Goal: Task Accomplishment & Management: Complete application form

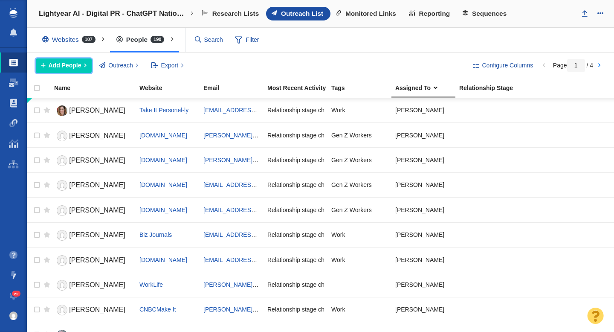
click at [68, 70] on button "Add People" at bounding box center [64, 65] width 56 height 14
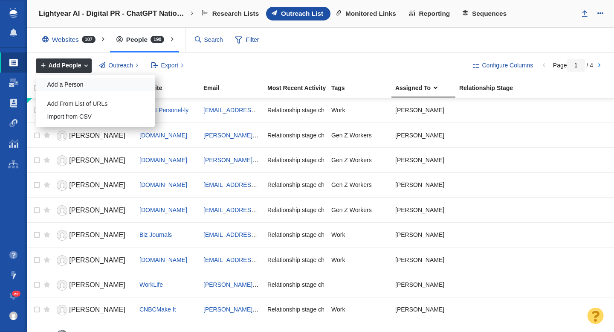
click at [70, 85] on div "Add a Person" at bounding box center [95, 84] width 119 height 13
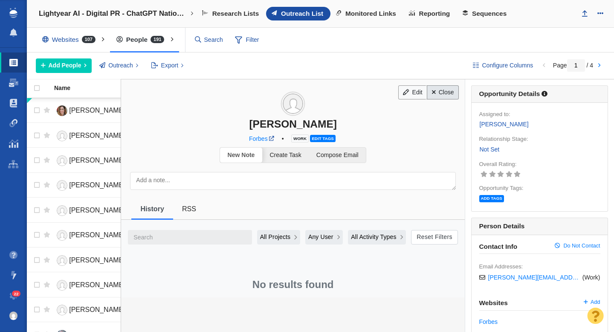
click at [435, 93] on span at bounding box center [434, 92] width 4 height 6
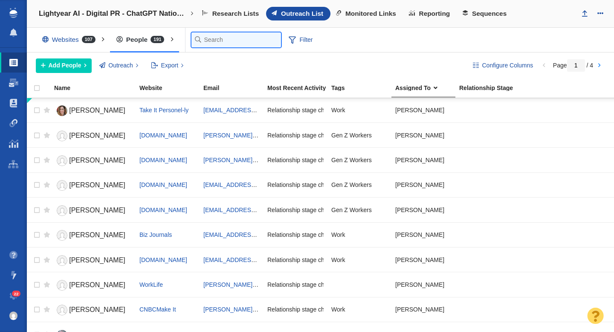
click at [200, 41] on input "text" at bounding box center [236, 39] width 90 height 15
click at [223, 45] on input "text" at bounding box center [236, 39] width 90 height 15
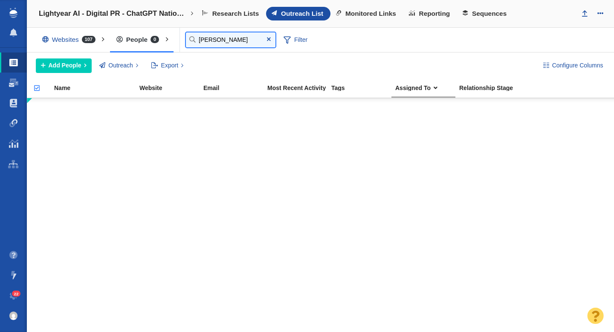
type input "jacob"
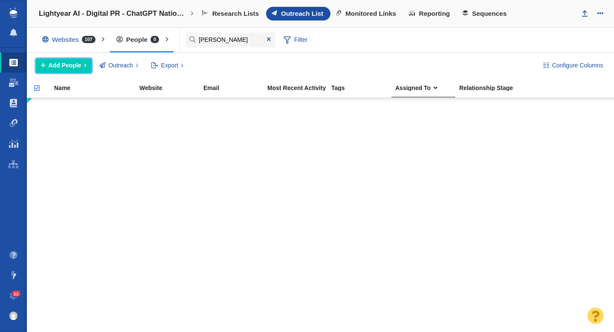
click at [70, 64] on span "Add People" at bounding box center [65, 65] width 33 height 9
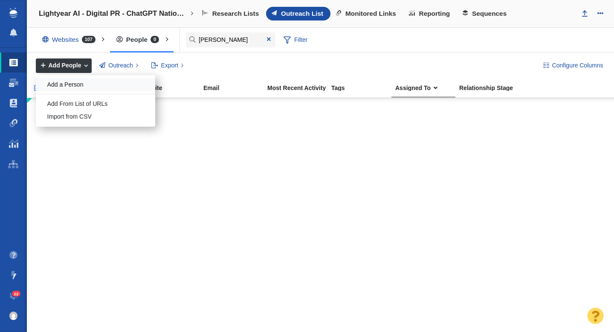
click at [71, 84] on div "Add a Person" at bounding box center [95, 84] width 119 height 13
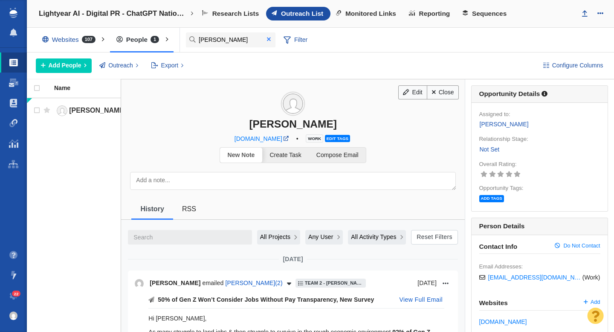
click at [267, 39] on span at bounding box center [269, 39] width 4 height 6
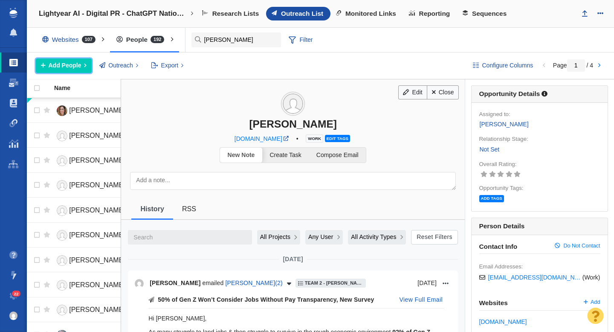
click at [68, 70] on button "Add People" at bounding box center [64, 65] width 56 height 14
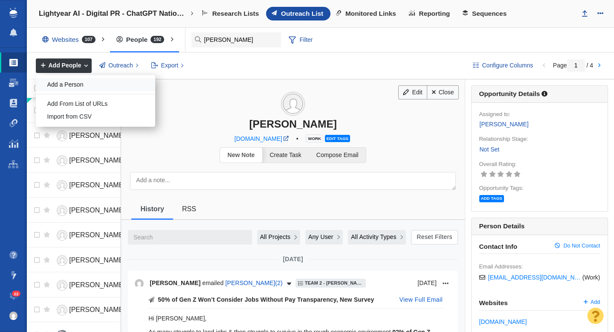
click at [84, 85] on div "Add a Person" at bounding box center [95, 84] width 119 height 13
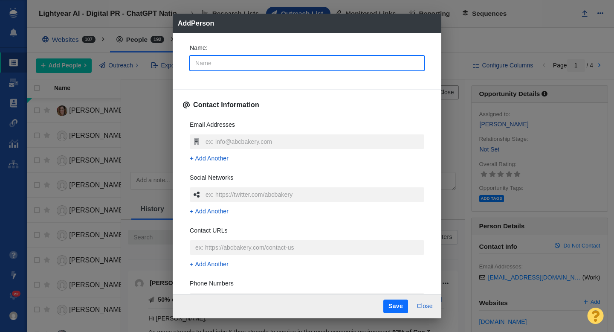
type input "B"
type textarea "x"
type input "Be"
type textarea "x"
type input "Bea"
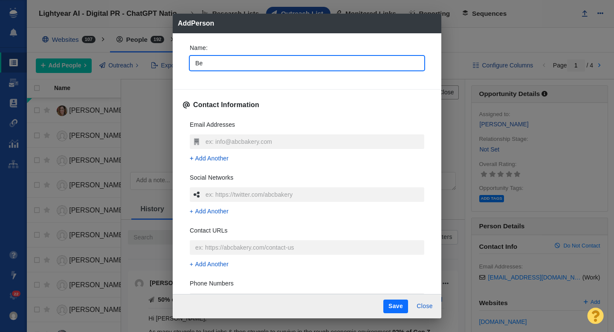
type textarea "x"
type input "Beat"
type textarea "x"
type input "Beatr"
type textarea "x"
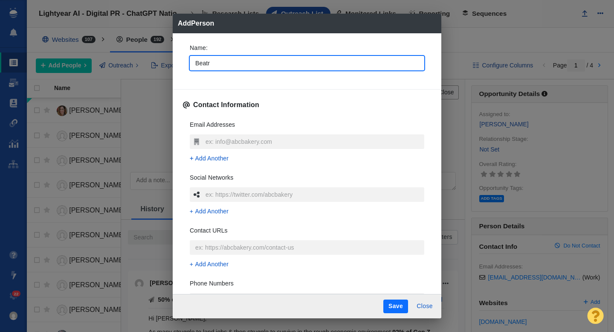
type input "Beatri"
type textarea "x"
type input "Beatric"
type textarea "x"
type input "[PERSON_NAME]"
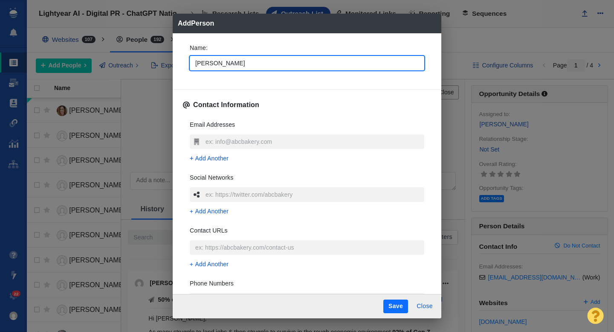
type textarea "x"
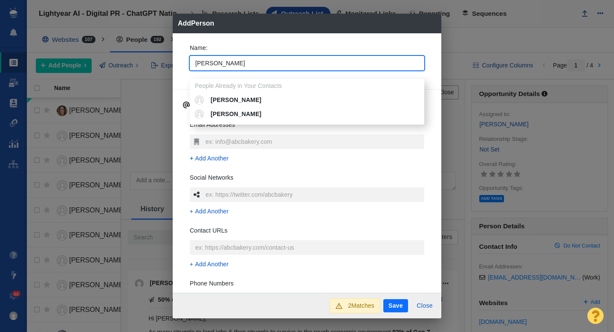
type input "[PERSON_NAME]"
type textarea "x"
click at [180, 55] on div "Name : Beatrice People Already in Your Contacts Beatrice Beatrice Cassis Contac…" at bounding box center [307, 163] width 269 height 260
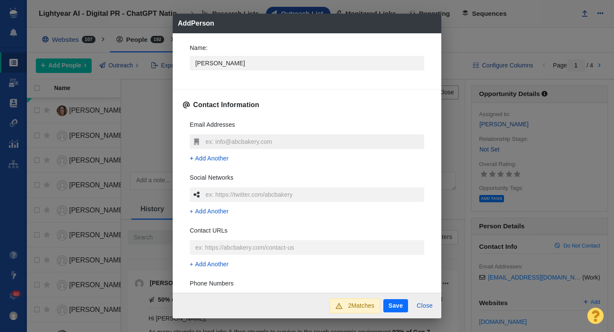
click at [211, 142] on input "text" at bounding box center [313, 141] width 221 height 14
type input "[EMAIL_ADDRESS][PERSON_NAME][DOMAIN_NAME]"
type textarea "x"
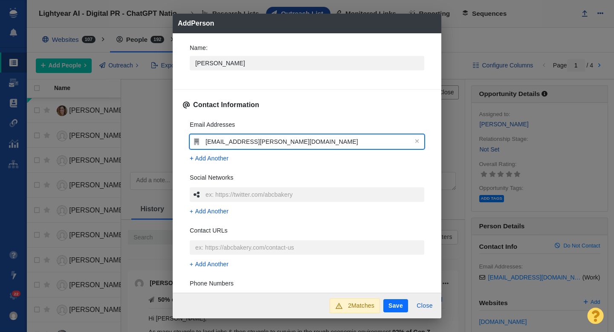
type input "[EMAIL_ADDRESS][PERSON_NAME][DOMAIN_NAME]"
click at [179, 145] on div "Name : Beatrice Contact Information Email Addresses bea.nolan@fortune.com Add A…" at bounding box center [307, 163] width 269 height 260
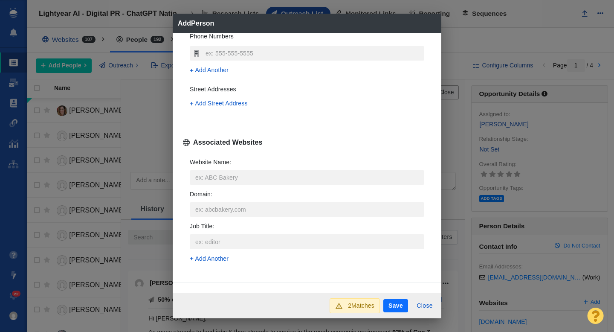
scroll to position [272, 0]
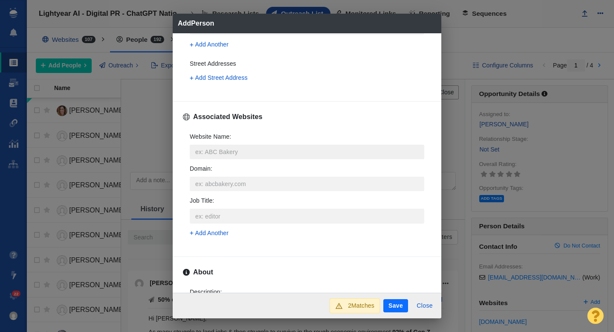
click at [218, 154] on input "Website Name :" at bounding box center [307, 152] width 235 height 14
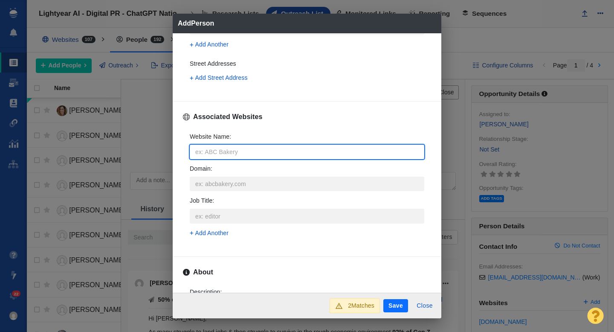
type input "f"
type textarea "x"
type input "fo"
type textarea "x"
type input "for"
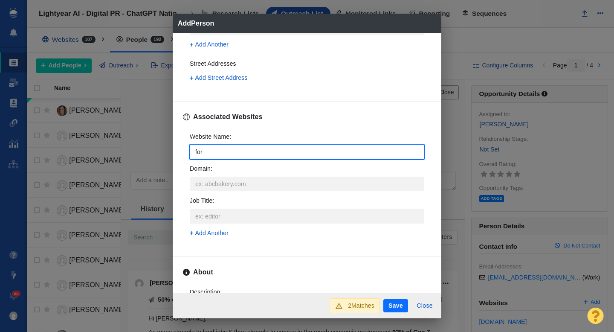
type textarea "x"
type input "forg"
type textarea "x"
type input "forgu"
type textarea "x"
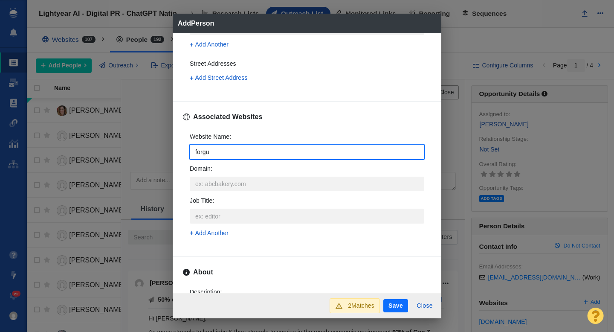
type input "forg"
type textarea "x"
type input "for"
type textarea "x"
type input "fort"
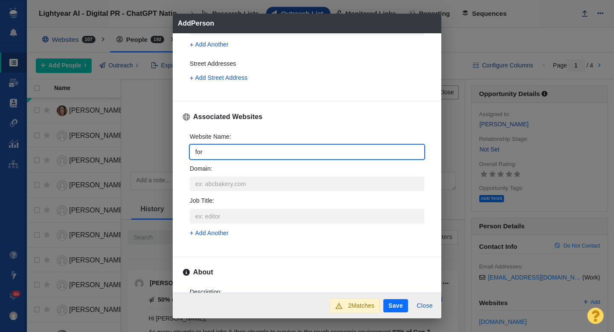
type textarea "x"
type input "fortu"
type textarea "x"
type input "fortue"
type textarea "x"
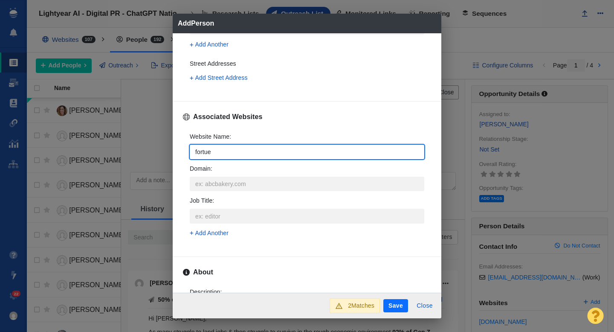
type input "fortuen"
type textarea "x"
type input "fortue"
type textarea "x"
type input "fortu"
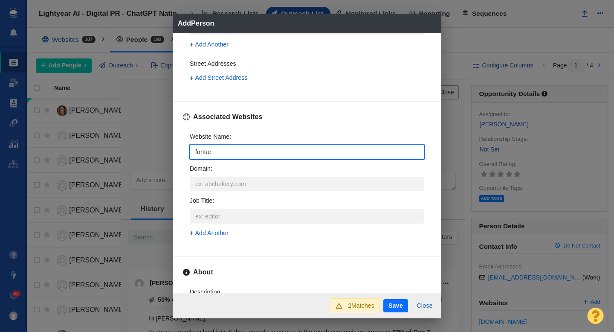
type textarea "x"
type input "fortun"
type textarea "x"
type input "fortune"
type textarea "x"
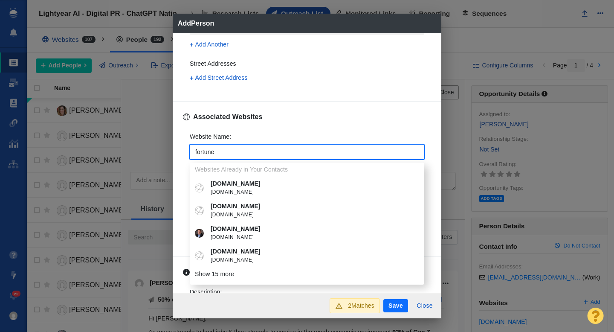
type input "fortune."
type textarea "x"
type input "fortune.c"
type textarea "x"
type input "fortune.co"
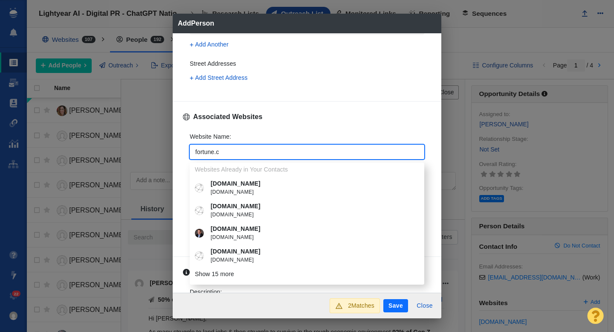
type textarea "x"
type input "fortune.com"
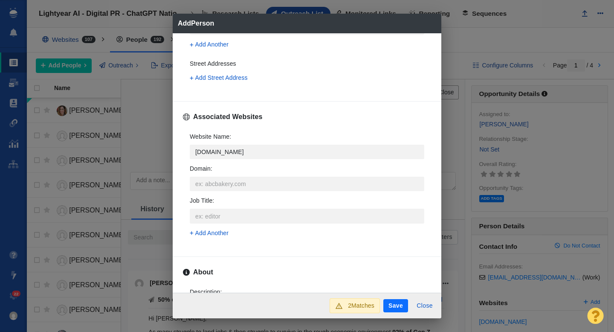
click at [243, 188] on span "fortune.com" at bounding box center [313, 192] width 205 height 9
type textarea "x"
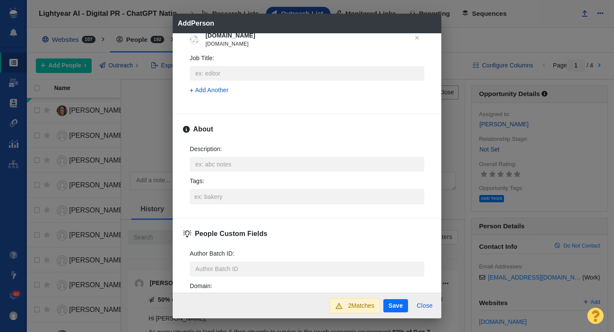
scroll to position [397, 0]
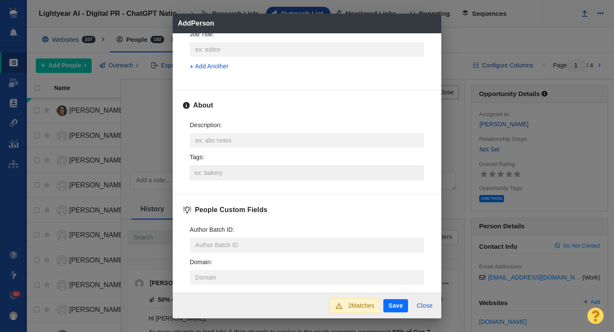
click at [214, 174] on input "Tags :" at bounding box center [306, 172] width 229 height 15
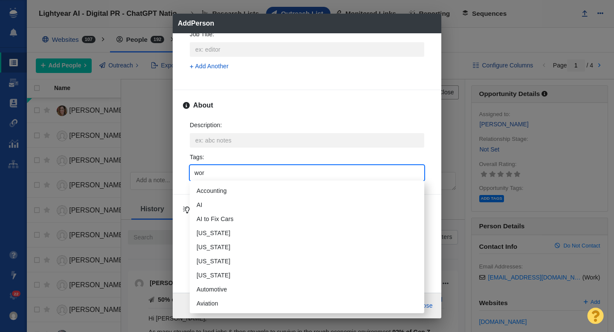
type input "work"
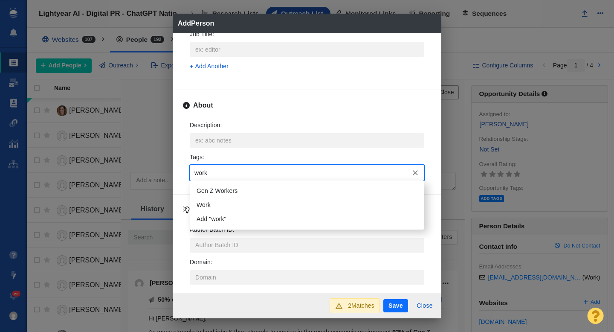
click at [220, 205] on li "Work" at bounding box center [307, 205] width 235 height 14
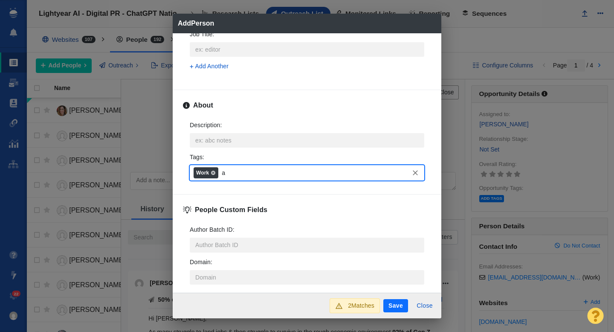
type input "ai"
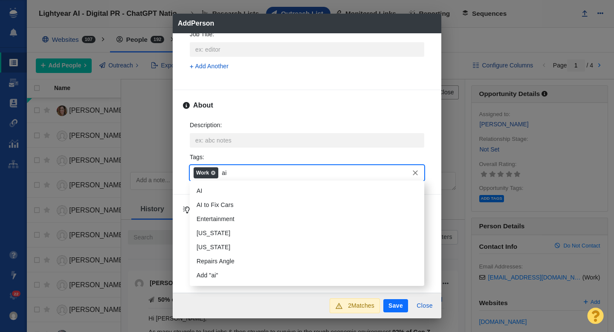
click at [208, 186] on li "AI" at bounding box center [307, 191] width 235 height 14
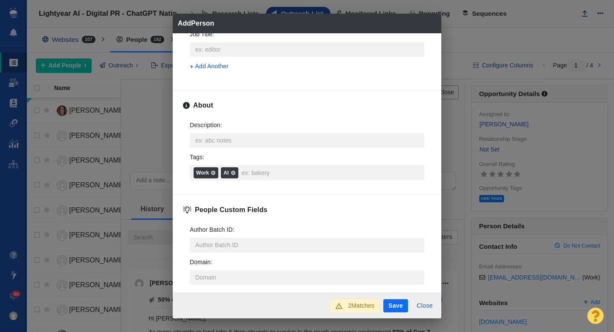
click at [402, 309] on button "Save" at bounding box center [395, 306] width 25 height 14
type textarea "x"
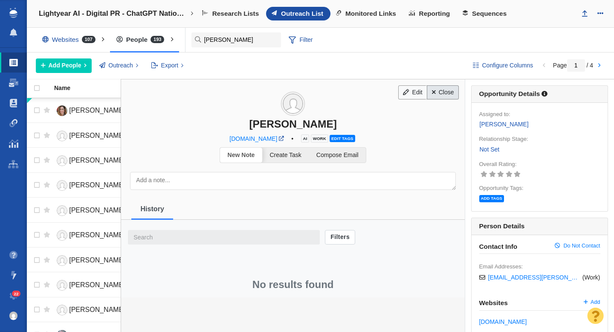
click at [446, 94] on link "Close" at bounding box center [443, 92] width 32 height 14
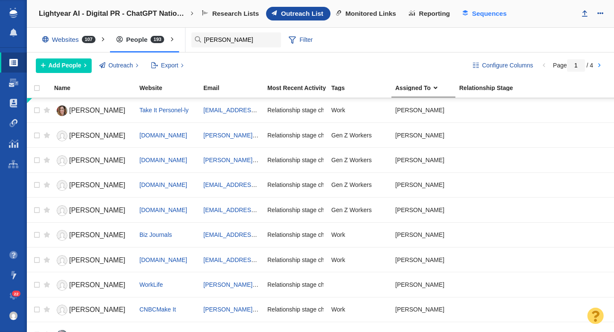
click at [482, 16] on span "Sequences" at bounding box center [489, 14] width 35 height 8
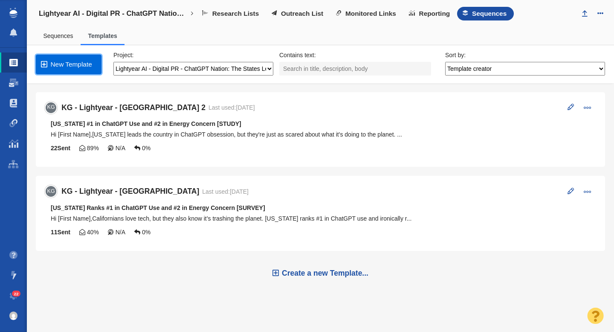
click at [78, 63] on link "New Template" at bounding box center [69, 65] width 66 height 20
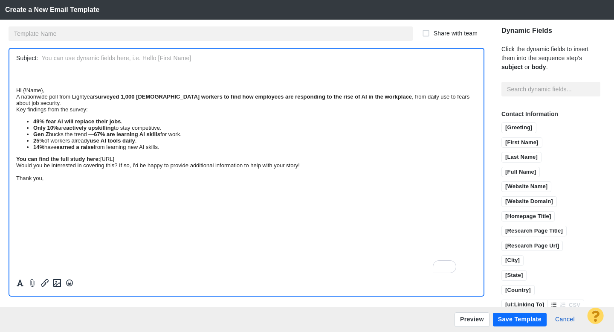
click at [15, 91] on div at bounding box center [246, 183] width 474 height 231
click at [19, 92] on div "Hi {!Name}," at bounding box center [246, 90] width 461 height 6
click at [17, 92] on div "Hi {!Name}," at bounding box center [246, 90] width 461 height 6
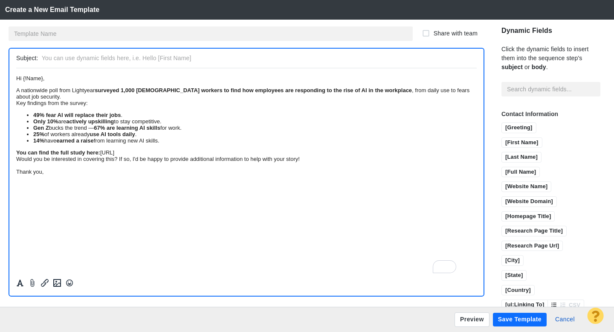
click at [211, 99] on div "A nationwide poll from Lightyear surveyed 1,000 U.S. workers to find how employ…" at bounding box center [246, 93] width 461 height 13
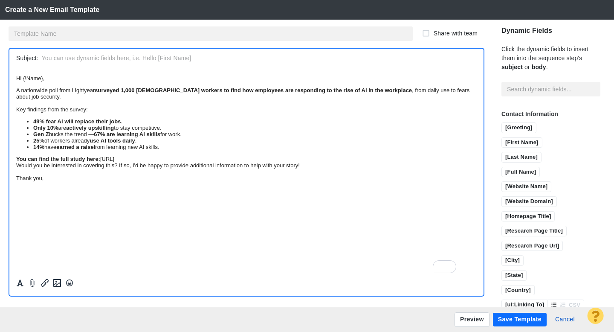
click at [419, 162] on div "You can find the full study here: https://lightyear.ai/blogs/chatgpt-nation-the…" at bounding box center [246, 158] width 461 height 6
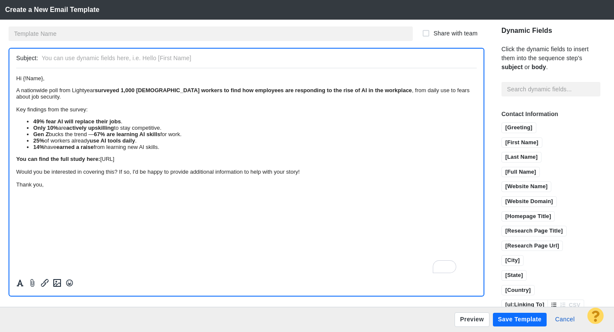
click at [44, 187] on div "Would you be interested in covering this? If so, I'd be happy to provide additi…" at bounding box center [246, 177] width 461 height 19
click at [76, 194] on div "Thank you," at bounding box center [246, 187] width 461 height 13
click at [69, 59] on input "text" at bounding box center [258, 58] width 432 height 12
type input "Tip: 49% of workers fear AI will take their jobs, survey finds"
click at [110, 36] on input "text" at bounding box center [211, 33] width 404 height 14
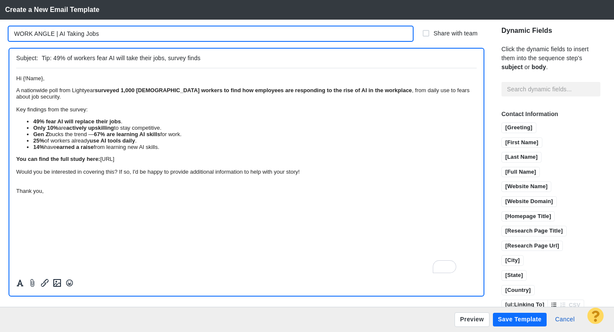
type input "WORK ANGLE | AI Taking Jobs"
click at [44, 81] on span "Hi {!Name}," at bounding box center [30, 78] width 28 height 6
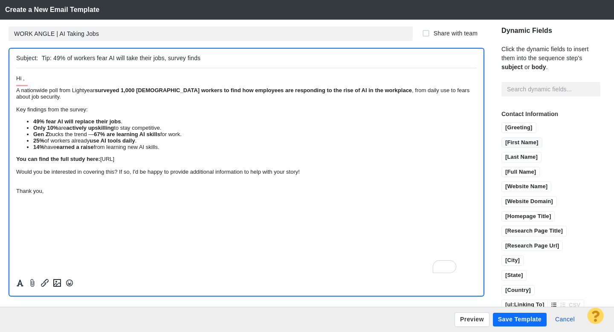
click at [502, 138] on input "[First Name]" at bounding box center [522, 143] width 40 height 11
click at [515, 319] on button "Save Template" at bounding box center [520, 320] width 54 height 14
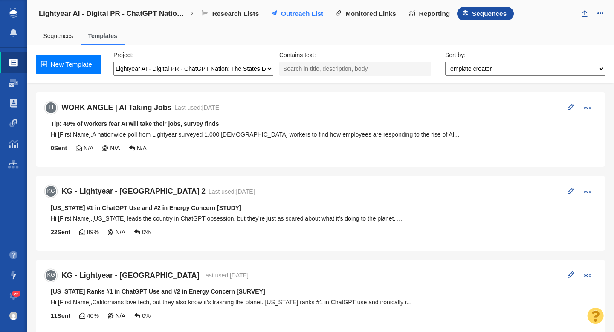
click at [290, 14] on span "Outreach List" at bounding box center [302, 14] width 42 height 8
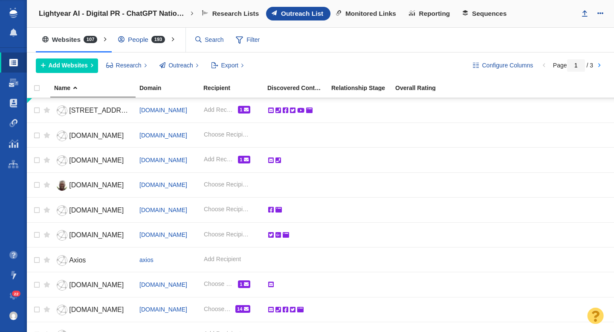
click at [127, 38] on div "People 193" at bounding box center [144, 40] width 64 height 20
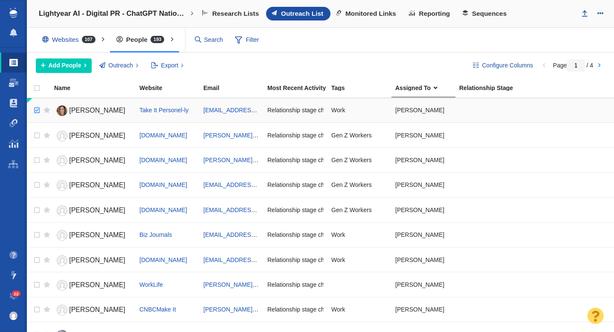
click at [38, 111] on input "checkbox" at bounding box center [35, 110] width 13 height 19
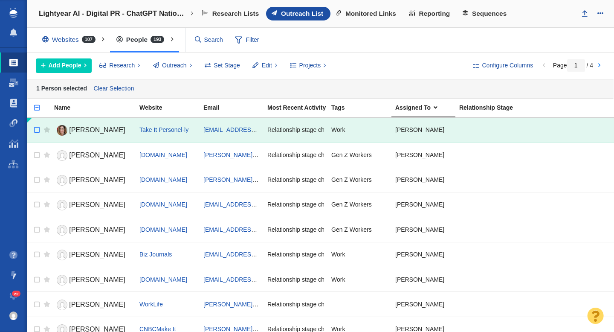
checkbox input "false"
click at [38, 131] on input "checkbox" at bounding box center [35, 130] width 13 height 19
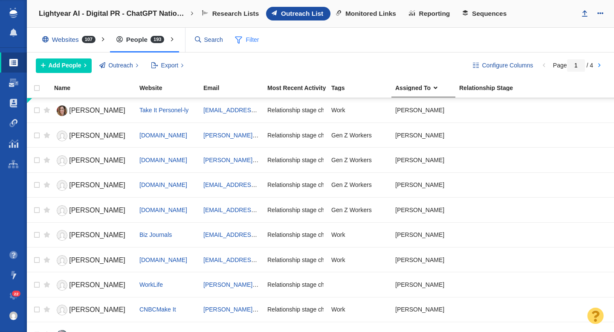
click at [249, 40] on span "Filter" at bounding box center [247, 40] width 34 height 16
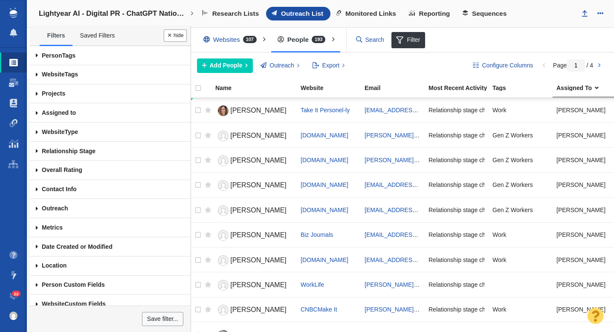
click at [38, 57] on span at bounding box center [37, 55] width 14 height 19
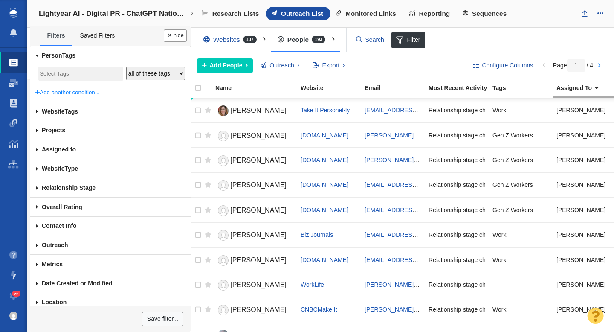
click at [64, 74] on input "search" at bounding box center [81, 74] width 82 height 12
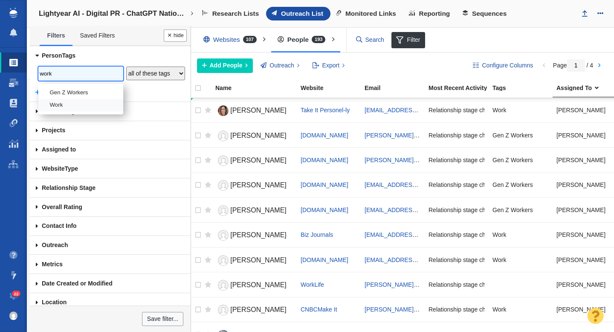
type input "work"
click at [64, 99] on li "Work" at bounding box center [80, 105] width 85 height 12
click at [72, 91] on div at bounding box center [307, 166] width 614 height 332
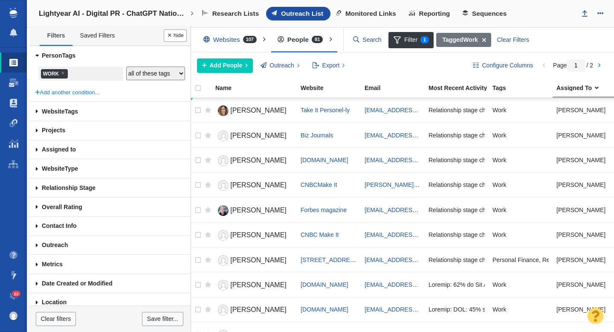
click at [86, 73] on input "search" at bounding box center [79, 74] width 21 height 12
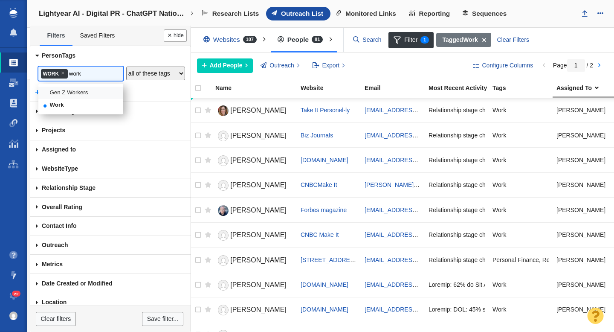
type input "work"
click at [78, 90] on li "Gen Z Workers" at bounding box center [80, 93] width 85 height 12
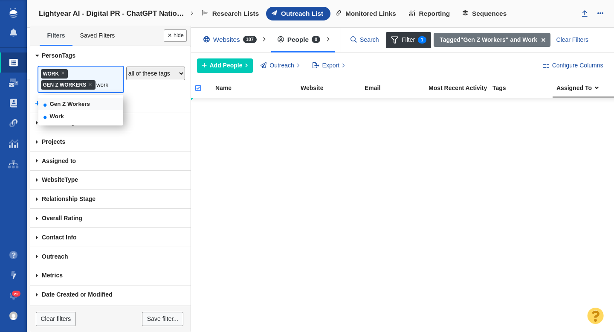
click at [108, 87] on input "work" at bounding box center [106, 85] width 21 height 12
type input "w"
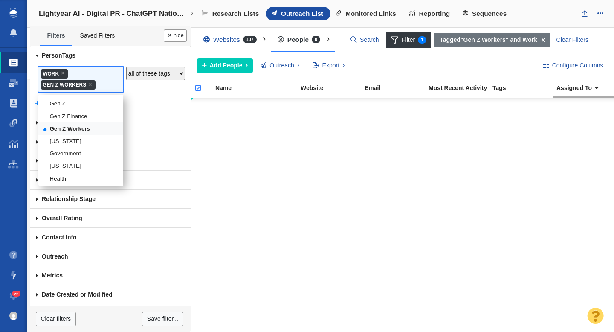
click at [158, 87] on div "Work Gen Z Workers × Work × Gen Z Workers Accounting AI AI to Fix Cars Alabama …" at bounding box center [109, 79] width 149 height 28
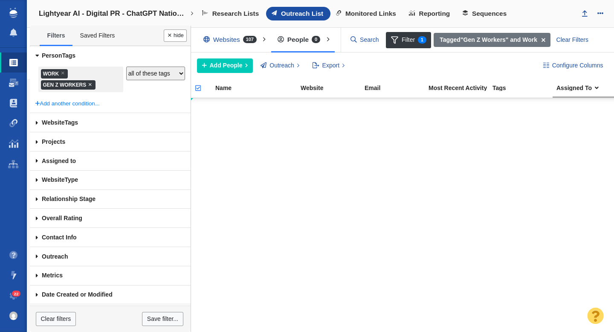
click at [90, 84] on span "×" at bounding box center [90, 84] width 4 height 6
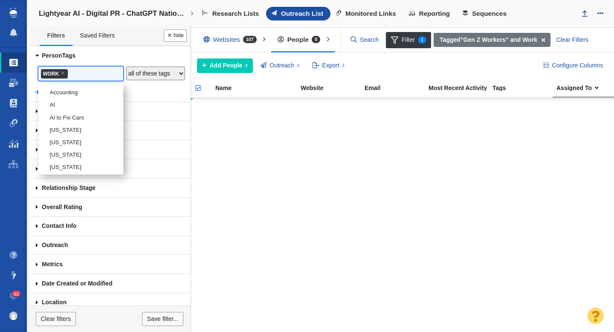
scroll to position [1595, 0]
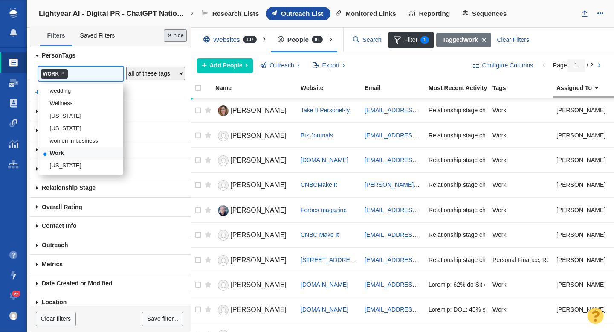
click at [182, 37] on button "Done" at bounding box center [175, 35] width 23 height 12
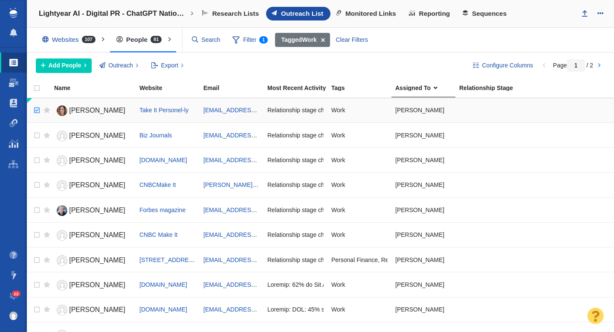
checkbox input "true"
click at [37, 110] on input "checkbox" at bounding box center [35, 110] width 13 height 19
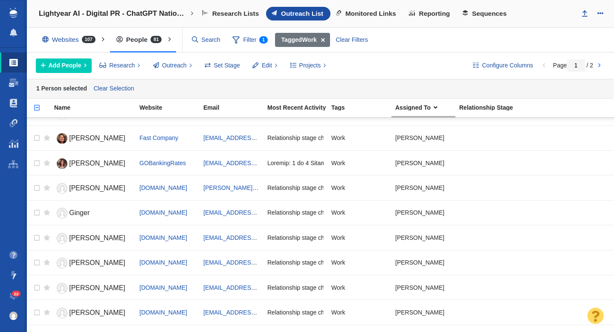
scroll to position [1031, 0]
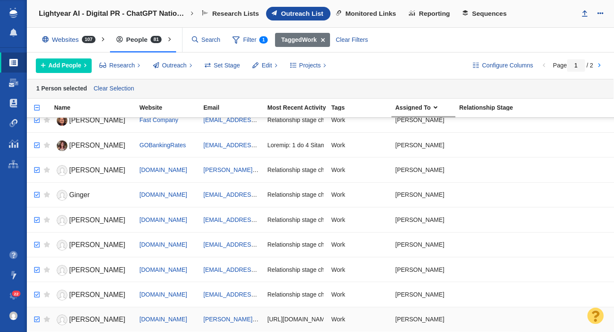
click at [35, 320] on input "checkbox" at bounding box center [35, 319] width 13 height 19
checkbox input "true"
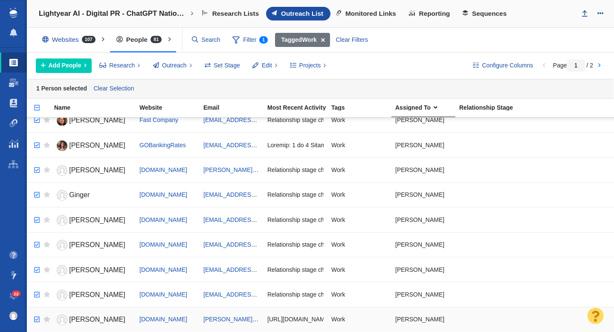
checkbox input "true"
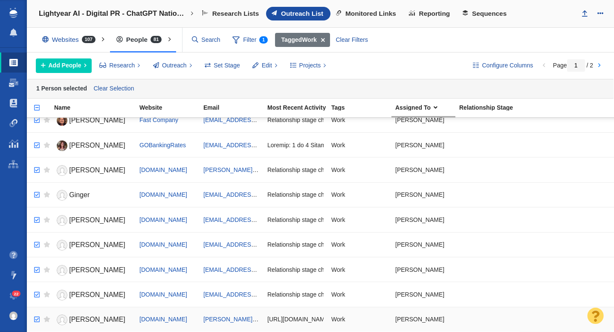
checkbox input "true"
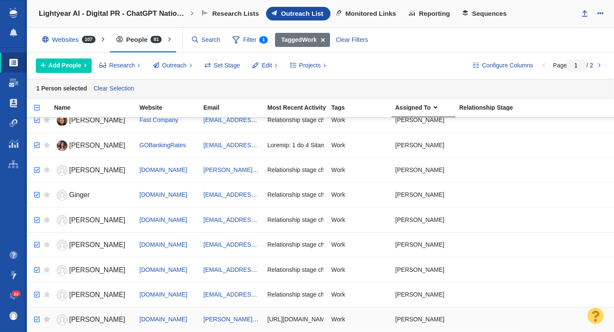
checkbox input "true"
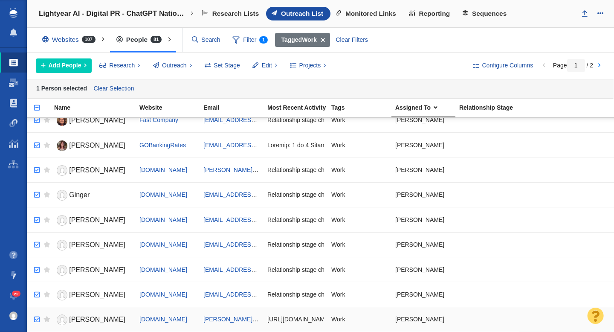
checkbox input "true"
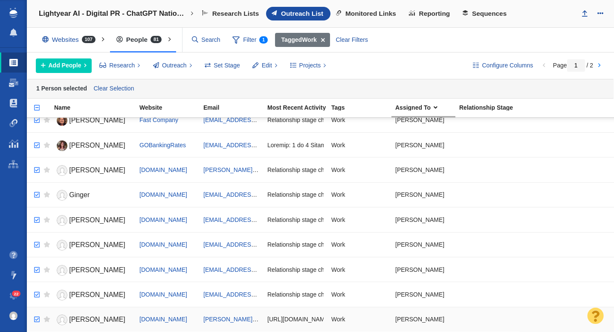
checkbox input "true"
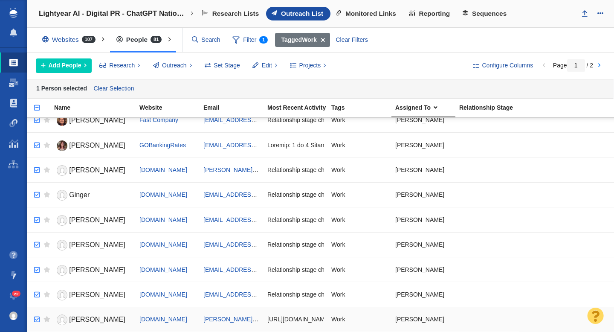
checkbox input "true"
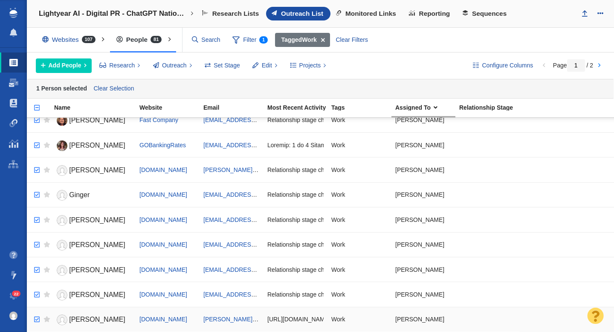
checkbox input "true"
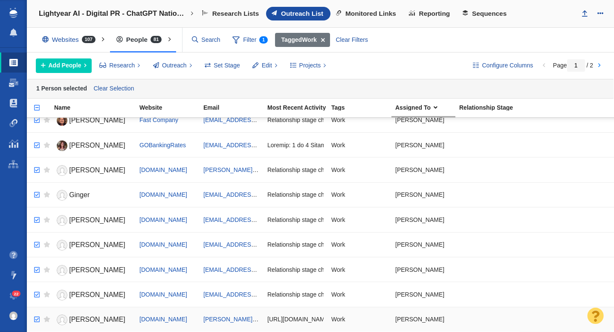
checkbox input "true"
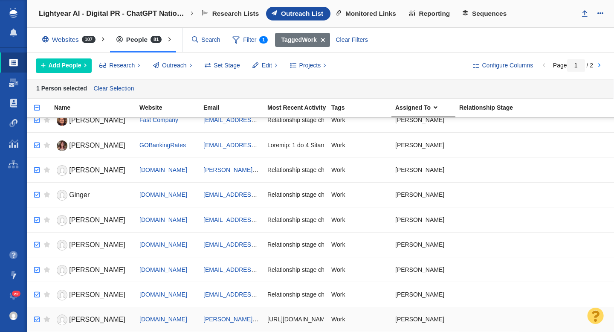
checkbox input "true"
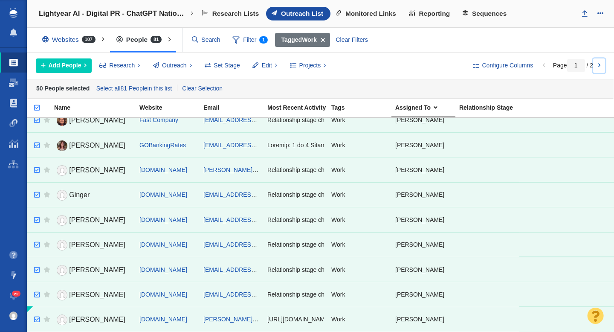
click at [600, 66] on link at bounding box center [599, 65] width 12 height 14
type input "2"
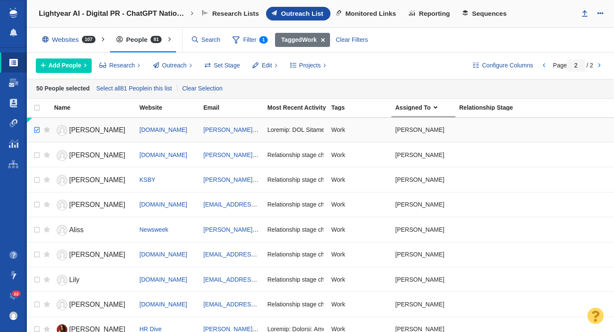
checkbox input "true"
click at [39, 129] on input "checkbox" at bounding box center [35, 130] width 13 height 19
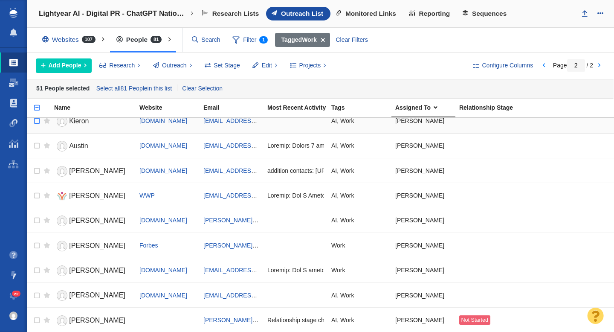
scroll to position [558, 0]
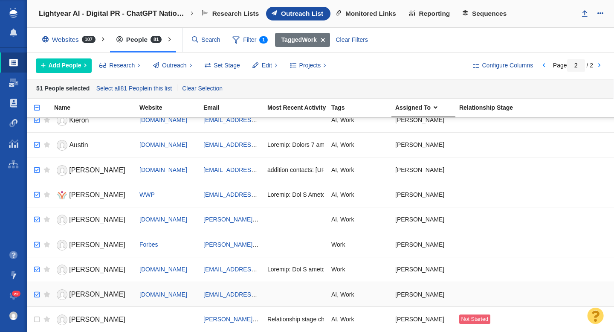
checkbox input "true"
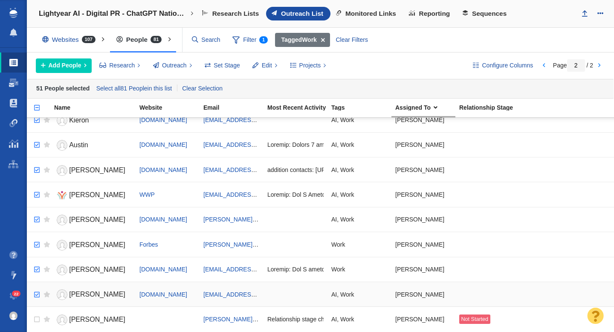
checkbox input "true"
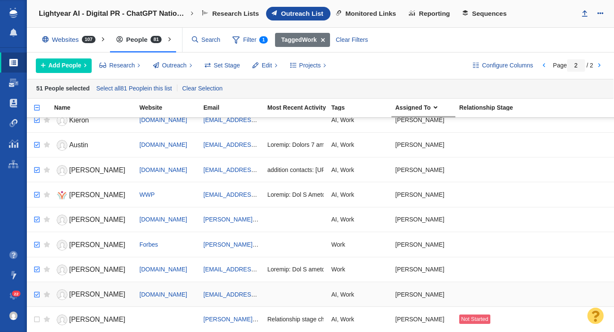
checkbox input "true"
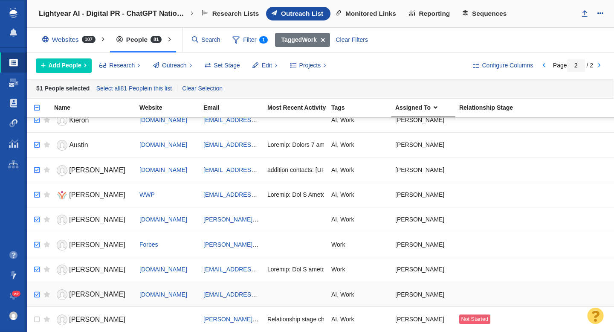
checkbox input "true"
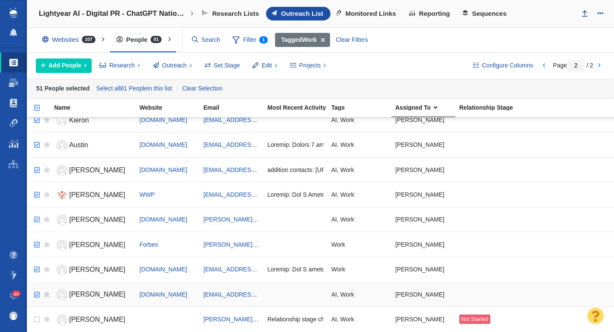
checkbox input "true"
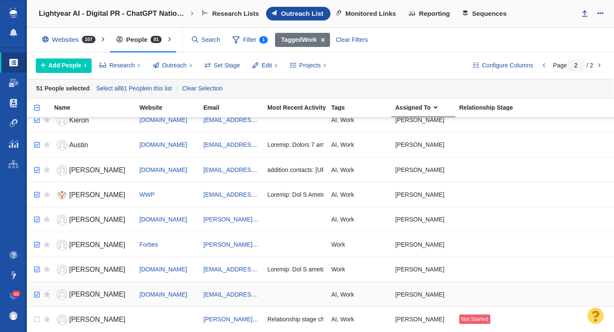
checkbox input "true"
click at [37, 295] on input "checkbox" at bounding box center [35, 294] width 13 height 19
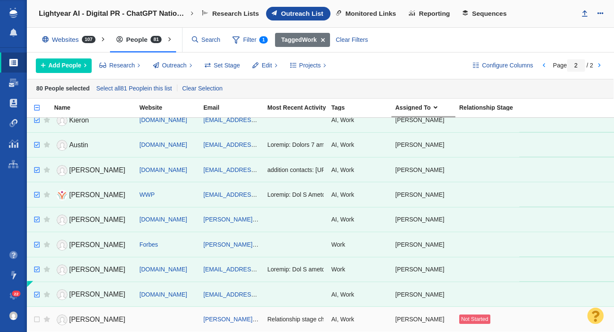
click at [406, 321] on div "[PERSON_NAME]" at bounding box center [423, 319] width 56 height 18
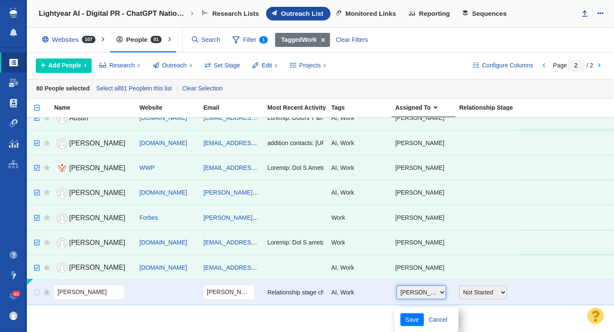
click at [422, 296] on select "Amy Merrill James Gibbon Jim Miller Kimberly Brown Samantha Staufenberg Kyle Oc…" at bounding box center [421, 292] width 49 height 14
click at [439, 319] on link "Cancel" at bounding box center [438, 319] width 29 height 13
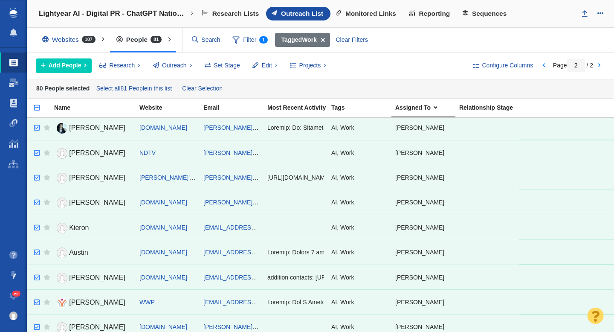
scroll to position [0, 0]
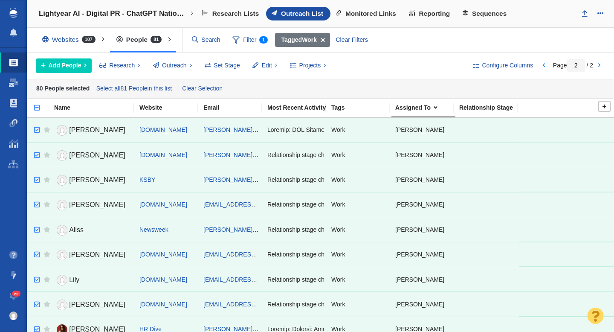
click at [36, 106] on input "checkbox" at bounding box center [33, 112] width 13 height 19
checkbox input "true"
checkbox input "false"
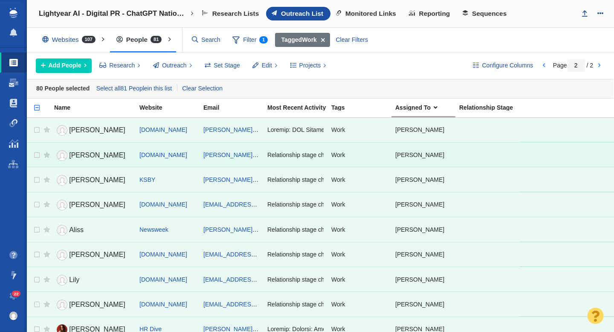
checkbox input "false"
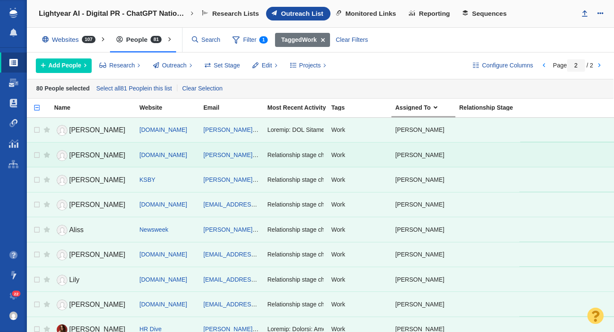
checkbox input "false"
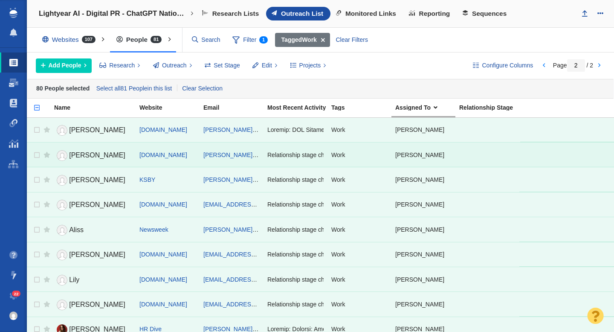
checkbox input "false"
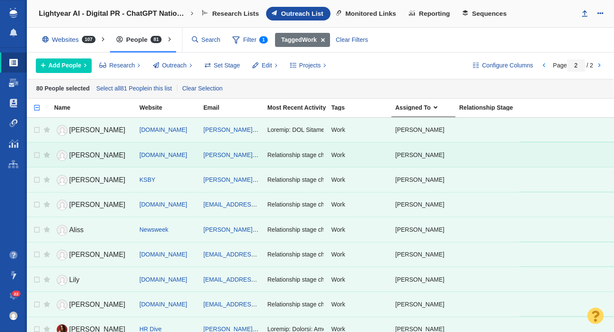
checkbox input "false"
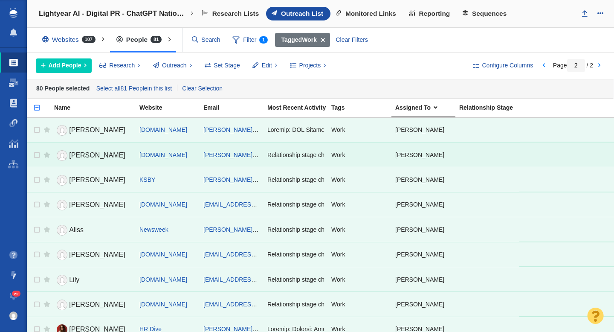
checkbox input "false"
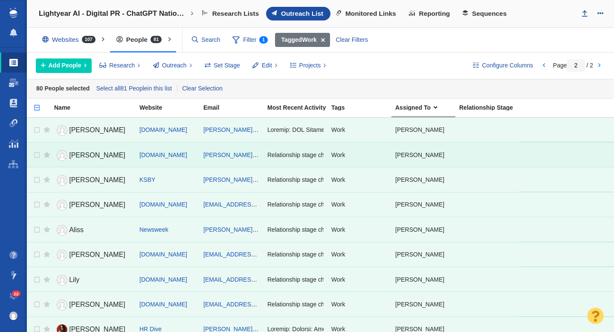
checkbox input "false"
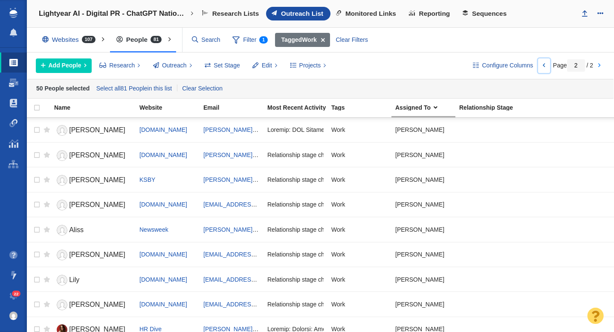
click at [546, 67] on link at bounding box center [544, 65] width 12 height 14
type input "1"
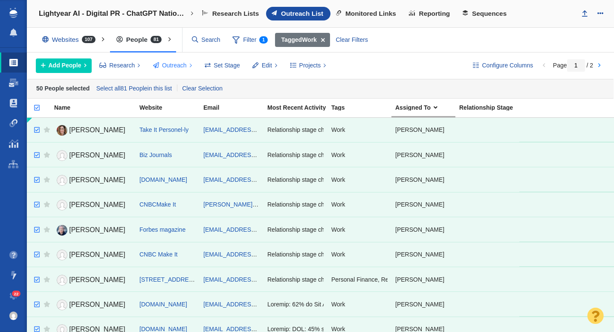
click at [171, 65] on span "Outreach" at bounding box center [174, 65] width 25 height 9
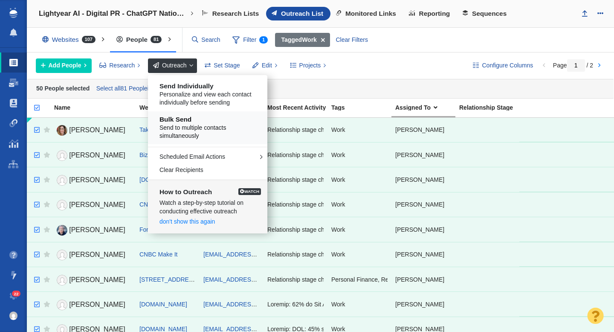
click at [181, 121] on h5 "Bulk Send" at bounding box center [210, 120] width 103 height 8
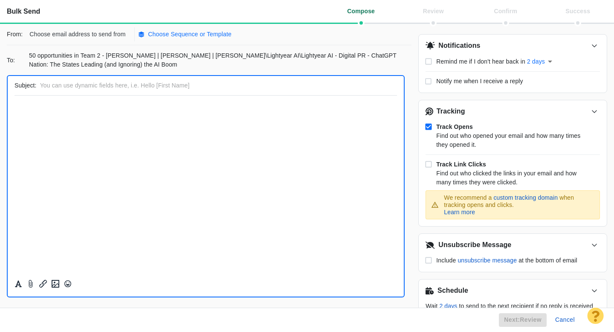
click at [216, 32] on p "Choose Sequence or Template" at bounding box center [190, 34] width 84 height 9
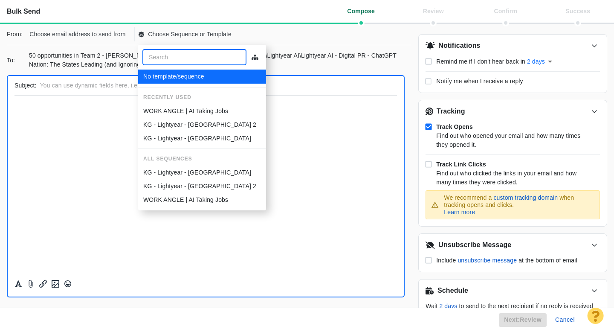
click at [180, 110] on p "WORK ANGLE | AI Taking Jobs" at bounding box center [185, 111] width 85 height 9
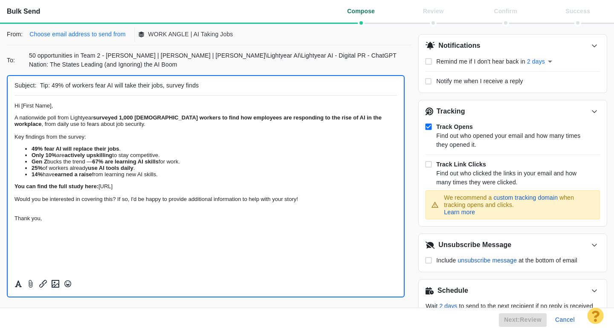
click at [79, 35] on p "Choose email address to send from" at bounding box center [77, 34] width 96 height 9
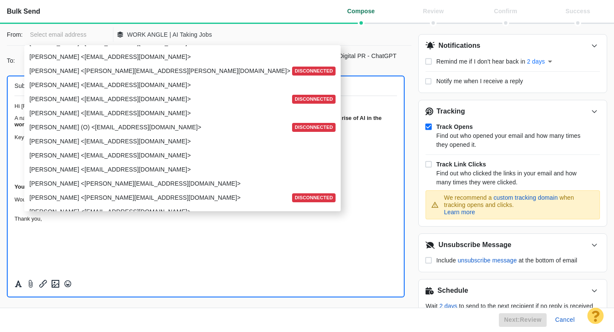
scroll to position [1051, 0]
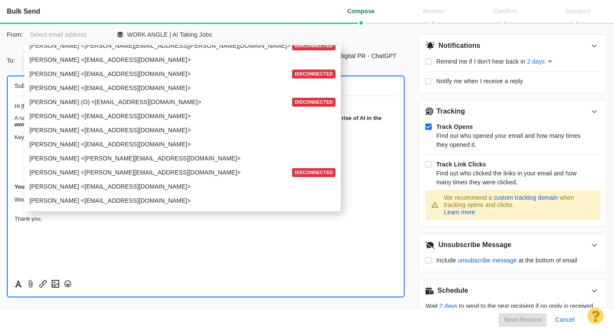
click at [71, 130] on p "[PERSON_NAME] <[EMAIL_ADDRESS][DOMAIN_NAME]>" at bounding box center [181, 130] width 304 height 9
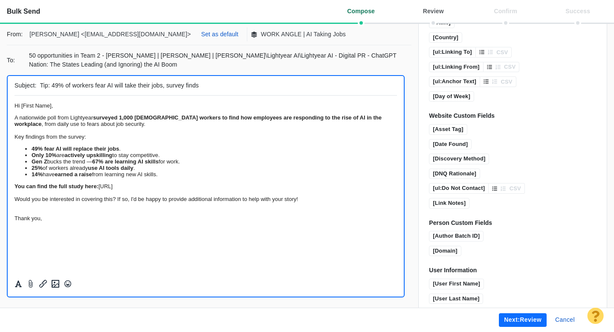
scroll to position [624, 0]
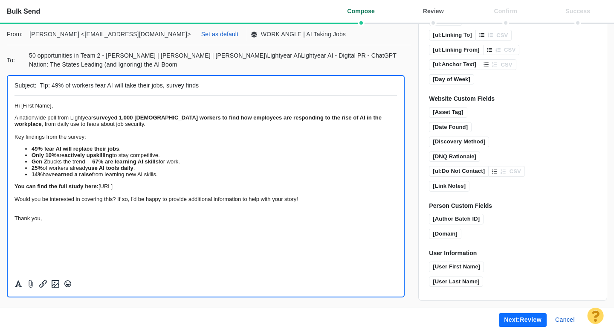
click at [511, 322] on button "Next: review" at bounding box center [523, 320] width 48 height 14
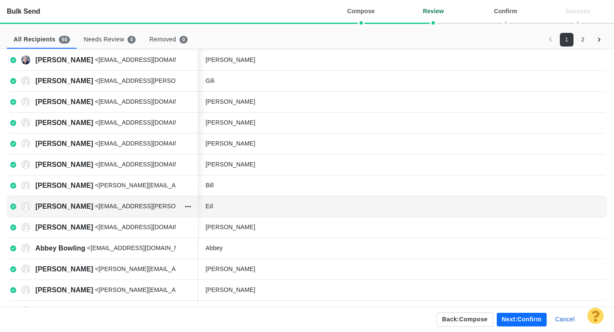
scroll to position [115, 0]
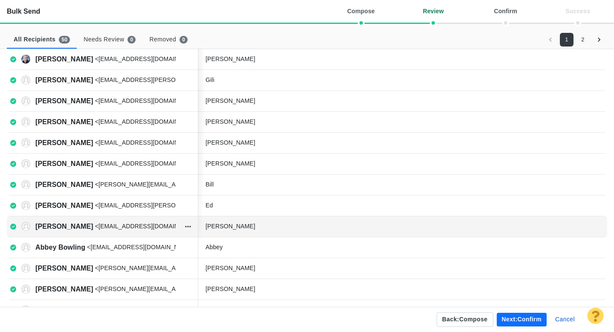
click at [228, 226] on div "Ann" at bounding box center [270, 226] width 128 height 9
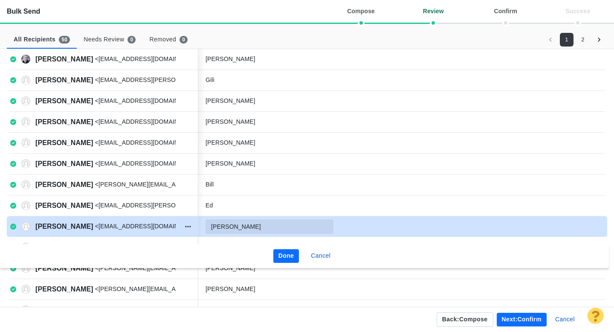
click at [234, 226] on input "Ann" at bounding box center [270, 226] width 128 height 14
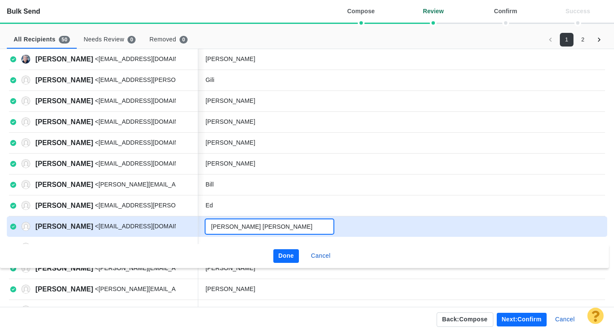
type input "Ann Marie"
click at [284, 256] on button "Done" at bounding box center [286, 256] width 26 height 14
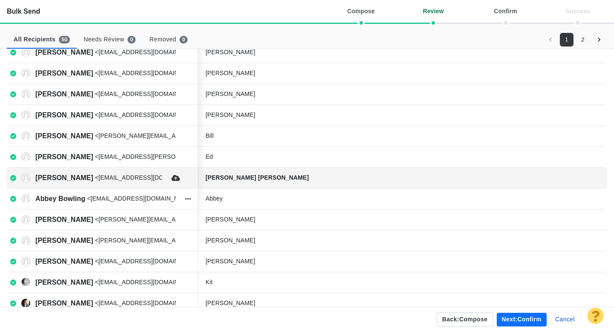
scroll to position [170, 0]
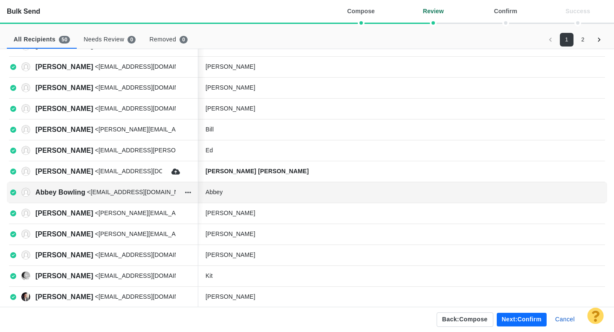
click at [12, 191] on icon at bounding box center [13, 192] width 6 height 6
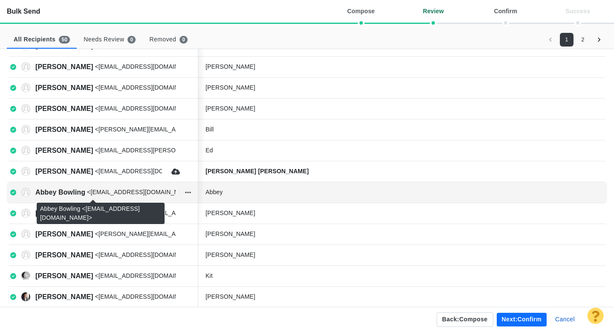
click at [54, 194] on h4 "Abbey Bowling" at bounding box center [60, 192] width 50 height 7
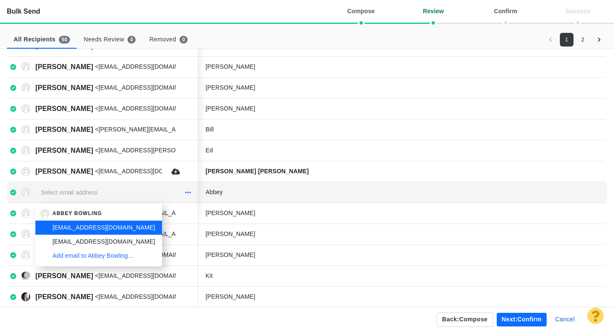
click at [190, 193] on icon "button" at bounding box center [188, 192] width 6 height 7
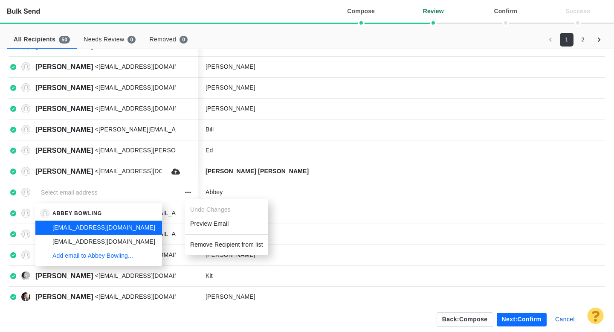
click at [225, 243] on li "Remove Recipient from list" at bounding box center [226, 245] width 83 height 14
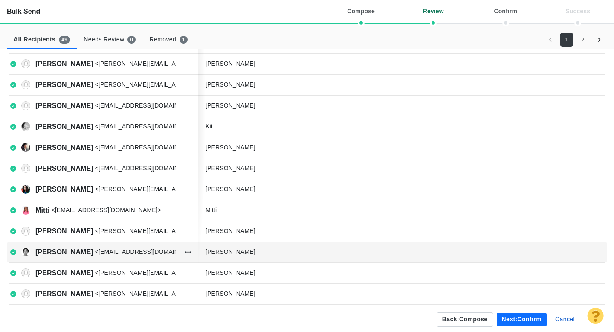
scroll to position [303, 0]
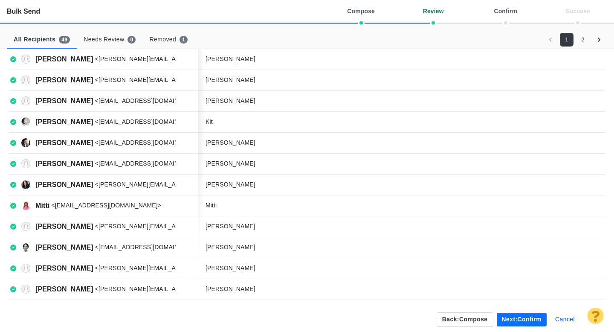
click at [518, 321] on button "Next: confirm" at bounding box center [522, 320] width 50 height 14
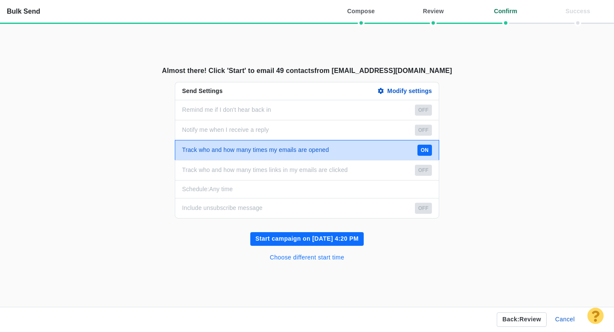
click at [295, 258] on button "Choose different start time" at bounding box center [307, 258] width 85 height 14
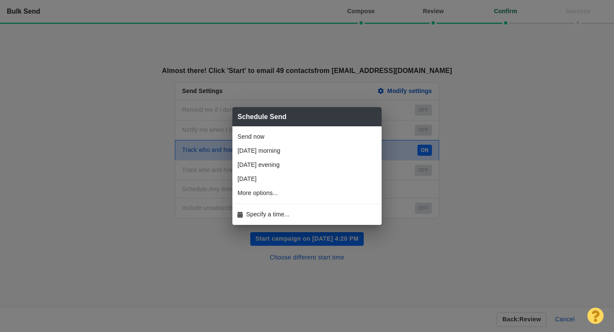
click at [264, 211] on span "Specify a time..." at bounding box center [267, 214] width 43 height 9
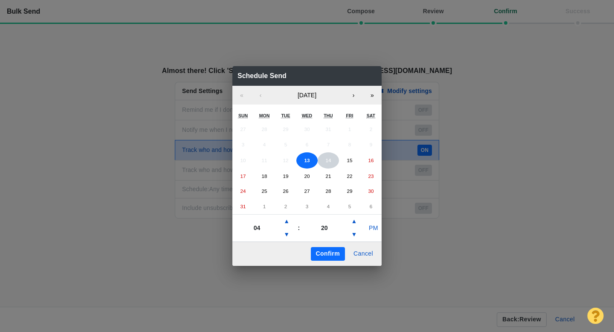
click at [329, 160] on abbr "14" at bounding box center [328, 160] width 6 height 6
click at [287, 224] on button "▲" at bounding box center [286, 221] width 10 height 14
click at [287, 233] on button "▼" at bounding box center [286, 235] width 10 height 14
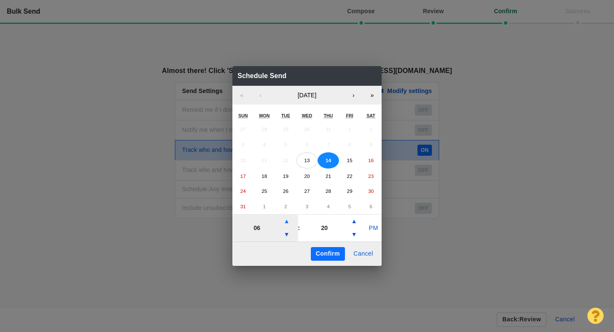
click at [286, 222] on button "▲" at bounding box center [286, 221] width 10 height 14
type input "07"
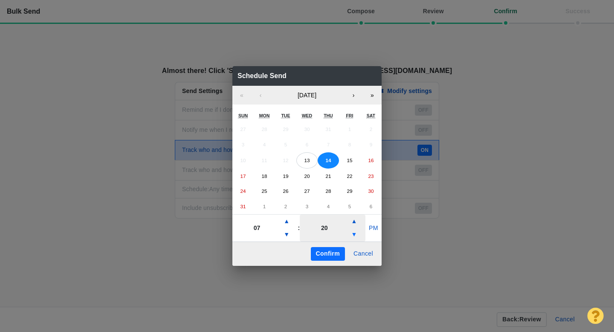
click at [354, 236] on button "▼" at bounding box center [354, 235] width 10 height 14
click at [353, 220] on button "▲" at bounding box center [354, 221] width 10 height 14
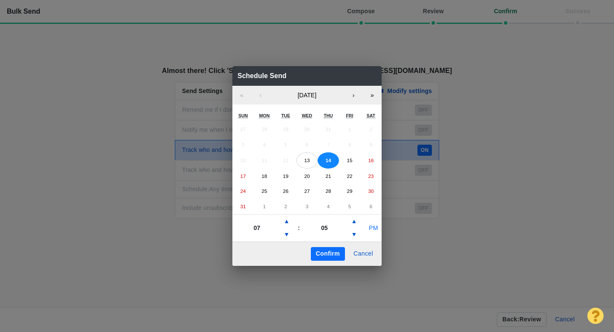
click at [369, 226] on button "PM" at bounding box center [373, 228] width 16 height 14
click at [353, 223] on button "▲" at bounding box center [354, 221] width 10 height 14
type input "10"
click at [330, 252] on button "Confirm" at bounding box center [328, 254] width 34 height 14
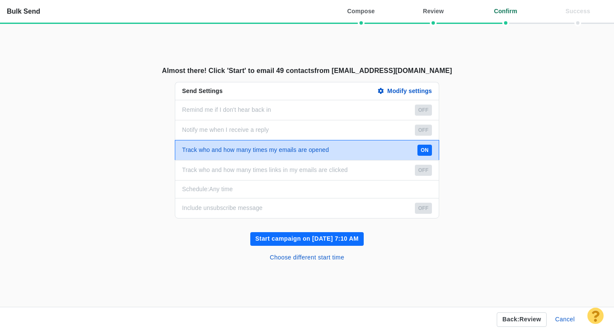
click at [309, 238] on button "Start campaign on Aug 14, 7:10 AM" at bounding box center [306, 239] width 113 height 14
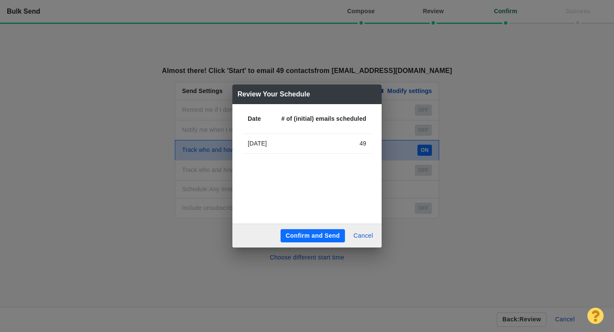
click at [301, 235] on button "Confirm and Send" at bounding box center [313, 236] width 64 height 14
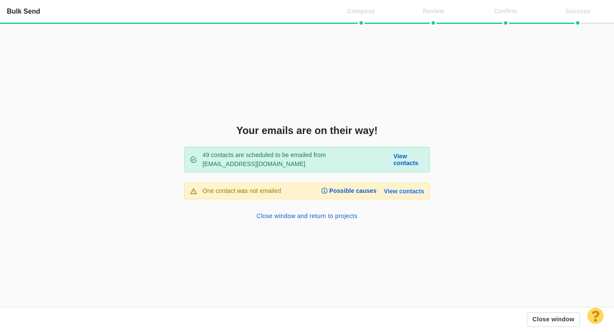
click at [405, 192] on link "View contacts" at bounding box center [404, 191] width 41 height 7
click at [323, 220] on button "Close window and return to projects" at bounding box center [307, 216] width 111 height 14
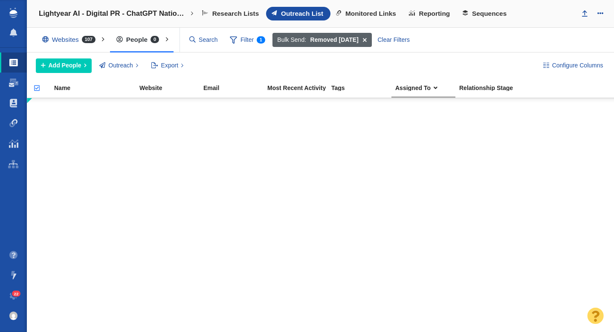
click at [371, 40] on span at bounding box center [364, 40] width 13 height 14
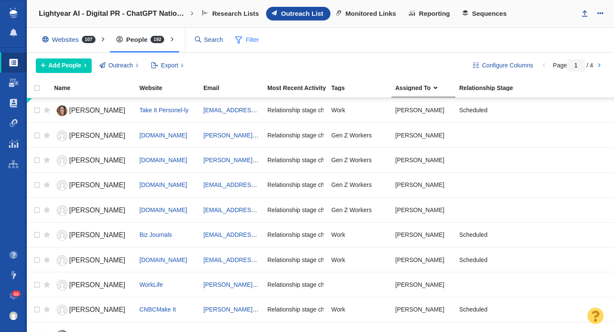
click at [248, 40] on span "Filter" at bounding box center [247, 40] width 34 height 16
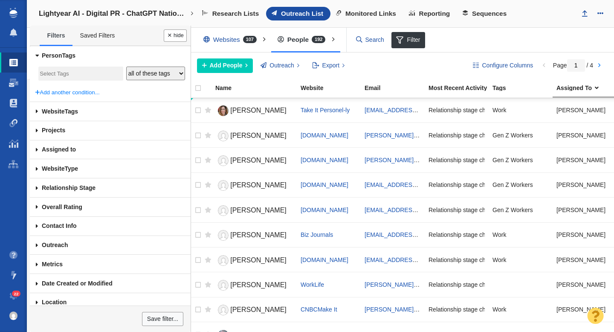
click at [70, 69] on input "search" at bounding box center [81, 74] width 82 height 12
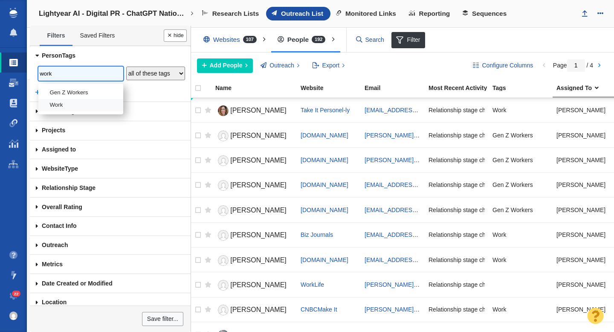
type input "work"
click at [66, 104] on li "Work" at bounding box center [80, 105] width 85 height 12
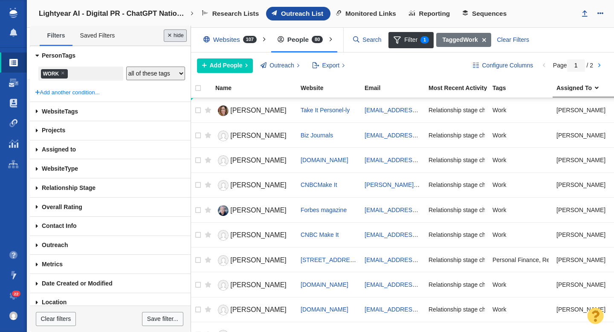
click at [177, 40] on button "Done" at bounding box center [175, 35] width 23 height 12
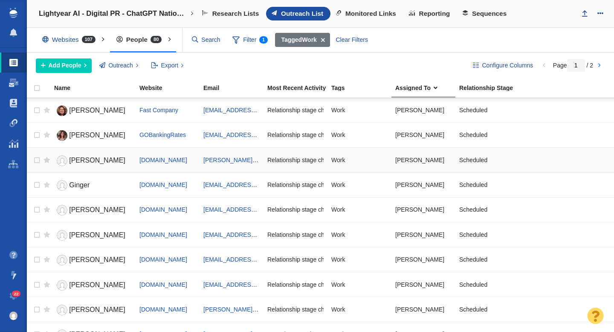
scroll to position [1011, 0]
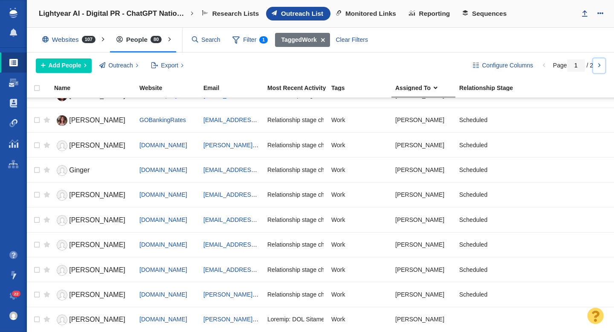
click at [598, 67] on link at bounding box center [599, 65] width 12 height 14
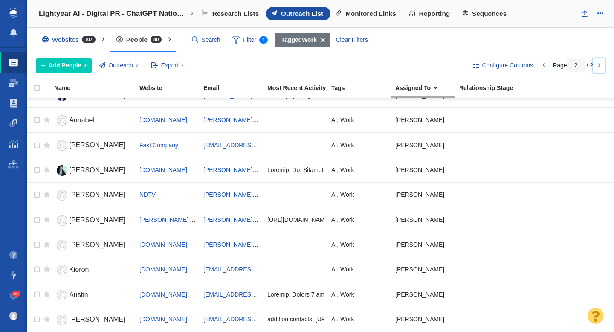
scroll to position [513, 0]
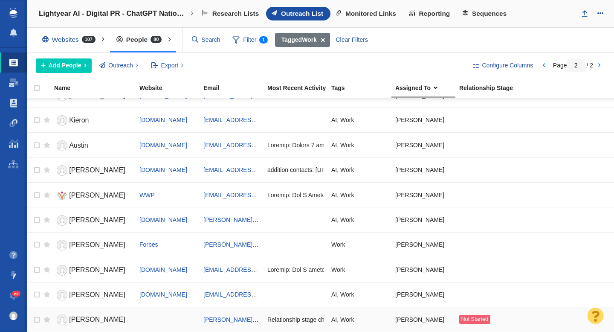
click at [101, 319] on span "Rachel Wells" at bounding box center [97, 319] width 56 height 7
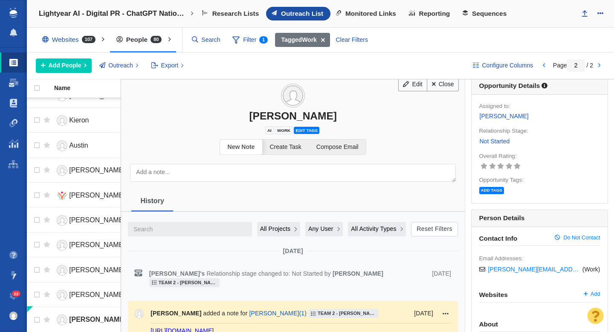
scroll to position [0, 0]
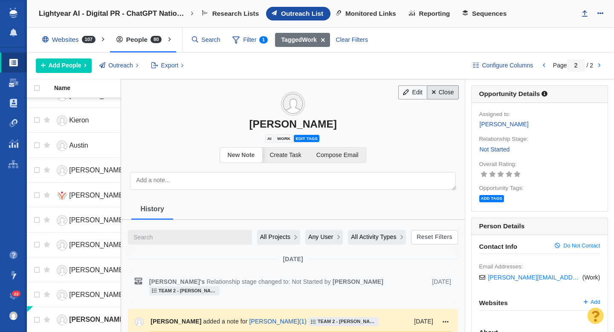
click at [440, 96] on link "Close" at bounding box center [443, 92] width 32 height 14
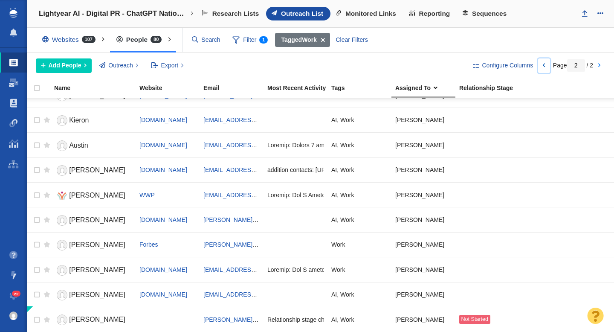
click at [545, 67] on link at bounding box center [544, 65] width 12 height 14
type input "1"
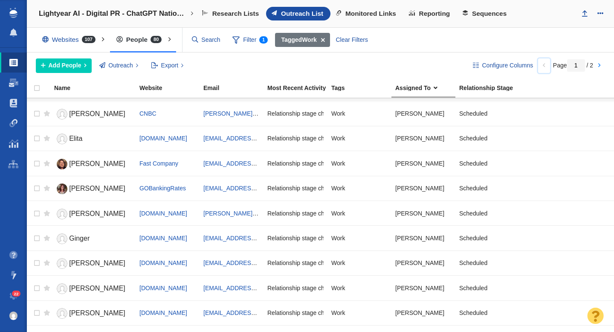
scroll to position [1011, 0]
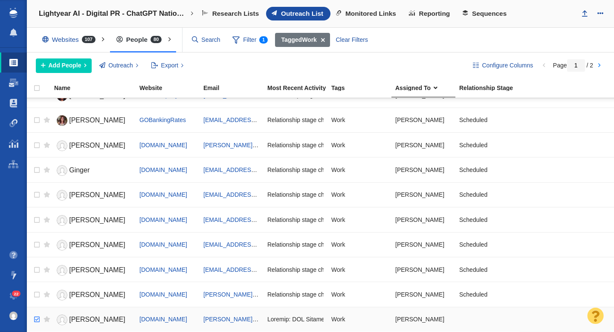
checkbox input "true"
click at [36, 318] on input "checkbox" at bounding box center [35, 319] width 13 height 19
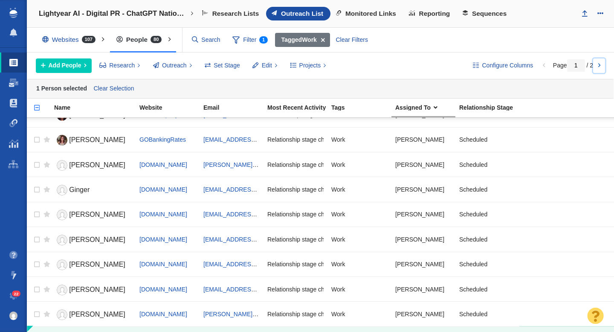
click at [599, 67] on link at bounding box center [599, 65] width 12 height 14
type input "2"
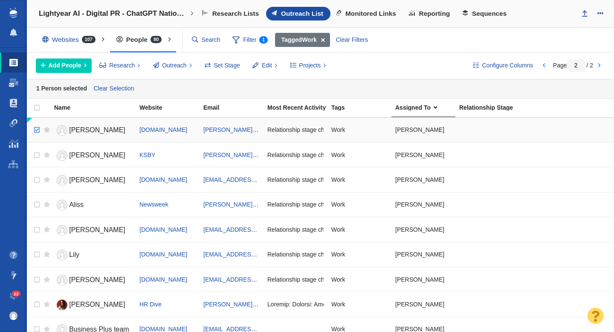
checkbox input "true"
click at [33, 130] on input "checkbox" at bounding box center [35, 130] width 13 height 19
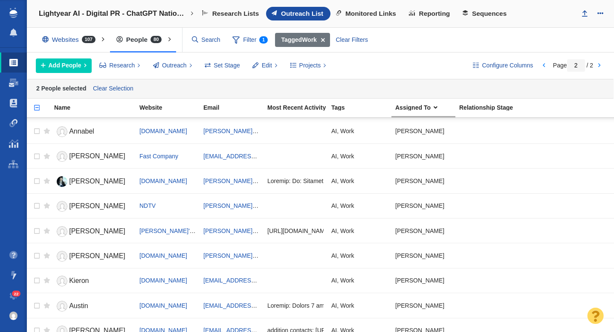
scroll to position [533, 0]
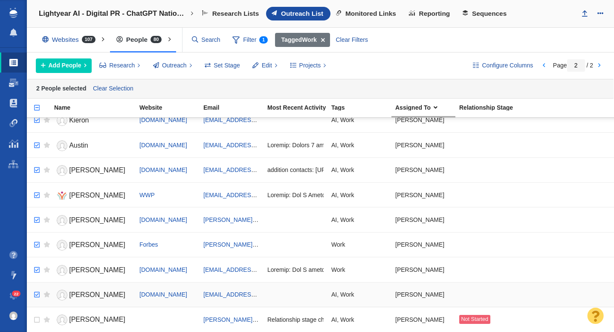
checkbox input "true"
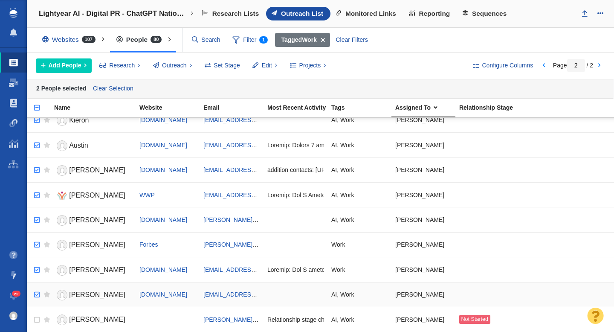
checkbox input "true"
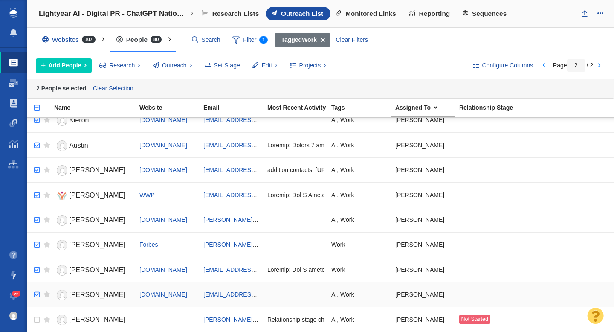
checkbox input "true"
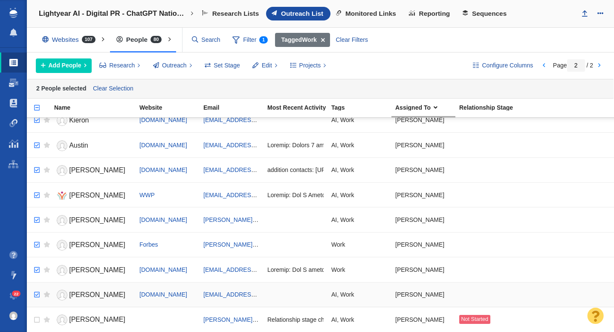
checkbox input "true"
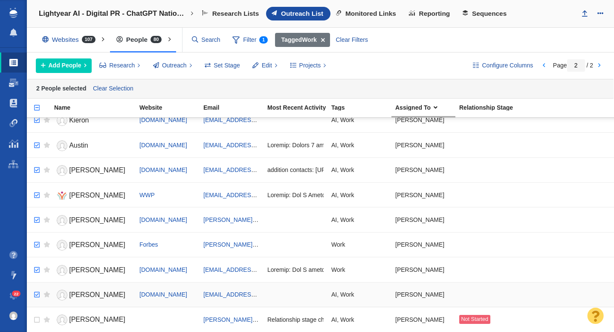
checkbox input "true"
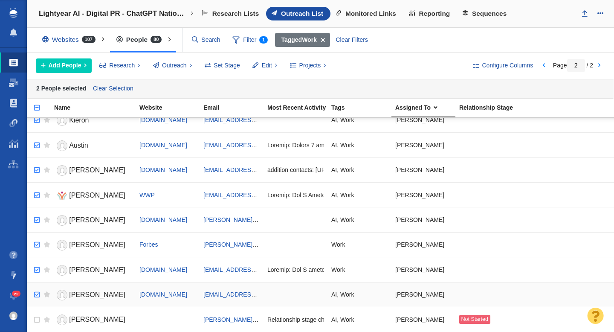
checkbox input "true"
click at [37, 293] on input "checkbox" at bounding box center [35, 294] width 13 height 19
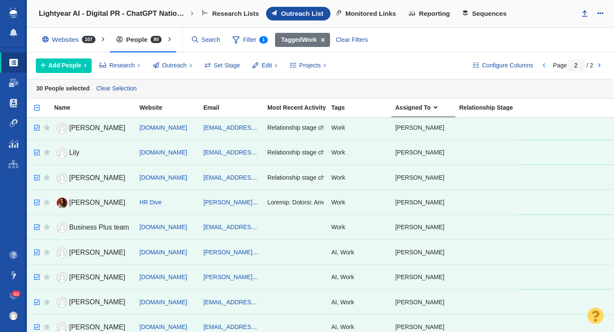
scroll to position [0, 0]
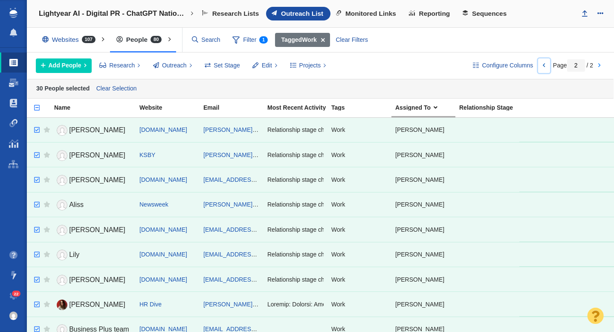
click at [542, 68] on link at bounding box center [544, 65] width 12 height 14
type input "1"
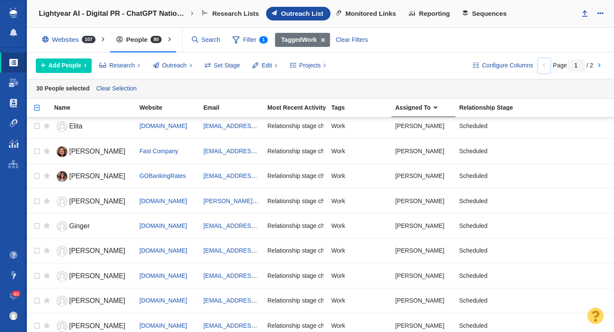
scroll to position [1031, 0]
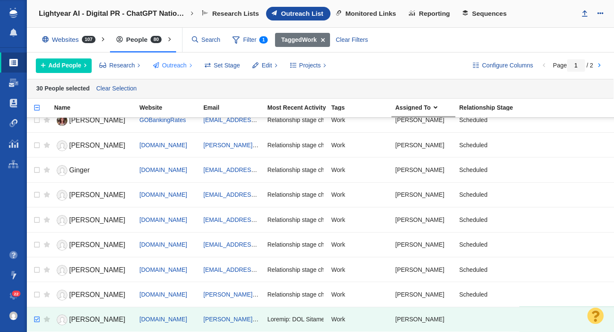
click at [173, 62] on span "Outreach" at bounding box center [174, 65] width 25 height 9
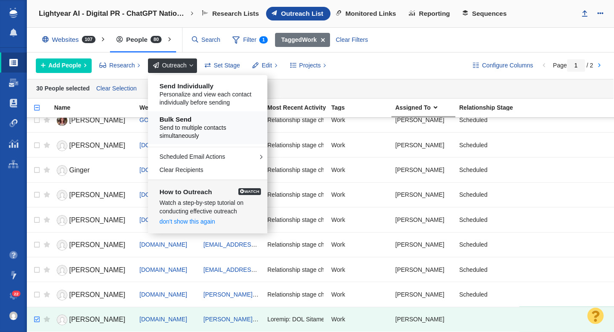
click at [191, 124] on span "Send to multiple contacts simultaneously" at bounding box center [210, 132] width 103 height 17
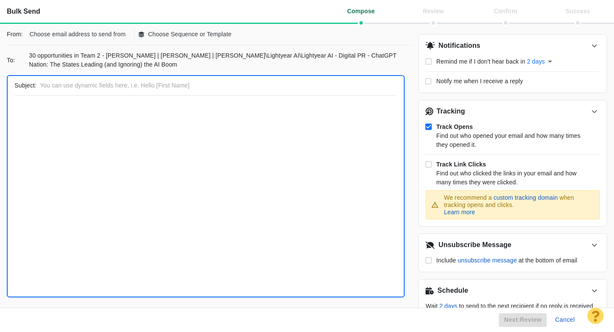
scroll to position [0, 0]
click at [97, 30] on p "Choose email address to send from" at bounding box center [77, 34] width 96 height 9
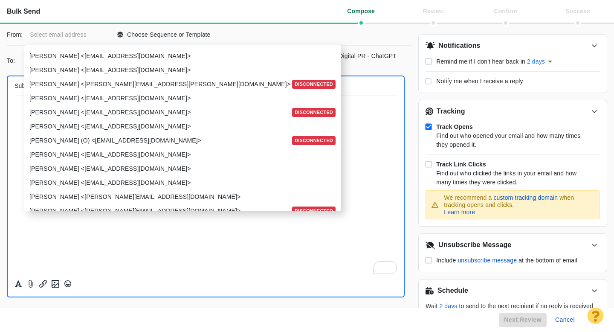
scroll to position [1014, 0]
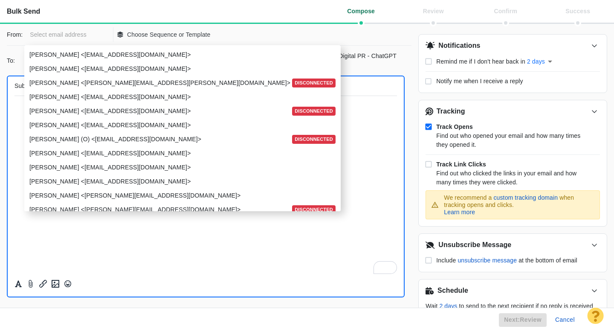
click at [60, 168] on p "[PERSON_NAME] <[EMAIL_ADDRESS][DOMAIN_NAME]>" at bounding box center [181, 167] width 304 height 9
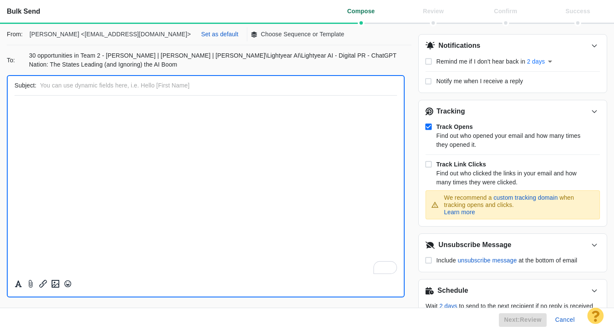
scroll to position [0, 0]
click at [201, 38] on p "Set as default" at bounding box center [219, 34] width 37 height 9
click at [213, 38] on p "Choose Sequence or Template" at bounding box center [255, 34] width 84 height 9
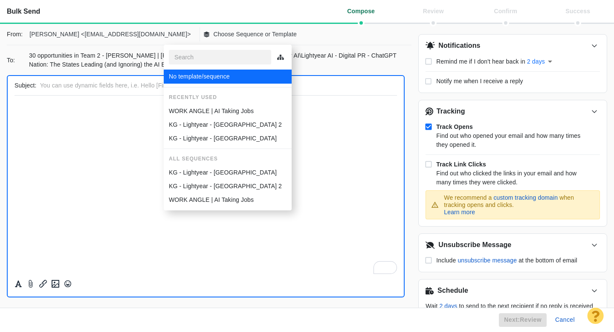
click at [206, 108] on p "WORK ANGLE | AI Taking Jobs" at bounding box center [211, 111] width 85 height 9
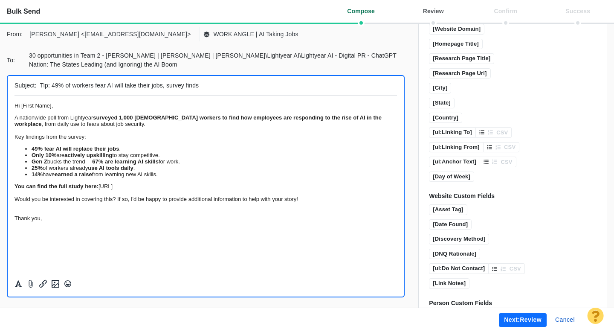
scroll to position [624, 0]
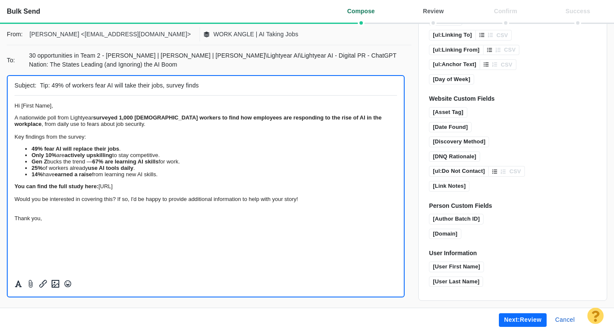
click at [516, 319] on button "Next: review" at bounding box center [523, 320] width 48 height 14
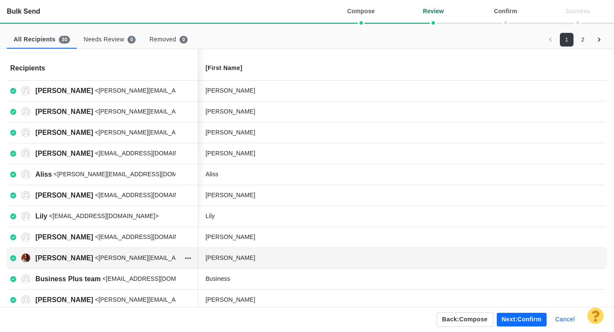
scroll to position [26, 0]
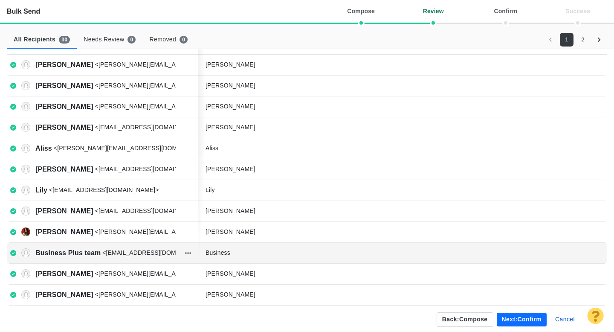
click at [252, 255] on div "Business" at bounding box center [270, 252] width 128 height 9
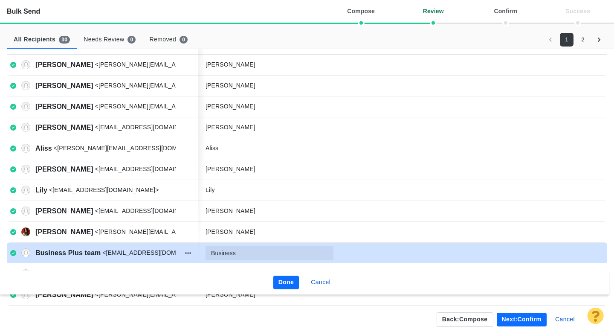
click at [252, 255] on input "Business" at bounding box center [270, 253] width 128 height 14
type input "Business Plus team"
click at [286, 279] on button "Done" at bounding box center [286, 282] width 26 height 14
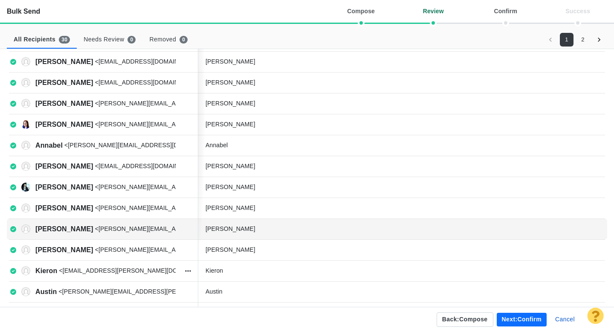
scroll to position [303, 0]
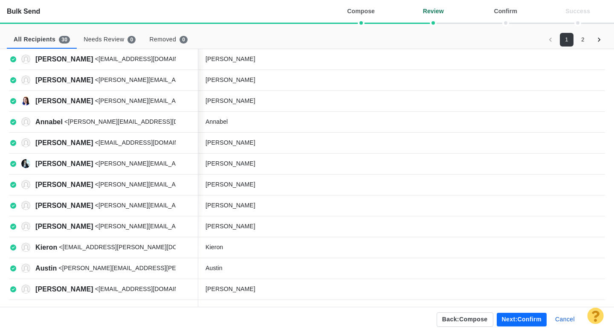
click at [523, 318] on button "Next: confirm" at bounding box center [522, 320] width 50 height 14
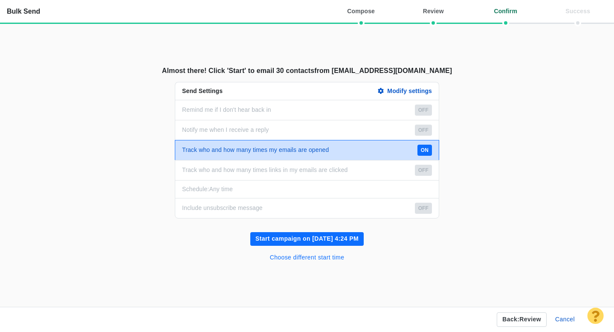
click at [327, 258] on button "Choose different start time" at bounding box center [307, 258] width 85 height 14
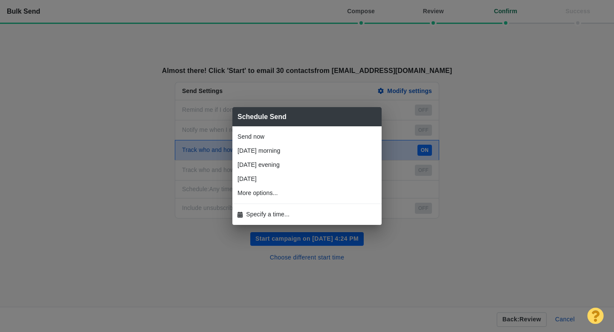
click at [258, 210] on span "Specify a time..." at bounding box center [267, 214] width 43 height 9
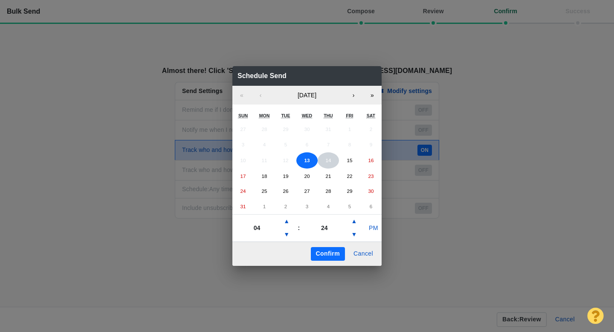
click at [327, 161] on abbr "14" at bounding box center [328, 160] width 6 height 6
click at [290, 222] on button "▲" at bounding box center [286, 221] width 10 height 14
type input "07"
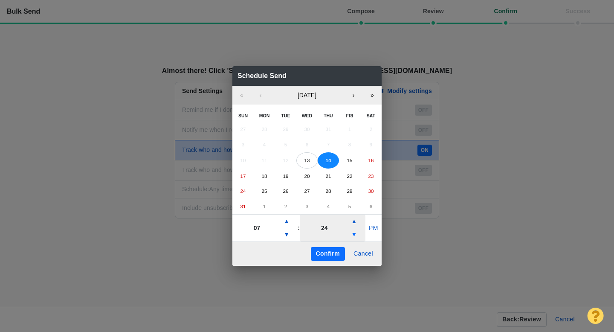
click at [356, 237] on button "▼" at bounding box center [354, 235] width 10 height 14
click at [355, 220] on button "▲" at bounding box center [354, 221] width 10 height 14
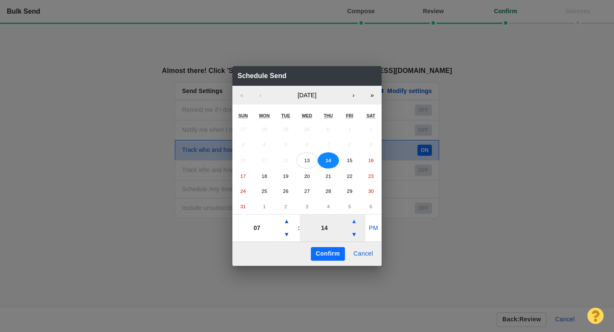
type input "19"
click at [374, 228] on button "PM" at bounding box center [373, 228] width 16 height 14
click at [327, 256] on button "Confirm" at bounding box center [328, 254] width 34 height 14
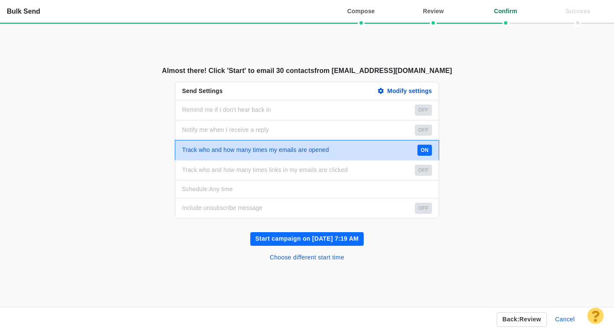
click at [306, 237] on button "Start campaign on Aug 14, 7:19 AM" at bounding box center [306, 239] width 113 height 14
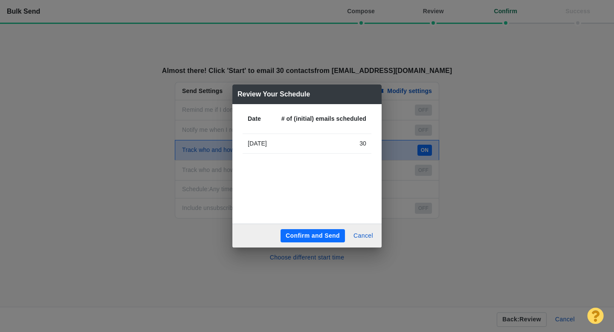
click at [317, 237] on button "Confirm and Send" at bounding box center [313, 236] width 64 height 14
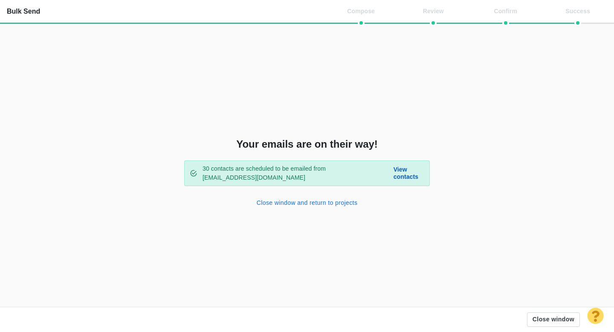
click at [304, 201] on button "Close window and return to projects" at bounding box center [307, 203] width 111 height 14
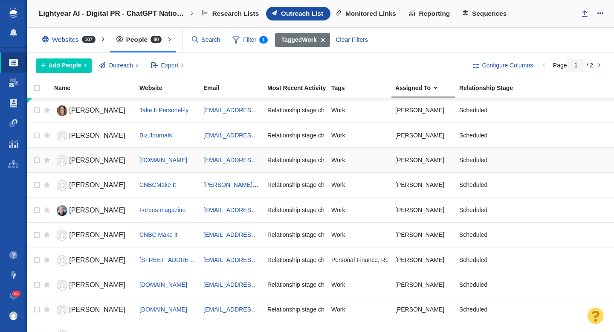
click at [98, 161] on span "Breck Dumas" at bounding box center [97, 159] width 56 height 7
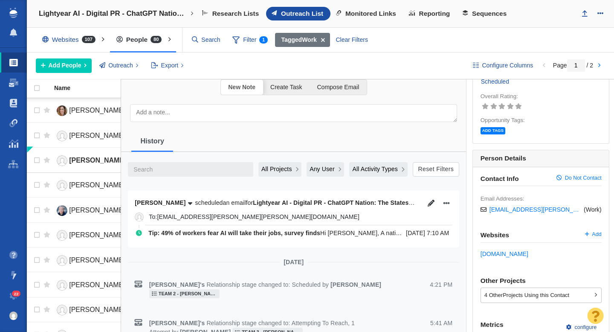
scroll to position [83, 0]
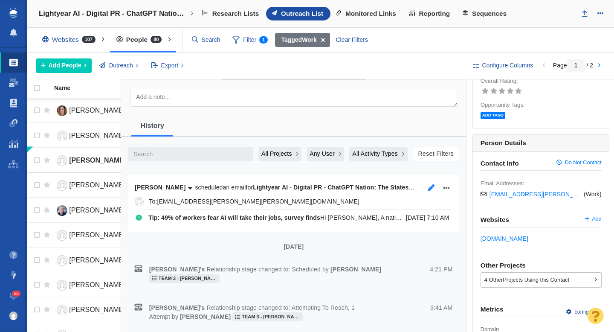
click at [429, 188] on icon "button" at bounding box center [431, 187] width 7 height 7
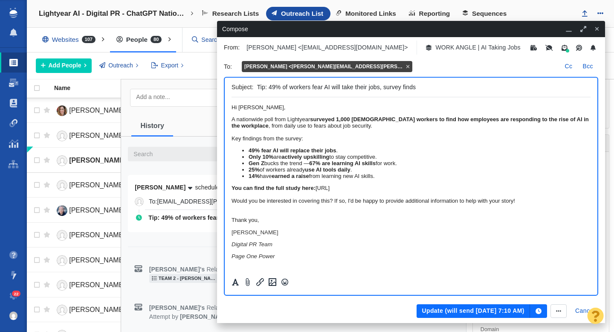
scroll to position [19, 0]
click at [475, 310] on button "Update (will send Aug 14, 7:10 AM)" at bounding box center [473, 311] width 113 height 14
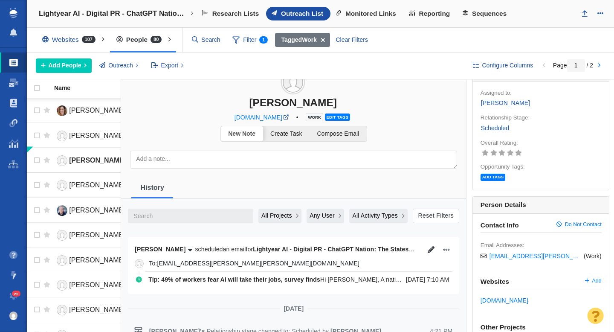
scroll to position [0, 0]
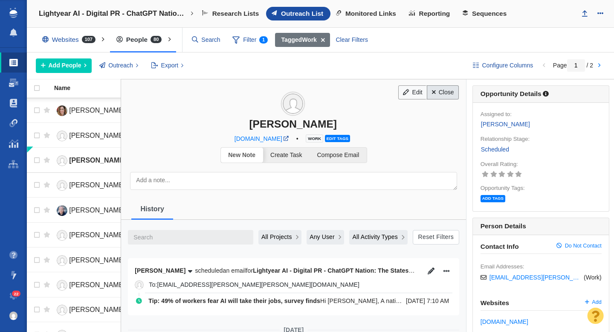
click at [444, 97] on link "Close" at bounding box center [443, 92] width 32 height 14
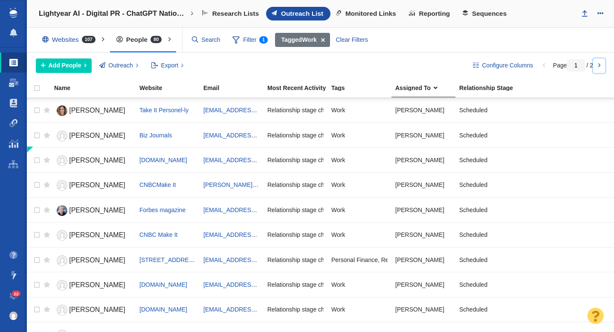
click at [598, 69] on link at bounding box center [599, 65] width 12 height 14
type input "2"
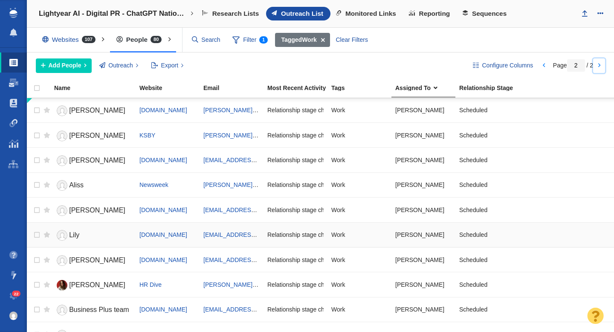
scroll to position [161, 0]
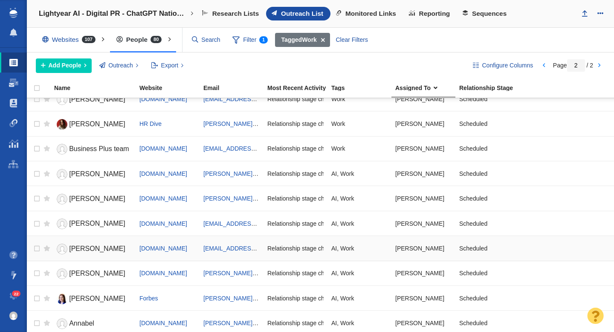
click at [85, 244] on link "Chong Ming" at bounding box center [93, 248] width 78 height 15
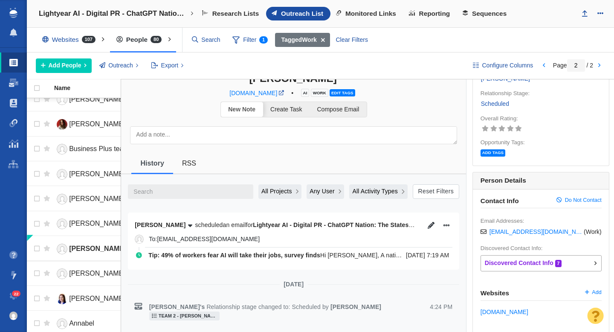
scroll to position [61, 0]
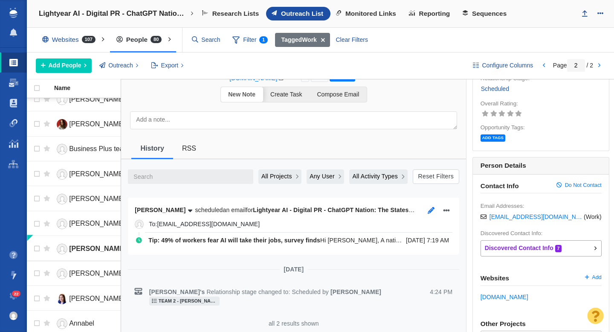
click at [430, 213] on icon "button" at bounding box center [431, 210] width 7 height 7
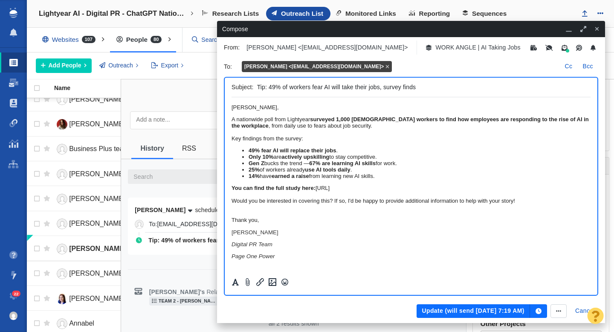
scroll to position [0, 0]
click at [263, 110] on span "﻿ Hi Chong," at bounding box center [255, 107] width 47 height 6
click at [437, 309] on button "Update (will send Aug 14, 7:19 AM)" at bounding box center [473, 311] width 113 height 14
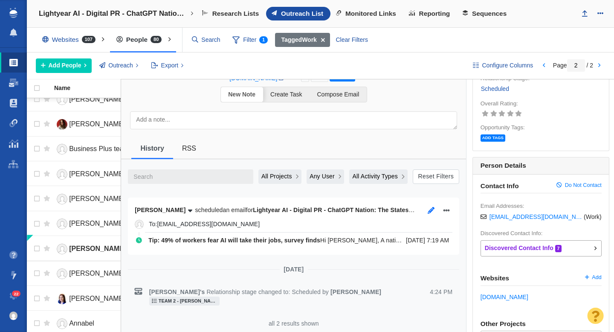
click at [430, 210] on icon "button" at bounding box center [431, 210] width 7 height 7
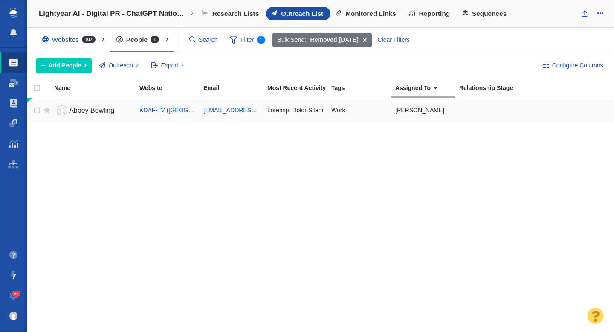
click at [86, 110] on span "Abbey Bowling" at bounding box center [91, 110] width 45 height 7
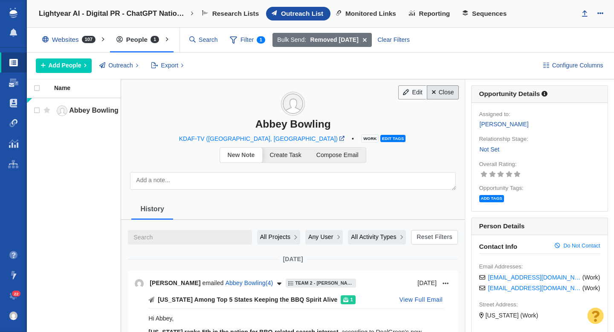
click at [449, 95] on link "Close" at bounding box center [443, 92] width 32 height 14
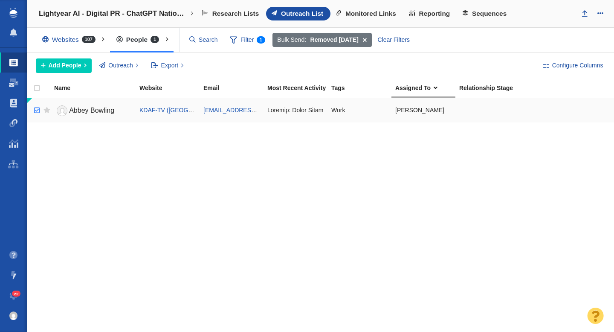
checkbox input "true"
click at [36, 109] on input "checkbox" at bounding box center [35, 110] width 13 height 19
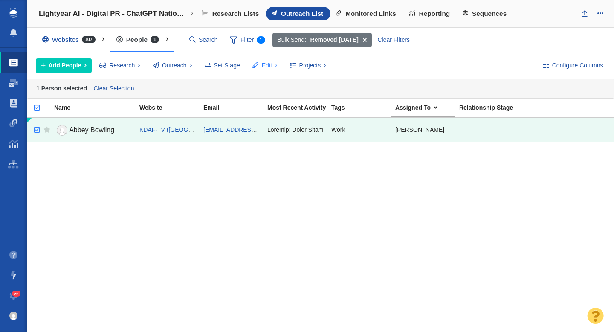
click at [267, 66] on span "Edit" at bounding box center [267, 65] width 10 height 9
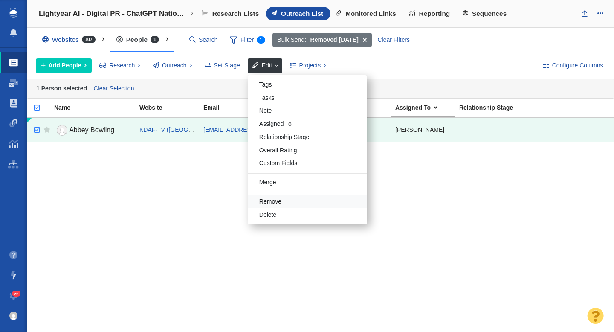
click at [291, 201] on div "Remove" at bounding box center [307, 201] width 119 height 13
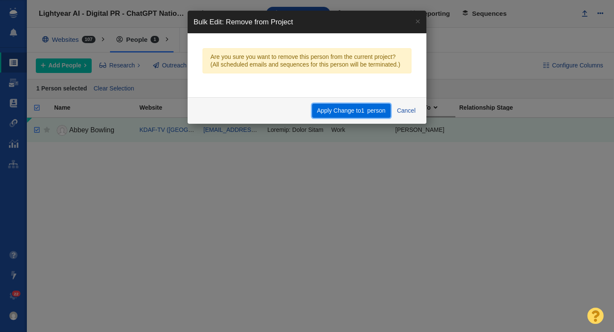
click at [354, 110] on button "Apply Change to 1 person" at bounding box center [351, 111] width 78 height 14
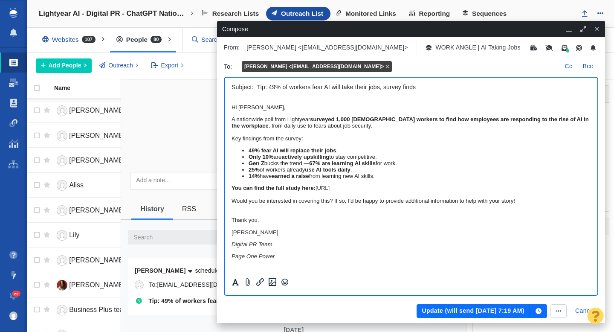
scroll to position [61, 0]
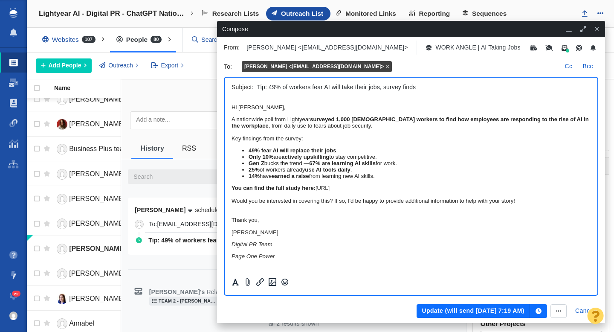
click at [474, 308] on button "Update (will send [DATE] 7:19 AM)" at bounding box center [473, 311] width 113 height 14
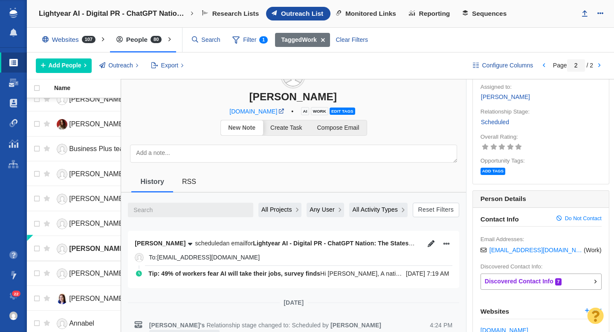
scroll to position [0, 0]
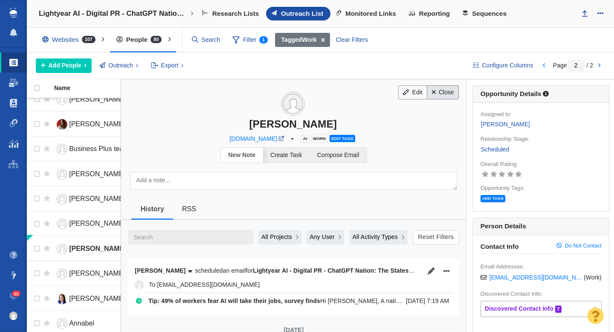
click at [444, 93] on link "Close" at bounding box center [443, 92] width 32 height 14
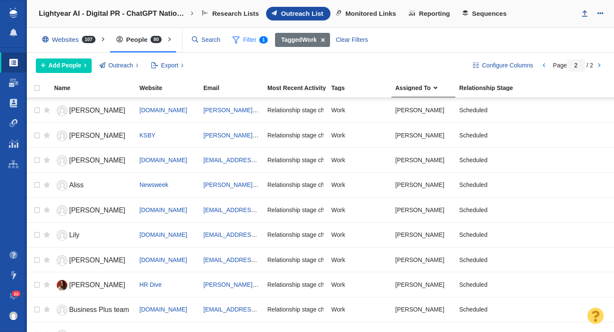
click at [244, 43] on span "Filter 1" at bounding box center [249, 40] width 45 height 16
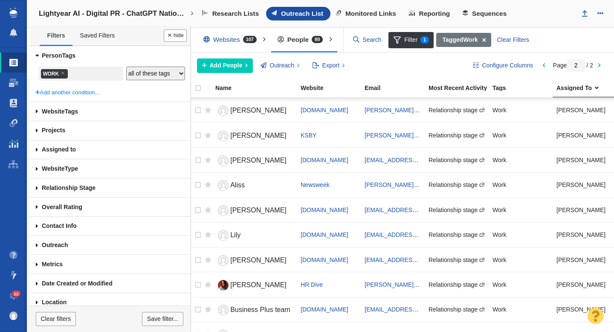
click at [36, 151] on span at bounding box center [37, 149] width 14 height 19
click at [38, 149] on div at bounding box center [307, 166] width 614 height 332
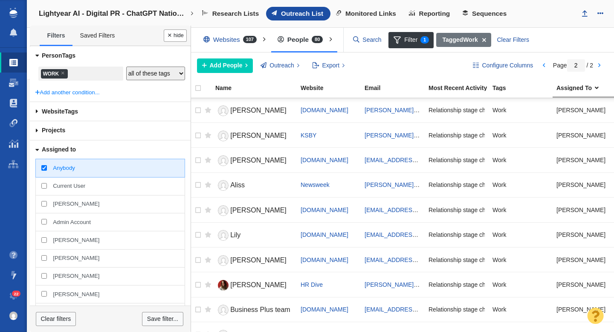
click at [43, 205] on input "[PERSON_NAME]" at bounding box center [44, 204] width 6 height 6
checkbox input "true"
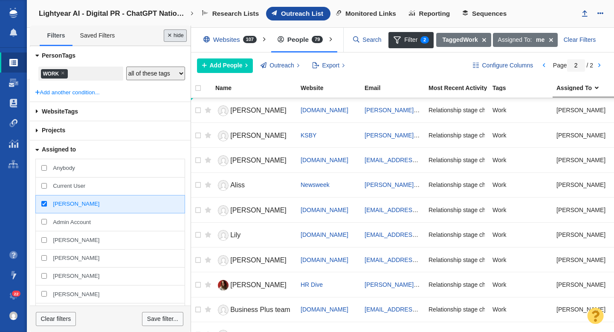
click at [177, 36] on button "Done" at bounding box center [175, 35] width 23 height 12
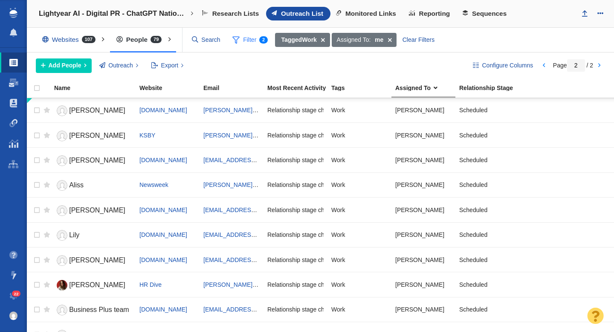
click at [257, 41] on span "Filter 2" at bounding box center [249, 40] width 45 height 16
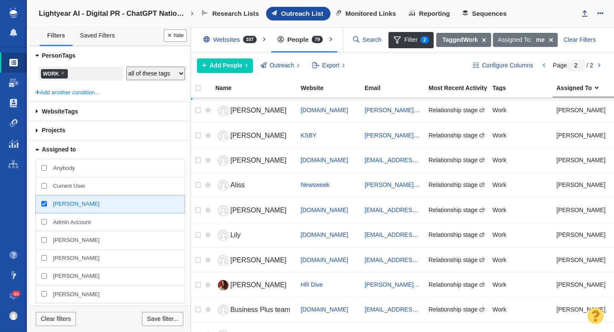
click at [77, 76] on ul "× Work" at bounding box center [81, 74] width 82 height 12
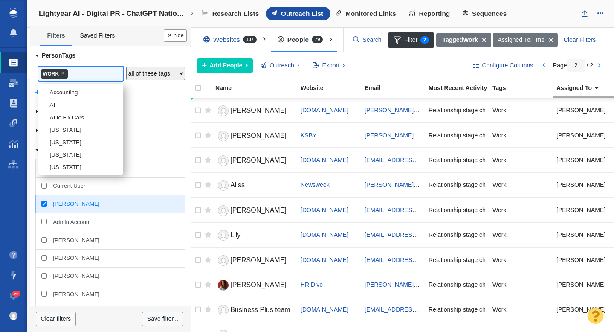
scroll to position [1595, 0]
click at [61, 74] on span "×" at bounding box center [63, 73] width 4 height 6
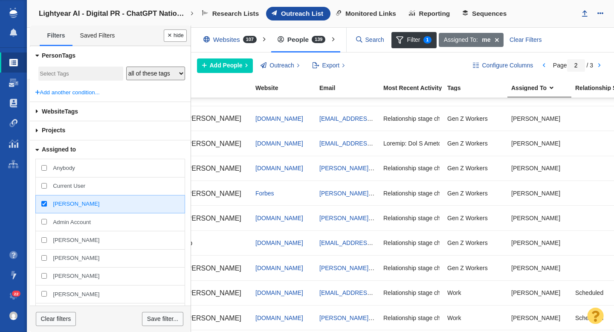
scroll to position [0, 45]
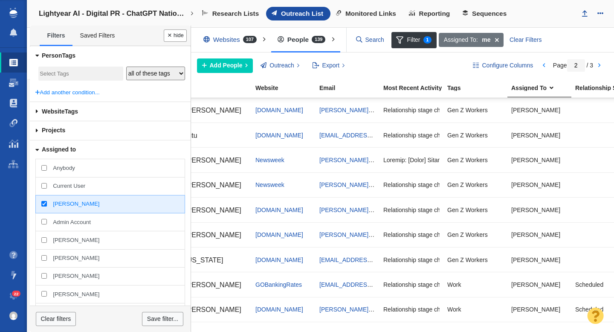
click at [78, 78] on input "search" at bounding box center [81, 74] width 82 height 12
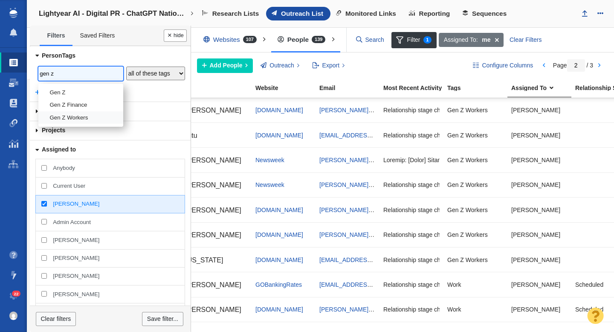
type input "gen z"
click at [90, 121] on li "Gen Z Workers" at bounding box center [80, 117] width 85 height 12
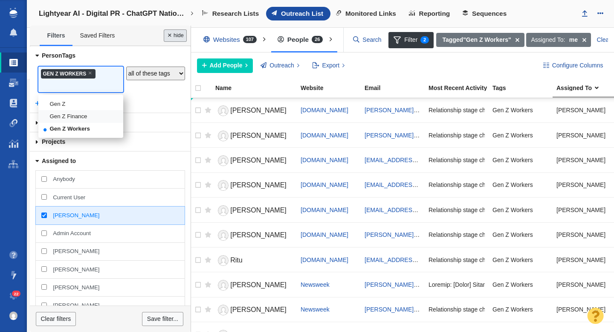
click at [172, 36] on button "Done" at bounding box center [175, 35] width 23 height 12
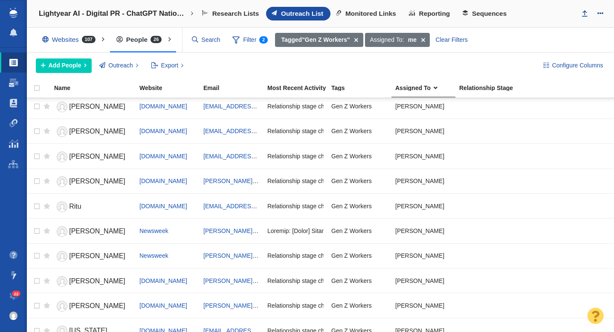
scroll to position [0, 0]
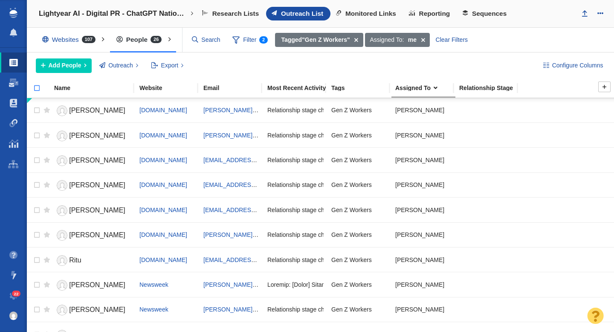
click at [36, 87] on input "checkbox" at bounding box center [33, 92] width 13 height 19
checkbox input "true"
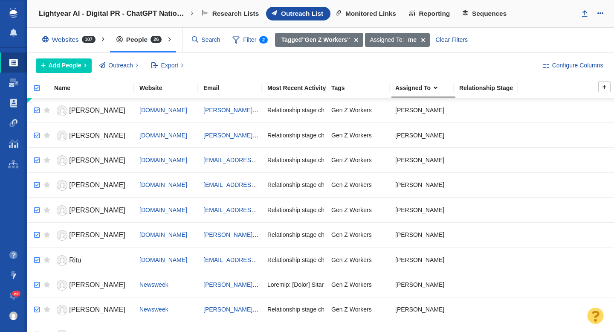
checkbox input "true"
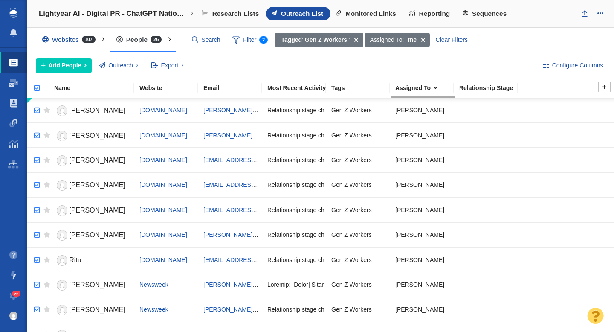
checkbox input "true"
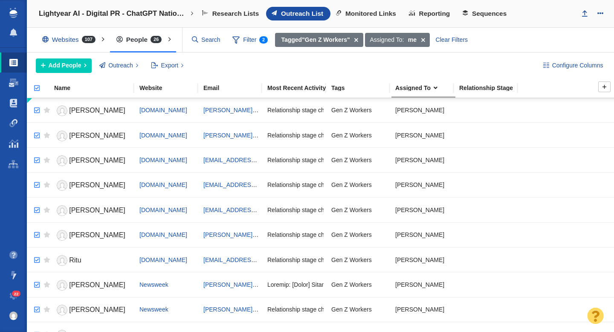
checkbox input "true"
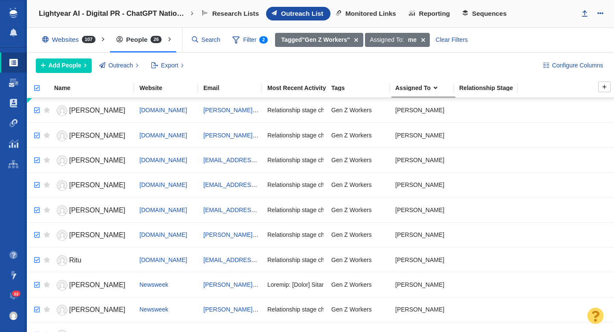
checkbox input "true"
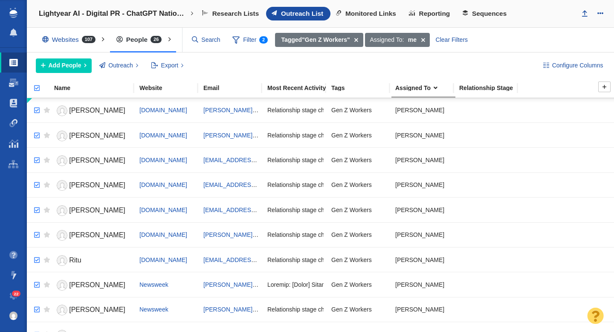
checkbox input "true"
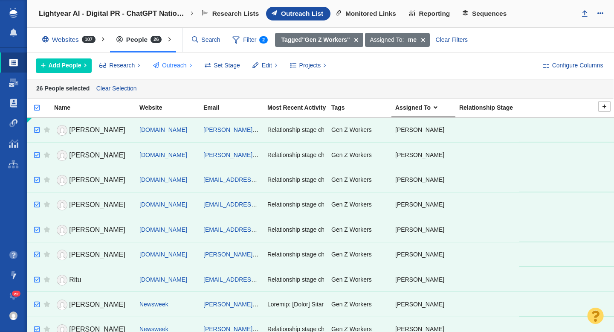
click at [178, 70] on button "Outreach" at bounding box center [172, 65] width 49 height 14
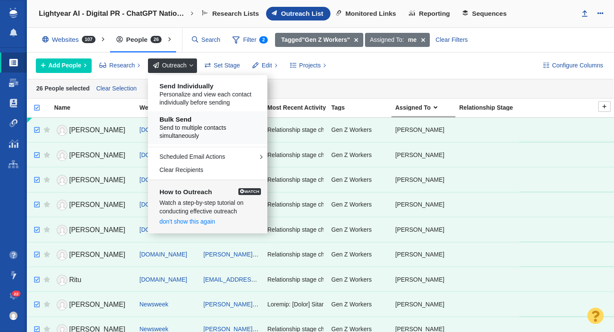
click at [189, 122] on h5 "Bulk Send" at bounding box center [210, 120] width 103 height 8
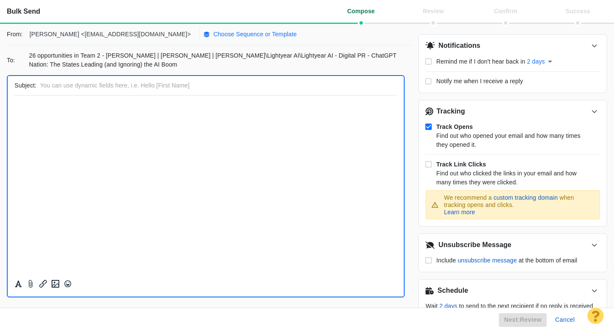
click at [213, 35] on p "Choose Sequence or Template" at bounding box center [255, 34] width 84 height 9
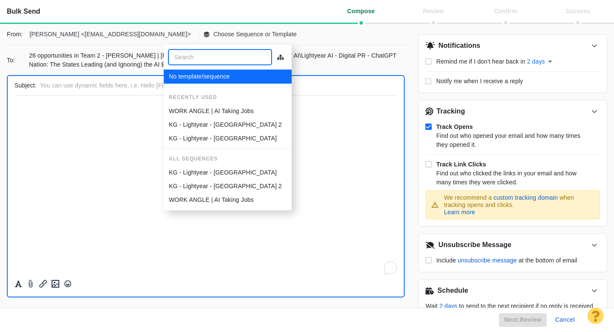
click at [204, 110] on p "WORK ANGLE | AI Taking Jobs" at bounding box center [211, 111] width 85 height 9
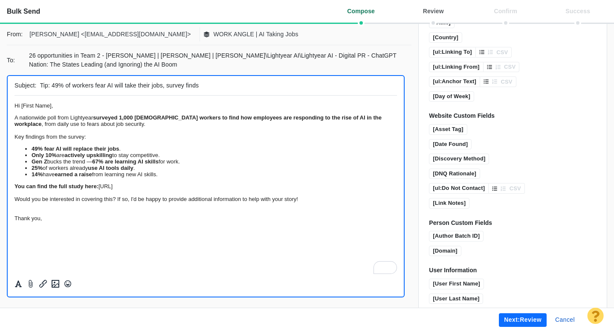
scroll to position [624, 0]
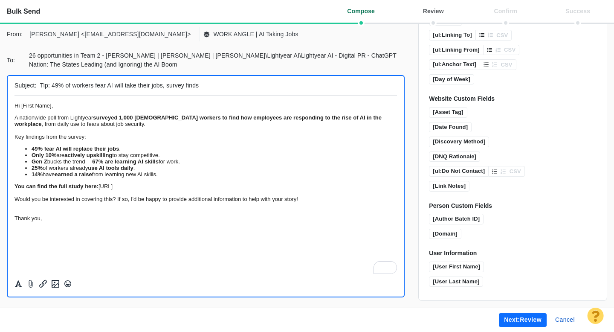
click at [527, 318] on button "Next: review" at bounding box center [523, 320] width 48 height 14
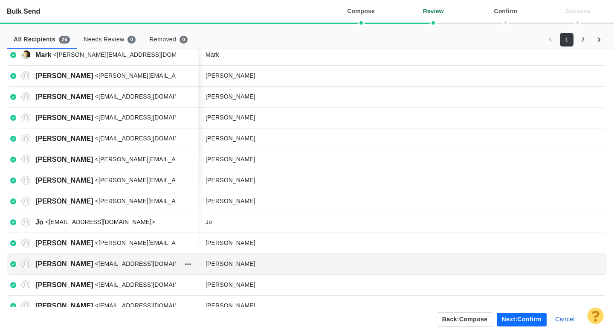
scroll to position [303, 0]
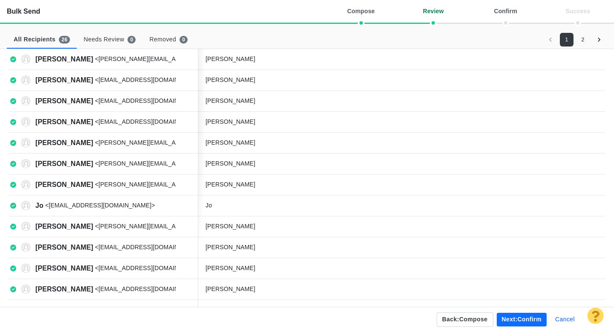
click at [527, 319] on button "Next: confirm" at bounding box center [522, 320] width 50 height 14
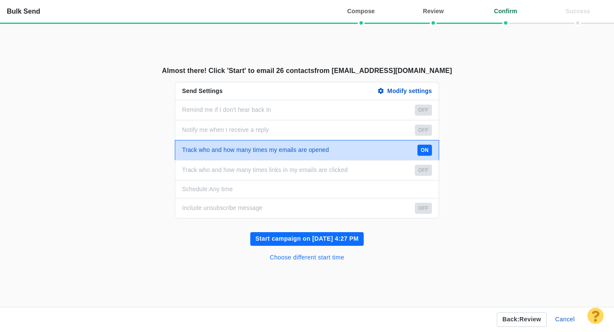
click at [323, 258] on button "Choose different start time" at bounding box center [307, 258] width 85 height 14
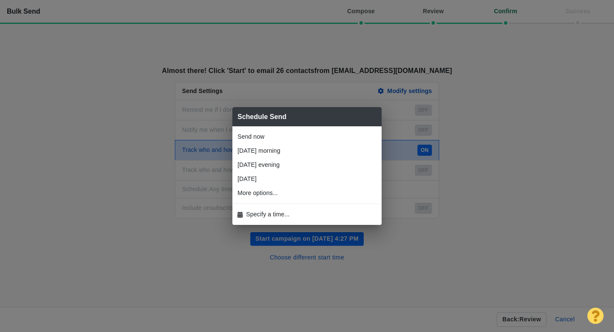
click at [273, 213] on span "Specify a time..." at bounding box center [267, 214] width 43 height 9
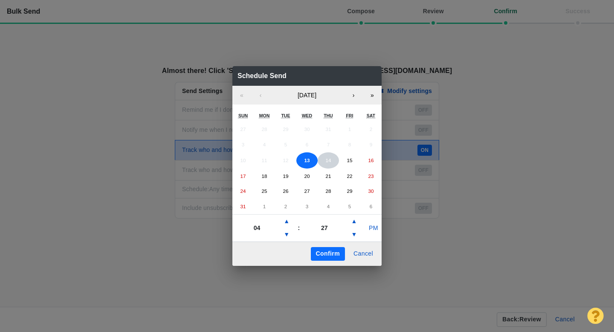
click at [325, 156] on button "14" at bounding box center [328, 160] width 21 height 16
click at [286, 222] on button "▲" at bounding box center [286, 221] width 10 height 14
type input "07"
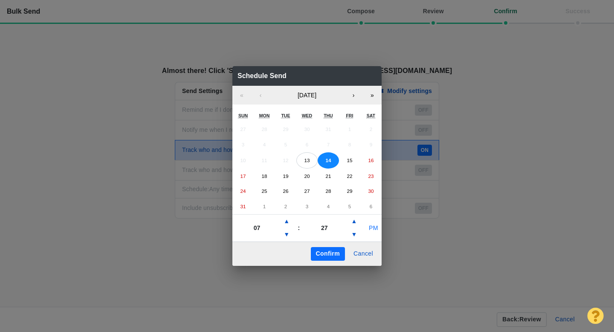
click at [372, 229] on button "PM" at bounding box center [373, 228] width 16 height 14
click at [326, 253] on button "Confirm" at bounding box center [328, 254] width 34 height 14
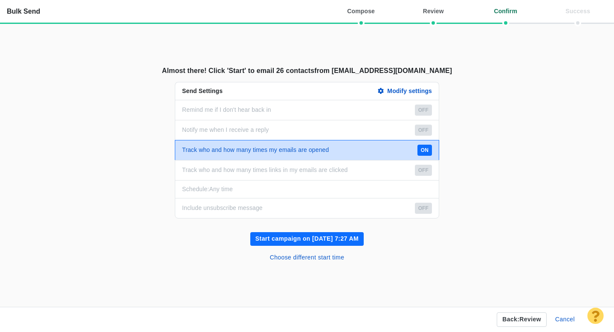
click at [297, 240] on button "Start campaign on Aug 14, 7:27 AM" at bounding box center [306, 239] width 113 height 14
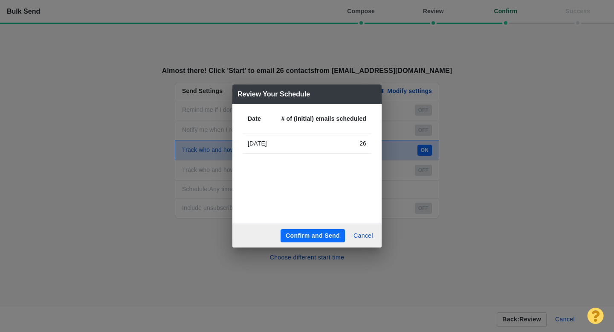
click at [310, 231] on button "Confirm and Send" at bounding box center [313, 236] width 64 height 14
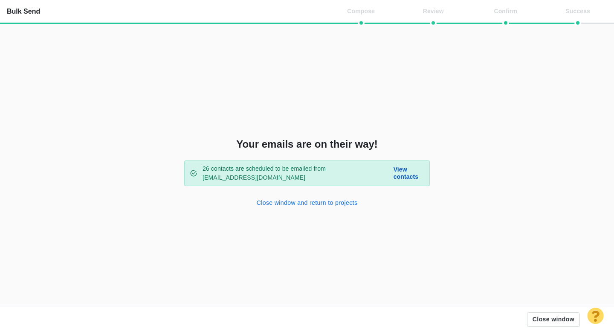
click at [304, 202] on button "Close window and return to projects" at bounding box center [307, 203] width 111 height 14
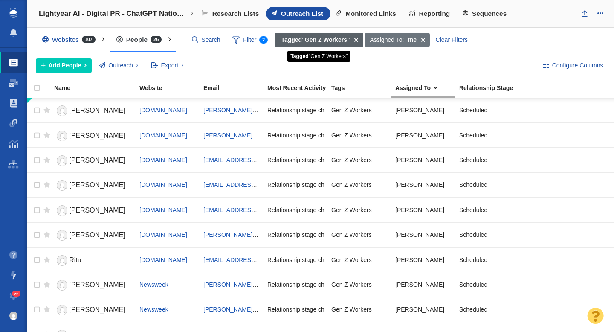
click at [357, 40] on span at bounding box center [356, 40] width 13 height 14
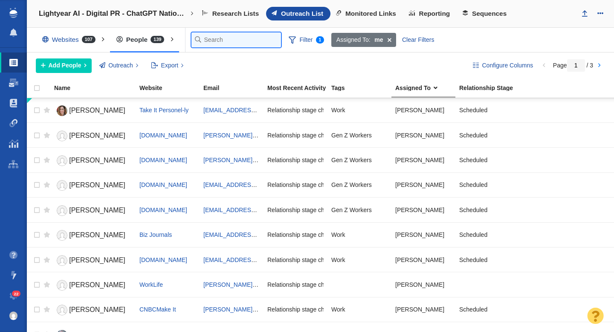
click at [209, 43] on input "text" at bounding box center [236, 39] width 90 height 15
type input "jo"
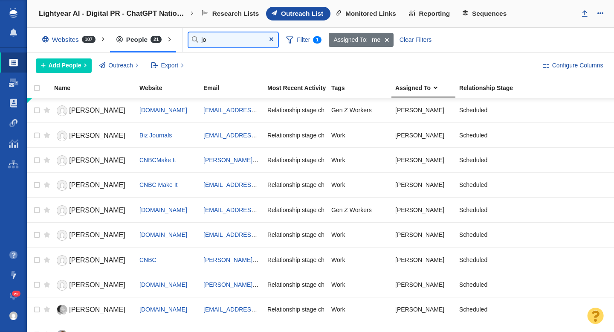
click at [239, 39] on input "jo" at bounding box center [233, 39] width 90 height 15
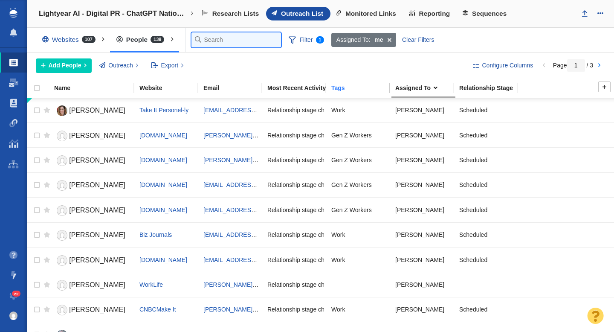
click at [345, 90] on div "Tags" at bounding box center [362, 88] width 63 height 6
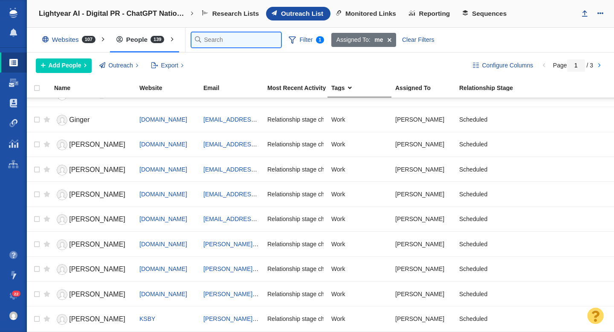
scroll to position [1011, 0]
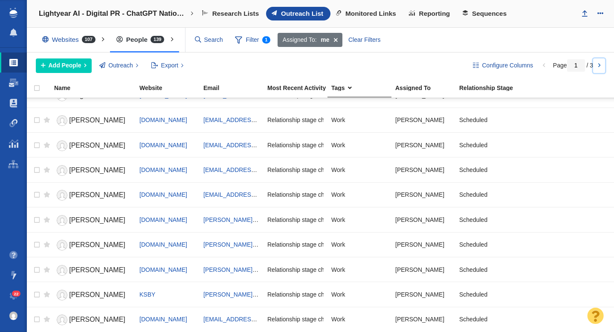
click at [600, 67] on link at bounding box center [599, 65] width 12 height 14
type input "2"
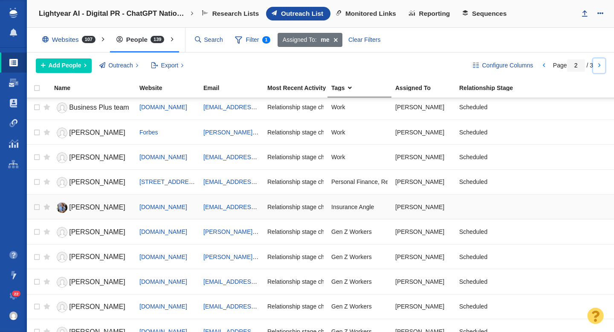
scroll to position [136, 0]
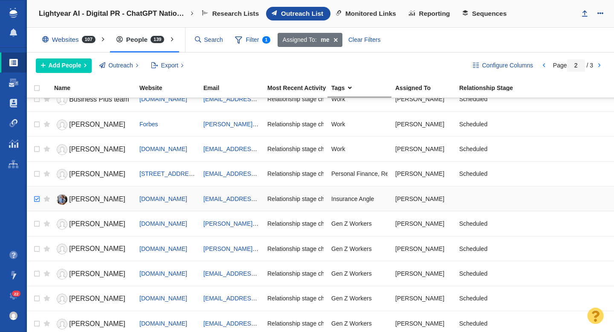
checkbox input "true"
click at [37, 199] on input "checkbox" at bounding box center [35, 199] width 13 height 19
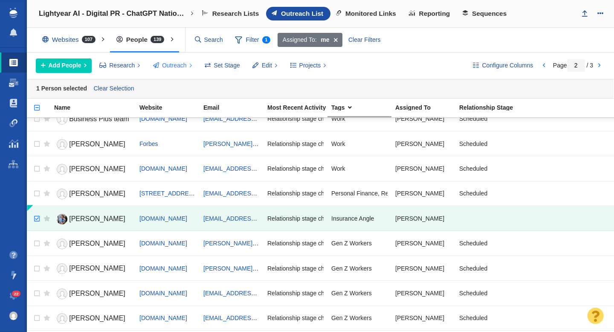
click at [170, 66] on span "Outreach" at bounding box center [174, 65] width 25 height 9
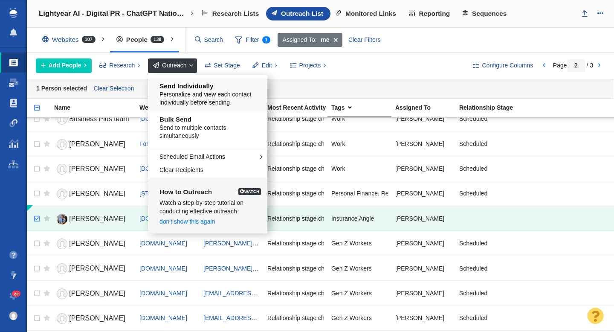
click at [184, 95] on span "Personalize and view each contact individually before sending" at bounding box center [210, 98] width 103 height 17
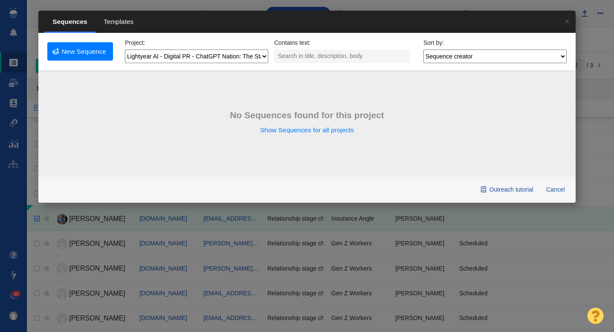
click at [125, 24] on span "Templates" at bounding box center [119, 22] width 46 height 21
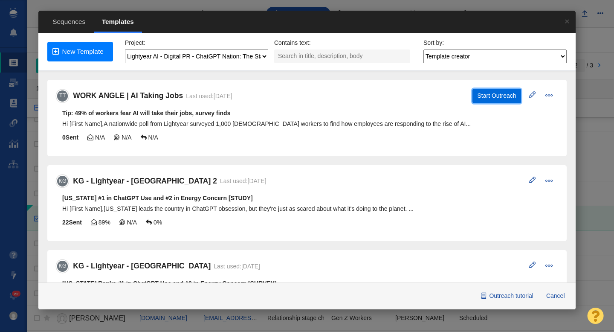
click at [487, 96] on button "Start Outreach" at bounding box center [496, 96] width 49 height 14
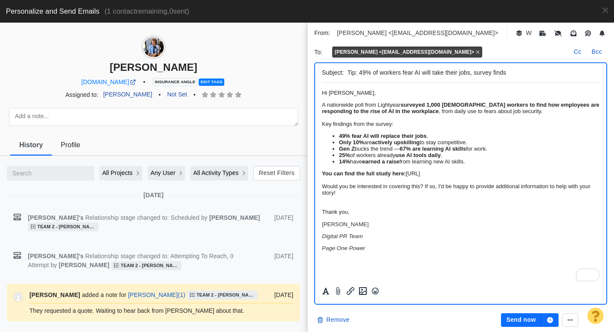
scroll to position [46, 0]
click at [551, 318] on icon "button" at bounding box center [550, 320] width 6 height 6
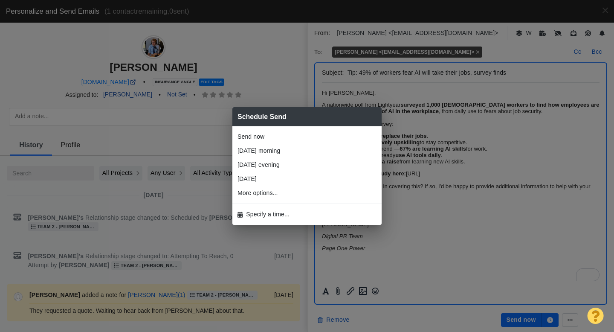
click at [278, 211] on span "Specify a time..." at bounding box center [267, 214] width 43 height 9
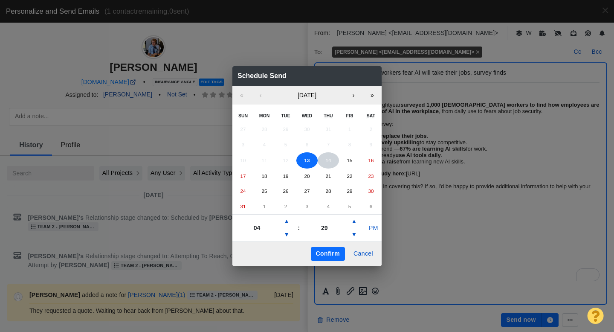
click at [330, 160] on abbr "14" at bounding box center [328, 160] width 6 height 6
click at [288, 219] on button "▲" at bounding box center [286, 221] width 10 height 14
type input "06"
click at [372, 230] on button "PM" at bounding box center [373, 228] width 16 height 14
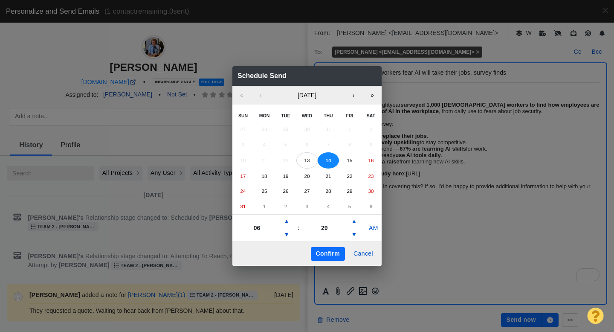
click at [326, 259] on button "Confirm" at bounding box center [328, 254] width 34 height 14
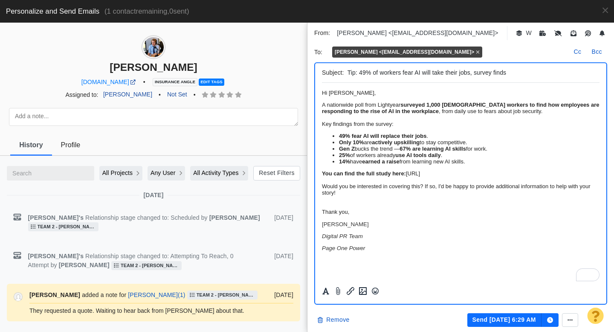
scroll to position [0, 0]
click at [495, 321] on button "Send Aug 14, 6:29 AM" at bounding box center [504, 320] width 74 height 14
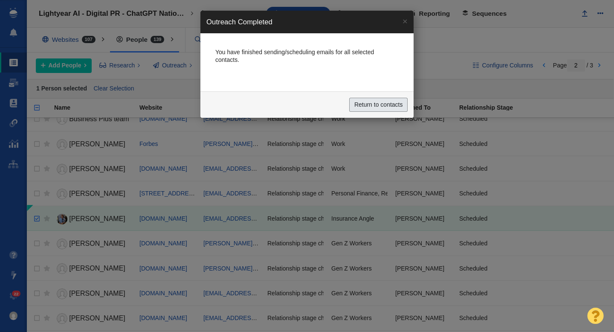
click at [392, 108] on input "Return to contacts" at bounding box center [378, 105] width 58 height 14
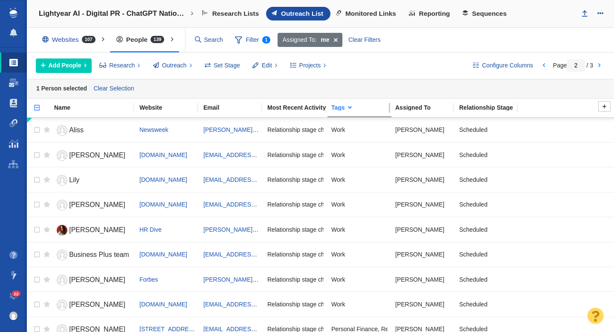
click at [357, 108] on div "Tags" at bounding box center [362, 107] width 63 height 6
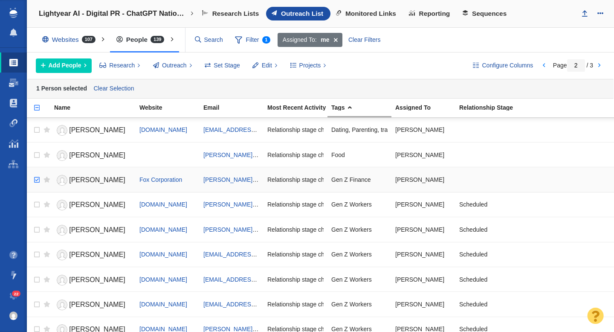
checkbox input "true"
click at [34, 180] on input "checkbox" at bounding box center [35, 180] width 13 height 19
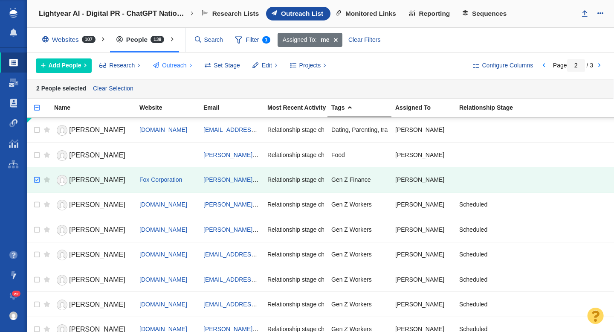
click at [171, 70] on span "Outreach" at bounding box center [174, 65] width 25 height 9
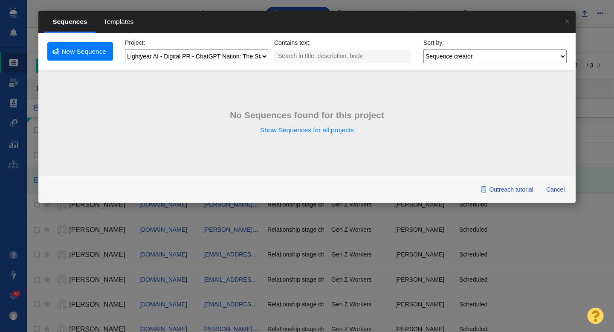
click at [127, 23] on span "Templates" at bounding box center [119, 22] width 46 height 21
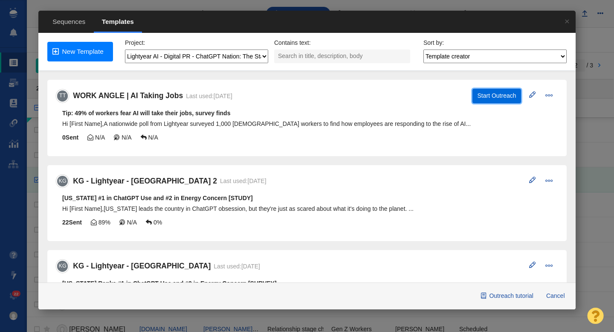
click at [499, 98] on button "Start Outreach" at bounding box center [496, 96] width 49 height 14
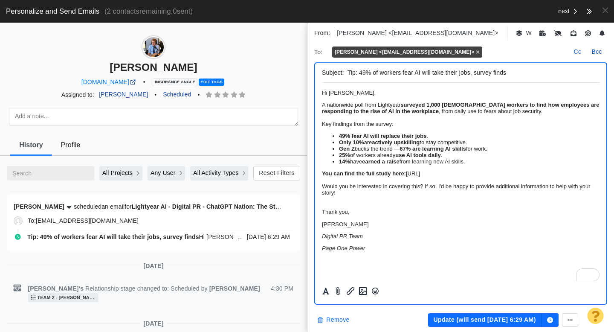
click at [339, 319] on button "Remove" at bounding box center [334, 320] width 42 height 14
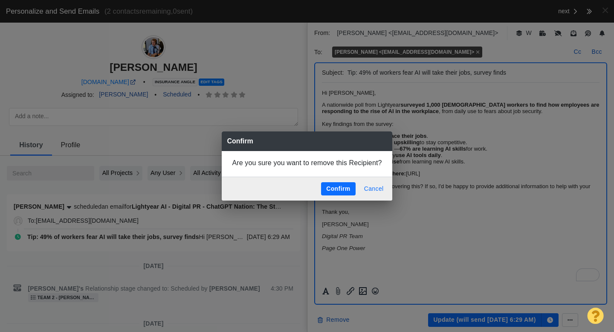
click at [368, 192] on button "Cancel" at bounding box center [374, 189] width 30 height 14
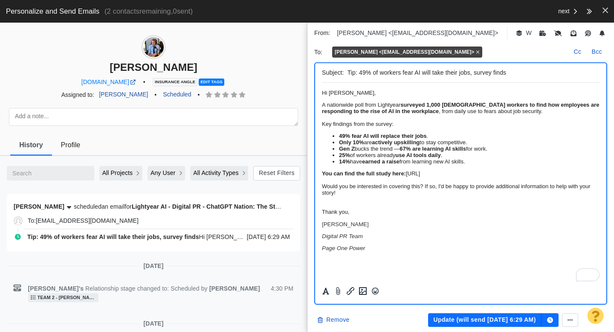
click at [604, 14] on span at bounding box center [605, 10] width 6 height 9
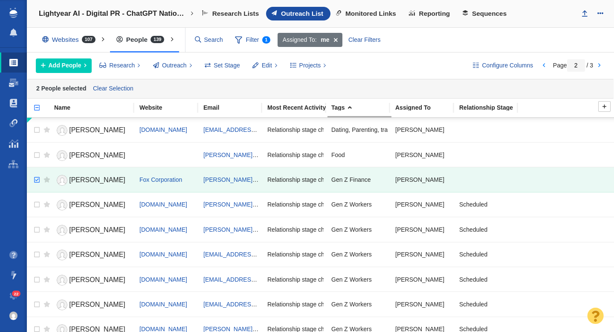
click at [36, 108] on input "checkbox" at bounding box center [33, 112] width 13 height 19
checkbox input "false"
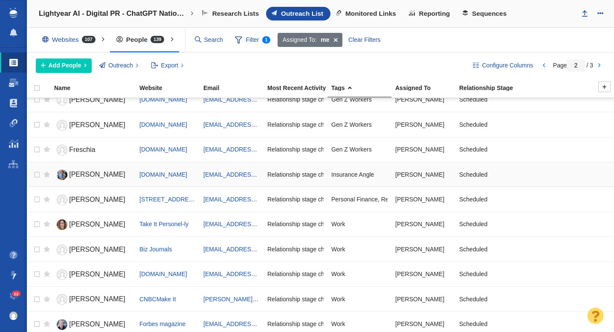
scroll to position [652, 0]
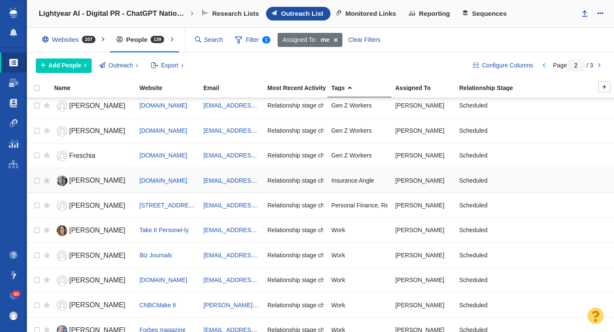
click at [86, 183] on link "[PERSON_NAME]" at bounding box center [93, 180] width 78 height 15
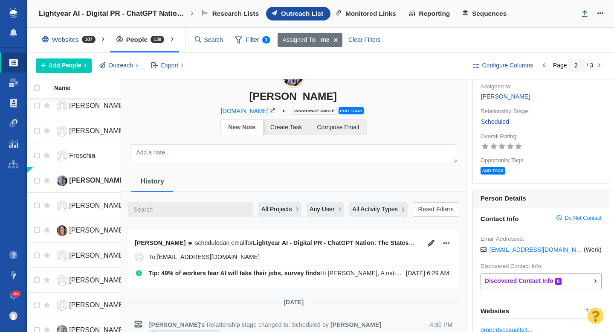
scroll to position [0, 0]
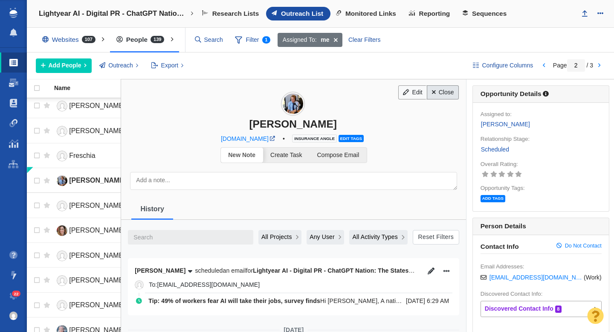
click at [449, 87] on link "Close" at bounding box center [443, 92] width 32 height 14
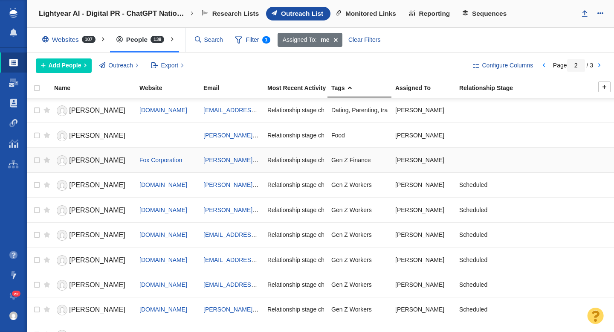
click at [81, 162] on span "[PERSON_NAME]" at bounding box center [97, 159] width 56 height 7
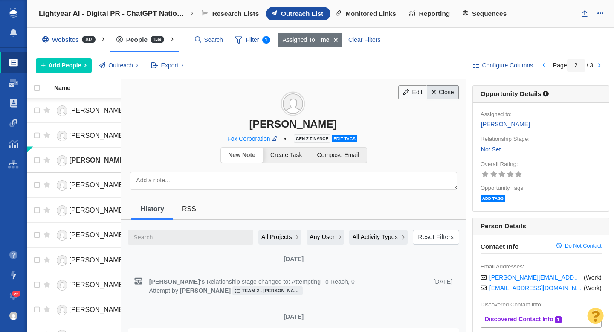
click at [436, 98] on link "Close" at bounding box center [443, 92] width 32 height 14
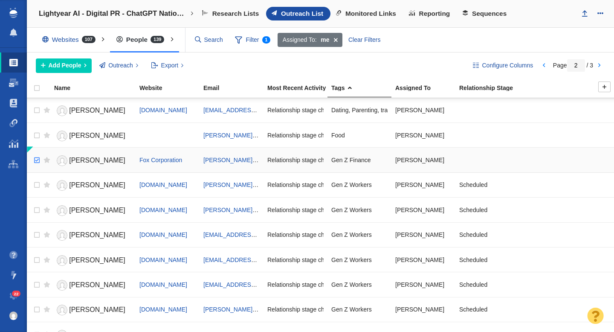
checkbox input "true"
click at [35, 161] on input "checkbox" at bounding box center [35, 160] width 13 height 19
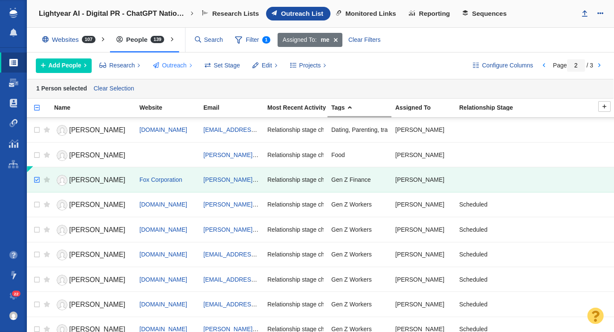
click at [177, 64] on span "Outreach" at bounding box center [174, 65] width 25 height 9
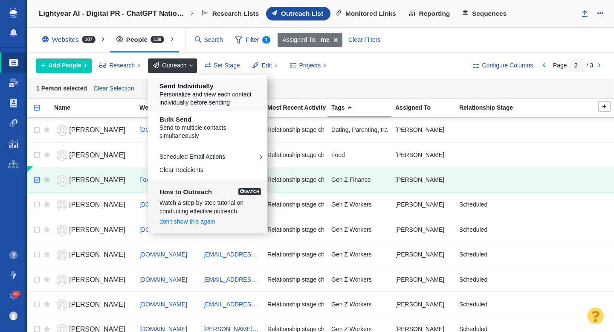
click at [186, 92] on span "Personalize and view each contact individually before sending" at bounding box center [210, 98] width 103 height 17
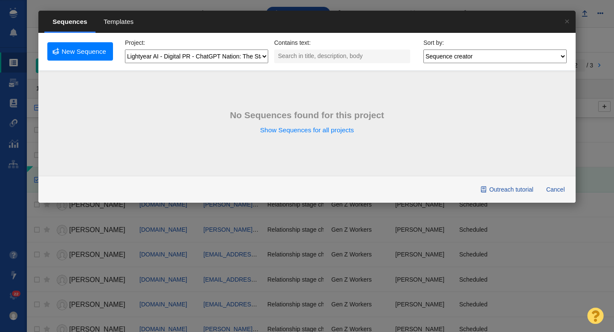
click at [116, 21] on span "Templates" at bounding box center [119, 22] width 46 height 21
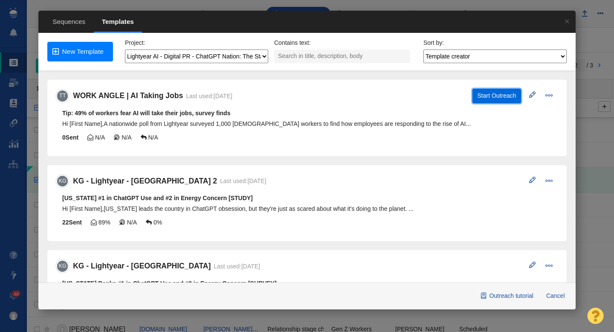
click at [489, 100] on button "Start Outreach" at bounding box center [496, 96] width 49 height 14
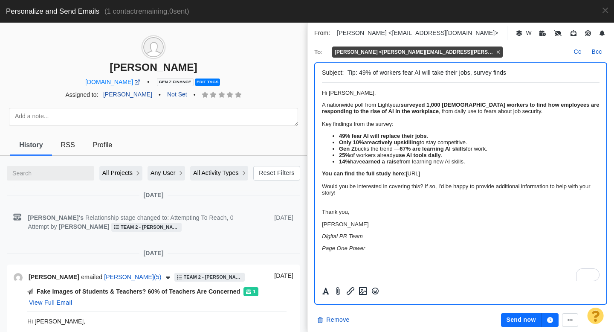
click at [548, 319] on icon "button" at bounding box center [550, 320] width 6 height 6
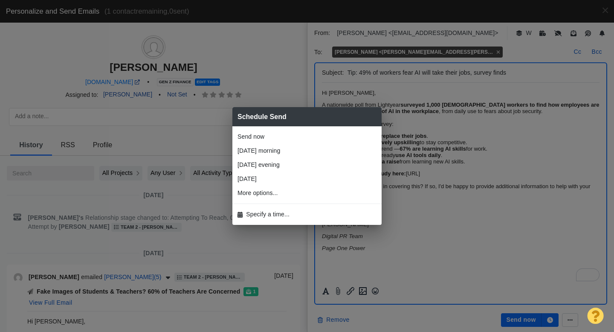
click at [292, 219] on li "Specify a time..." at bounding box center [306, 214] width 149 height 14
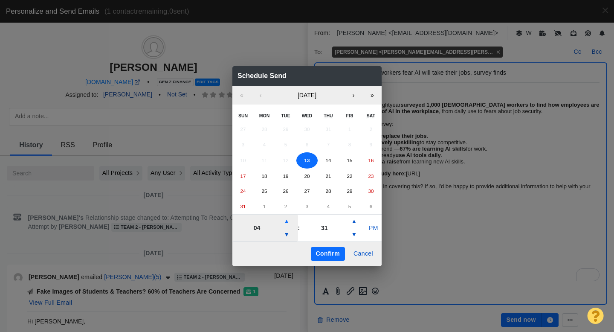
click at [287, 221] on button "▲" at bounding box center [286, 221] width 10 height 14
type input "06"
click at [370, 226] on button "PM" at bounding box center [373, 228] width 16 height 14
click at [331, 252] on button "Confirm" at bounding box center [328, 254] width 34 height 14
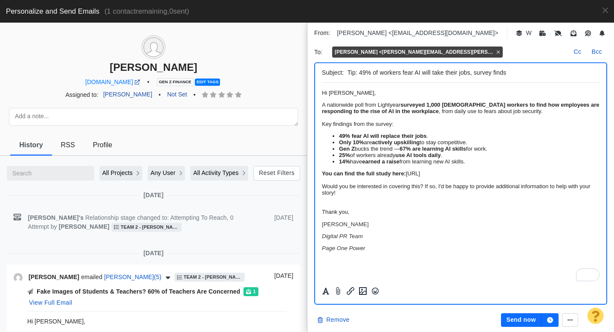
click at [552, 322] on icon "button" at bounding box center [550, 320] width 6 height 6
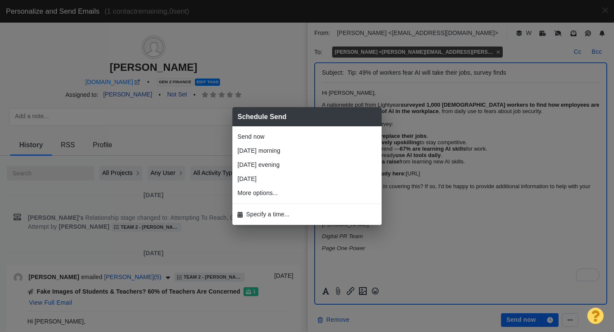
click at [285, 211] on span "Specify a time..." at bounding box center [267, 214] width 43 height 9
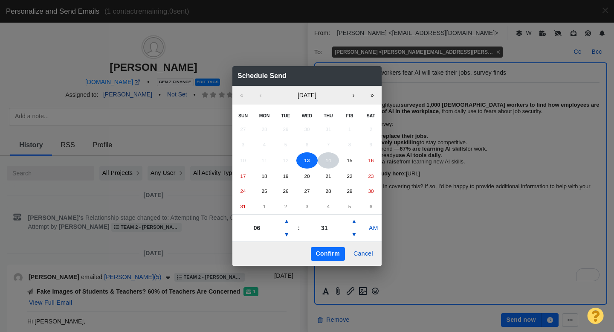
click at [326, 158] on abbr "14" at bounding box center [328, 160] width 6 height 6
click at [327, 254] on button "Confirm" at bounding box center [328, 254] width 34 height 14
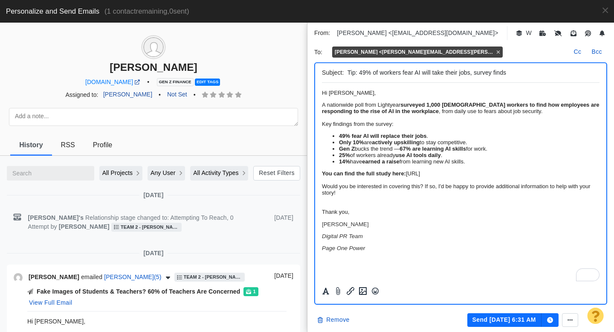
click at [378, 72] on input "Tip: 49% of workers fear AI will take their jobs, survey finds" at bounding box center [472, 73] width 249 height 12
type input "Tip: 49% of U.S. workers fear AI will take their jobs, survey finds"
click at [506, 320] on button "Send Aug 14, 6:31 AM" at bounding box center [504, 320] width 74 height 14
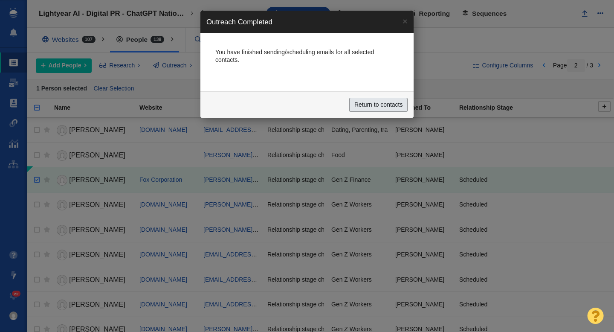
click at [367, 102] on input "Return to contacts" at bounding box center [378, 105] width 58 height 14
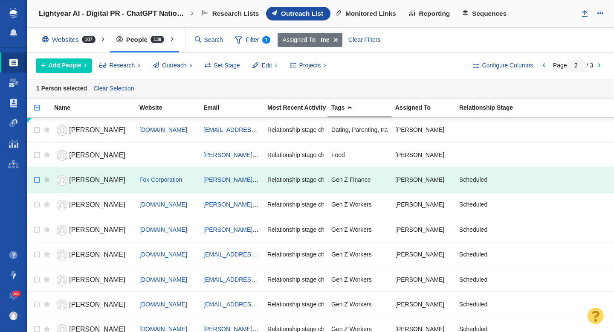
checkbox input "false"
click at [35, 180] on input "checkbox" at bounding box center [35, 180] width 13 height 19
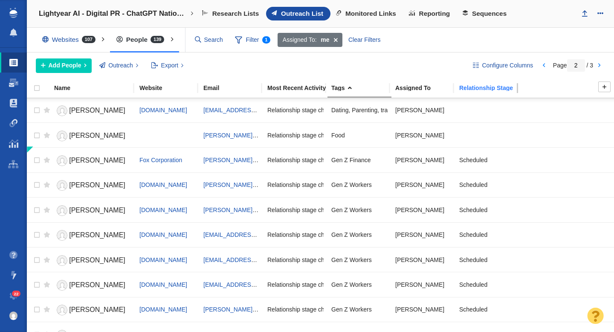
click at [484, 89] on div "Relationship Stage" at bounding box center [490, 88] width 63 height 6
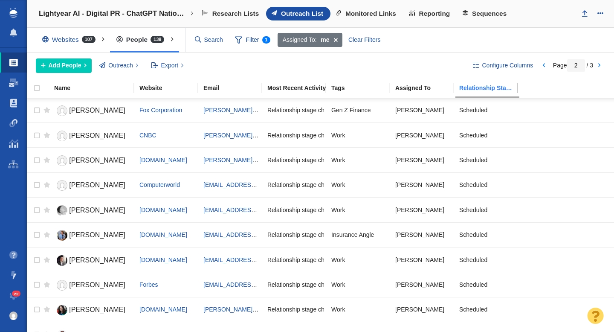
click at [484, 89] on div "Relationship Stage" at bounding box center [490, 88] width 63 height 6
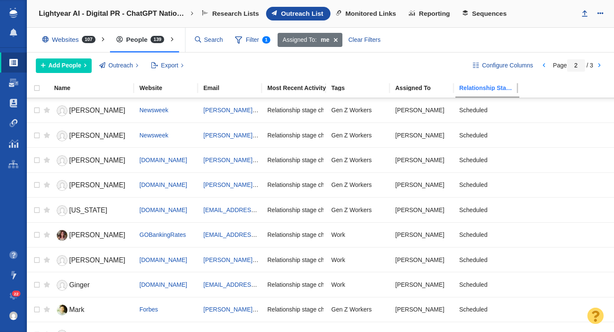
click at [484, 89] on div "Relationship Stage" at bounding box center [490, 88] width 63 height 6
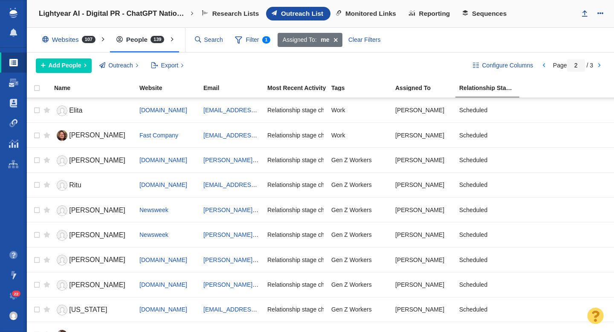
scroll to position [1011, 0]
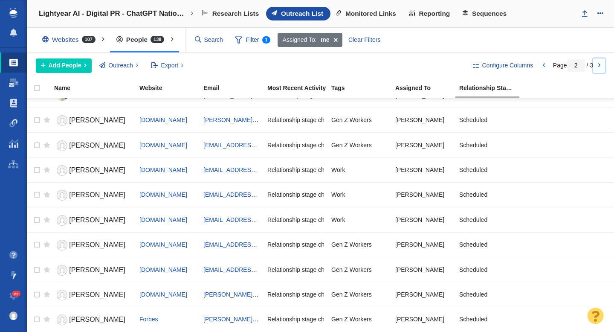
click at [600, 64] on link at bounding box center [599, 65] width 12 height 14
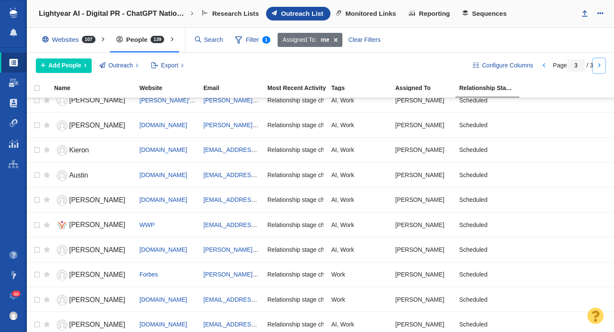
scroll to position [737, 0]
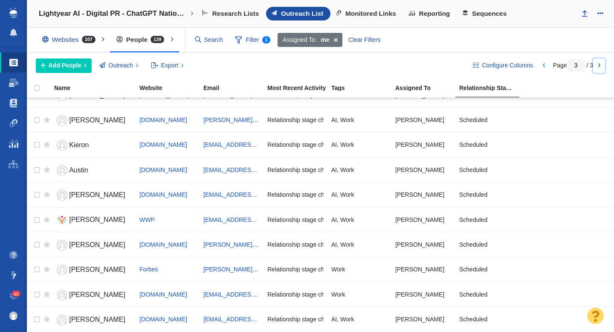
click at [597, 68] on link at bounding box center [599, 65] width 12 height 14
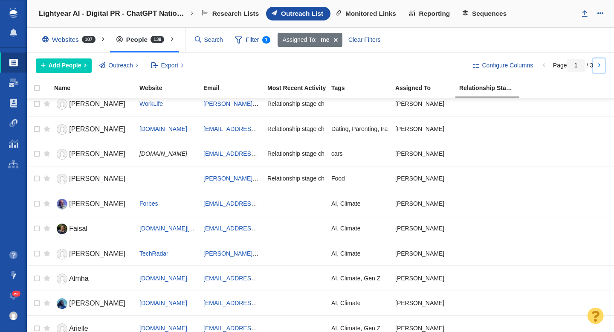
scroll to position [0, 0]
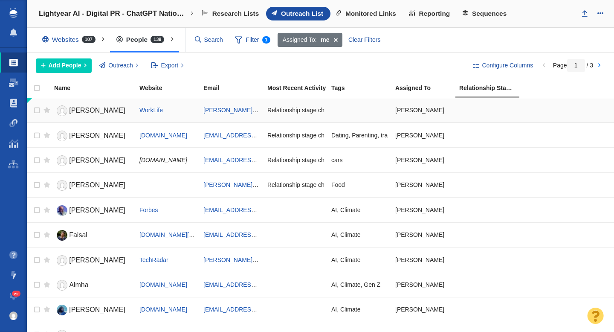
click at [82, 109] on span "[PERSON_NAME]" at bounding box center [97, 110] width 56 height 7
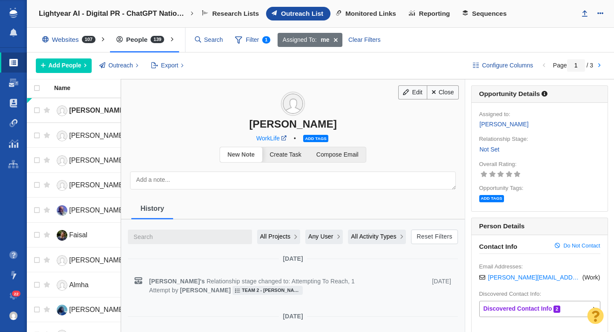
click at [321, 137] on span "Add tags" at bounding box center [315, 138] width 25 height 7
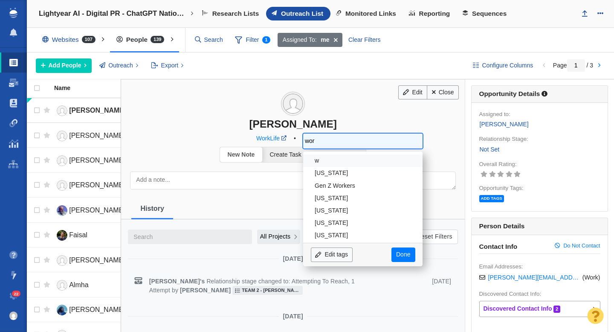
type input "work"
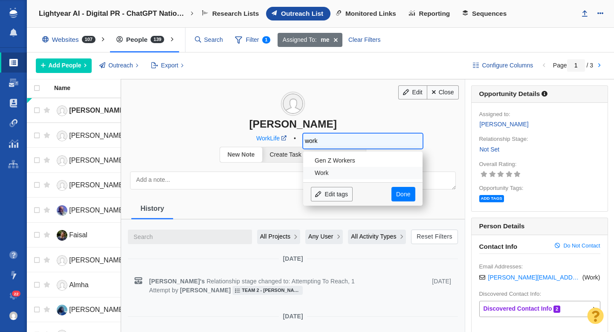
click at [326, 174] on li "Work" at bounding box center [362, 173] width 119 height 12
click at [412, 195] on link "Done" at bounding box center [403, 194] width 24 height 14
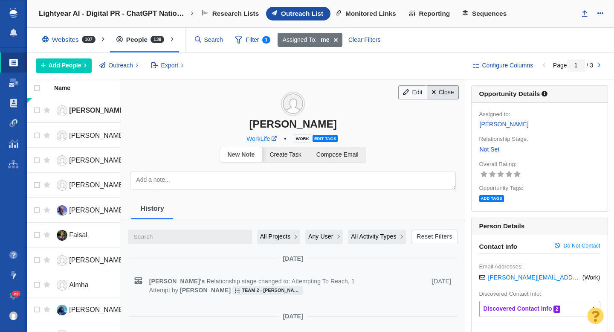
click at [449, 93] on link "Close" at bounding box center [443, 92] width 32 height 14
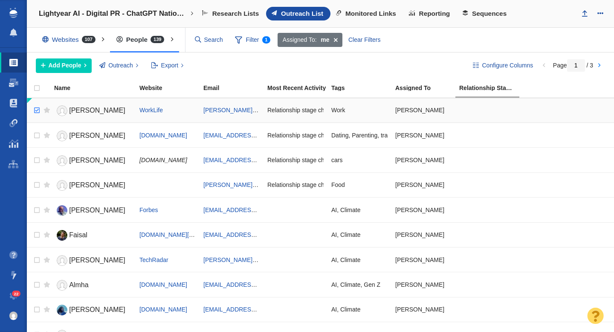
checkbox input "true"
click at [39, 110] on input "checkbox" at bounding box center [35, 110] width 13 height 19
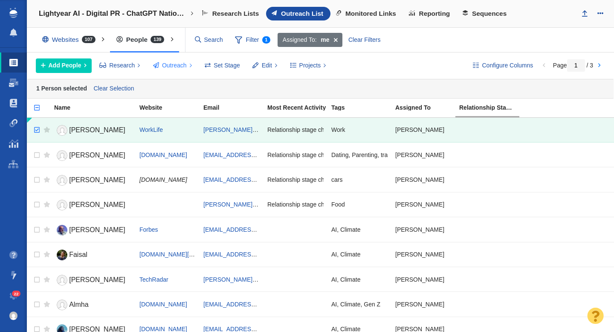
click at [166, 64] on span "Outreach" at bounding box center [174, 65] width 25 height 9
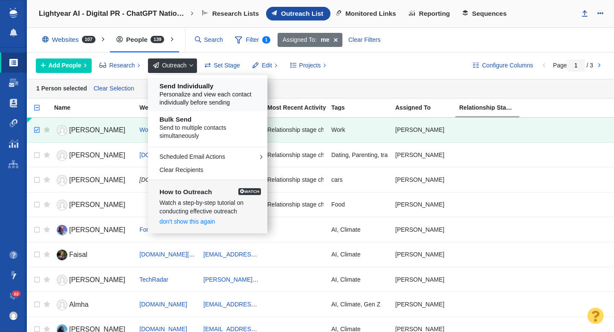
click at [196, 87] on h5 "Send Individually" at bounding box center [210, 86] width 103 height 8
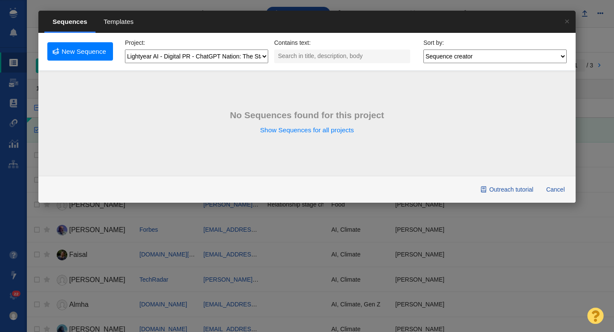
click at [129, 24] on span "Templates" at bounding box center [119, 22] width 46 height 21
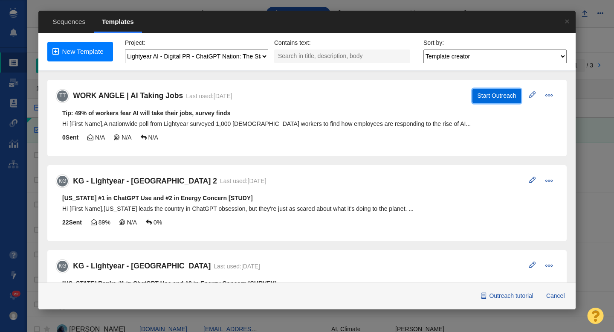
click at [500, 92] on button "Start Outreach" at bounding box center [496, 96] width 49 height 14
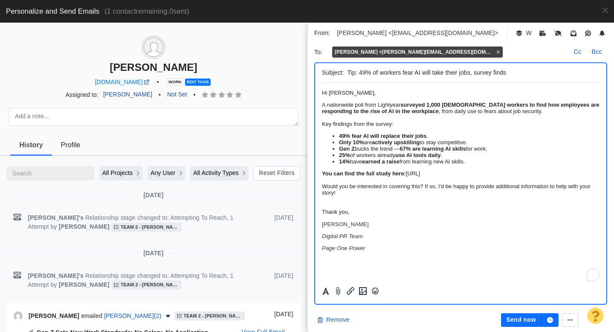
click at [549, 318] on icon "button" at bounding box center [550, 320] width 6 height 6
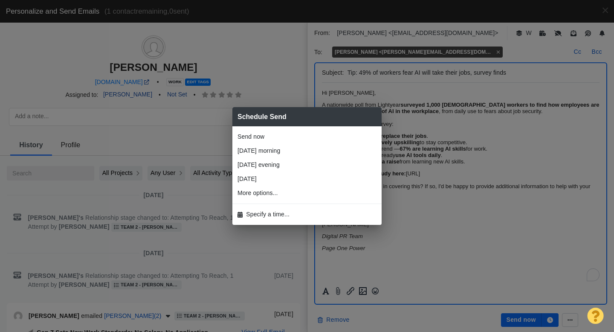
click at [287, 216] on span "Specify a time..." at bounding box center [267, 214] width 43 height 9
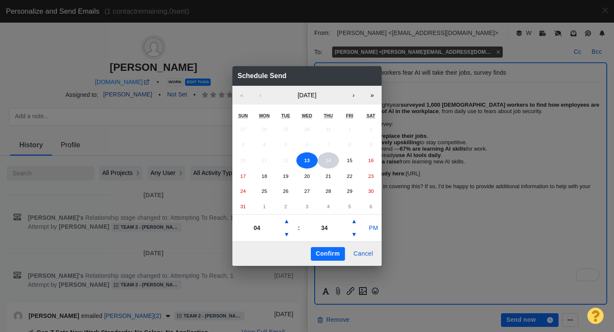
click at [327, 161] on abbr "14" at bounding box center [328, 160] width 6 height 6
click at [288, 223] on button "▲" at bounding box center [286, 221] width 10 height 14
type input "06"
click at [367, 230] on button "PM" at bounding box center [373, 228] width 16 height 14
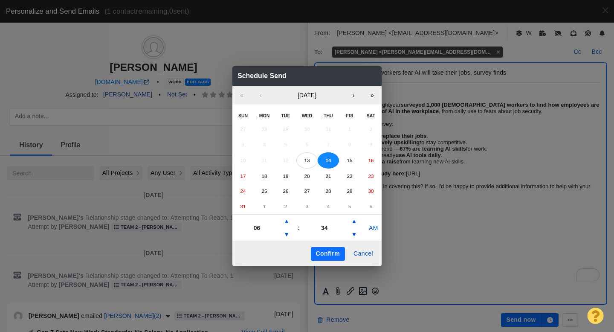
click at [327, 252] on button "Confirm" at bounding box center [328, 254] width 34 height 14
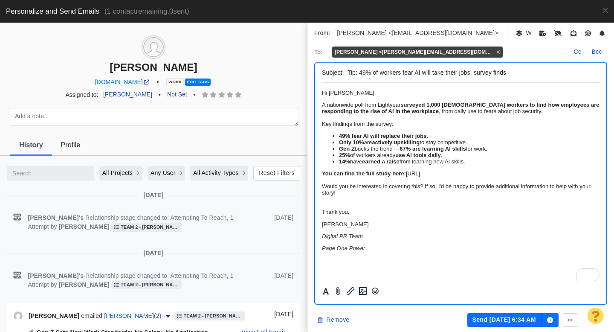
click at [501, 320] on button "Send Aug 14, 6:34 AM" at bounding box center [504, 320] width 74 height 14
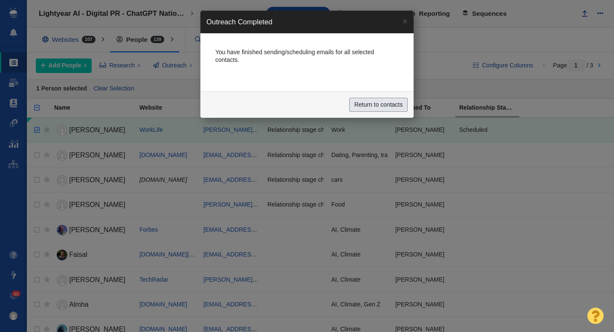
click at [377, 108] on input "Return to contacts" at bounding box center [378, 105] width 58 height 14
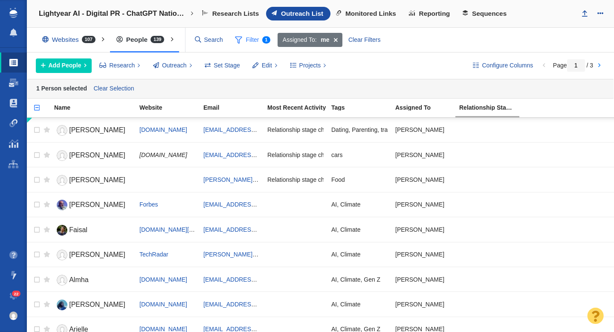
click at [247, 40] on span "Filter 1" at bounding box center [252, 40] width 45 height 16
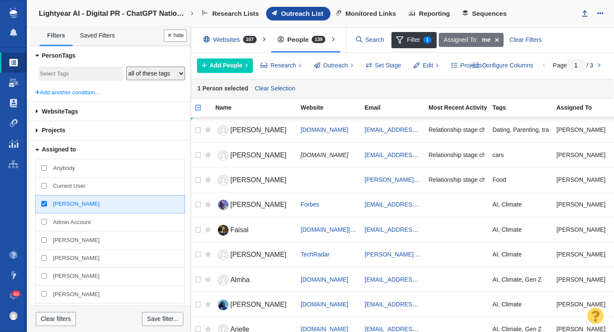
click at [36, 149] on span at bounding box center [36, 150] width 19 height 14
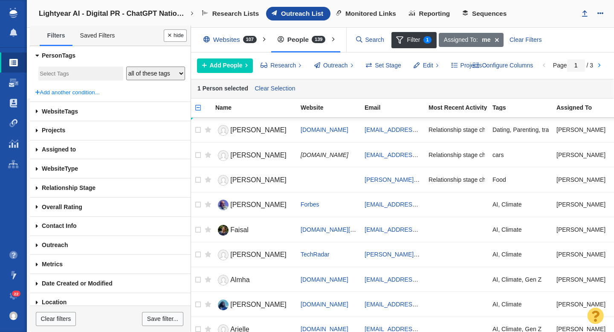
click at [36, 187] on span at bounding box center [37, 187] width 14 height 19
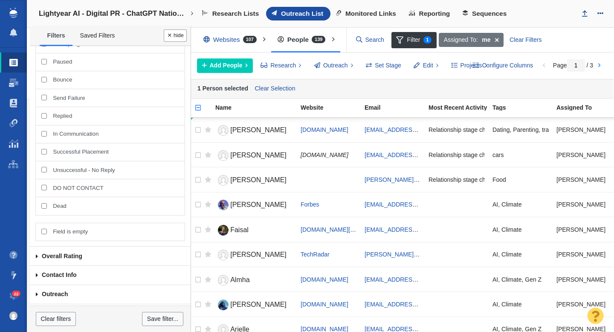
scroll to position [233, 0]
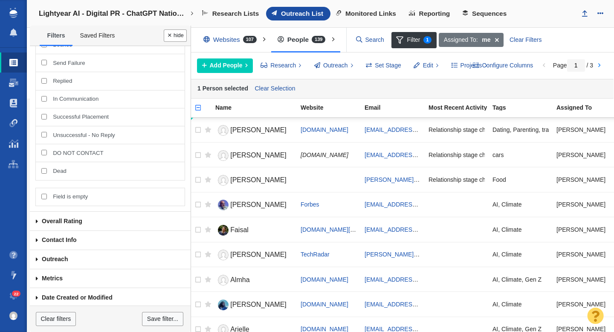
click at [43, 197] on input "Field is empty" at bounding box center [44, 197] width 6 height 6
checkbox input "true"
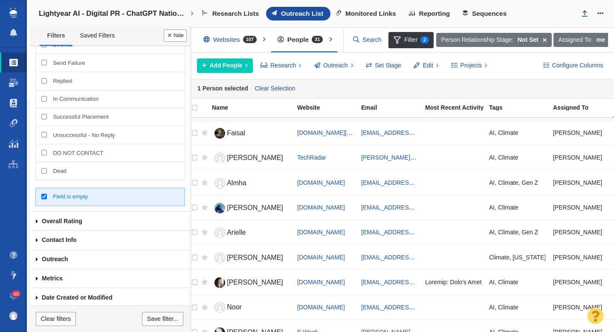
scroll to position [0, 3]
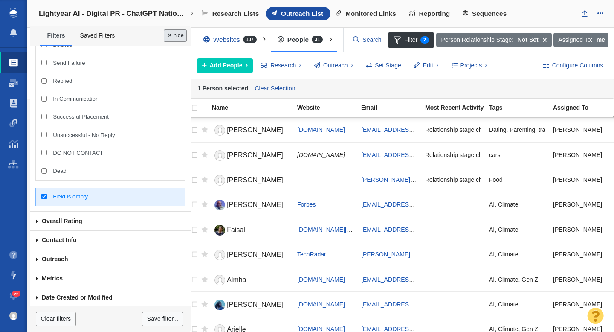
click at [181, 39] on button "Done" at bounding box center [175, 35] width 23 height 12
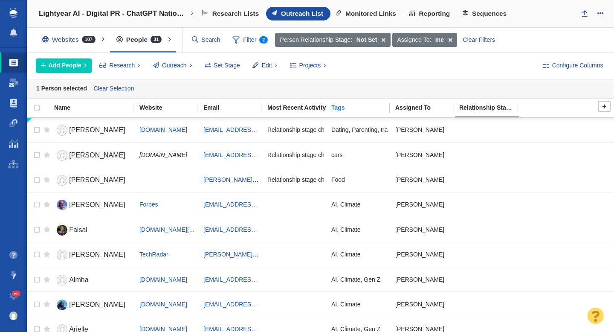
click at [352, 106] on div "Tags" at bounding box center [362, 107] width 63 height 6
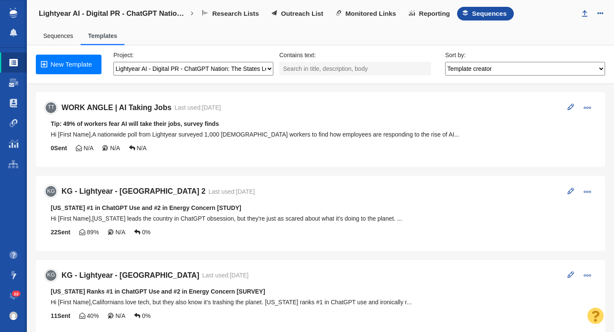
click at [477, 111] on div "WORK ANGLE | AI Taking Jobs Last used: [DATE]" at bounding box center [311, 107] width 501 height 9
click at [571, 108] on span at bounding box center [571, 107] width 6 height 6
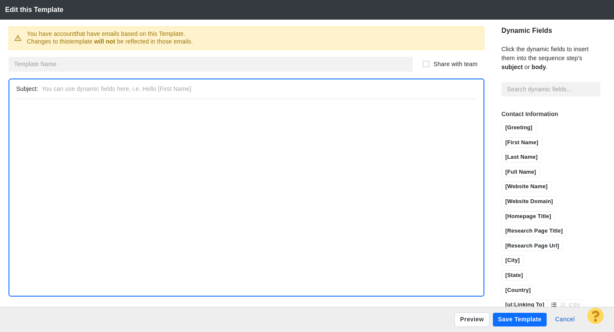
type input "WORK ANGLE | AI Taking Jobs"
type input "Tip: 49% of workers fear AI will take their jobs, survey finds"
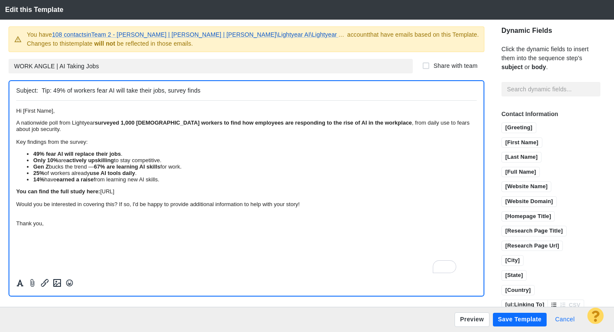
click at [572, 319] on button "Cancel" at bounding box center [565, 320] width 30 height 14
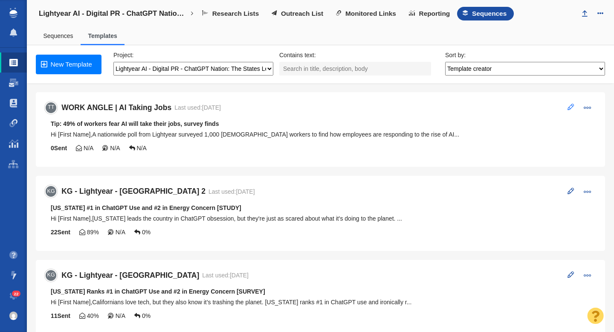
click at [569, 110] on span at bounding box center [571, 107] width 6 height 6
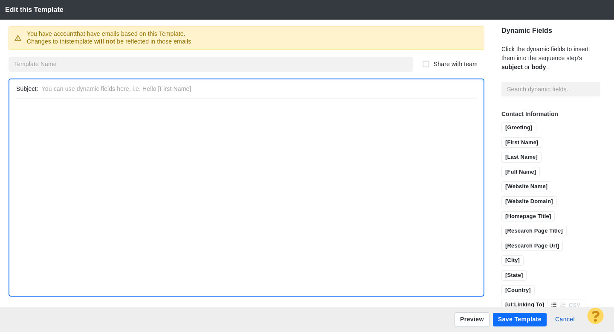
type input "WORK ANGLE | AI Taking Jobs"
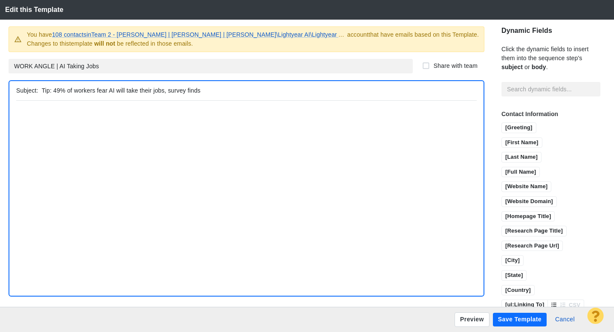
type input "Tip: 49% of workers fear AI will take their jobs, survey finds"
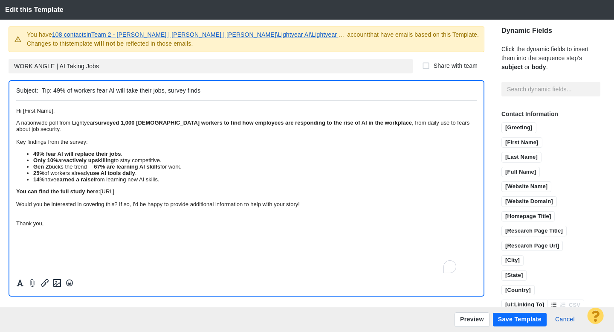
scroll to position [9, 0]
click at [62, 226] on div "Thank you," at bounding box center [246, 219] width 461 height 13
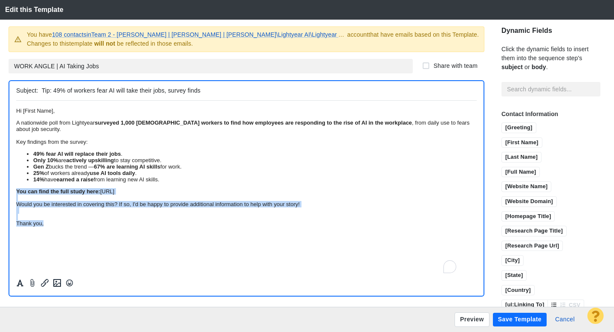
drag, startPoint x: 59, startPoint y: 261, endPoint x: 32, endPoint y: 318, distance: 63.7
click at [16, 217] on body "Hi [First Name], A nationwide poll from Lightyear surveyed 1,000 [DEMOGRAPHIC_D…" at bounding box center [246, 166] width 461 height 119
copy body "You can find the full study here: [URL] Would you be interested in covering thi…"
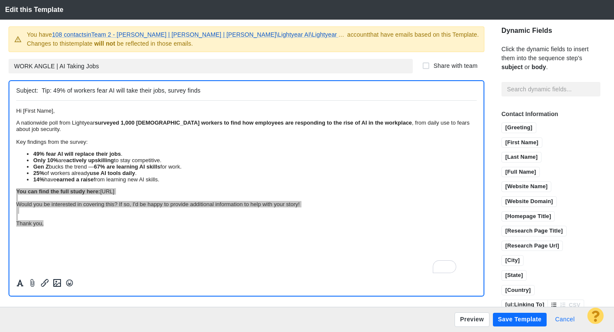
click at [573, 323] on button "Cancel" at bounding box center [565, 320] width 30 height 14
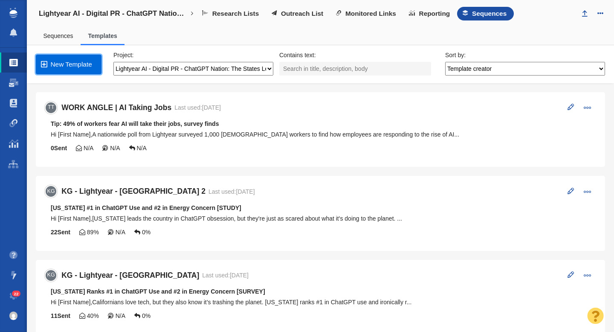
click at [72, 67] on link "New Template" at bounding box center [69, 65] width 66 height 20
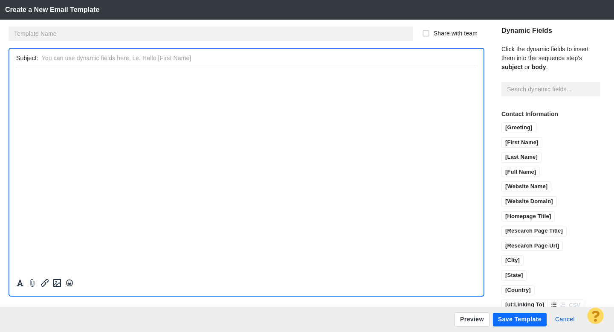
scroll to position [0, 0]
click at [95, 61] on input "text" at bounding box center [258, 58] width 432 height 12
paste input "Tip: 1 in 10 people are dating an AI chatbot, survey finds"
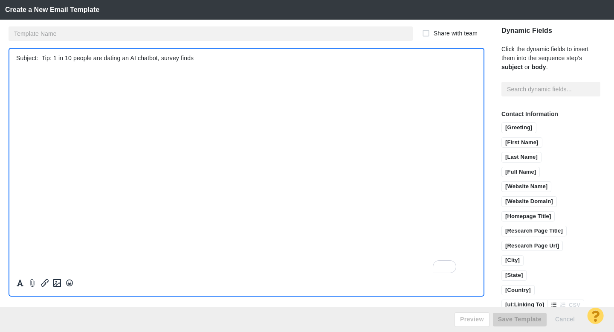
type input "Tip: 1 in 10 people are dating an AI chatbot, survey finds"
click at [71, 88] on html "﻿" at bounding box center [246, 78] width 461 height 20
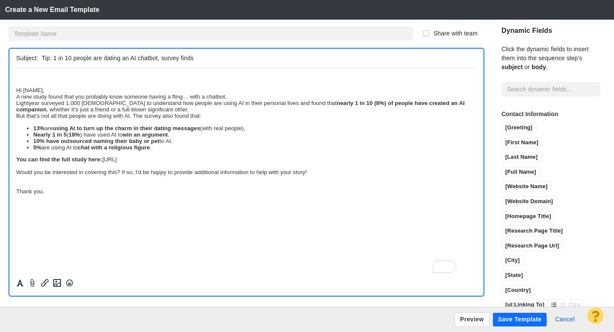
click at [17, 91] on div "Hi [NAME]," at bounding box center [246, 90] width 461 height 6
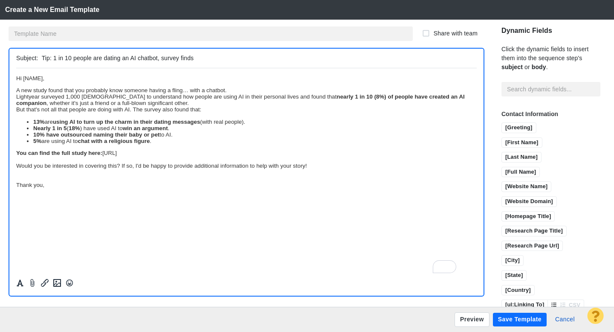
click at [90, 171] on div "Would you be interested in covering this? If so, I'd be happy to provide additi…" at bounding box center [246, 168] width 461 height 13
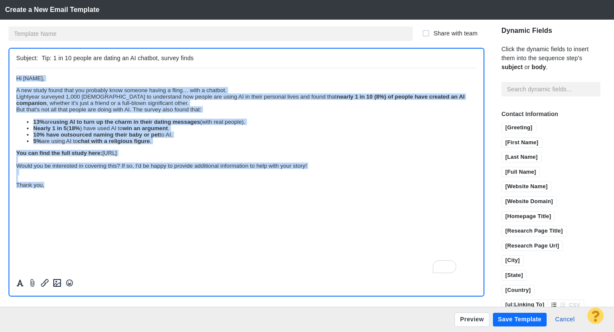
drag, startPoint x: 69, startPoint y: 187, endPoint x: 8, endPoint y: 77, distance: 126.2
click at [16, 77] on html "Hi [NAME], A new study found that you probably know someone having a fling… wit…" at bounding box center [246, 131] width 461 height 127
click at [16, 286] on icon "Formatting" at bounding box center [20, 283] width 9 height 8
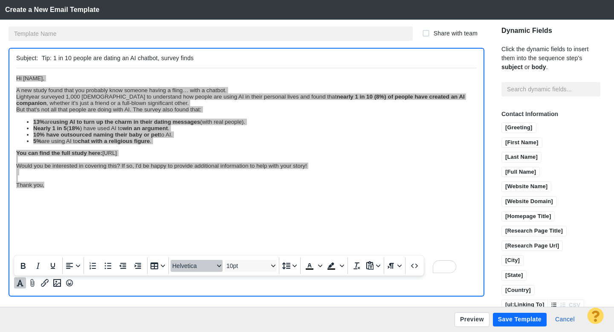
click at [219, 267] on icon "Font Helvetica" at bounding box center [219, 266] width 4 height 4
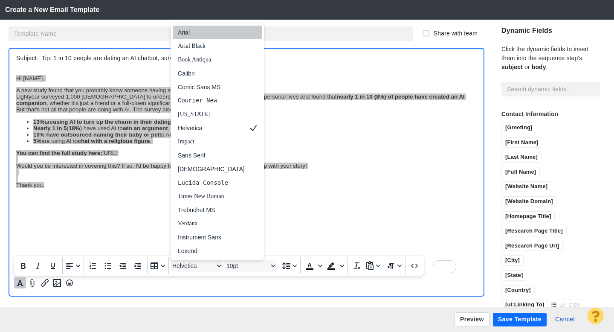
click at [188, 35] on div "Arial" at bounding box center [211, 32] width 67 height 10
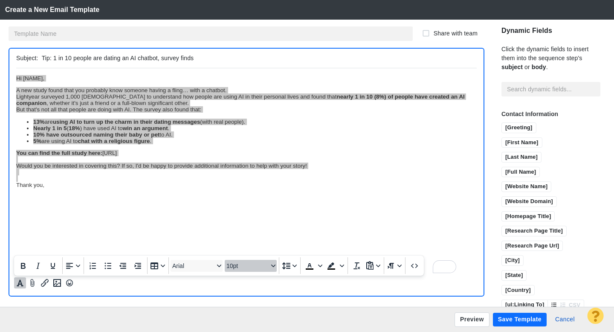
click at [272, 265] on icon "Font size 10pt" at bounding box center [273, 266] width 4 height 4
click at [251, 188] on div "11pt" at bounding box center [253, 183] width 52 height 14
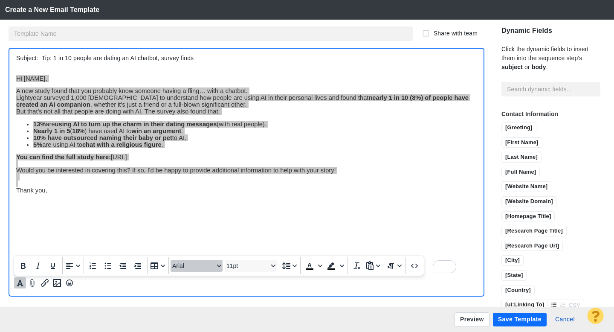
click at [202, 268] on span "Arial" at bounding box center [193, 265] width 42 height 7
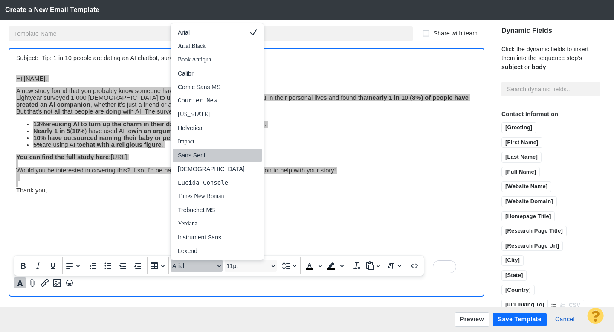
click at [200, 156] on div "Sans Serif" at bounding box center [211, 155] width 67 height 10
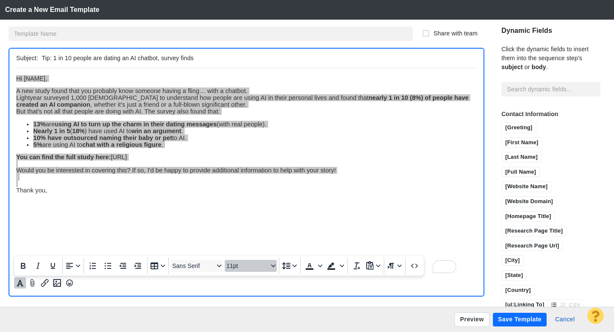
click at [261, 266] on span "11pt" at bounding box center [247, 265] width 42 height 7
click at [246, 199] on div "12pt" at bounding box center [247, 196] width 30 height 10
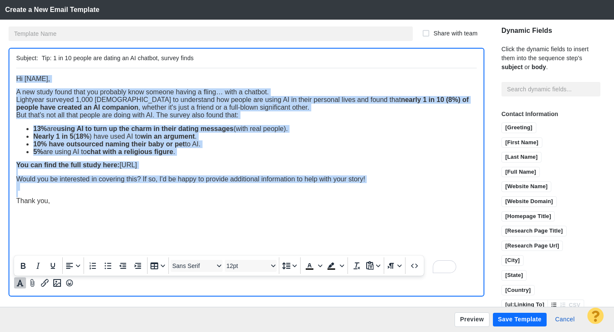
click at [169, 197] on div "Thank you," at bounding box center [246, 197] width 461 height 14
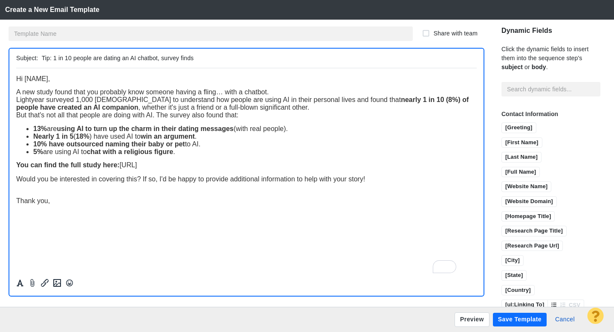
click at [67, 79] on p "Hi [NAME]," at bounding box center [246, 79] width 461 height 8
click at [280, 94] on div "A new study found that you probably know someone having a fling… with a chatbot." at bounding box center [246, 92] width 461 height 8
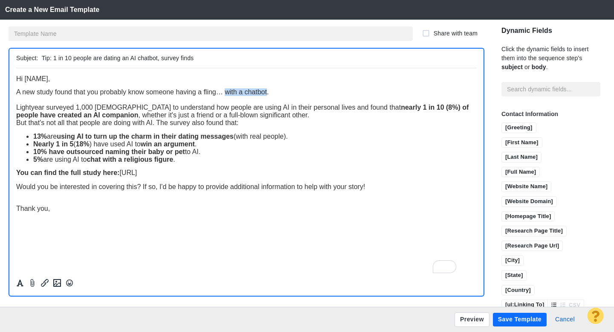
drag, startPoint x: 267, startPoint y: 94, endPoint x: 225, endPoint y: 94, distance: 42.2
click at [225, 94] on span "A new study found that you probably know someone having a fling… with a chatbot." at bounding box center [142, 91] width 252 height 7
click at [19, 279] on icon "Formatting" at bounding box center [20, 283] width 9 height 8
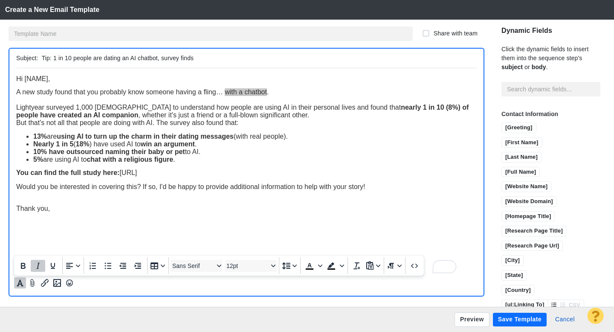
click at [40, 266] on icon "Italic" at bounding box center [38, 266] width 10 height 10
drag, startPoint x: 451, startPoint y: 111, endPoint x: 420, endPoint y: 108, distance: 31.2
click at [420, 108] on div "Lightyear surveyed 1,000 Americans to understand how people are using AI in the…" at bounding box center [246, 110] width 461 height 15
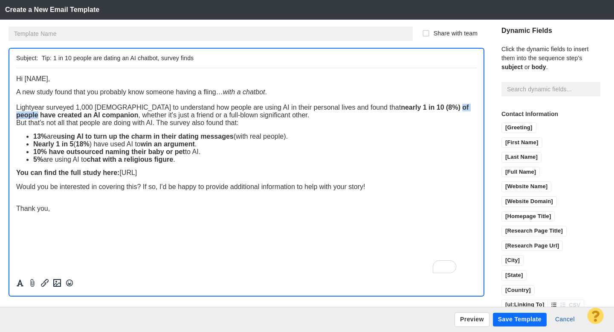
click at [437, 112] on strong "nearly 1 in 10 (8%) of people have created an AI companion" at bounding box center [242, 110] width 452 height 15
click at [449, 110] on strong "nearly 1 in 10 (8%) of people have created an AI companion" at bounding box center [242, 110] width 452 height 15
click at [420, 109] on strong "nearly 1 in 10 (8%) have created an AI companion" at bounding box center [238, 110] width 444 height 15
click at [269, 117] on div "Lightyear surveyed 1,000 Americans to understand how people are using AI in the…" at bounding box center [246, 110] width 461 height 15
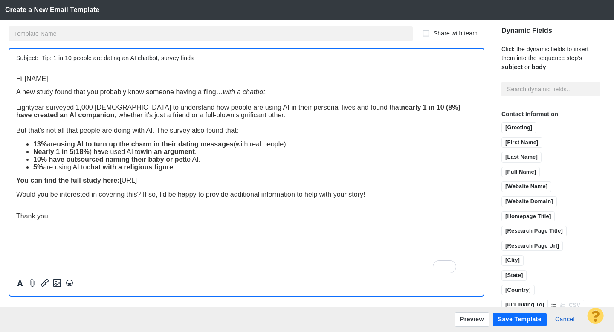
click at [171, 118] on span "Lightyear surveyed 1,000 Americans to understand how people are using AI in the…" at bounding box center [238, 110] width 444 height 15
click at [206, 152] on li "Nearly 1 in 5 ( 18% ) have used AI to win an argument ." at bounding box center [254, 152] width 443 height 8
click at [209, 161] on li "10% have outsourced naming their baby or pet to AI." at bounding box center [254, 159] width 443 height 8
click at [184, 168] on li "5% are using AI to chat with a religious figure ." at bounding box center [254, 167] width 443 height 8
click at [467, 319] on button "Preview" at bounding box center [472, 319] width 35 height 14
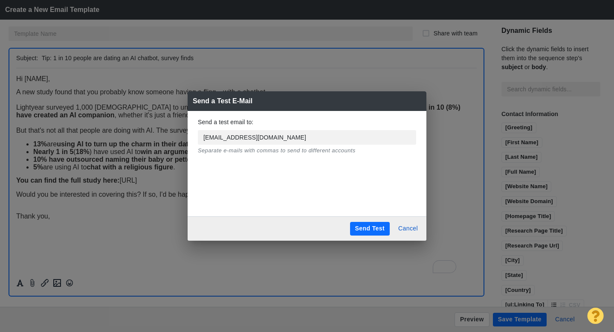
click at [369, 231] on button "Send Test" at bounding box center [370, 229] width 40 height 14
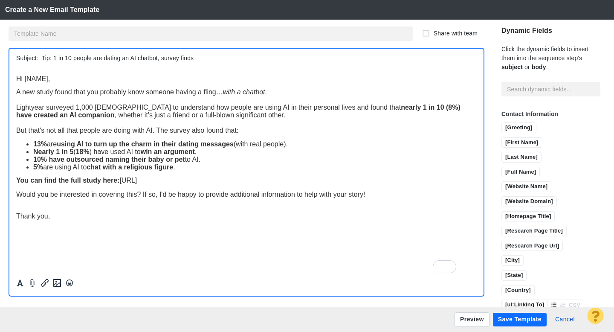
click at [49, 81] on span "Hi [NAME]," at bounding box center [33, 78] width 34 height 7
click at [502, 138] on input "[First Name]" at bounding box center [522, 143] width 40 height 11
click at [513, 319] on button "Save Template" at bounding box center [520, 320] width 54 height 14
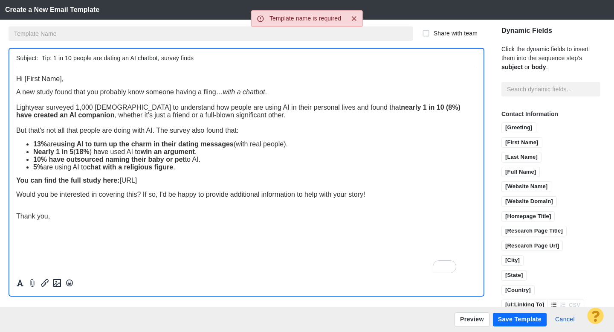
click at [171, 32] on input "text" at bounding box center [211, 33] width 404 height 14
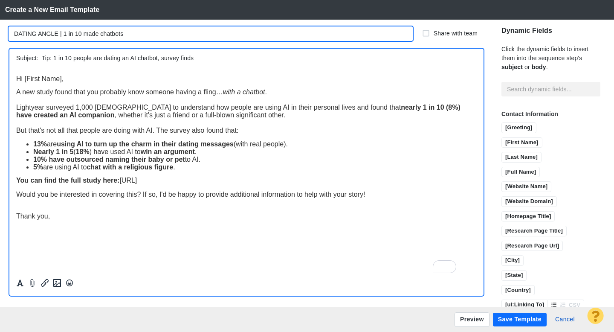
type input "DATING ANGLE | 1 in 10 made chatbots"
click at [514, 319] on button "Save Template" at bounding box center [520, 320] width 54 height 14
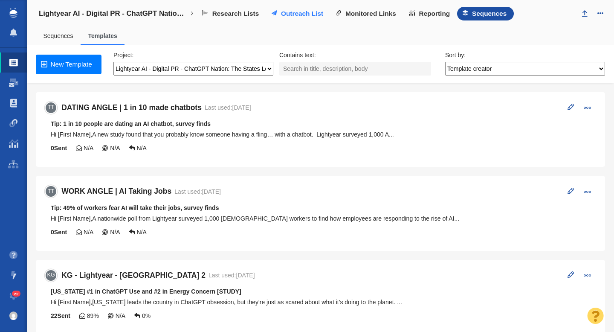
click at [289, 13] on span "Outreach List" at bounding box center [302, 14] width 42 height 8
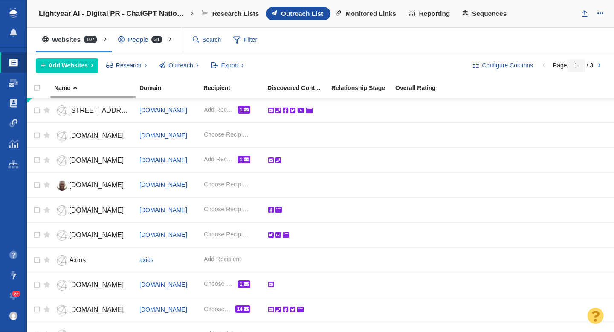
click at [136, 35] on div "People 31" at bounding box center [142, 40] width 61 height 20
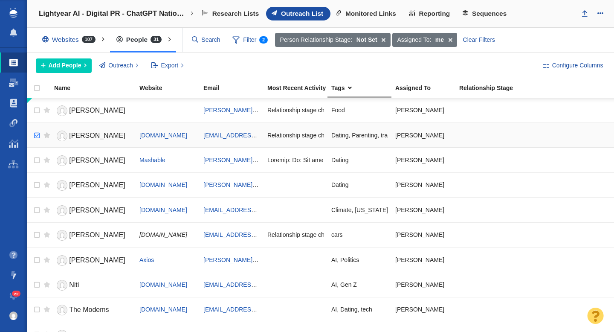
checkbox input "true"
click at [35, 135] on input "checkbox" at bounding box center [35, 135] width 13 height 19
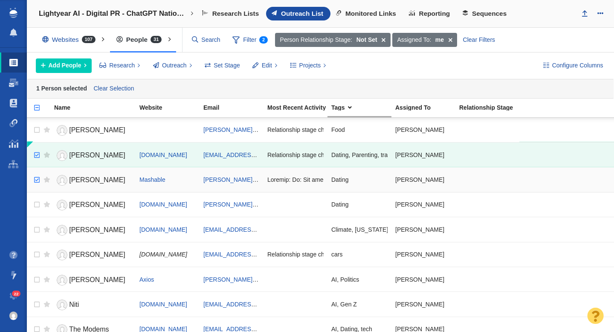
checkbox input "true"
click at [37, 173] on input "checkbox" at bounding box center [35, 180] width 13 height 19
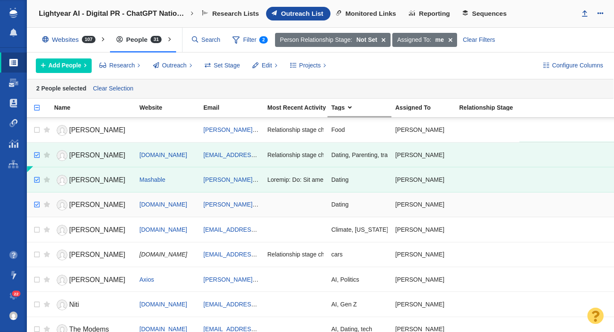
checkbox input "true"
click at [38, 199] on input "checkbox" at bounding box center [35, 204] width 13 height 19
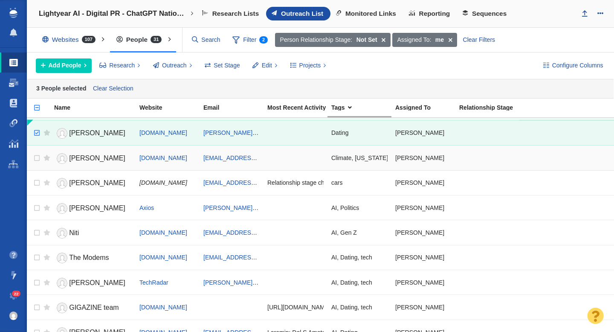
scroll to position [149, 0]
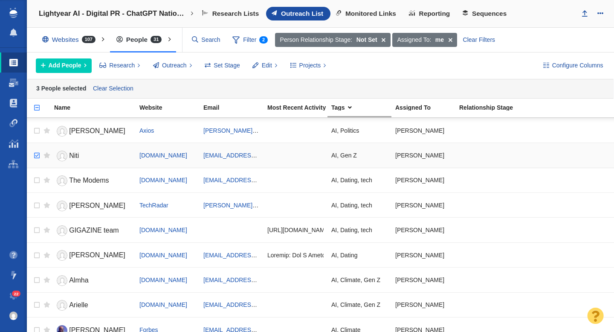
checkbox input "true"
click at [38, 156] on input "checkbox" at bounding box center [35, 155] width 13 height 19
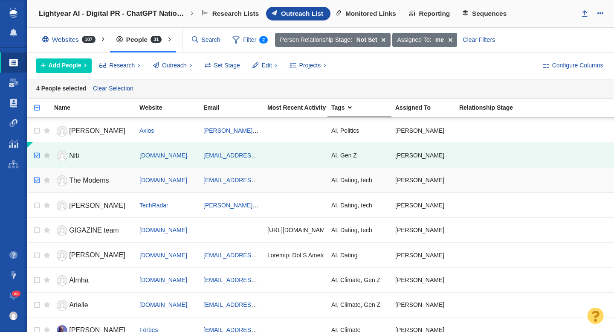
checkbox input "true"
click at [37, 179] on input "checkbox" at bounding box center [35, 180] width 13 height 19
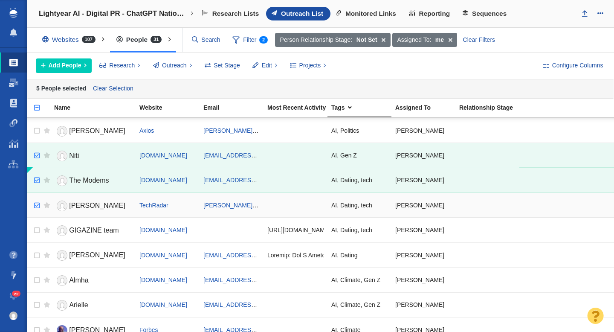
checkbox input "true"
click at [37, 201] on input "checkbox" at bounding box center [35, 205] width 13 height 19
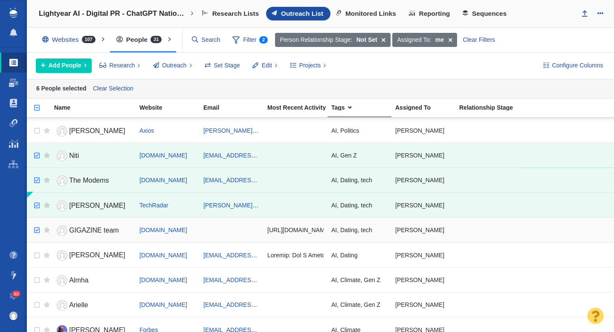
checkbox input "true"
click at [38, 232] on input "checkbox" at bounding box center [35, 230] width 13 height 19
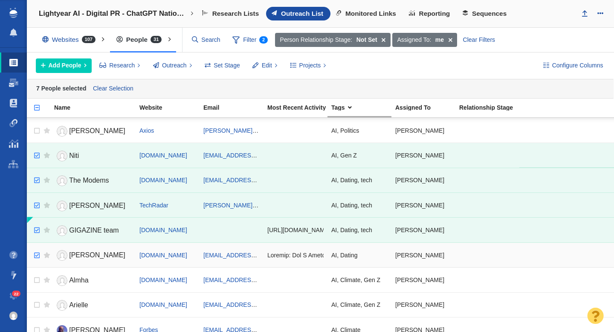
checkbox input "true"
click at [38, 252] on input "checkbox" at bounding box center [35, 255] width 13 height 19
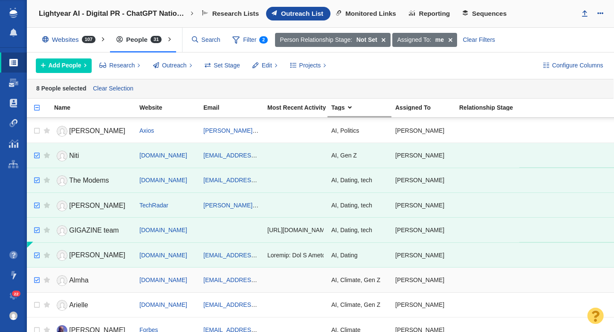
click at [37, 281] on input "checkbox" at bounding box center [35, 280] width 13 height 19
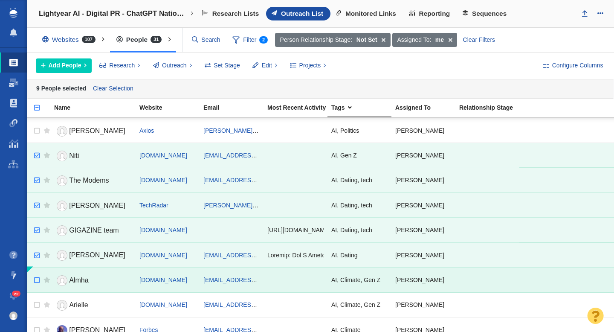
checkbox input "false"
click at [37, 281] on input "checkbox" at bounding box center [35, 280] width 13 height 19
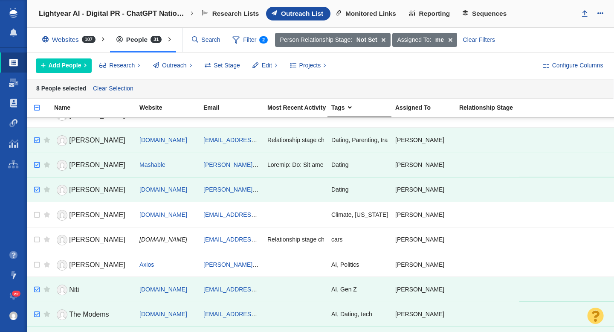
scroll to position [0, 0]
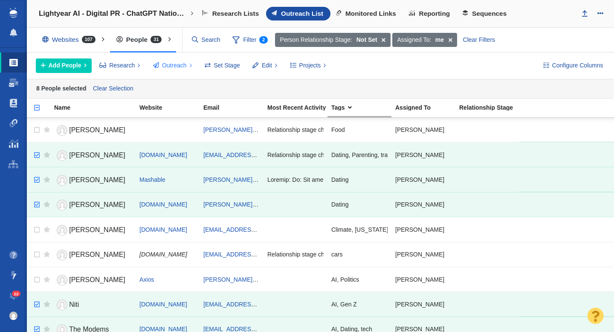
click at [169, 66] on span "Outreach" at bounding box center [174, 65] width 25 height 9
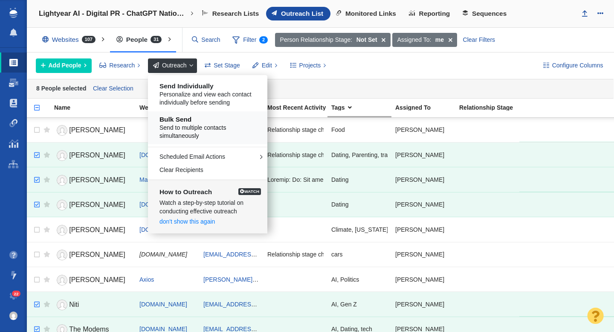
click at [191, 124] on span "Send to multiple contacts simultaneously" at bounding box center [210, 132] width 103 height 17
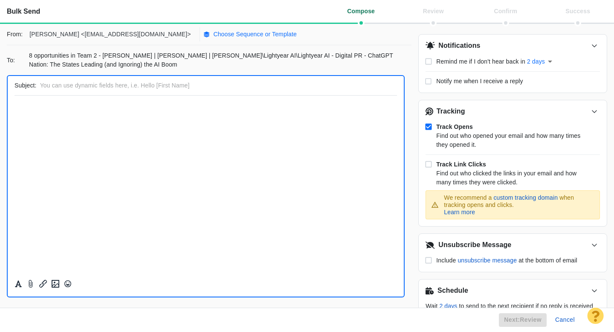
click at [213, 38] on p "Choose Sequence or Template" at bounding box center [255, 34] width 84 height 9
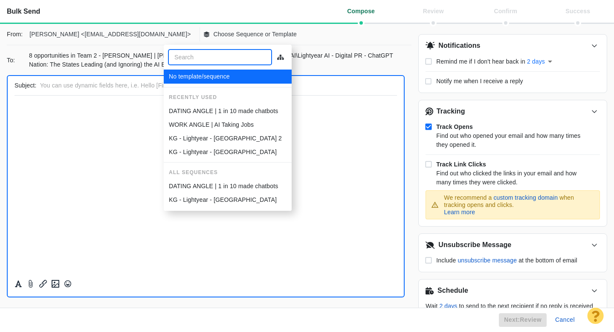
click at [207, 108] on p "DATING ANGLE | 1 in 10 made chatbots" at bounding box center [223, 111] width 109 height 9
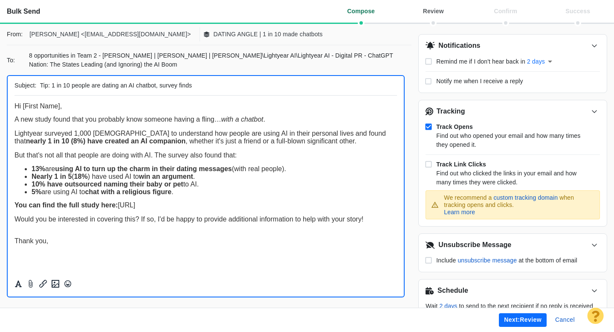
click at [511, 320] on button "Next: review" at bounding box center [523, 320] width 48 height 14
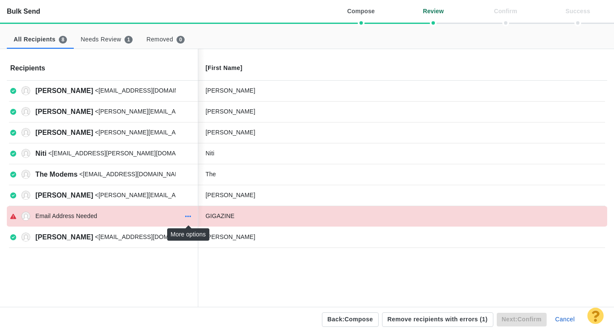
click at [185, 219] on icon "button" at bounding box center [188, 216] width 6 height 7
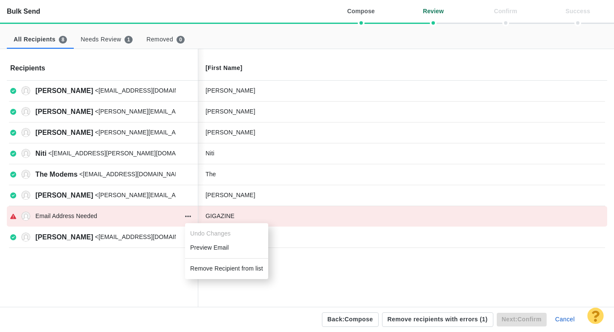
click at [223, 271] on li "Remove Recipient from list" at bounding box center [226, 268] width 83 height 14
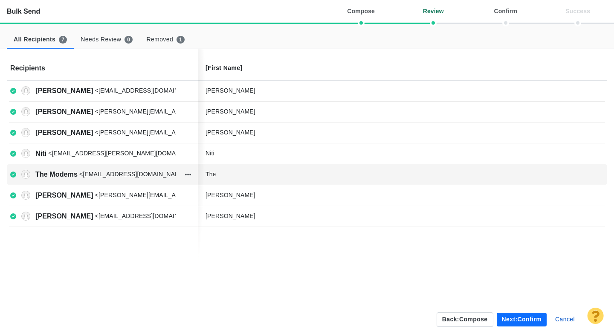
click at [232, 176] on div "The" at bounding box center [270, 174] width 128 height 9
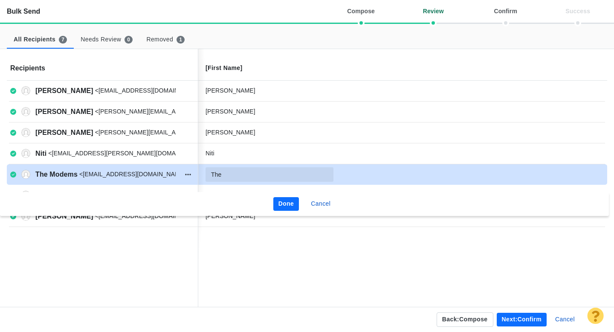
click at [237, 172] on input "The" at bounding box center [270, 174] width 128 height 14
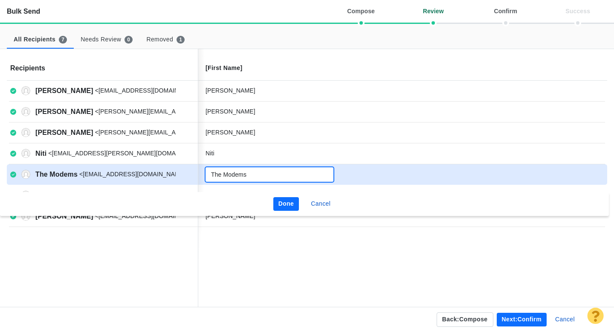
type input "The Modems"
click at [279, 198] on button "Done" at bounding box center [286, 204] width 26 height 14
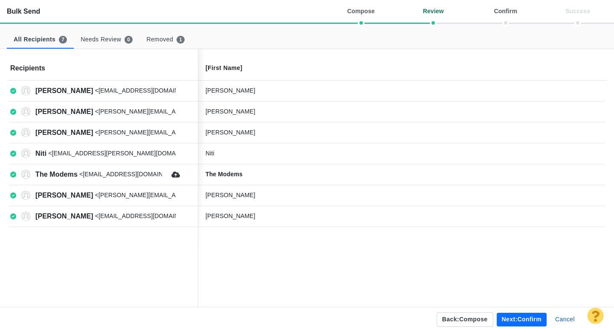
click at [514, 318] on button "Next: confirm" at bounding box center [522, 320] width 50 height 14
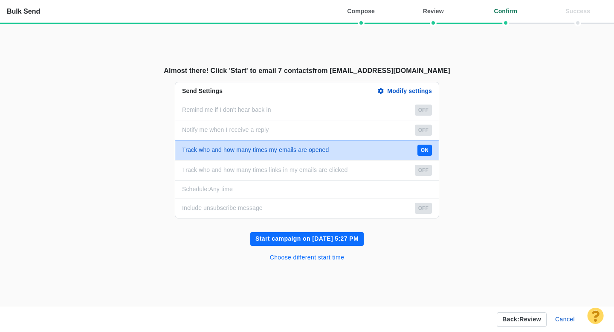
click at [329, 258] on button "Choose different start time" at bounding box center [307, 258] width 85 height 14
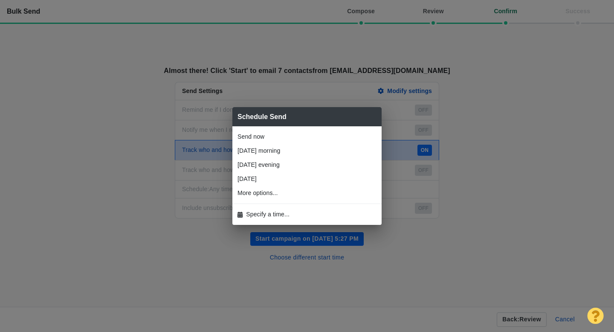
click at [274, 211] on span "Specify a time..." at bounding box center [267, 214] width 43 height 9
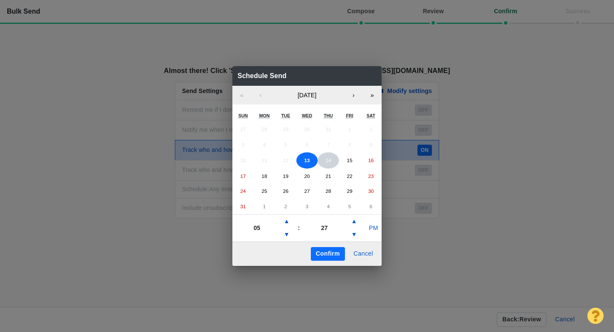
click at [325, 162] on abbr "14" at bounding box center [328, 160] width 6 height 6
click at [287, 226] on button "▲" at bounding box center [286, 221] width 10 height 14
type input "07"
click at [372, 227] on button "PM" at bounding box center [373, 228] width 16 height 14
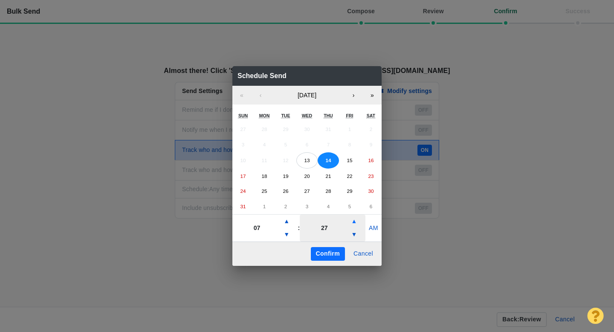
click at [354, 221] on button "▲" at bounding box center [354, 221] width 10 height 14
click at [355, 234] on button "▼" at bounding box center [354, 235] width 10 height 14
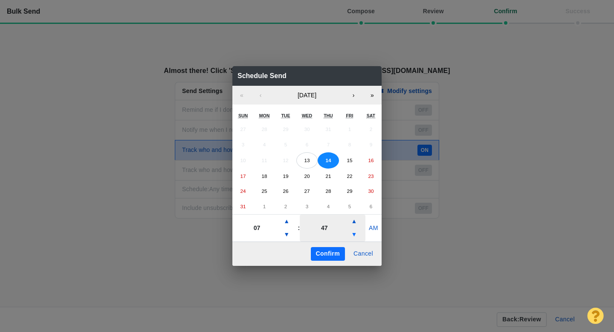
type input "42"
click at [334, 252] on button "Confirm" at bounding box center [328, 254] width 34 height 14
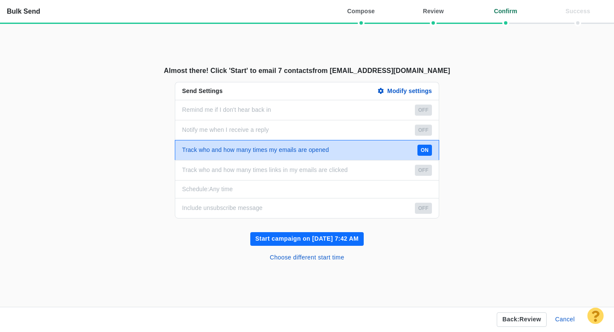
click at [312, 239] on button "Start campaign on Aug 14, 7:42 AM" at bounding box center [306, 239] width 113 height 14
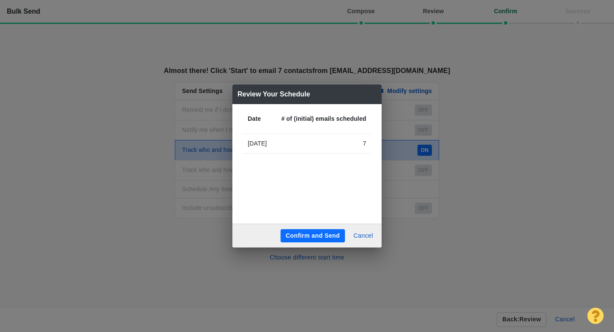
click at [317, 238] on button "Confirm and Send" at bounding box center [313, 236] width 64 height 14
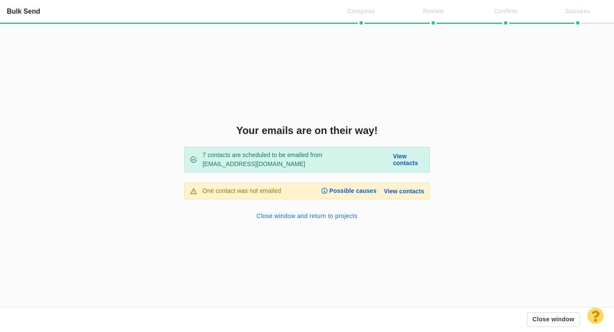
click at [305, 215] on button "Close window and return to projects" at bounding box center [307, 216] width 111 height 14
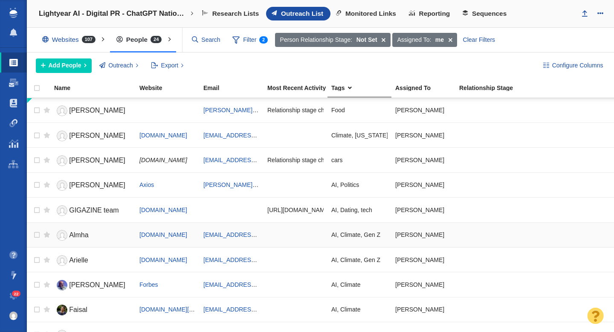
click at [98, 237] on link "Almha" at bounding box center [93, 235] width 78 height 15
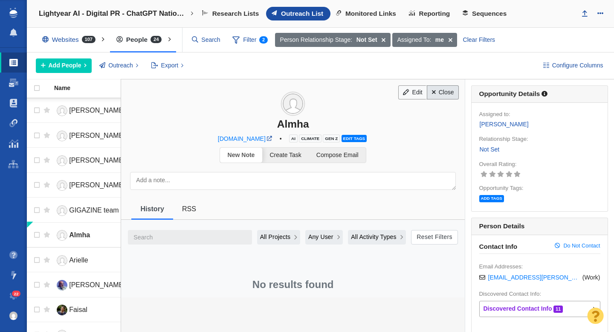
click at [442, 93] on link "Close" at bounding box center [443, 92] width 32 height 14
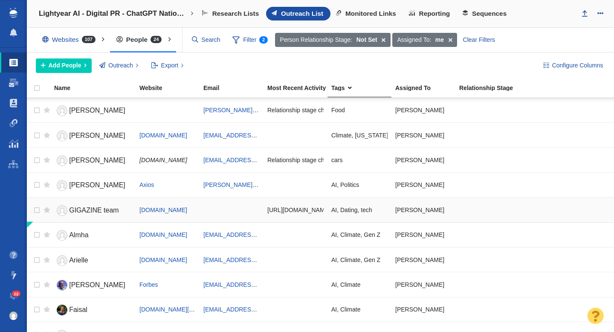
click at [105, 211] on span "GIGAZINE team" at bounding box center [93, 209] width 49 height 7
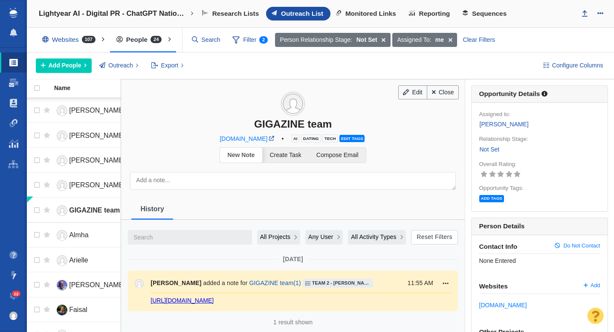
click at [214, 301] on link "https://gigazine.net/news/contact2/" at bounding box center [182, 300] width 63 height 7
click at [337, 155] on span "Compose Email" at bounding box center [337, 154] width 42 height 7
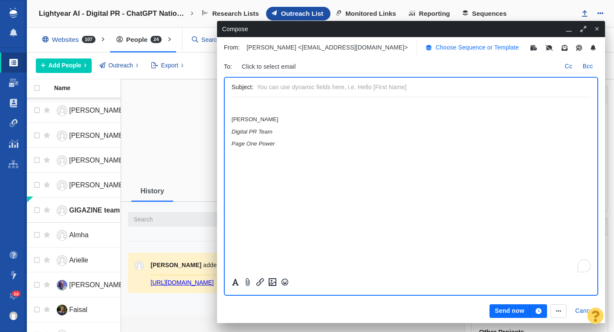
click at [435, 47] on p "Choose Sequence or Template" at bounding box center [477, 47] width 84 height 9
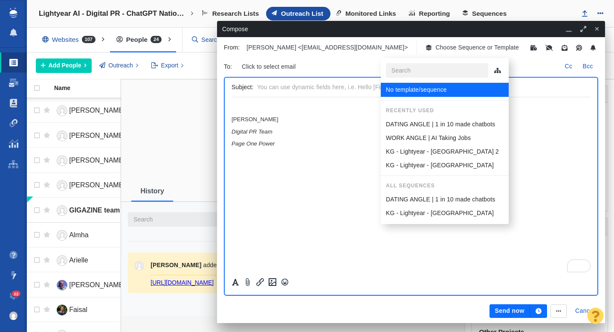
click at [425, 124] on p "DATING ANGLE | 1 in 10 made chatbots" at bounding box center [440, 124] width 109 height 9
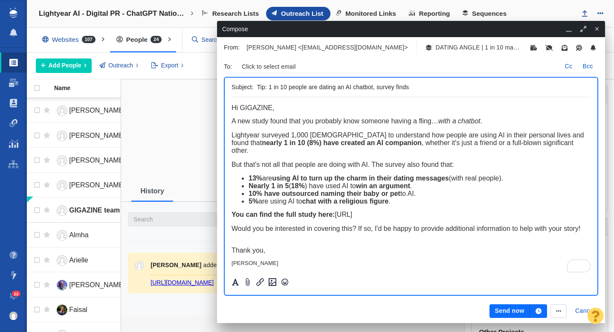
click at [298, 88] on input "Tip: 1 in 10 people are dating an AI chatbot, survey finds" at bounding box center [422, 87] width 330 height 12
click at [232, 110] on iframe at bounding box center [411, 184] width 359 height 175
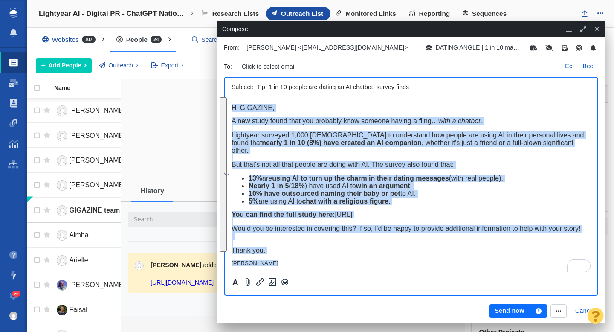
drag, startPoint x: 232, startPoint y: 108, endPoint x: 278, endPoint y: 255, distance: 153.6
click at [278, 255] on body "﻿ Hi GIGAZINE, A new study found that you probably know someone having a fling……" at bounding box center [411, 197] width 359 height 186
copy body "Hi GIGAZINE, A new study found that you probably know someone having a fling… w…"
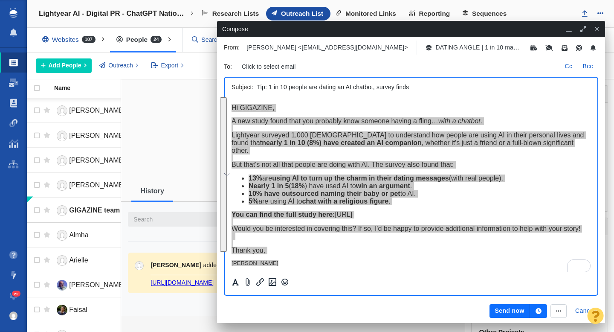
click at [598, 31] on icon "button" at bounding box center [597, 29] width 5 height 6
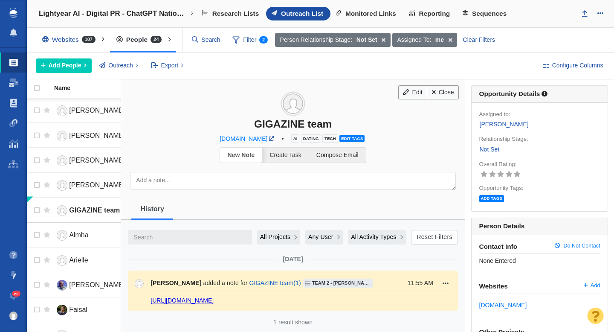
click at [491, 152] on link "Not Set" at bounding box center [489, 150] width 21 height 10
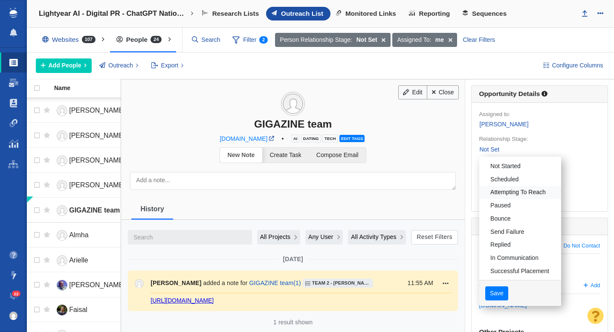
click at [521, 192] on link "Attempting To Reach" at bounding box center [520, 192] width 82 height 13
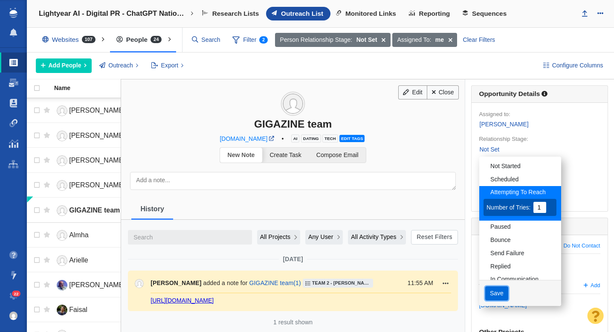
click at [493, 293] on button "Save" at bounding box center [496, 293] width 23 height 14
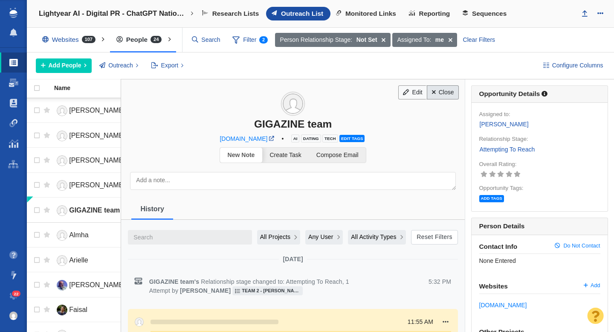
click at [444, 95] on link "Close" at bounding box center [443, 92] width 32 height 14
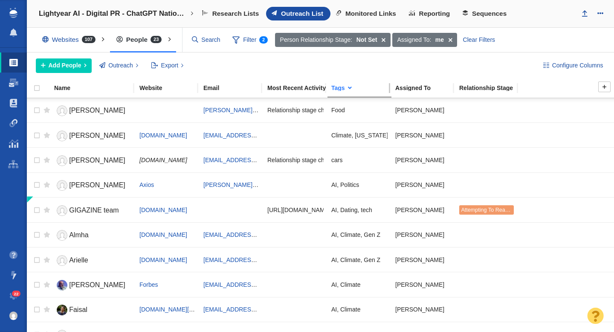
click at [369, 87] on div "Tags" at bounding box center [362, 88] width 63 height 6
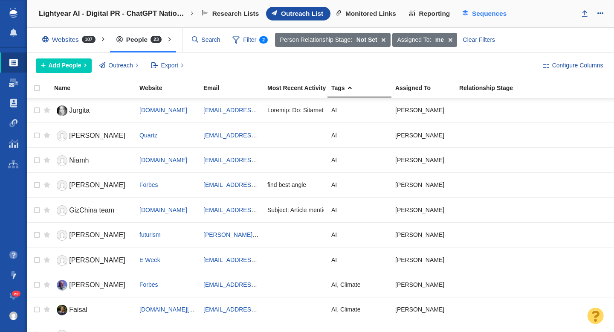
click at [490, 15] on span "Sequences" at bounding box center [489, 14] width 35 height 8
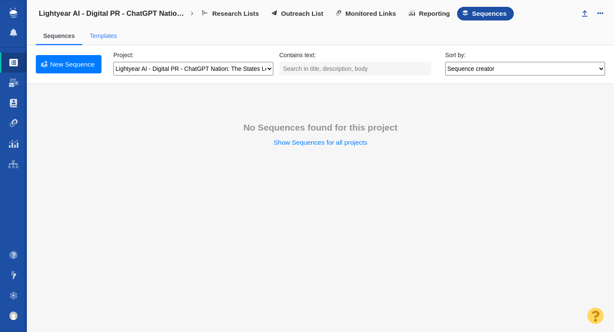
click at [110, 37] on link "Templates" at bounding box center [103, 35] width 27 height 7
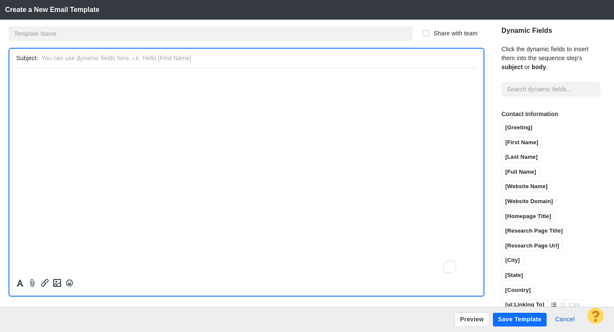
click at [93, 88] on html "﻿" at bounding box center [246, 78] width 461 height 20
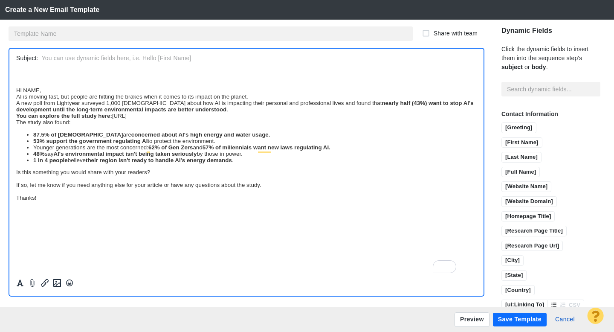
click at [15, 94] on div at bounding box center [246, 183] width 474 height 231
click at [16, 92] on div "Hi NAME," at bounding box center [246, 90] width 461 height 6
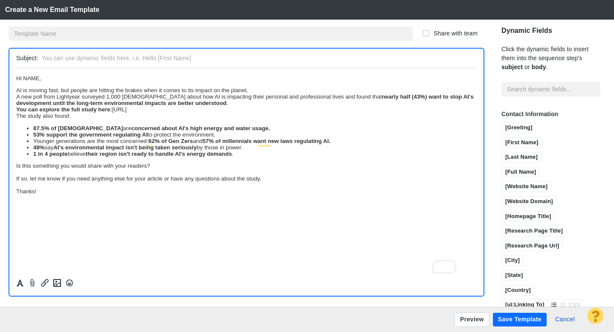
click at [39, 81] on span "Hi NAME," at bounding box center [28, 78] width 25 height 6
click at [502, 138] on input "[First Name]" at bounding box center [522, 143] width 40 height 11
click at [256, 92] on div "AI is moving fast, but people are hitting the brakes when it comes to its impac…" at bounding box center [246, 90] width 461 height 6
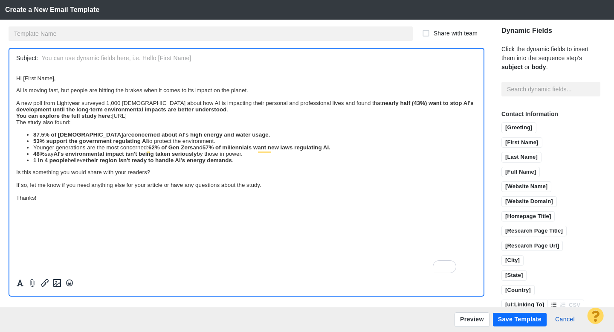
click at [242, 109] on div "A new poll from Lightyear surveyed 1,000 [DEMOGRAPHIC_DATA] about how AI is imp…" at bounding box center [246, 105] width 461 height 13
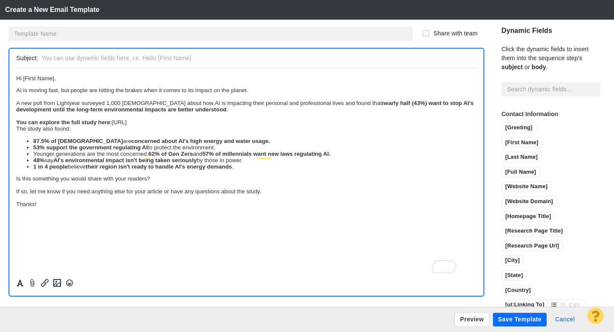
click at [331, 126] on div "The study also found:" at bounding box center [246, 128] width 461 height 6
click at [329, 125] on div "You can explore the full study here: [URL]" at bounding box center [246, 122] width 461 height 6
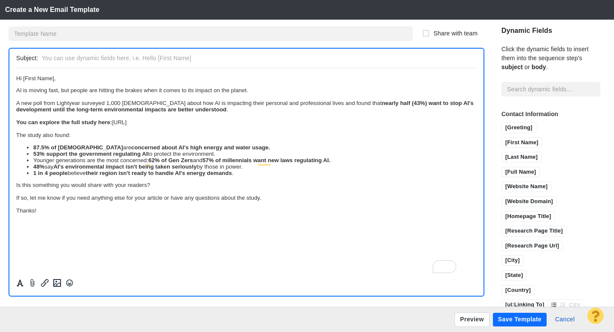
click at [250, 174] on li "1 in 4 people believe their region isn't ready to handle AI's energy demands ." at bounding box center [254, 172] width 443 height 6
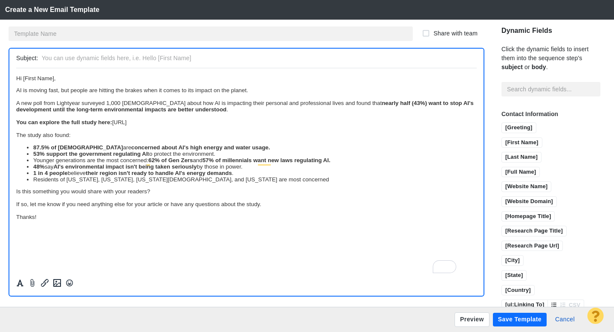
click at [37, 180] on li "Residents of [US_STATE], [US_STATE], [US_STATE][DEMOGRAPHIC_DATA], and [US_STAT…" at bounding box center [254, 179] width 443 height 6
click at [264, 180] on li "Residents of [US_STATE], [US_STATE], [US_STATE][DEMOGRAPHIC_DATA], and [US_STAT…" at bounding box center [254, 179] width 443 height 6
drag, startPoint x: 264, startPoint y: 180, endPoint x: 220, endPoint y: 182, distance: 44.8
click at [219, 182] on li "Residents of [US_STATE], [US_STATE], [US_STATE][DEMOGRAPHIC_DATA], and [US_STAT…" at bounding box center [254, 179] width 443 height 6
drag, startPoint x: 218, startPoint y: 182, endPoint x: 274, endPoint y: 181, distance: 55.4
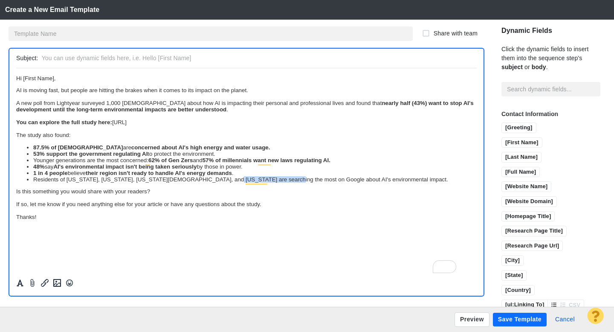
click at [274, 181] on li "Residents of [US_STATE], [US_STATE], [US_STATE][DEMOGRAPHIC_DATA], and [US_STAT…" at bounding box center [254, 179] width 443 height 6
click at [298, 184] on body "﻿ Hi [First Name], AI is moving fast, but people are hitting the brakes when it…" at bounding box center [246, 147] width 461 height 145
drag, startPoint x: 377, startPoint y: 181, endPoint x: 356, endPoint y: 182, distance: 21.3
click at [356, 182] on li "Residents of [US_STATE], [US_STATE], [US_STATE][DEMOGRAPHIC_DATA], and [US_STAT…" at bounding box center [254, 179] width 443 height 6
click at [375, 182] on li "Residents of [US_STATE], [US_STATE], [US_STATE][DEMOGRAPHIC_DATA], and [US_STAT…" at bounding box center [254, 179] width 443 height 6
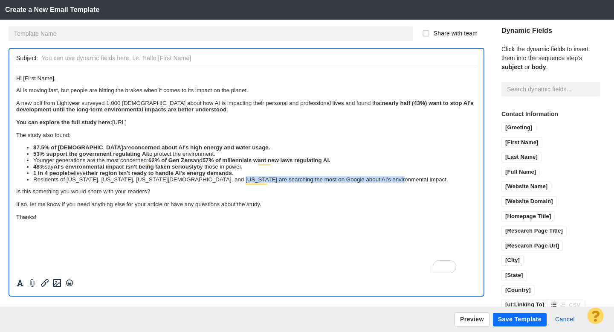
drag, startPoint x: 377, startPoint y: 182, endPoint x: 219, endPoint y: 182, distance: 157.8
click at [219, 182] on li "Residents of Massachusetts, California, New Jersey, and Washington are searchin…" at bounding box center [254, 179] width 443 height 6
click at [290, 189] on div "Is this something you would share with your readers?" at bounding box center [246, 191] width 461 height 6
click at [94, 58] on input "text" at bounding box center [258, 58] width 432 height 12
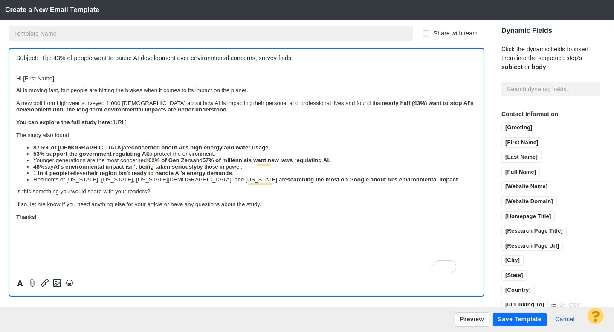
type input "Tip: 43% of people want to pause AI development over environmental concerns, su…"
click at [55, 32] on input "text" at bounding box center [211, 33] width 404 height 14
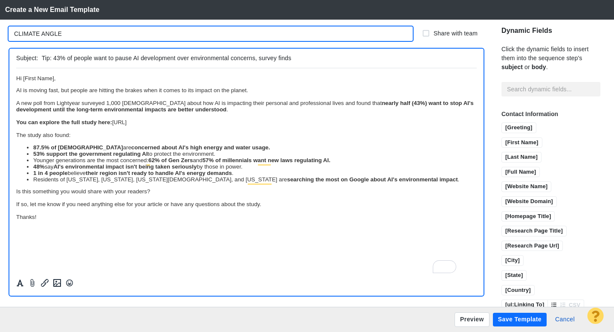
type input "CLIMATE ANGLE"
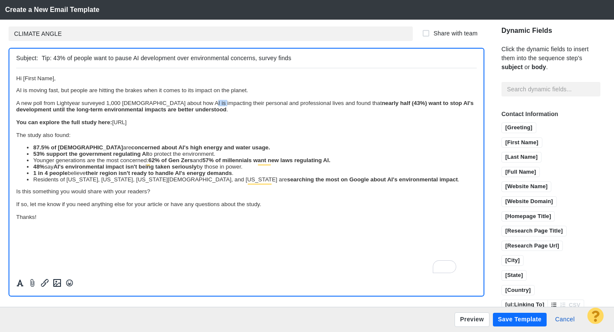
drag, startPoint x: 214, startPoint y: 104, endPoint x: 202, endPoint y: 105, distance: 12.4
click at [202, 105] on div "A new poll from Lightyear surveyed 1,000 Americans about how AI is impacting th…" at bounding box center [246, 105] width 461 height 13
click at [212, 91] on div "AI is moving fast, but people are hitting the brakes when it comes to its impac…" at bounding box center [246, 90] width 461 height 6
click at [470, 318] on button "Preview" at bounding box center [472, 319] width 35 height 14
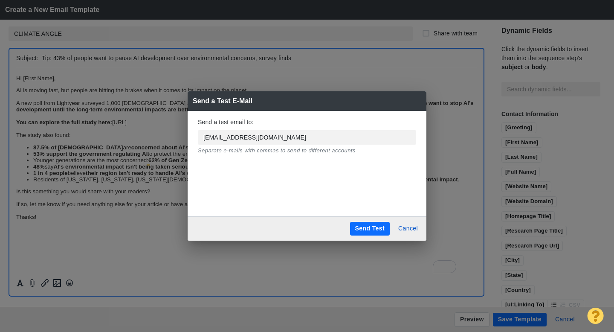
click at [376, 229] on button "Send Test" at bounding box center [370, 229] width 40 height 14
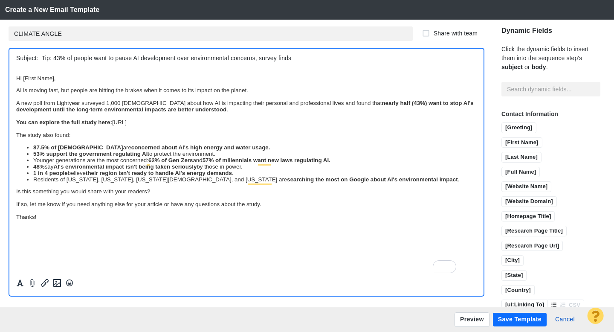
click at [194, 58] on input "Tip: 43% of people want to pause AI development over environmental concerns, su…" at bounding box center [258, 58] width 432 height 12
click at [97, 61] on input "Tip: 43% of people want to pause AI development over environmental concerns, su…" at bounding box center [258, 58] width 432 height 12
drag, startPoint x: 177, startPoint y: 60, endPoint x: 142, endPoint y: 58, distance: 35.0
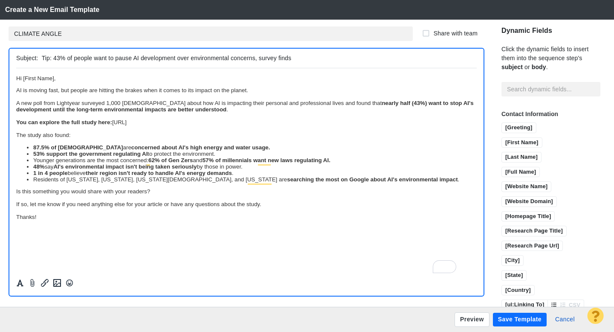
click at [142, 58] on input "Tip: 43% of people want to pause AI development over environmental concerns, su…" at bounding box center [258, 58] width 432 height 12
click at [42, 58] on input "Tip: 43% of people want to pause AI over environmental concerns, survey finds" at bounding box center [258, 58] width 432 height 12
type input "Tip: 43% of people want to pause AI over environmental concerns, survey finds"
click at [519, 319] on button "Save Template" at bounding box center [520, 320] width 54 height 14
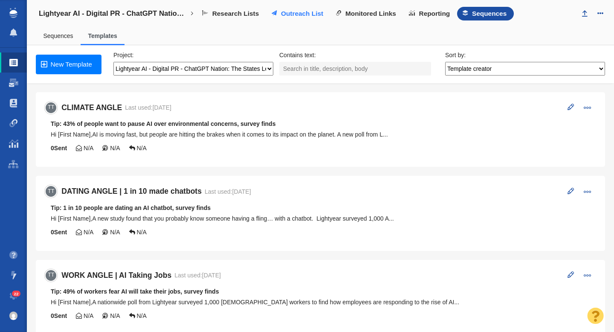
click at [290, 13] on span "Outreach List" at bounding box center [302, 14] width 42 height 8
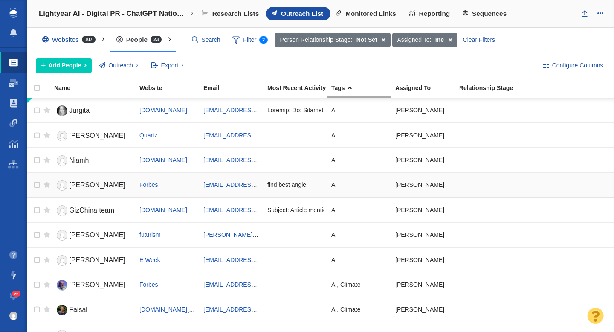
scroll to position [40, 0]
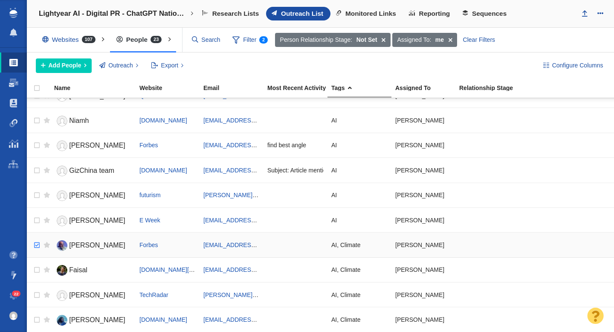
checkbox input "true"
click at [36, 246] on input "checkbox" at bounding box center [35, 245] width 13 height 19
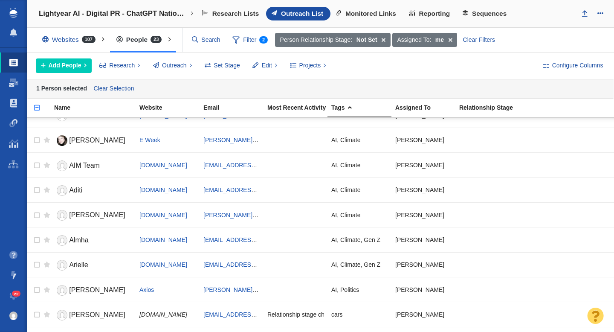
scroll to position [316, 0]
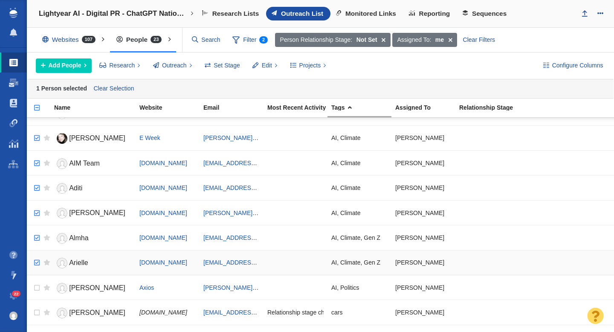
checkbox input "true"
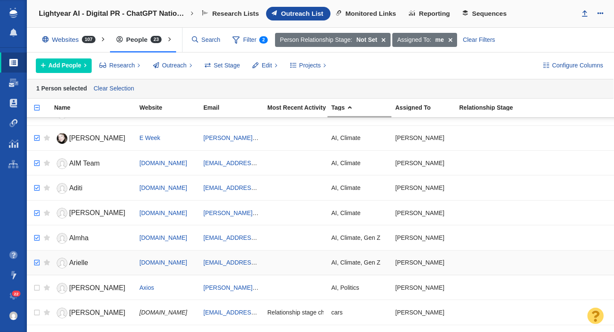
checkbox input "true"
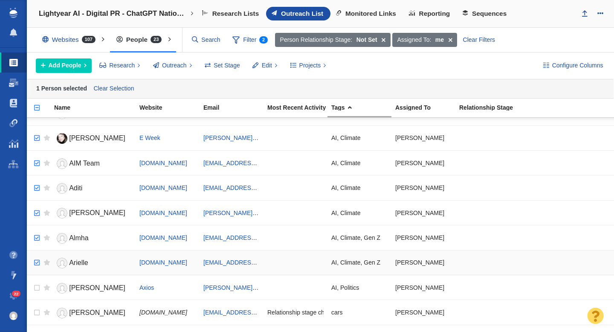
checkbox input "true"
click at [37, 261] on input "checkbox" at bounding box center [35, 262] width 13 height 19
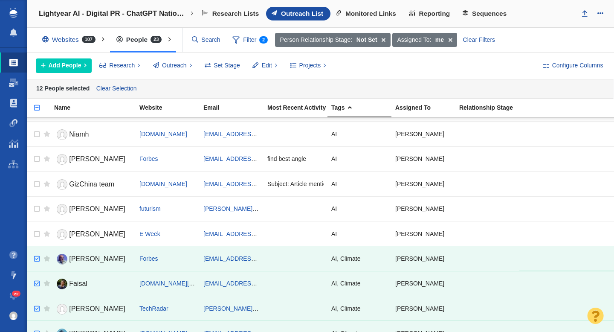
scroll to position [0, 0]
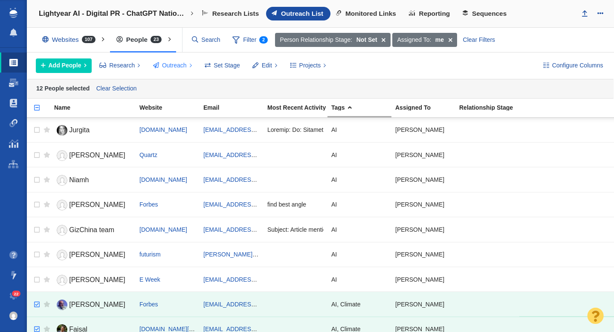
click at [174, 67] on span "Outreach" at bounding box center [174, 65] width 25 height 9
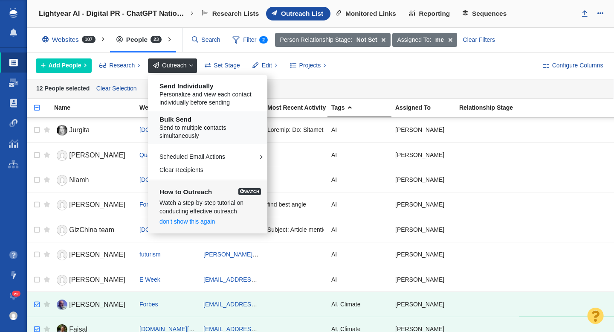
click at [196, 124] on span "Send to multiple contacts simultaneously" at bounding box center [210, 132] width 103 height 17
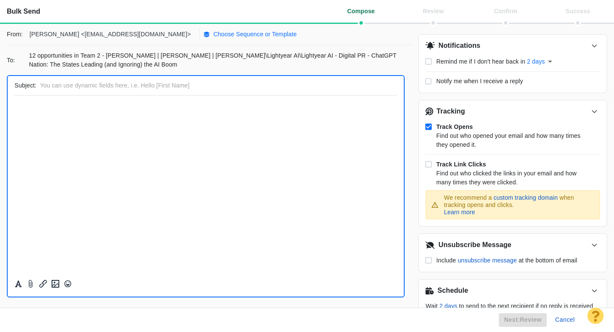
click at [213, 36] on p "Choose Sequence or Template" at bounding box center [255, 34] width 84 height 9
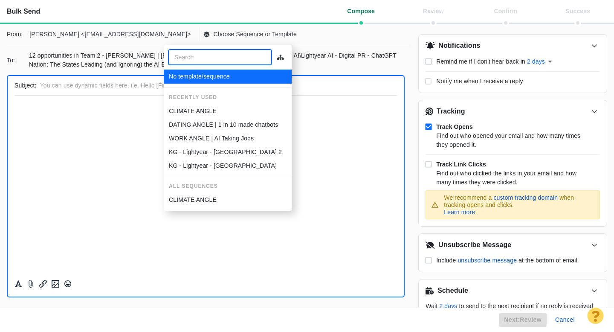
click at [202, 107] on p "CLIMATE ANGLE" at bounding box center [193, 111] width 48 height 9
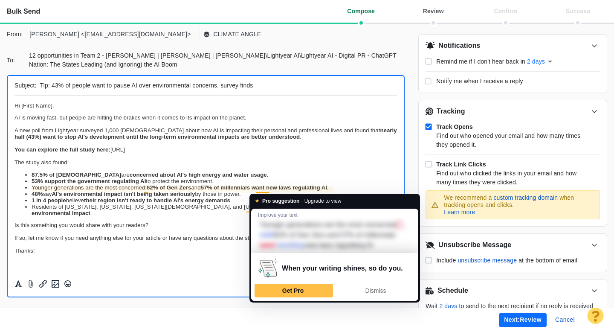
drag, startPoint x: 269, startPoint y: 192, endPoint x: 258, endPoint y: 191, distance: 11.2
click at [258, 191] on ul "87.5% of [DEMOGRAPHIC_DATA] are concerned about AI's high energy and water usag…" at bounding box center [205, 193] width 382 height 45
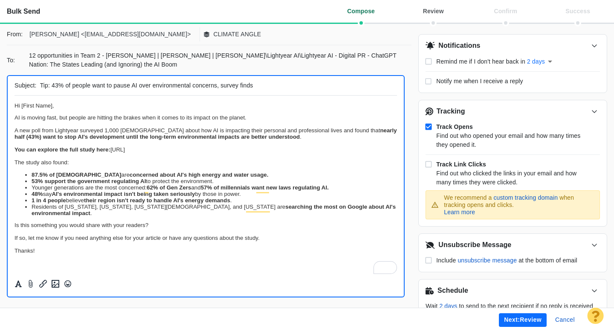
click at [258, 191] on strong "57% of millennials want new laws regulating AI." at bounding box center [265, 187] width 128 height 6
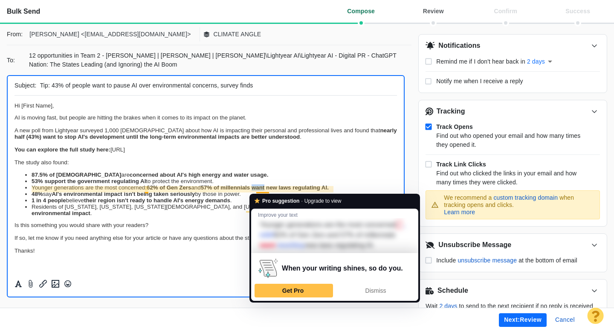
drag, startPoint x: 269, startPoint y: 190, endPoint x: 256, endPoint y: 190, distance: 13.2
click at [256, 190] on strong "57% of millennials want new laws regulating AI." at bounding box center [265, 187] width 128 height 6
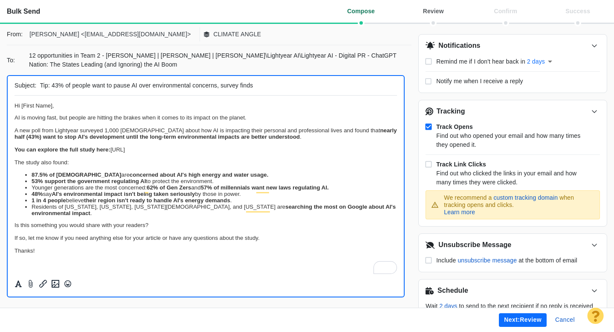
click at [251, 195] on li "48% say AI's environmental impact isn't being taken seriously by those in power." at bounding box center [214, 194] width 365 height 6
click at [507, 320] on button "Next: review" at bounding box center [523, 320] width 48 height 14
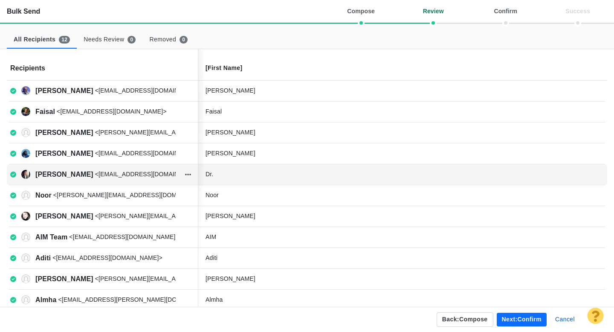
click at [243, 170] on div "Dr." at bounding box center [270, 174] width 128 height 9
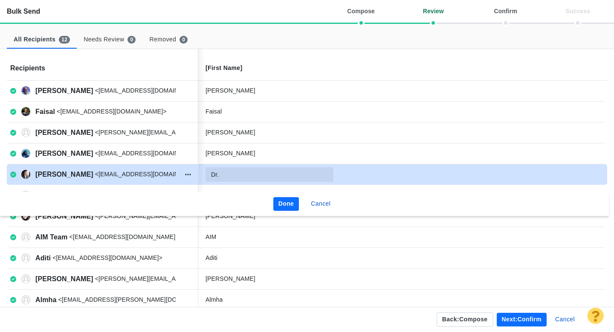
click at [239, 171] on input "Dr." at bounding box center [270, 174] width 128 height 14
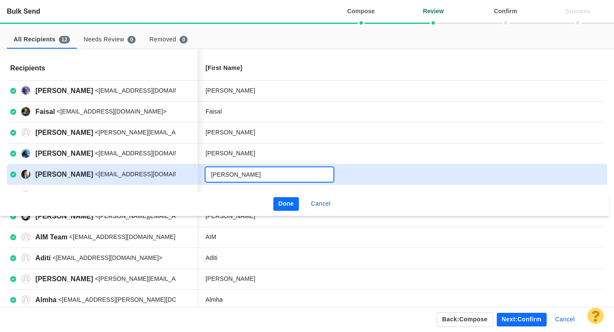
type input "Dr. Tim Sandle"
click at [285, 202] on button "Done" at bounding box center [286, 204] width 26 height 14
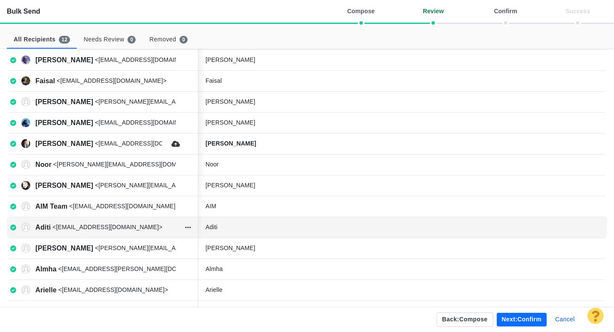
scroll to position [32, 0]
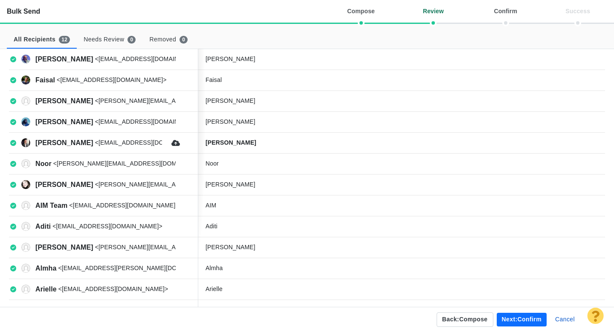
click at [514, 317] on button "Next: confirm" at bounding box center [522, 320] width 50 height 14
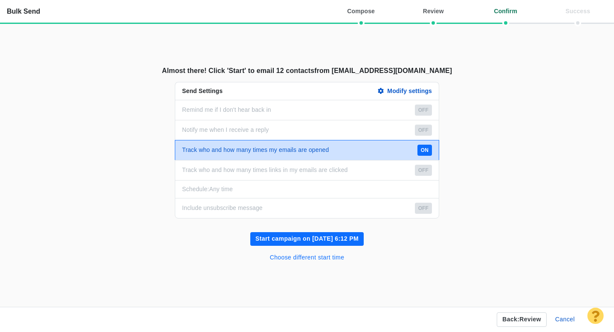
click at [322, 259] on button "Choose different start time" at bounding box center [307, 258] width 85 height 14
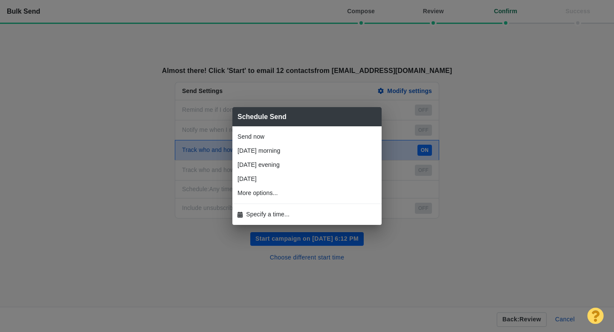
click at [274, 213] on span "Specify a time..." at bounding box center [267, 214] width 43 height 9
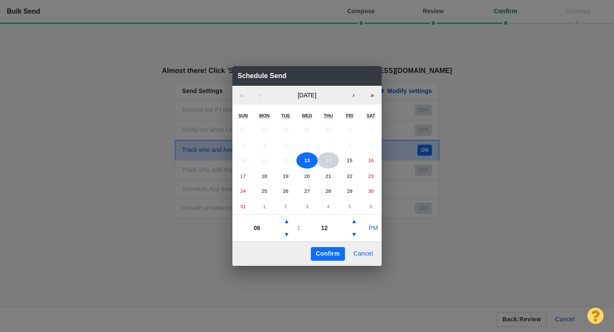
click at [325, 162] on abbr "14" at bounding box center [328, 160] width 6 height 6
click at [282, 223] on button "▲" at bounding box center [286, 221] width 10 height 14
type input "08"
click at [374, 228] on button "PM" at bounding box center [373, 228] width 16 height 14
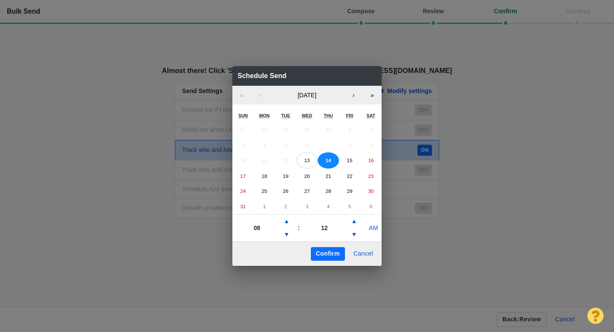
click at [330, 254] on button "Confirm" at bounding box center [328, 254] width 34 height 14
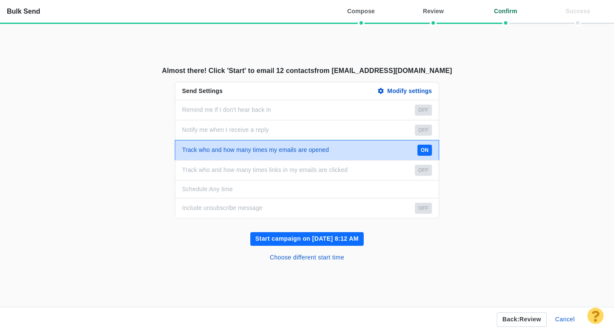
click at [324, 238] on button "Start campaign on Aug 14, 8:12 AM" at bounding box center [306, 239] width 113 height 14
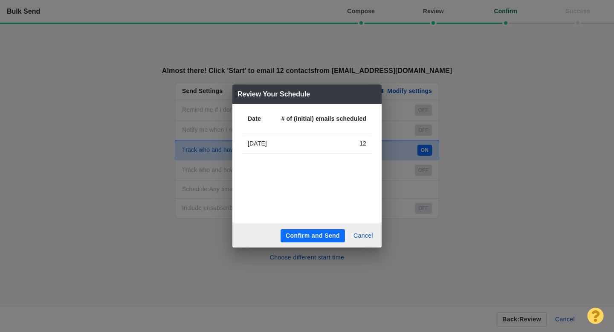
click at [324, 238] on button "Confirm and Send" at bounding box center [313, 236] width 64 height 14
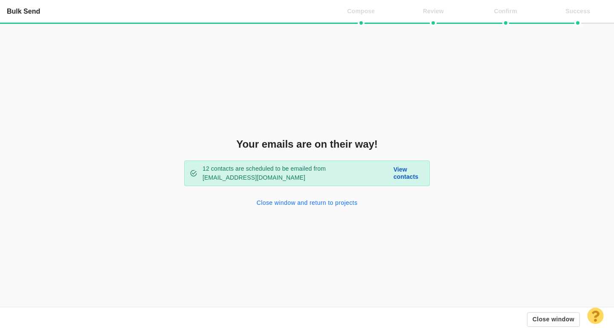
click at [302, 203] on button "Close window and return to projects" at bounding box center [307, 203] width 111 height 14
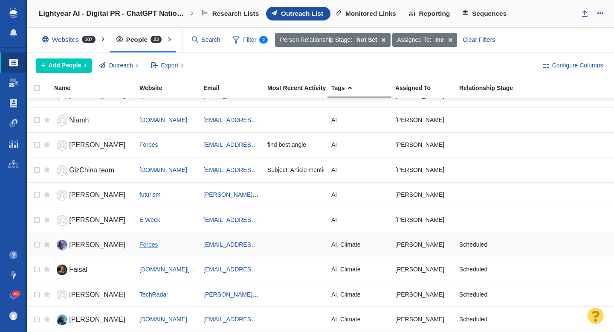
scroll to position [47, 0]
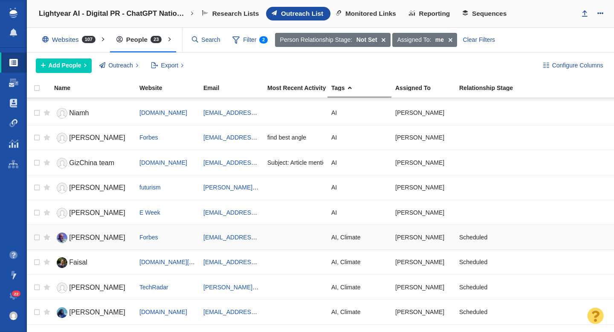
click at [106, 238] on link "Charlie" at bounding box center [93, 237] width 78 height 15
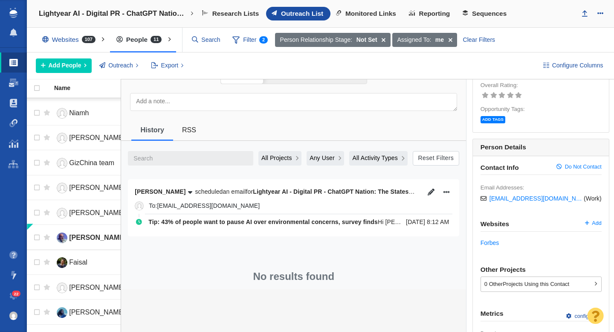
scroll to position [81, 0]
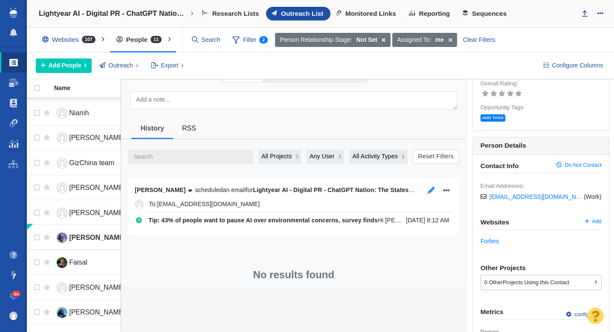
click at [429, 192] on icon "button" at bounding box center [431, 190] width 7 height 7
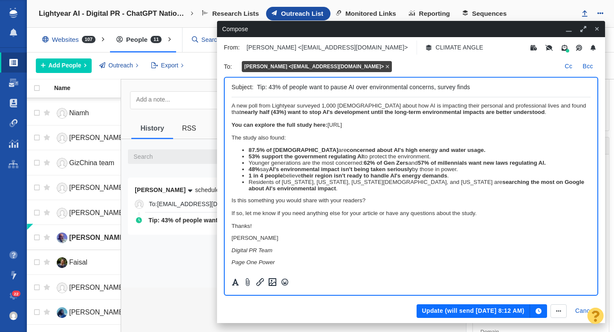
scroll to position [0, 0]
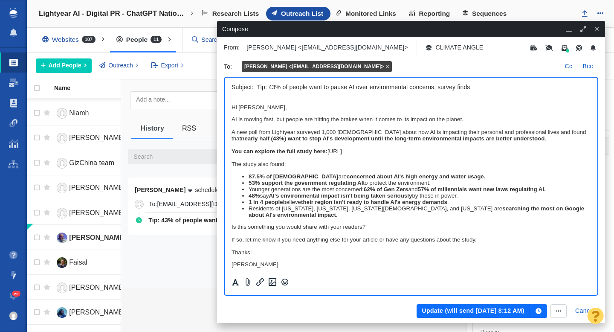
click at [442, 309] on button "Update (will send Aug 14, 8:12 AM)" at bounding box center [473, 311] width 113 height 14
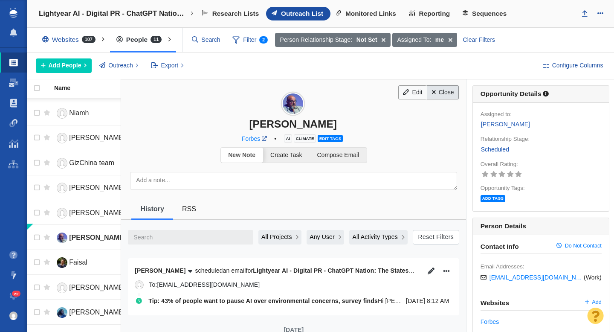
click at [435, 92] on span at bounding box center [434, 92] width 4 height 6
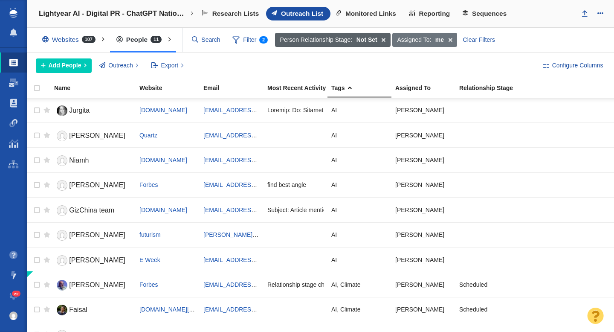
click at [384, 39] on span at bounding box center [383, 40] width 13 height 14
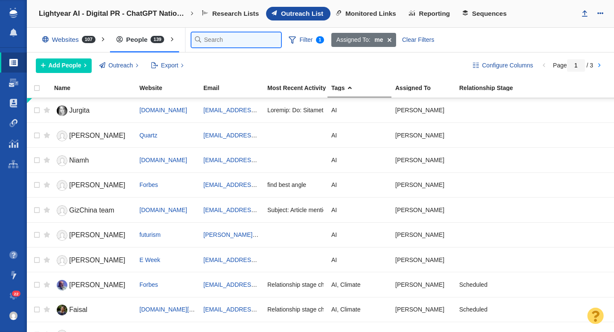
click at [217, 40] on input "text" at bounding box center [236, 39] width 90 height 15
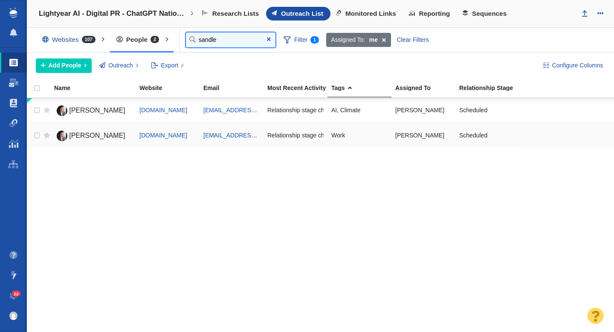
type input "sandle"
click at [95, 136] on span "Professor Sandle" at bounding box center [97, 135] width 56 height 7
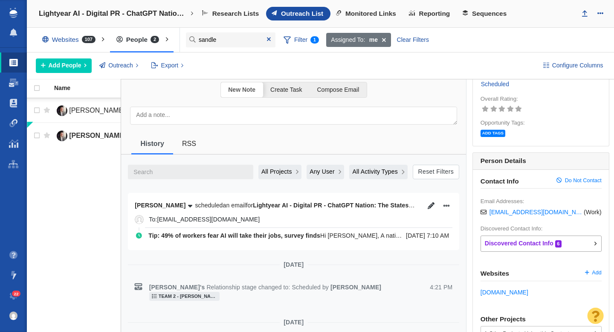
scroll to position [82, 0]
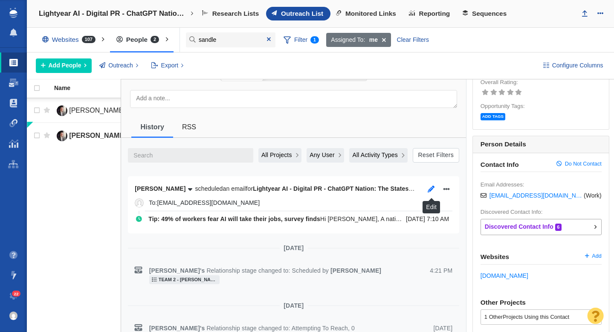
click at [434, 188] on button "button" at bounding box center [431, 189] width 12 height 12
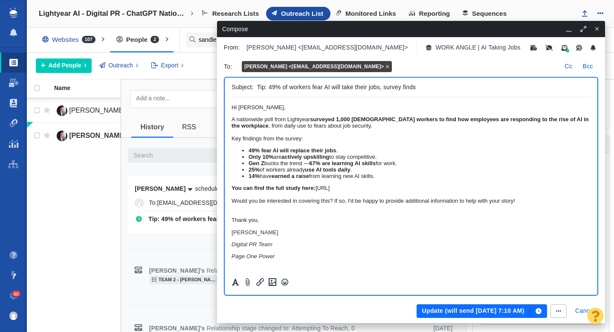
scroll to position [0, 0]
click at [562, 314] on button "button" at bounding box center [558, 311] width 16 height 14
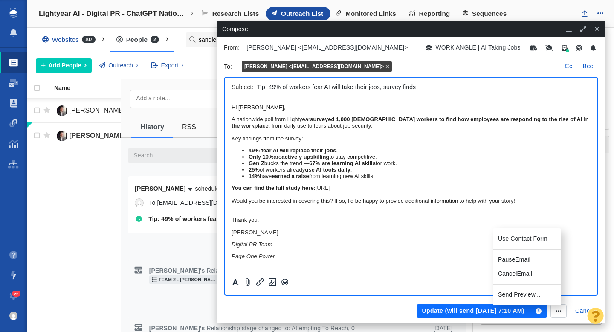
click at [529, 275] on li "Cancel Email" at bounding box center [527, 274] width 68 height 17
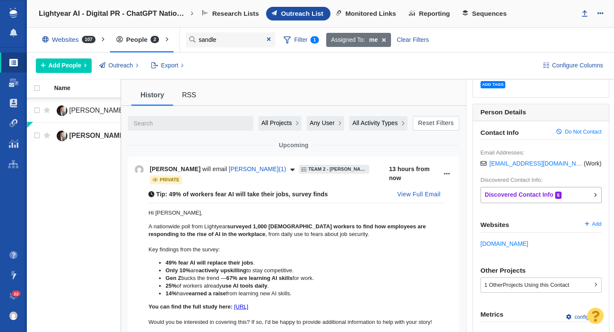
scroll to position [115, 0]
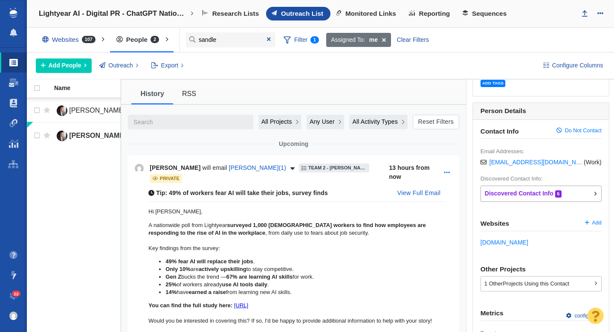
click at [447, 171] on icon "Open more options menu" at bounding box center [447, 172] width 6 height 7
click at [457, 203] on li "Delete" at bounding box center [465, 204] width 43 height 14
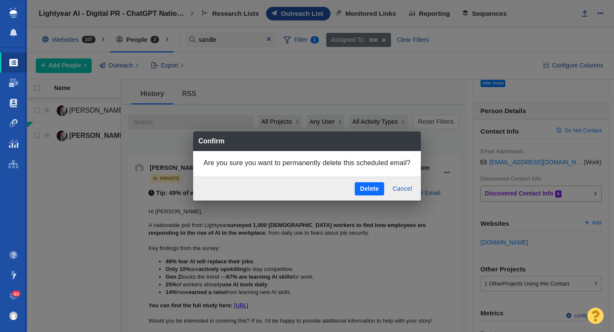
click at [376, 190] on button "Delete" at bounding box center [369, 189] width 29 height 14
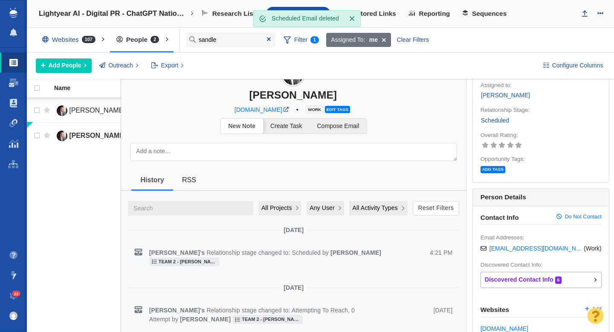
scroll to position [0, 0]
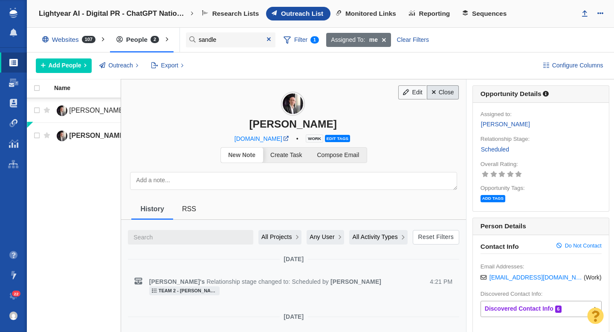
click at [446, 96] on link "Close" at bounding box center [443, 92] width 32 height 14
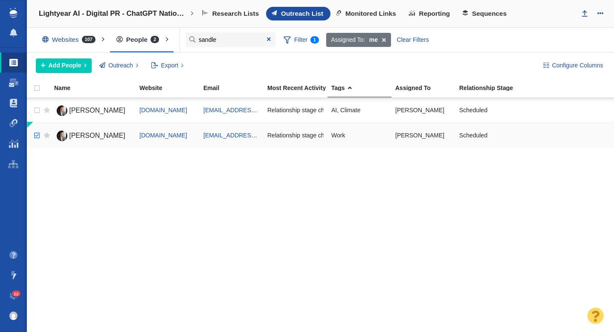
checkbox input "true"
click at [37, 135] on input "checkbox" at bounding box center [35, 135] width 13 height 19
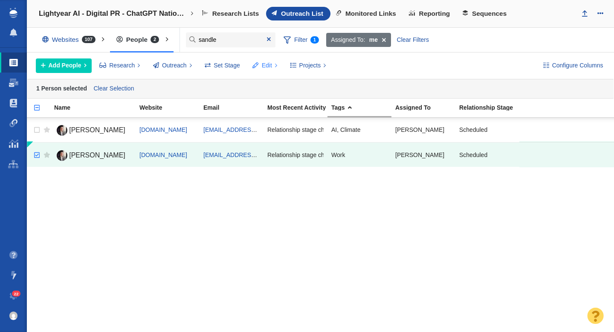
click at [263, 61] on span "Edit" at bounding box center [267, 65] width 10 height 9
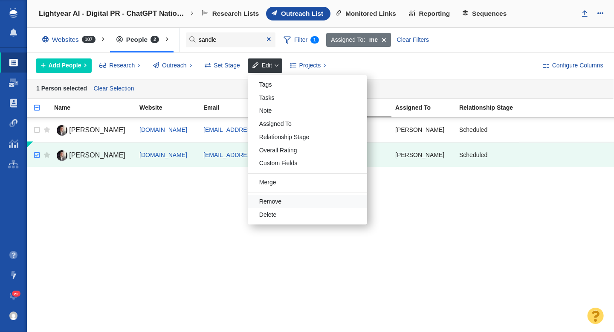
click at [283, 198] on div "Remove" at bounding box center [307, 201] width 119 height 13
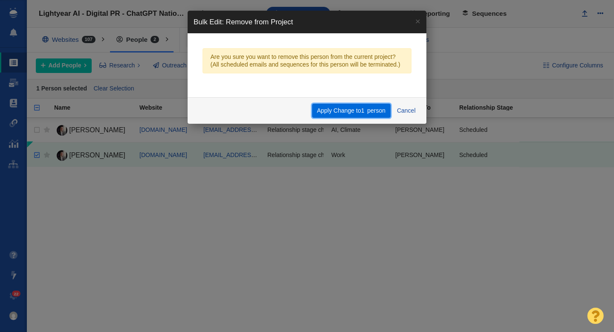
click at [344, 111] on button "Apply Change to 1 person" at bounding box center [351, 111] width 78 height 14
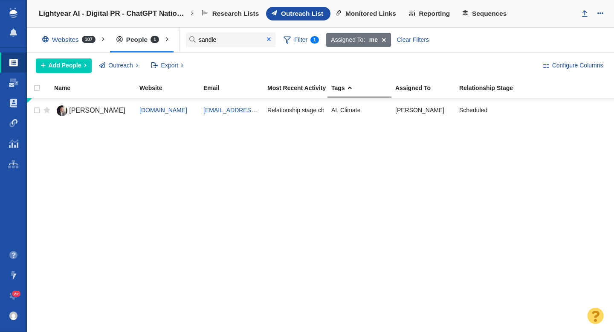
click at [269, 38] on span at bounding box center [269, 39] width 4 height 6
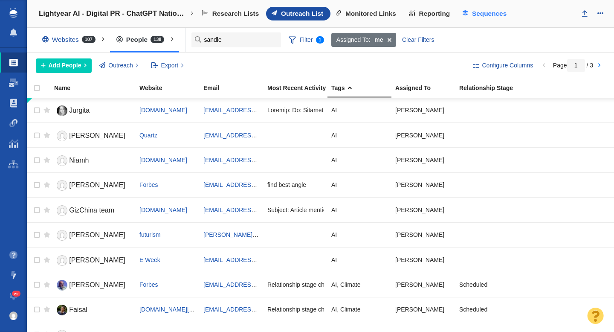
click at [492, 14] on span "Sequences" at bounding box center [489, 14] width 35 height 8
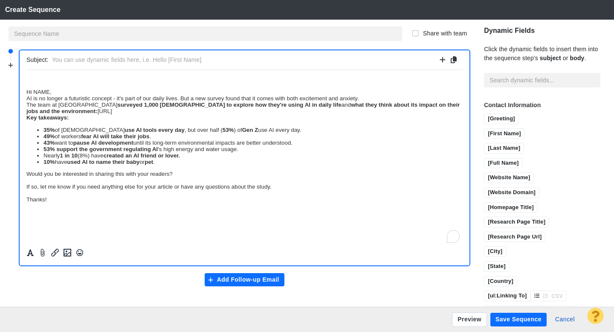
click at [26, 93] on div "Hi NAME," at bounding box center [244, 91] width 436 height 6
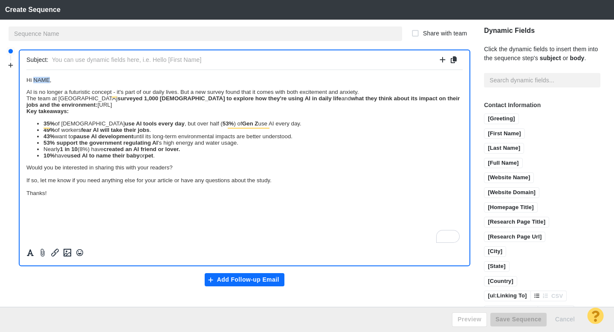
drag, startPoint x: 49, startPoint y: 83, endPoint x: 35, endPoint y: 83, distance: 14.1
click at [35, 83] on span "Hi NAME," at bounding box center [38, 79] width 25 height 6
click at [497, 133] on input "[First Name]" at bounding box center [504, 134] width 40 height 11
click at [359, 92] on div "AI is no longer a futuristic concept - it's part of our daily lives. But a new …" at bounding box center [244, 91] width 436 height 6
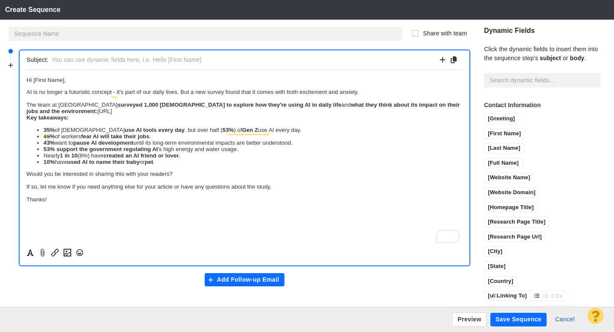
click at [291, 112] on div "The team at Lightyear surveyed 1,000 [DEMOGRAPHIC_DATA] to explore how they're …" at bounding box center [244, 107] width 436 height 13
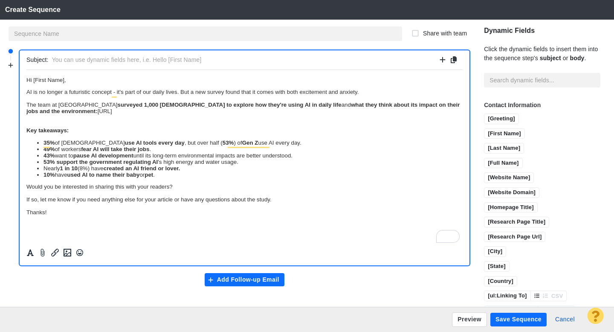
click at [26, 186] on div "Would you be interested in sharing this with your readers?" at bounding box center [244, 186] width 436 height 6
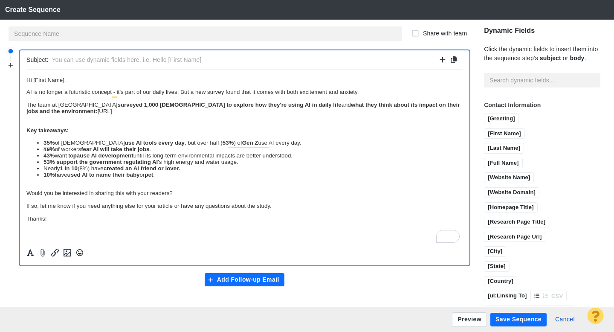
click at [282, 212] on div "To enrich screen reader interactions, please activate Accessibility in Grammarl…" at bounding box center [244, 212] width 436 height 6
click at [288, 207] on div "If so, let me know if you need anything else for your article or have any quest…" at bounding box center [244, 205] width 436 height 6
click at [84, 60] on input "text" at bounding box center [244, 60] width 385 height 12
type input "Tip: 1,000 [DEMOGRAPHIC_DATA] reveal how AI is changing their daily lives"
click at [107, 33] on input "text" at bounding box center [206, 33] width 394 height 14
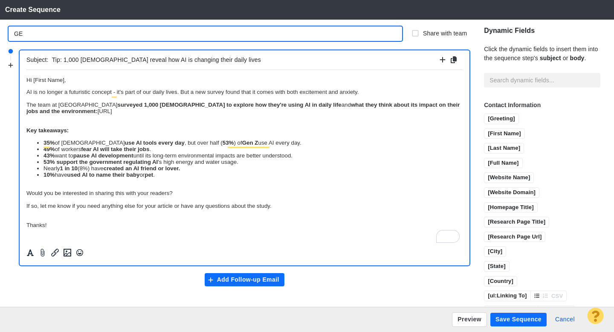
type input "G"
type input "FULL SURVEY ANGLE"
click at [470, 318] on button "Preview" at bounding box center [469, 319] width 35 height 14
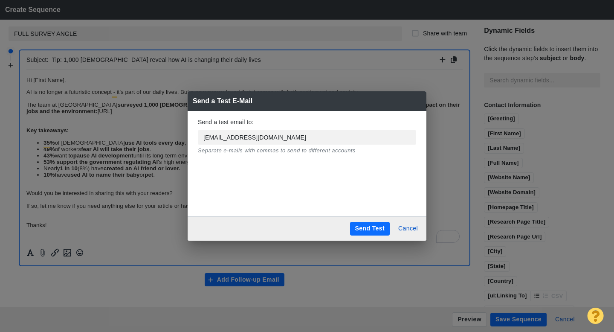
click at [369, 229] on button "Send Test" at bounding box center [370, 229] width 40 height 14
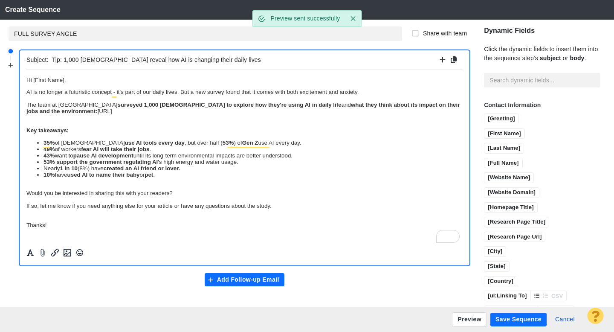
click at [57, 78] on span "Hi [First Name]," at bounding box center [46, 79] width 40 height 6
click at [30, 252] on icon "Formatting" at bounding box center [30, 253] width 9 height 8
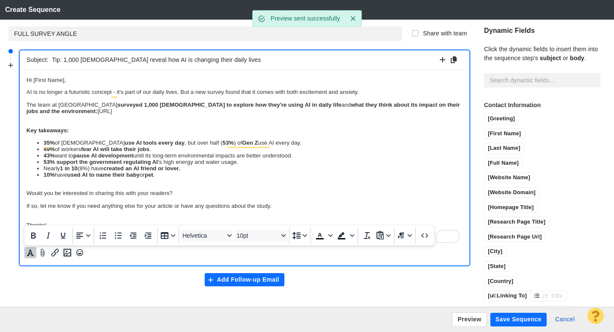
click at [66, 93] on div "AI is no longer a futuristic concept - it's part of our daily lives. But a new …" at bounding box center [244, 91] width 436 height 6
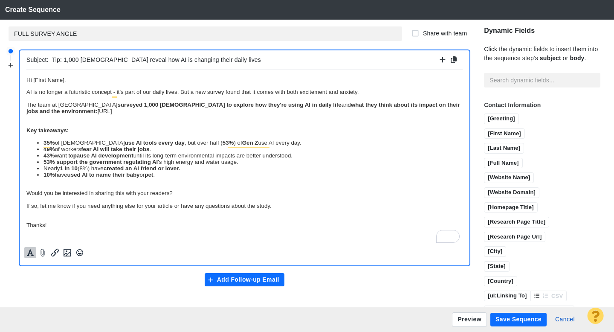
click at [31, 249] on icon "Formatting" at bounding box center [30, 253] width 9 height 8
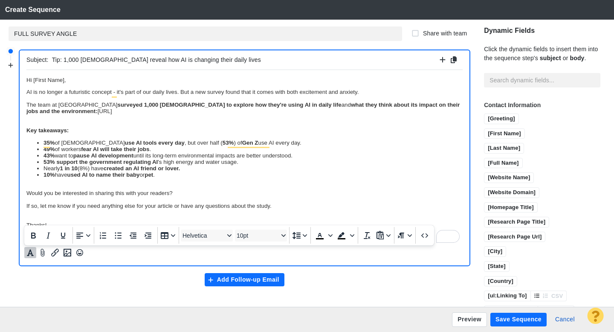
click at [56, 79] on span "Hi [First Name]," at bounding box center [46, 79] width 40 height 6
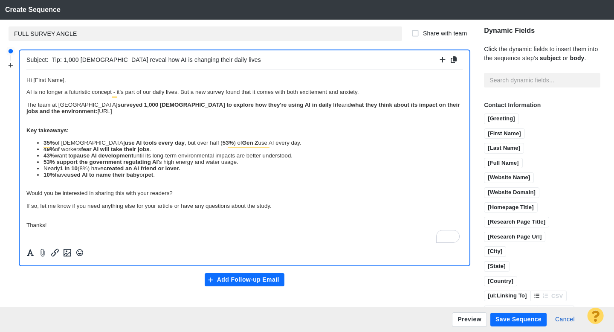
click at [32, 81] on span "Hi [First Name]," at bounding box center [46, 79] width 40 height 6
click at [30, 81] on span "Hi [First Name]," at bounding box center [46, 79] width 40 height 6
click at [29, 253] on icon "Formatting" at bounding box center [30, 252] width 7 height 7
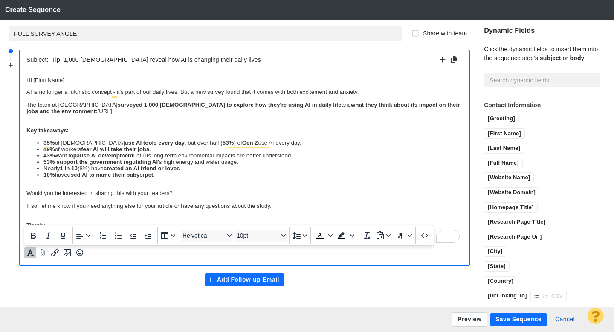
click at [44, 94] on div "AI is no longer a futuristic concept - it's part of our daily lives. But a new …" at bounding box center [244, 91] width 436 height 6
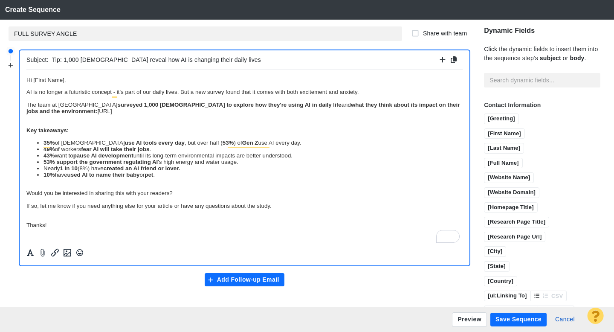
click at [41, 94] on div "AI is no longer a futuristic concept - it's part of our daily lives. But a new …" at bounding box center [244, 91] width 436 height 6
click at [31, 250] on icon "Formatting" at bounding box center [30, 252] width 7 height 7
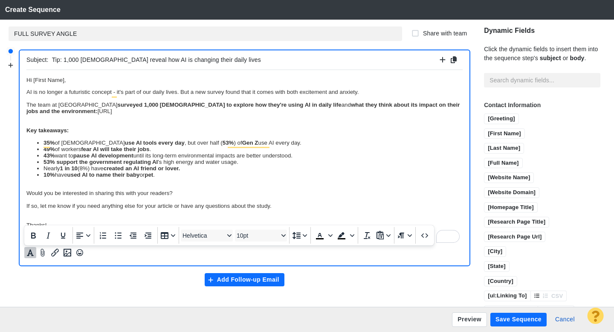
click at [98, 137] on body "Hi [First Name], AI is no longer a futuristic concept - it's part of our daily …" at bounding box center [244, 151] width 436 height 151
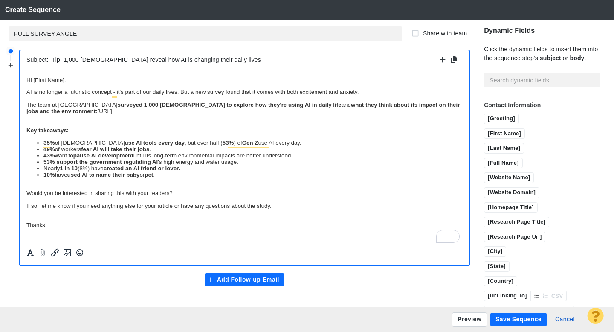
click at [112, 126] on div "To enrich screen reader interactions, please activate Accessibility in Grammarl…" at bounding box center [244, 123] width 436 height 6
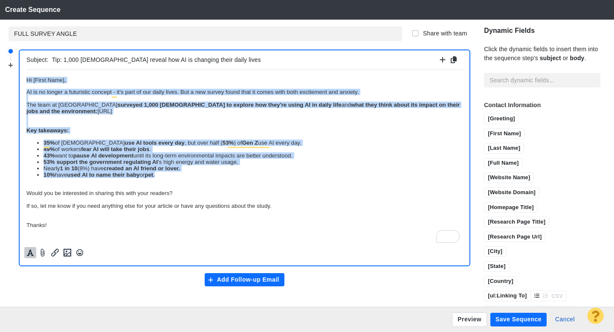
click at [28, 249] on icon "Formatting" at bounding box center [30, 253] width 9 height 8
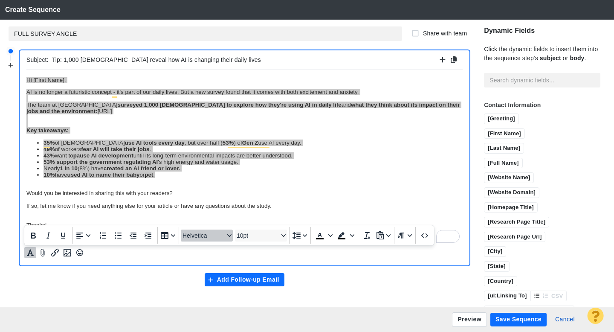
click at [232, 235] on div "Font Helvetica" at bounding box center [229, 235] width 7 height 4
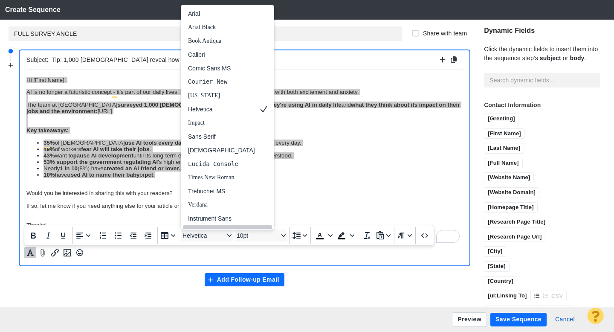
scroll to position [10, 0]
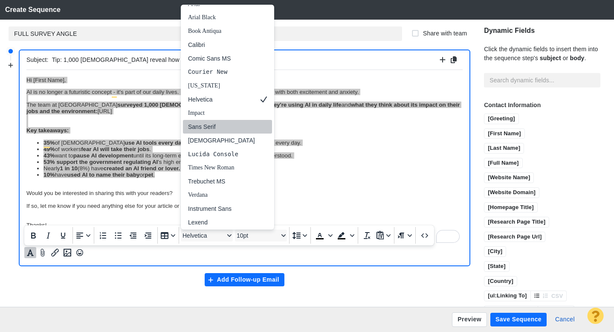
click at [210, 130] on div "Sans Serif" at bounding box center [221, 127] width 67 height 10
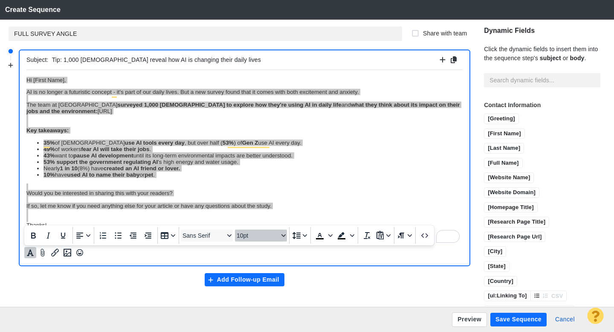
click at [281, 233] on icon "Font size 10pt" at bounding box center [283, 235] width 4 height 4
click at [250, 154] on div "11pt" at bounding box center [257, 152] width 30 height 10
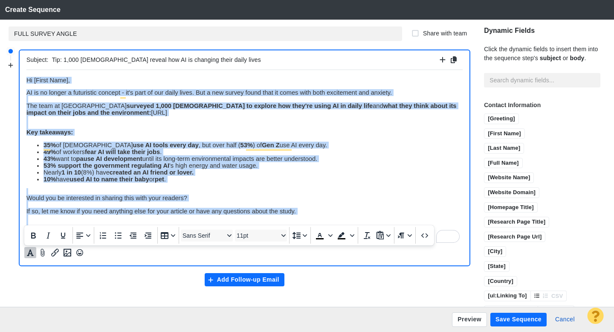
click at [209, 135] on div "Key takeaways:" at bounding box center [244, 131] width 436 height 7
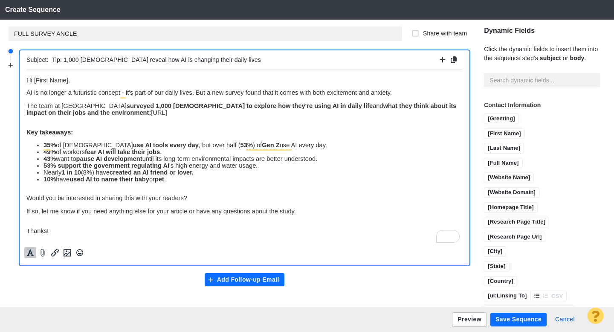
click at [464, 319] on button "Preview" at bounding box center [469, 319] width 35 height 14
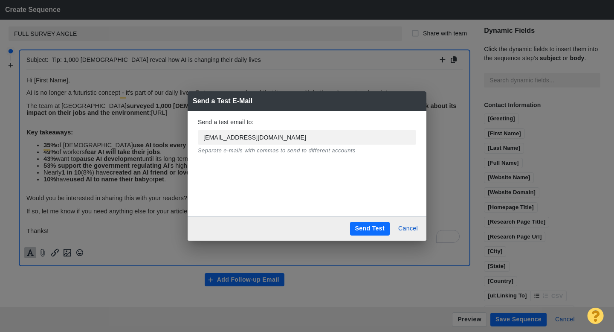
click at [374, 227] on button "Send Test" at bounding box center [370, 229] width 40 height 14
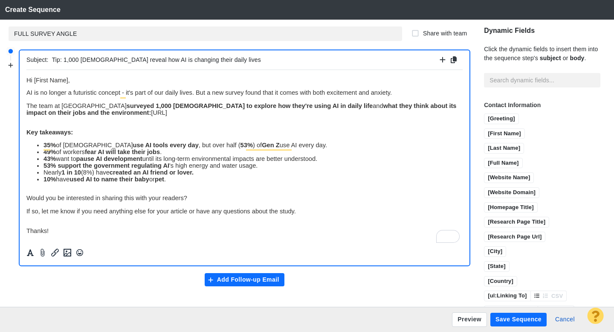
click at [522, 320] on button "Save Sequence" at bounding box center [518, 320] width 56 height 14
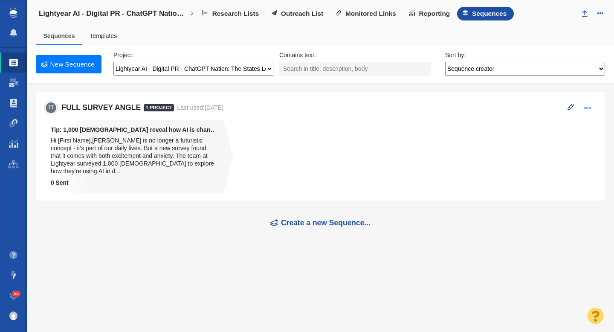
click at [588, 108] on span at bounding box center [588, 108] width 8 height 8
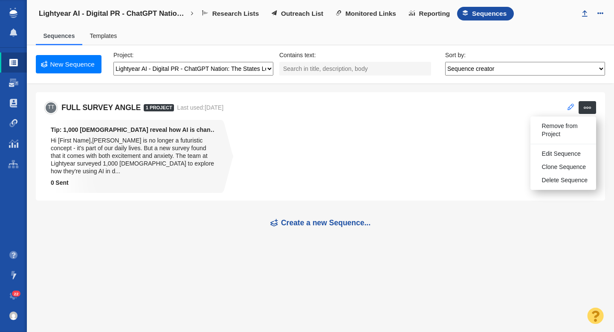
click at [571, 107] on span at bounding box center [571, 107] width 6 height 6
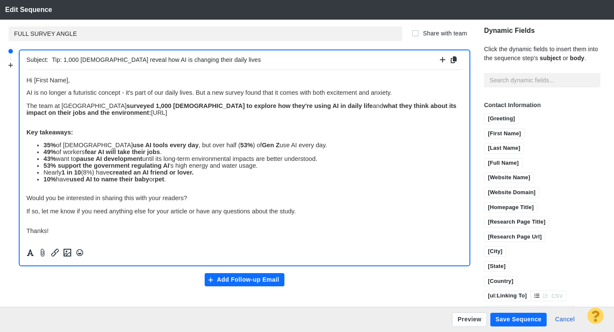
scroll to position [0, 0]
click at [140, 174] on strong "created an AI friend or lover." at bounding box center [152, 171] width 84 height 7
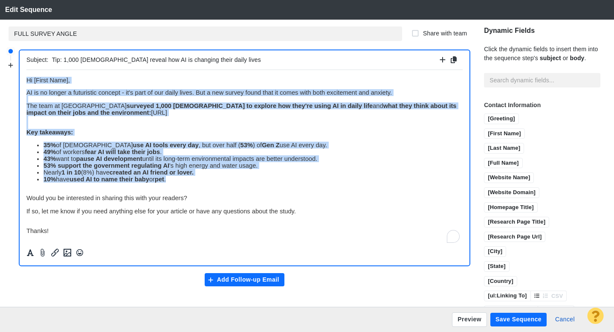
copy body "Hi [First Name], AI is no longer a futuristic concept - it's part of our daily …"
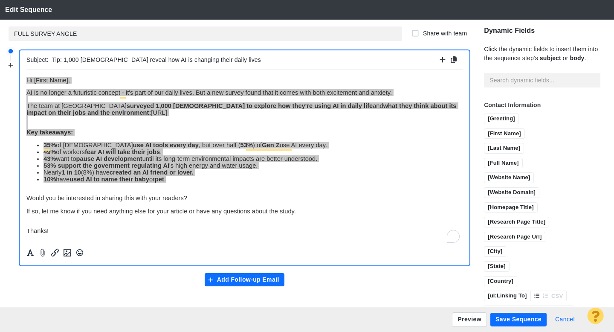
click at [562, 322] on button "Cancel" at bounding box center [565, 320] width 30 height 14
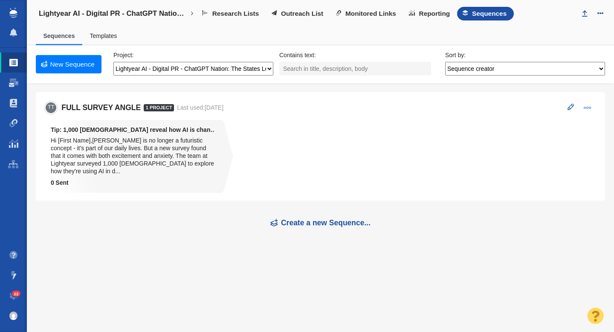
click at [591, 104] on span at bounding box center [588, 108] width 8 height 8
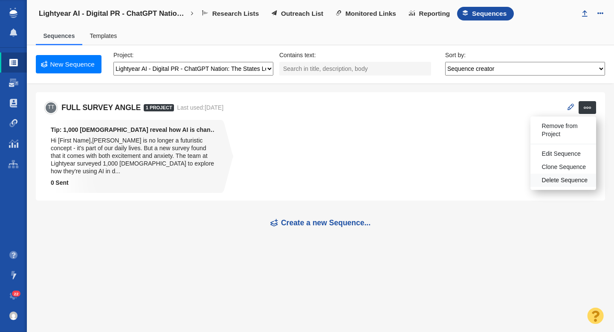
click at [552, 178] on span "Delete Sequence" at bounding box center [565, 180] width 46 height 9
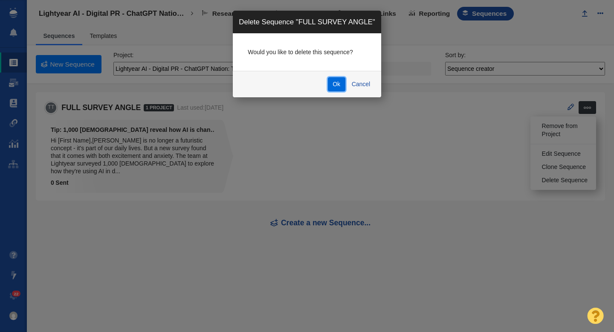
click at [335, 84] on input "Ok" at bounding box center [336, 84] width 17 height 14
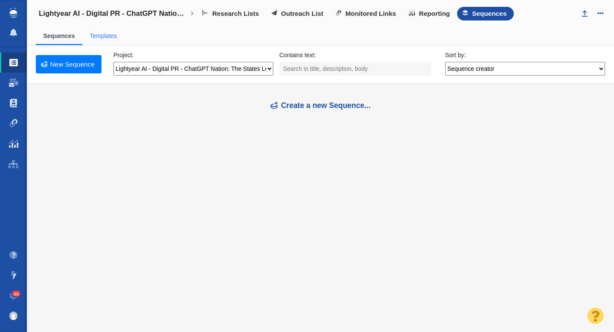
click at [104, 39] on span "Templates" at bounding box center [103, 36] width 42 height 18
click at [106, 36] on link "Templates" at bounding box center [103, 35] width 27 height 7
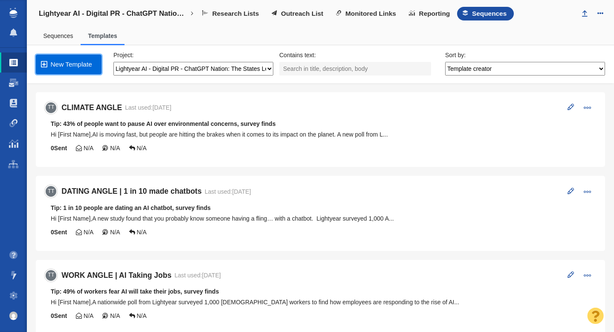
click at [78, 61] on link "New Template" at bounding box center [69, 65] width 66 height 20
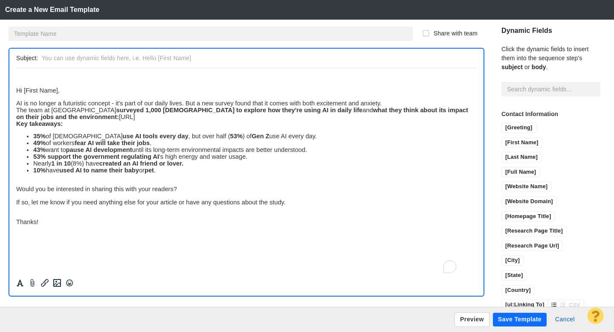
click at [18, 92] on span "Hi [First Name]," at bounding box center [37, 90] width 43 height 7
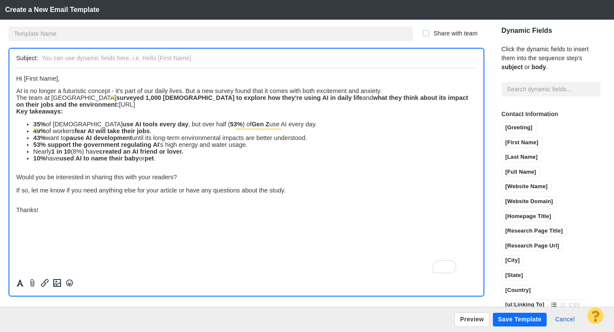
click at [389, 93] on div "AI is no longer a futuristic concept - it's part of our daily lives. But a new …" at bounding box center [246, 90] width 461 height 7
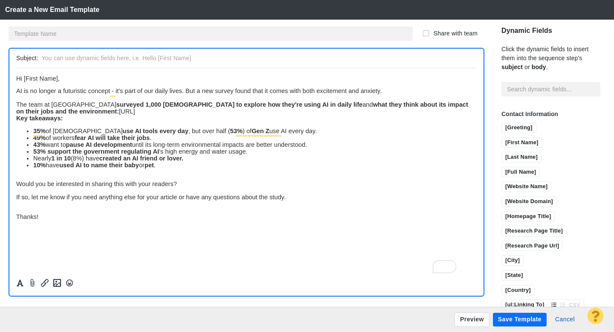
click at [345, 110] on div "The team at Lightyear surveyed 1,000 [DEMOGRAPHIC_DATA] to explore how they're …" at bounding box center [246, 108] width 461 height 14
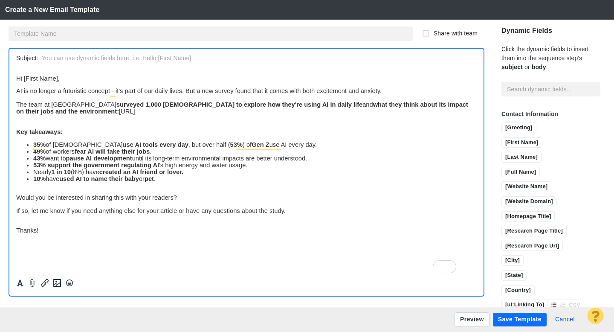
click at [54, 224] on div "To enrich screen reader interactions, please activate Accessibility in Grammarl…" at bounding box center [246, 223] width 461 height 6
click at [82, 55] on input "text" at bounding box center [258, 58] width 432 height 12
type input "Tip: 1,000 Americans reveal how AI is changing their daily lives"
click at [66, 35] on input "text" at bounding box center [211, 33] width 404 height 14
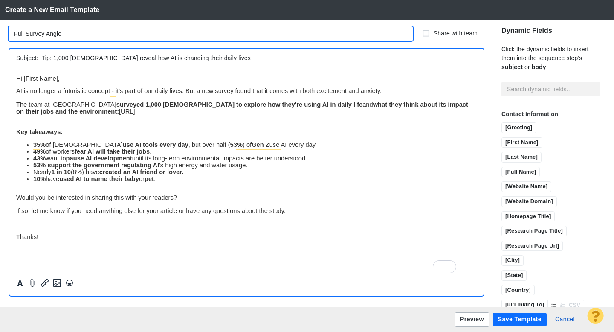
type input "Full Survey Angle"
click at [464, 316] on button "Preview" at bounding box center [472, 319] width 35 height 14
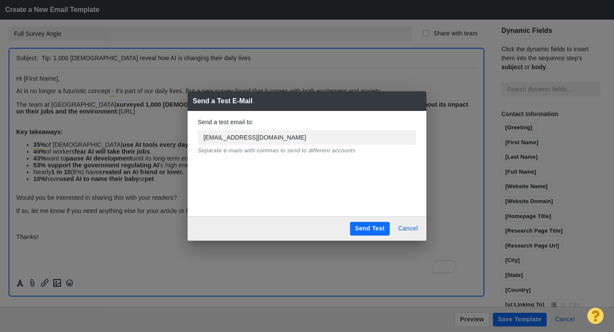
click at [362, 225] on button "Send Test" at bounding box center [370, 229] width 40 height 14
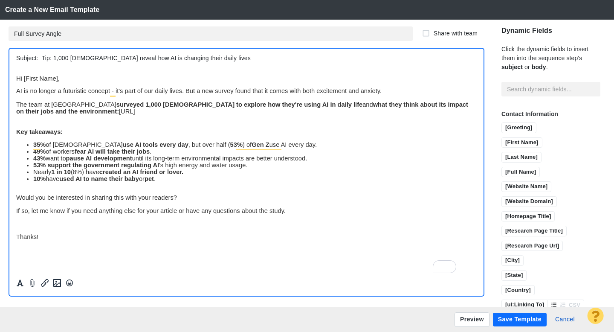
click at [519, 315] on button "Save Template" at bounding box center [520, 320] width 54 height 14
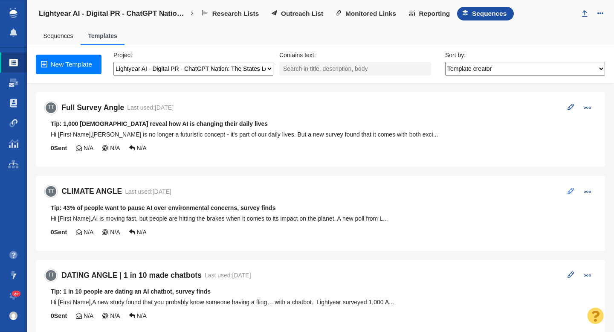
click at [566, 190] on button at bounding box center [570, 191] width 16 height 12
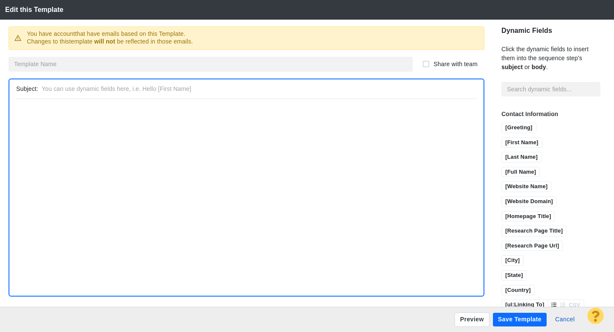
type input "CLIMATE ANGLE"
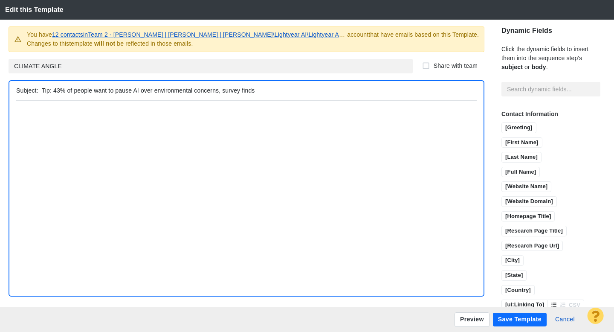
type input "Tip: 43% of people want to pause AI over environmental concerns, survey finds"
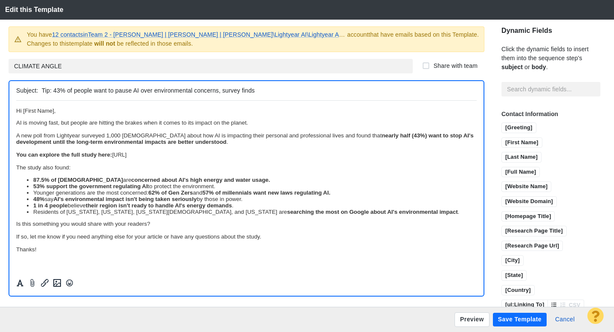
click at [154, 164] on div "Rich Text Area. Press ALT-0 for help." at bounding box center [246, 160] width 461 height 6
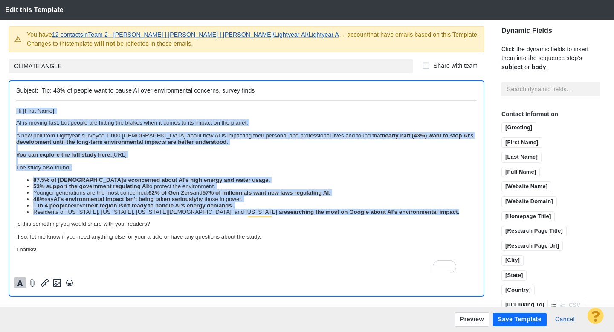
click at [20, 283] on icon "Formatting" at bounding box center [20, 283] width 9 height 8
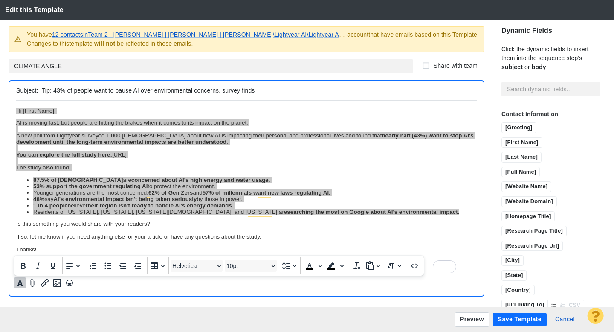
click at [223, 265] on div "Helvetica 10pt" at bounding box center [224, 265] width 110 height 17
click at [219, 265] on icon "Font Helvetica" at bounding box center [219, 266] width 4 height 4
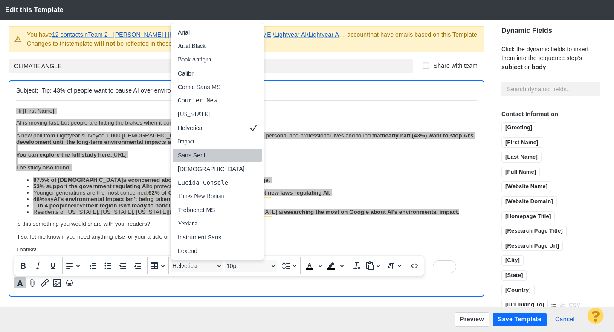
click at [195, 156] on div "Sans Serif" at bounding box center [211, 155] width 67 height 10
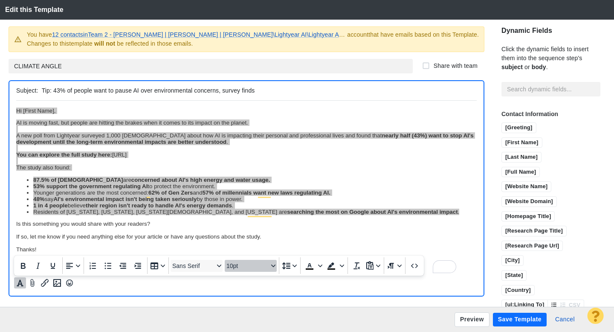
click at [272, 265] on icon "Font size 10pt" at bounding box center [273, 266] width 4 height 4
click at [249, 183] on div "11pt" at bounding box center [247, 182] width 30 height 10
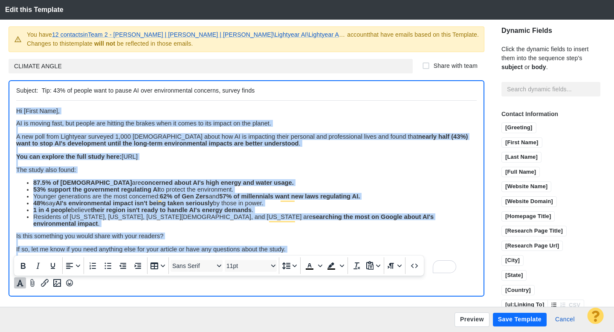
click at [381, 245] on div "If so, let me know if you need anything else for your article or have any quest…" at bounding box center [246, 248] width 461 height 7
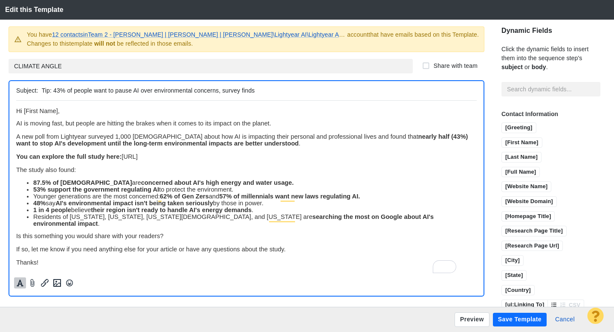
click at [518, 319] on button "Save Template" at bounding box center [520, 320] width 54 height 14
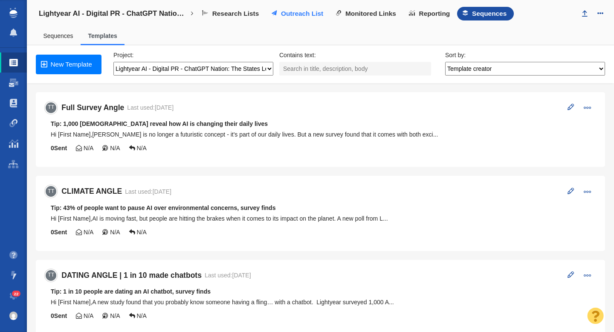
click at [301, 14] on span "Outreach List" at bounding box center [302, 14] width 42 height 8
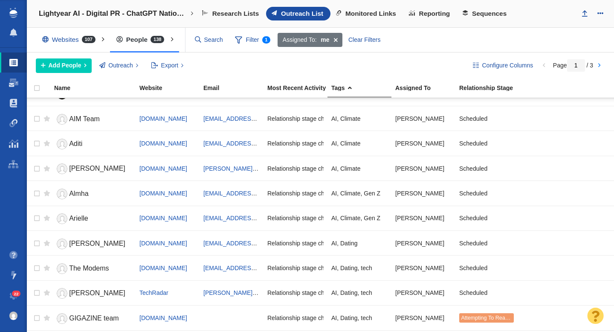
scroll to position [347, 0]
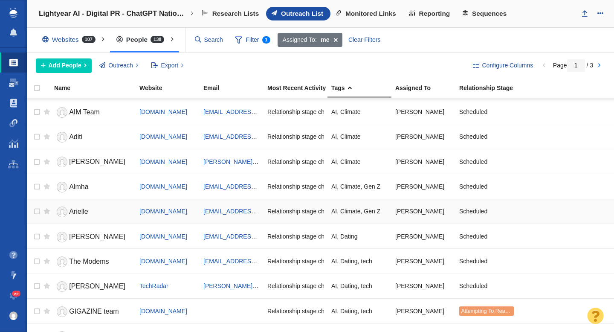
click at [98, 209] on link "Arielle" at bounding box center [93, 211] width 78 height 15
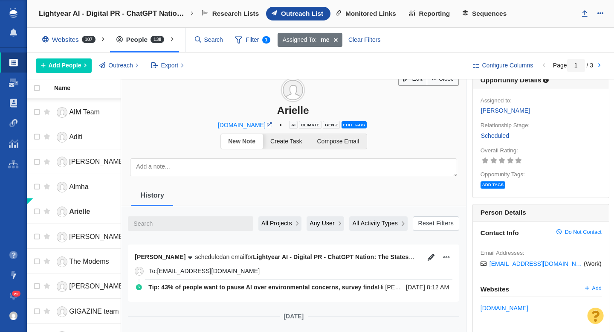
scroll to position [61, 0]
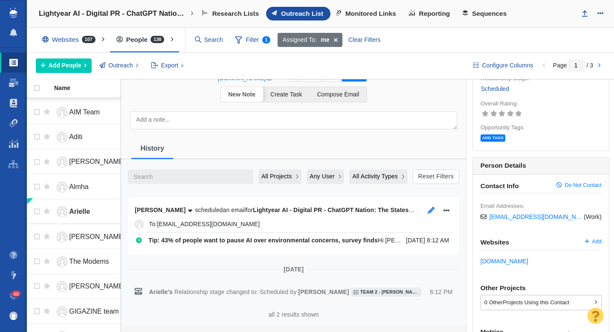
click at [431, 211] on icon "button" at bounding box center [431, 210] width 7 height 7
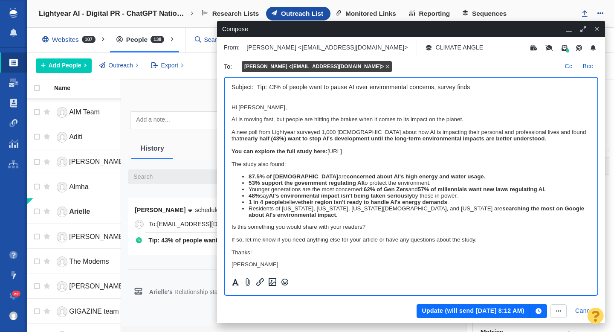
scroll to position [0, 0]
click at [247, 108] on span "﻿ Hi Arielle," at bounding box center [259, 107] width 55 height 6
click at [235, 281] on icon "Formatting" at bounding box center [235, 282] width 9 height 8
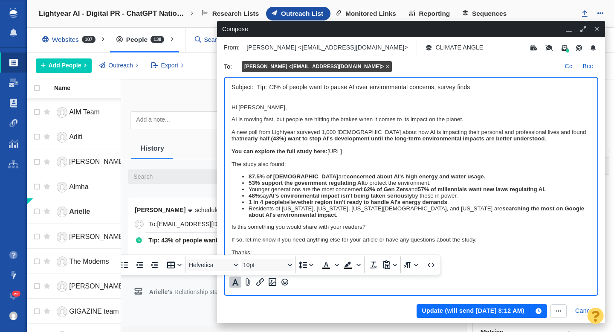
click at [257, 134] on div "A new poll from Lightyear surveyed 1,000 Americans about how AI is impacting th…" at bounding box center [411, 135] width 359 height 13
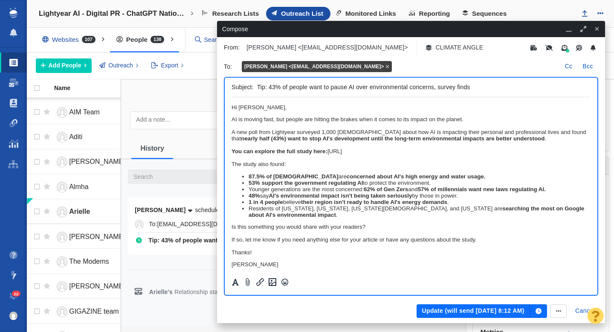
click at [253, 134] on div "A new poll from Lightyear surveyed 1,000 Americans about how AI is impacting th…" at bounding box center [411, 135] width 359 height 13
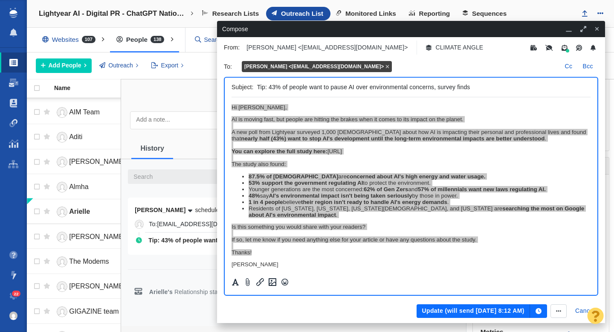
click at [234, 287] on div at bounding box center [260, 282] width 62 height 16
click at [236, 281] on icon "Formatting" at bounding box center [235, 282] width 7 height 7
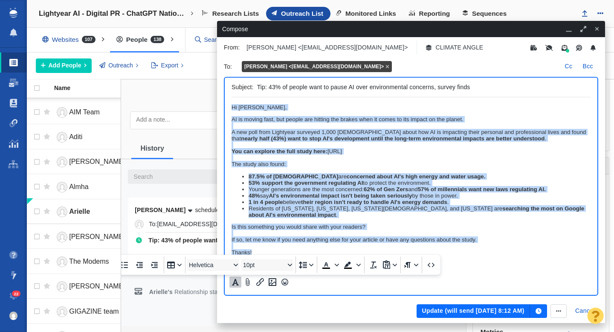
click at [266, 245] on div "Rich Text Area. Press ALT-0 for help." at bounding box center [411, 246] width 359 height 6
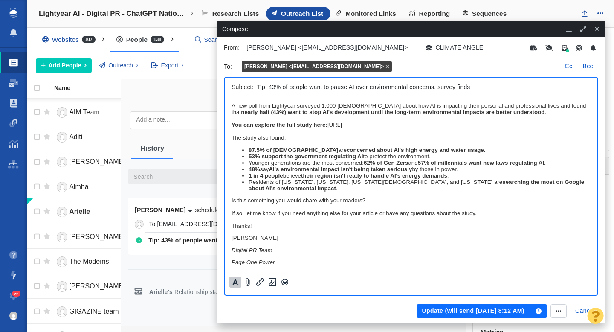
scroll to position [30, 0]
click at [258, 225] on div "Thanks!" at bounding box center [411, 226] width 359 height 6
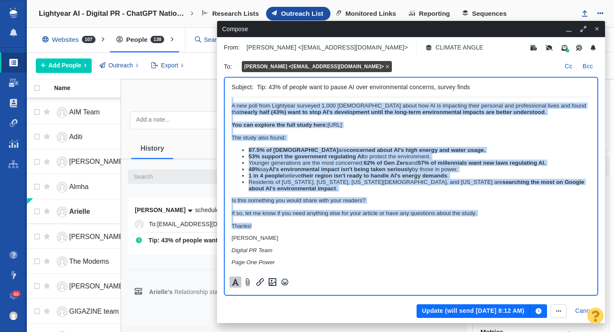
click at [235, 282] on icon "Formatting" at bounding box center [235, 282] width 7 height 7
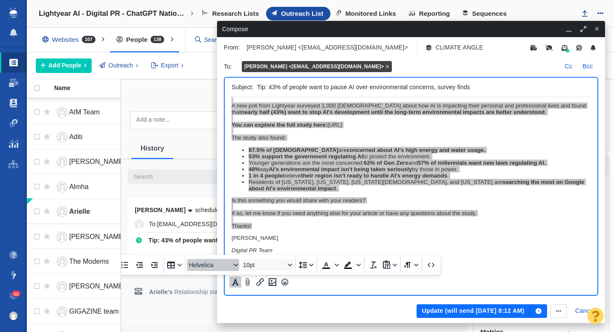
click at [236, 266] on icon "Font Helvetica" at bounding box center [236, 265] width 4 height 4
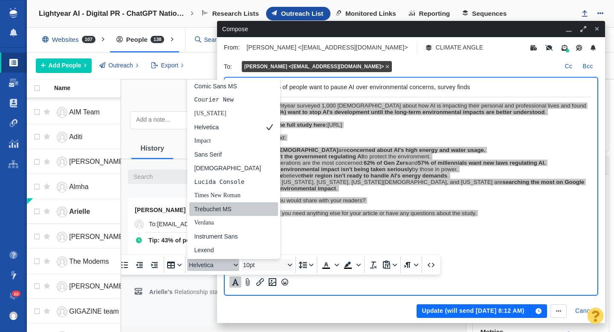
scroll to position [0, 0]
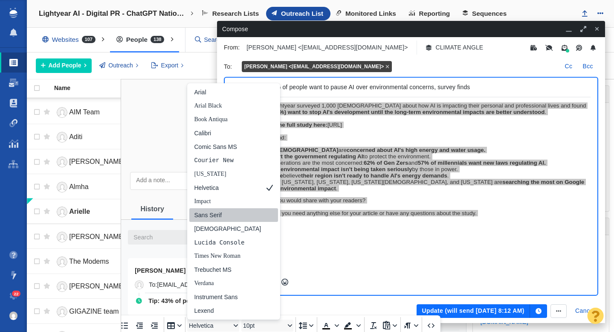
click at [228, 219] on div "Sans Serif" at bounding box center [227, 215] width 67 height 10
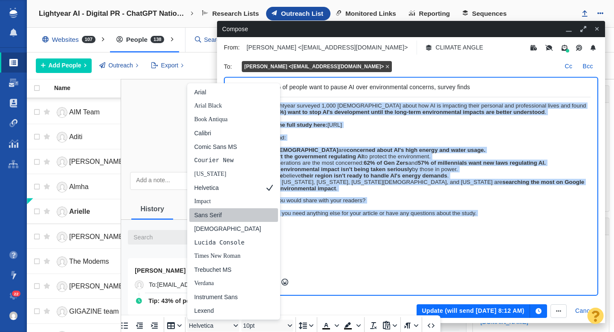
scroll to position [21, 0]
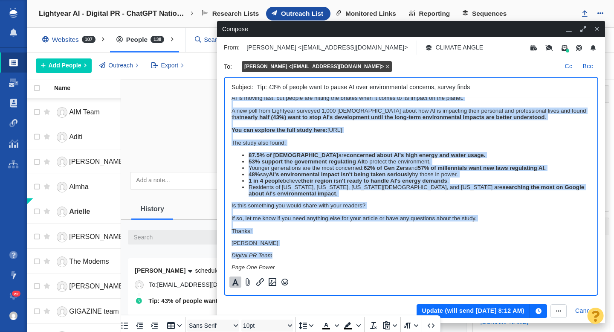
click at [236, 281] on icon "Formatting" at bounding box center [235, 282] width 7 height 7
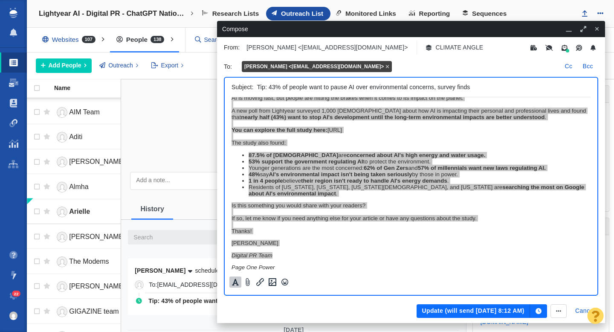
click at [235, 284] on icon "Formatting" at bounding box center [235, 282] width 9 height 8
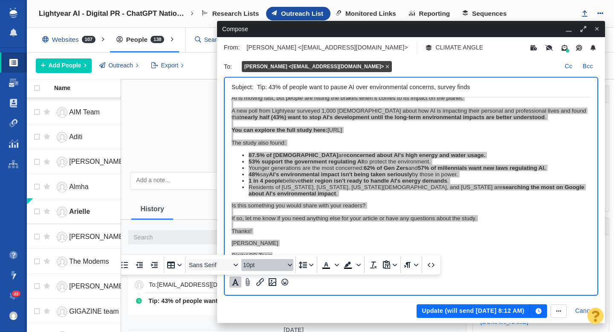
click at [290, 264] on icon "Font size 10pt" at bounding box center [290, 265] width 4 height 4
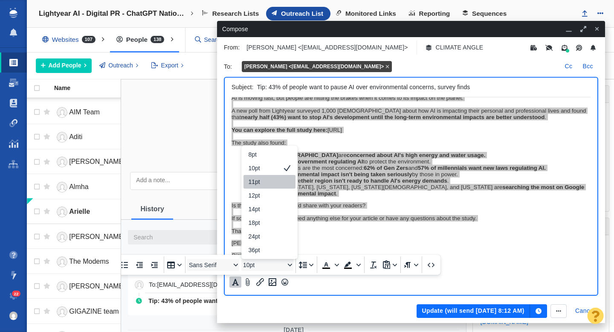
click at [276, 187] on div "11pt" at bounding box center [269, 182] width 52 height 14
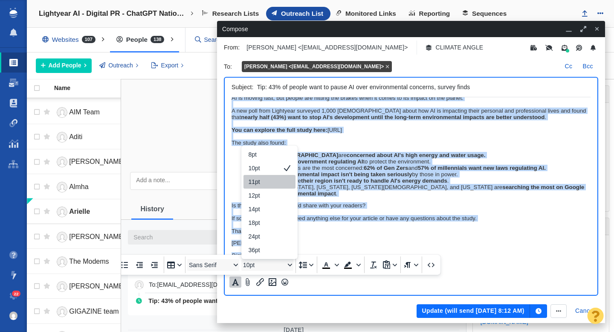
scroll to position [22, 0]
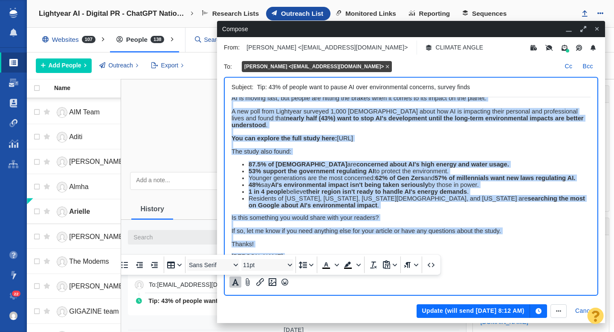
click at [324, 253] on p "[PERSON_NAME]" at bounding box center [411, 256] width 359 height 7
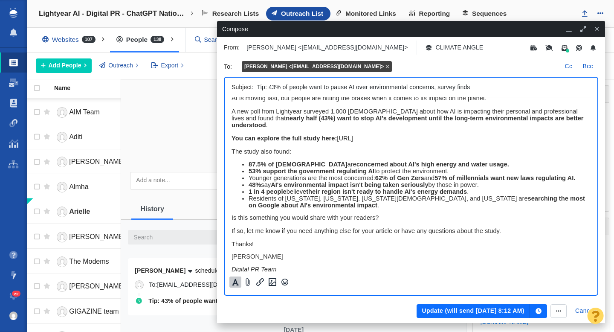
scroll to position [0, 0]
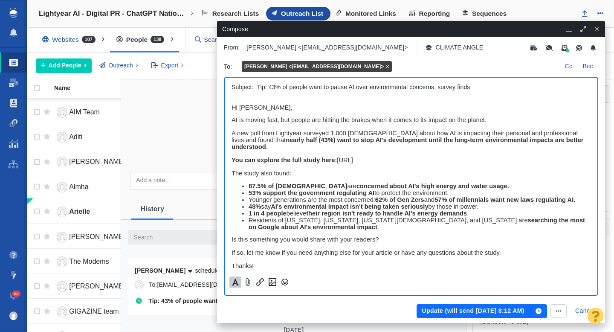
click at [445, 311] on button "Update (will send Aug 14, 8:12 AM)" at bounding box center [473, 311] width 113 height 14
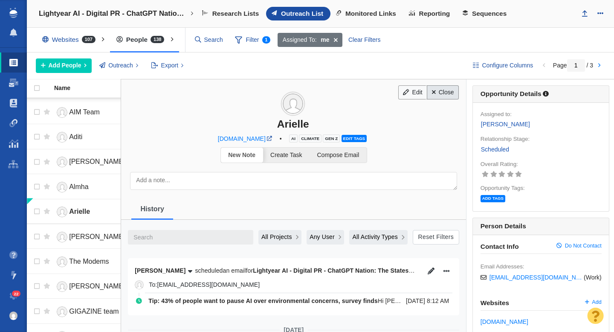
click at [444, 95] on link "Close" at bounding box center [443, 92] width 32 height 14
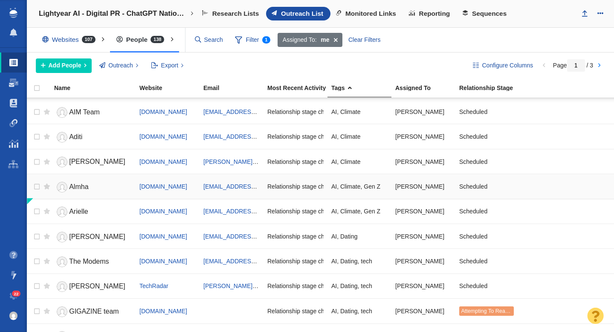
click at [94, 188] on link "Almha" at bounding box center [93, 187] width 78 height 15
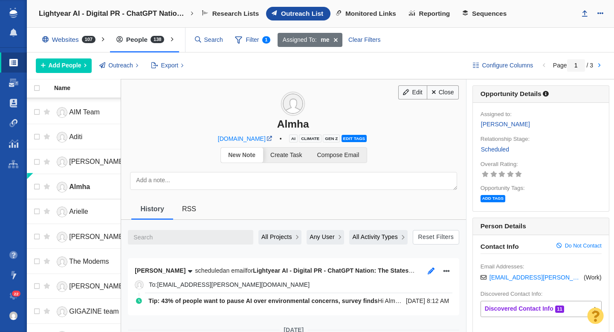
click at [428, 270] on icon "button" at bounding box center [431, 270] width 7 height 7
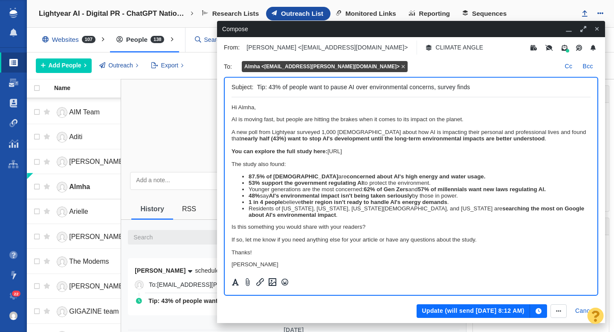
click at [325, 187] on li "Younger generations are the most concerned: 62% of Gen Zers and 57% of millenni…" at bounding box center [420, 189] width 342 height 6
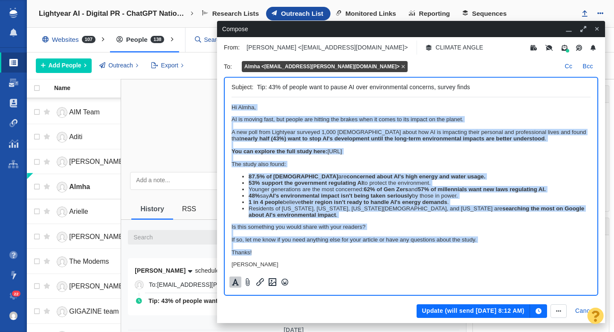
click at [234, 283] on icon "Formatting" at bounding box center [235, 282] width 7 height 7
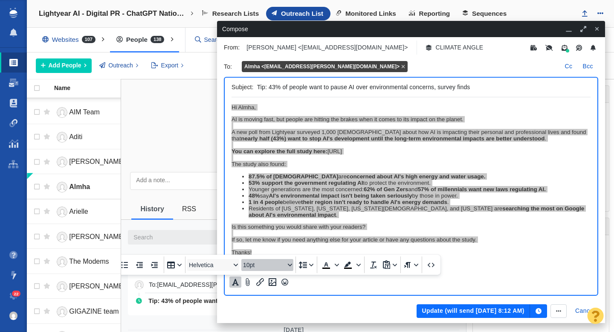
click at [292, 266] on icon "Font size 10pt" at bounding box center [290, 265] width 4 height 4
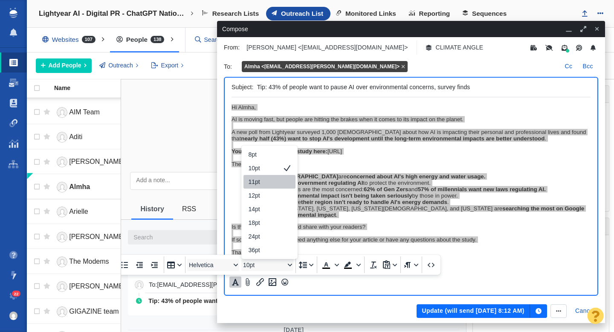
click at [266, 185] on div "11pt" at bounding box center [264, 182] width 30 height 10
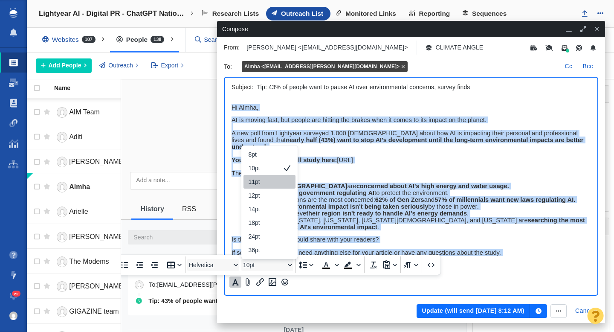
scroll to position [9, 0]
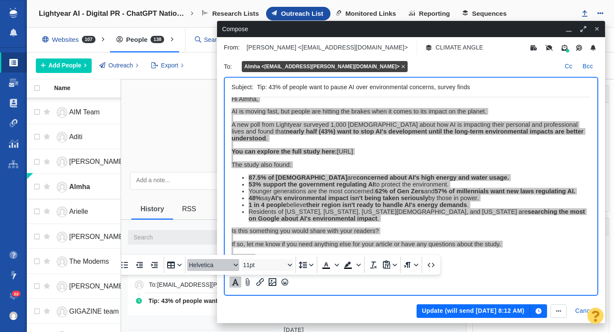
click at [235, 267] on button "Helvetica" at bounding box center [213, 265] width 52 height 12
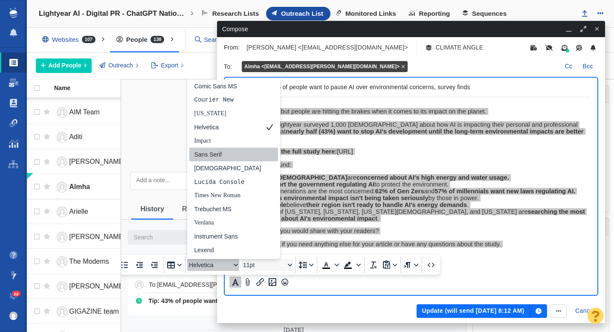
click at [219, 157] on div "Sans Serif" at bounding box center [227, 154] width 67 height 10
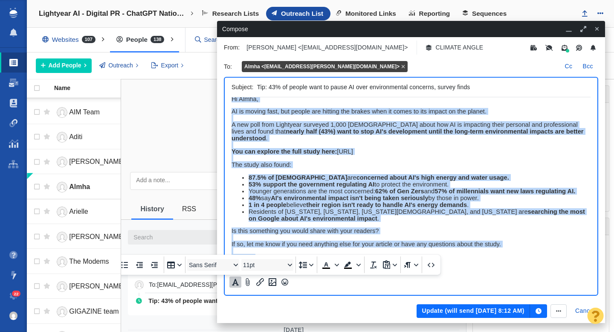
scroll to position [0, 0]
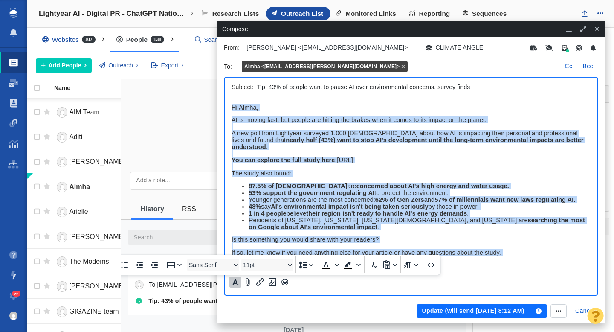
click at [471, 264] on body "Hi Almha, AI is moving fast, but people are hitting the brakes when it comes to…" at bounding box center [411, 205] width 359 height 203
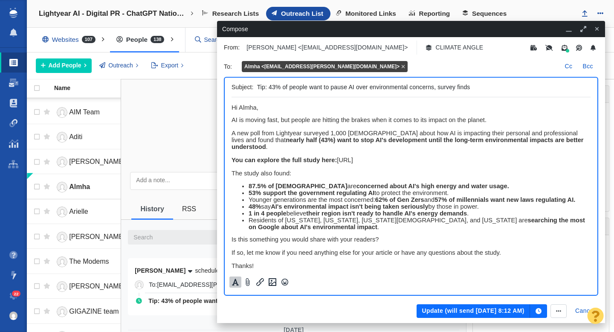
click at [447, 312] on button "Update (will send Aug 14, 8:12 AM)" at bounding box center [473, 311] width 113 height 14
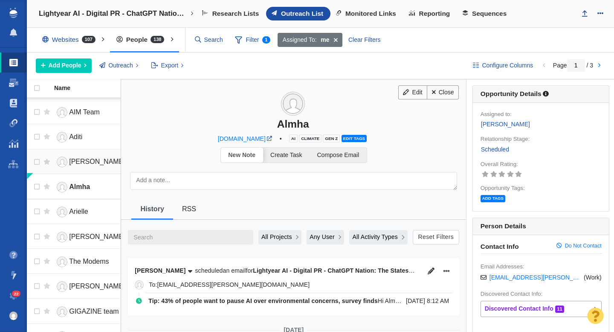
click at [81, 163] on span "Nicole" at bounding box center [97, 161] width 56 height 7
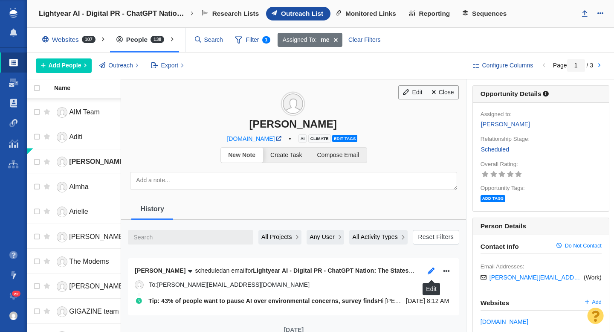
click at [432, 273] on icon "button" at bounding box center [431, 270] width 7 height 7
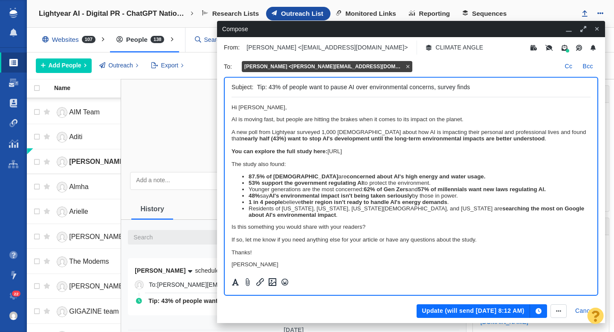
click at [373, 192] on strong "62% of Gen Zers" at bounding box center [386, 189] width 44 height 6
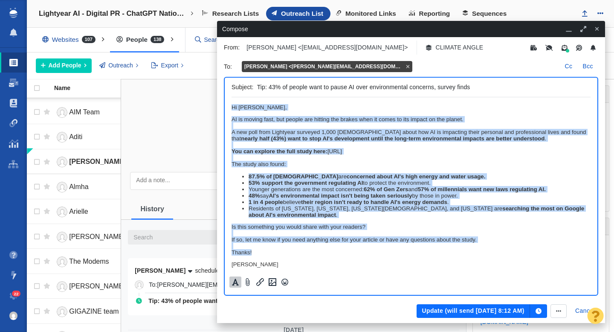
click at [233, 284] on icon "Formatting" at bounding box center [235, 282] width 7 height 7
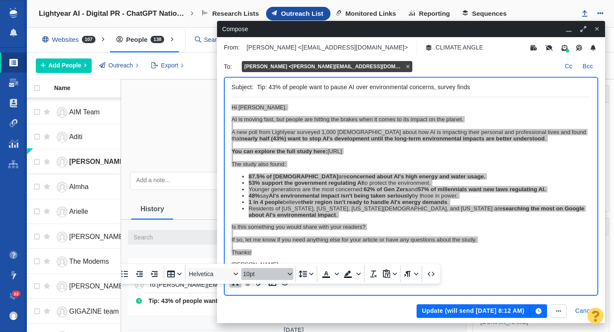
click at [288, 268] on button "10pt" at bounding box center [267, 274] width 52 height 12
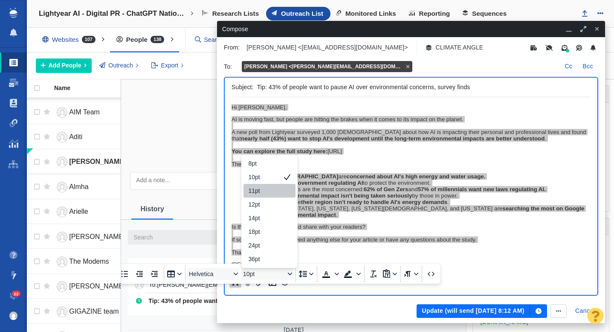
click at [266, 185] on div "11pt" at bounding box center [264, 190] width 30 height 10
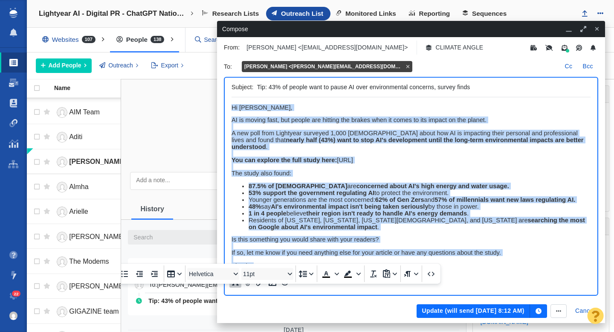
scroll to position [9, 0]
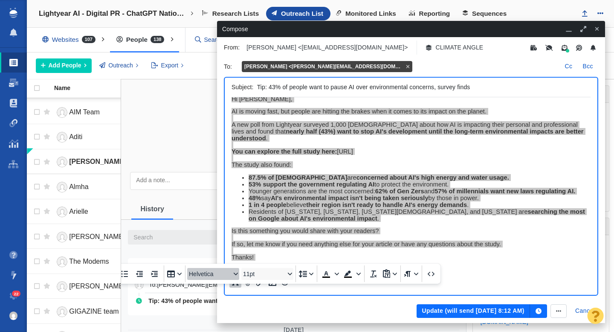
click at [234, 272] on icon "Font Helvetica" at bounding box center [236, 274] width 4 height 4
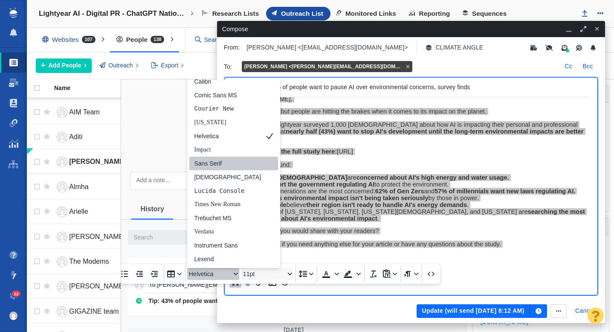
click at [217, 158] on div "Sans Serif" at bounding box center [227, 163] width 67 height 10
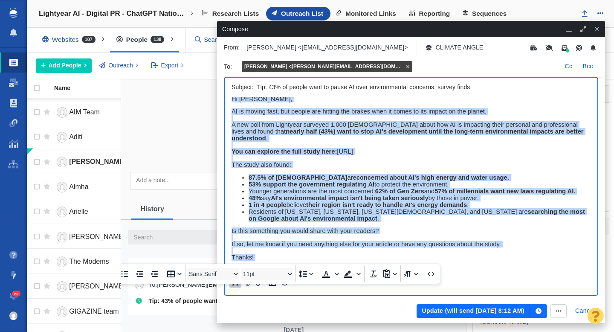
click at [464, 254] on div "Thanks!" at bounding box center [411, 257] width 359 height 7
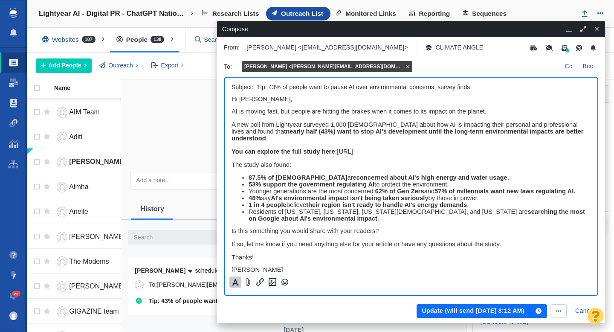
click at [469, 313] on button "Update (will send Aug 14, 8:12 AM)" at bounding box center [473, 311] width 113 height 14
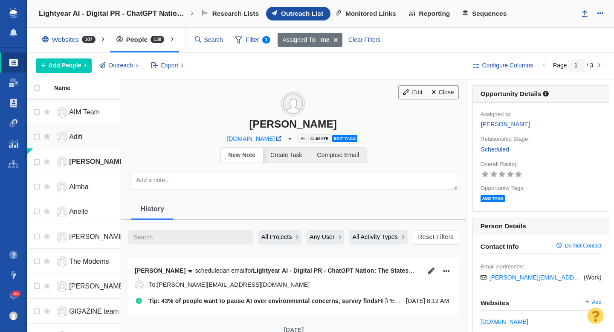
click at [92, 136] on link "Aditi" at bounding box center [93, 137] width 78 height 15
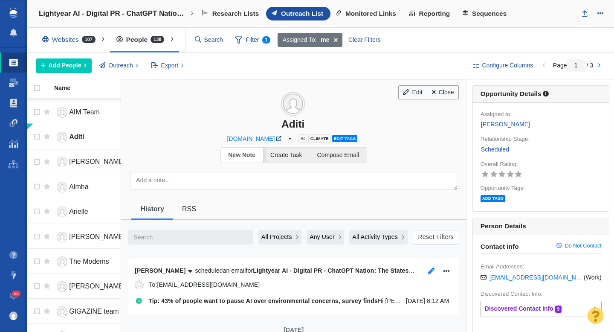
click at [429, 273] on icon "button" at bounding box center [431, 270] width 7 height 7
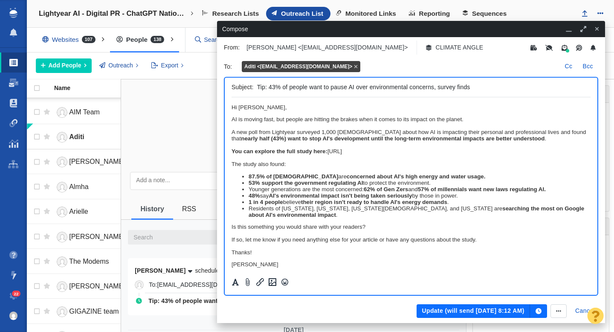
scroll to position [0, 0]
click at [238, 284] on icon "Formatting" at bounding box center [235, 282] width 7 height 7
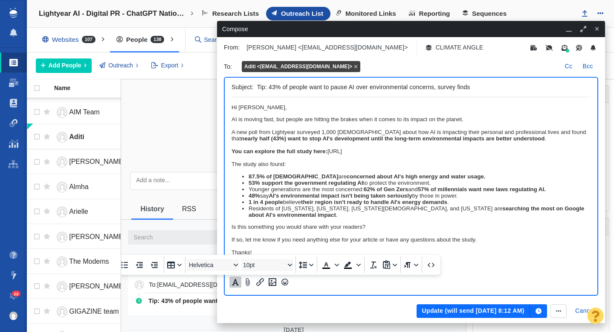
click at [301, 227] on div "Is this something you would share with your readers?" at bounding box center [411, 226] width 359 height 6
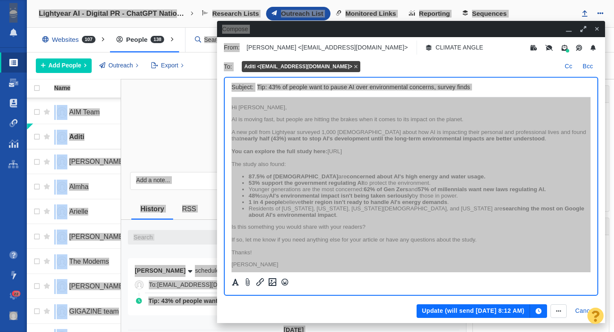
click at [283, 246] on div "Rich Text Area. Press ALT-0 for help." at bounding box center [411, 246] width 359 height 6
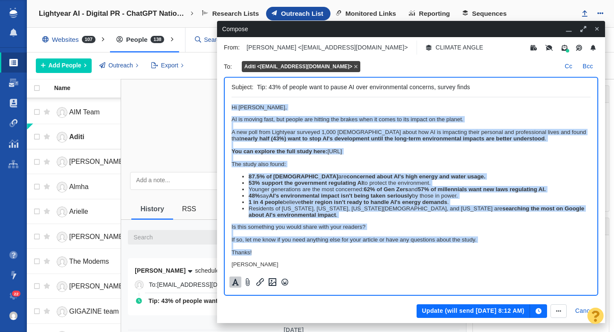
click at [234, 283] on icon "Formatting" at bounding box center [235, 282] width 7 height 7
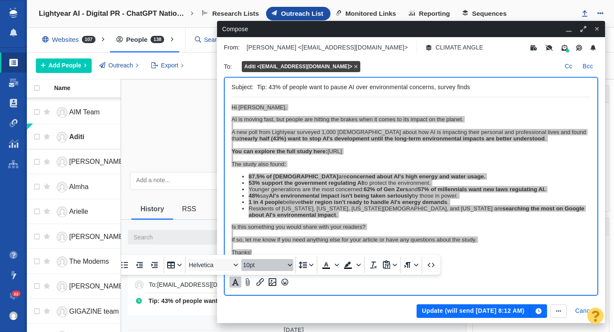
click at [289, 264] on icon "Font size 10pt" at bounding box center [290, 265] width 4 height 4
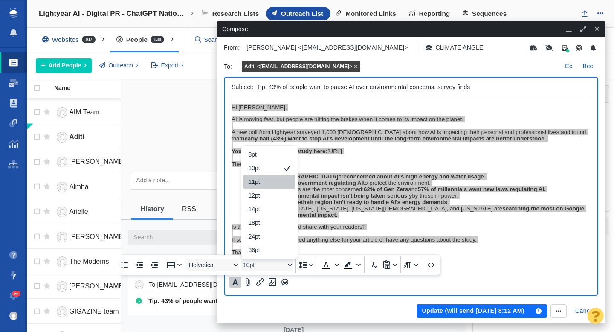
click at [265, 187] on div "11pt" at bounding box center [269, 182] width 52 height 14
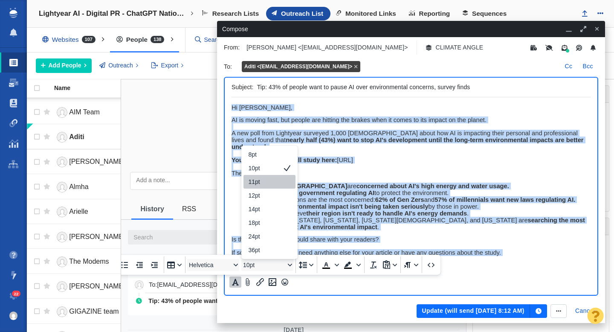
scroll to position [9, 0]
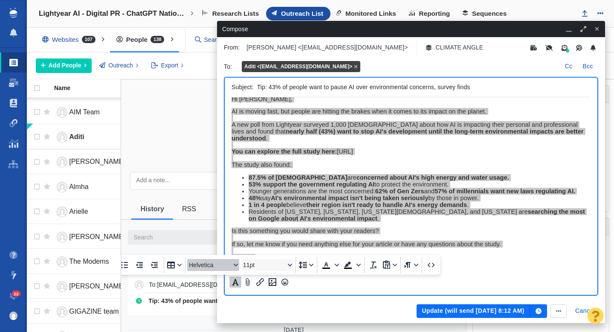
click at [234, 264] on icon "Font Helvetica" at bounding box center [235, 265] width 4 height 3
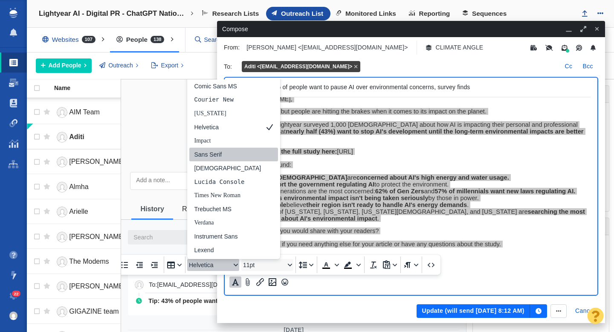
click at [215, 160] on div "Sans Serif" at bounding box center [233, 155] width 89 height 14
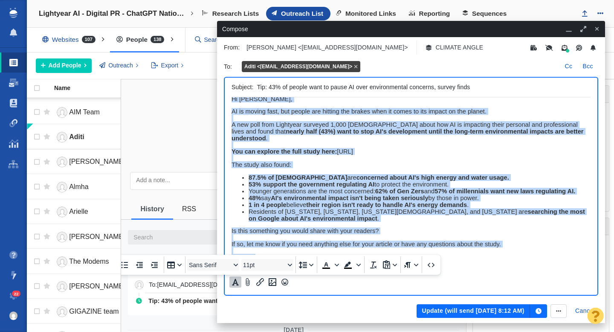
click at [463, 247] on div "Rich Text Area. Press ALT-0 for help." at bounding box center [411, 250] width 359 height 6
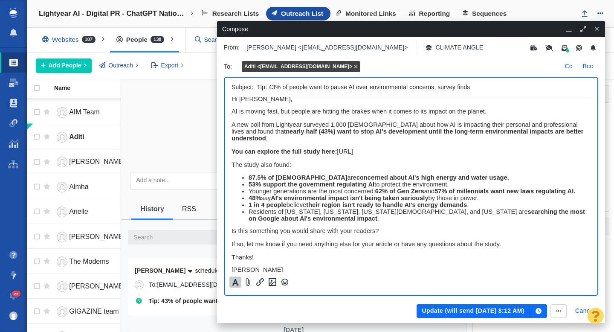
click at [463, 310] on button "Update (will send Aug 14, 8:12 AM)" at bounding box center [473, 311] width 113 height 14
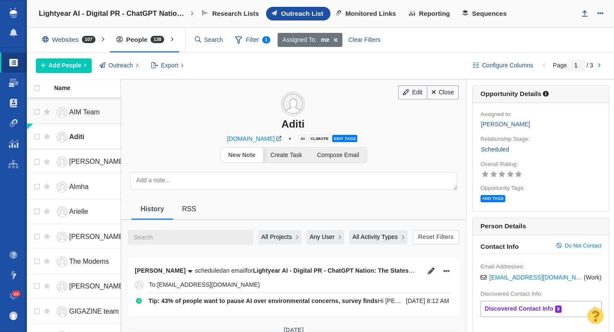
click at [89, 111] on span "AIM Team" at bounding box center [84, 111] width 31 height 7
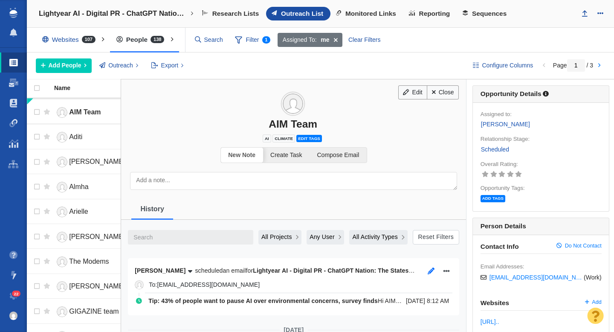
click at [432, 272] on icon "button" at bounding box center [431, 270] width 7 height 7
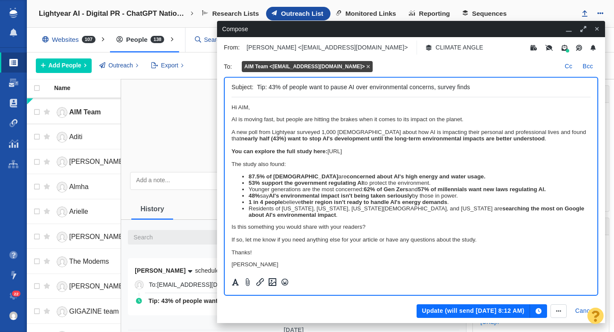
scroll to position [0, 0]
click at [345, 183] on strong "support the government regulating AI" at bounding box center [311, 183] width 101 height 6
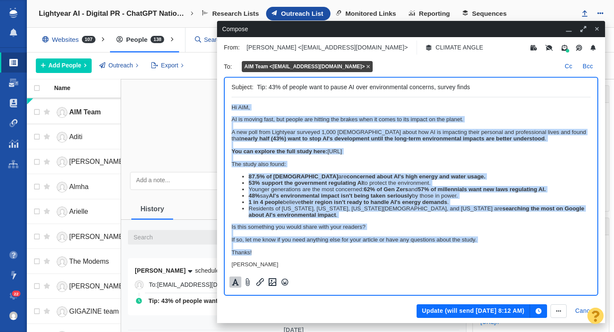
click at [237, 280] on icon "Formatting" at bounding box center [235, 282] width 9 height 8
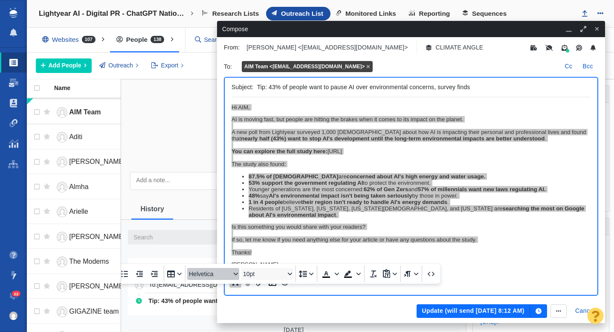
click at [235, 272] on icon "Font Helvetica" at bounding box center [236, 274] width 4 height 4
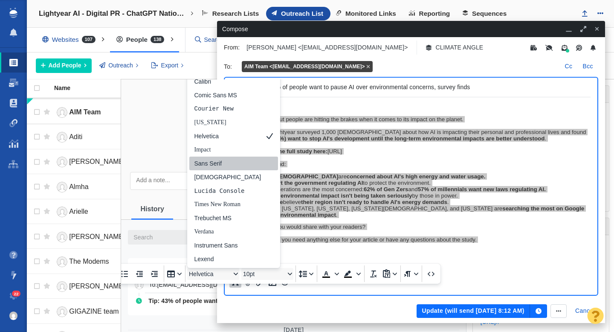
click at [219, 158] on div "Sans Serif" at bounding box center [227, 163] width 67 height 10
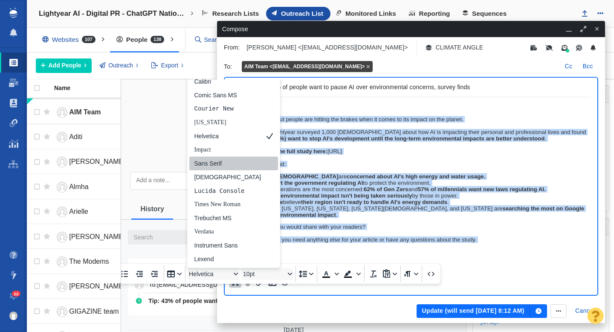
scroll to position [9, 0]
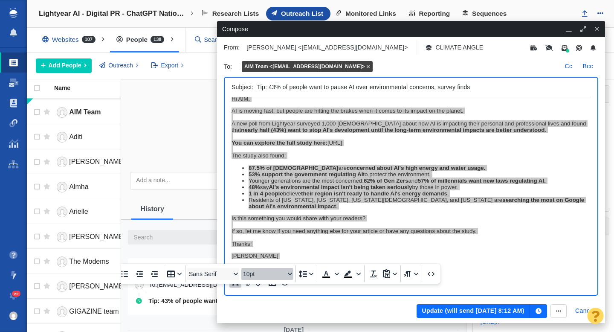
click at [289, 272] on icon "Font size 10pt" at bounding box center [290, 274] width 4 height 4
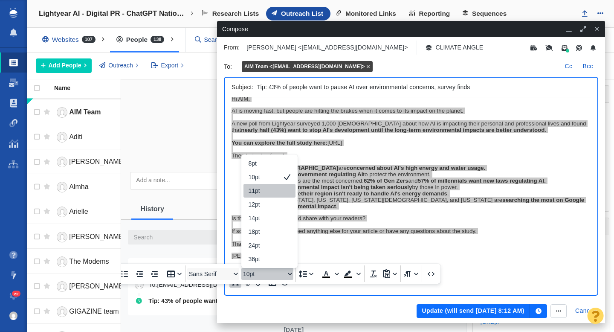
click at [270, 185] on div "11pt" at bounding box center [264, 190] width 30 height 10
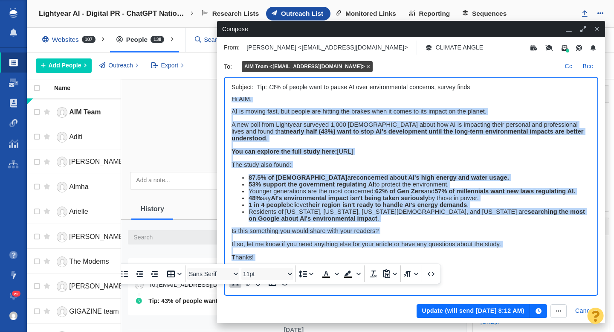
click at [432, 247] on div "Rich Text Area. Press ALT-0 for help." at bounding box center [411, 250] width 359 height 6
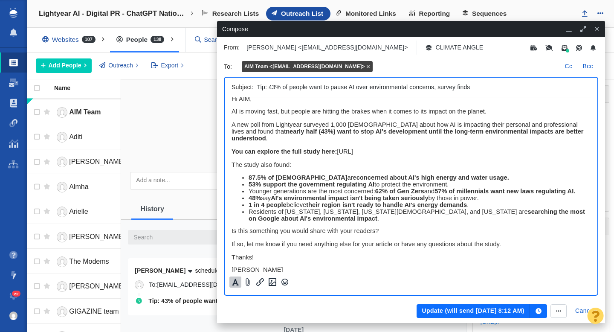
click at [463, 310] on button "Update (will send Aug 14, 8:12 AM)" at bounding box center [473, 311] width 113 height 14
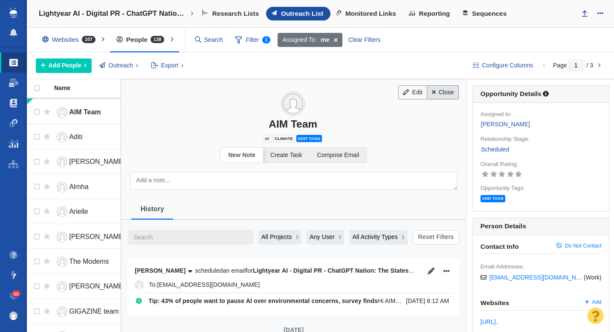
click at [438, 95] on link "Close" at bounding box center [443, 92] width 32 height 14
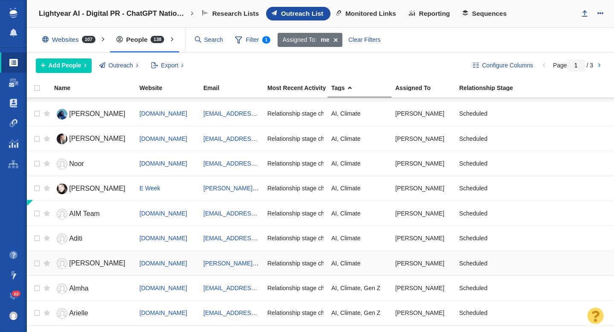
scroll to position [235, 0]
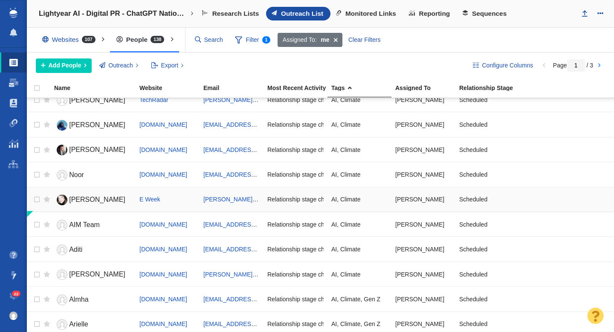
click at [78, 199] on span "Esther" at bounding box center [97, 199] width 56 height 7
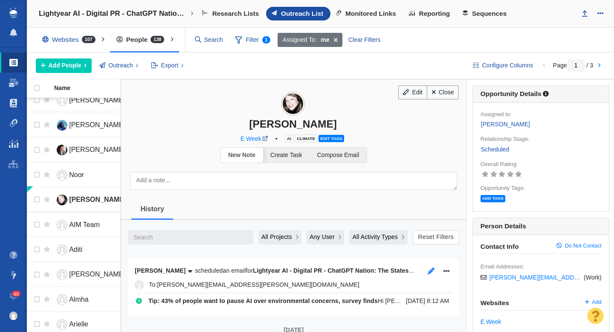
click at [432, 272] on icon "button" at bounding box center [431, 270] width 7 height 7
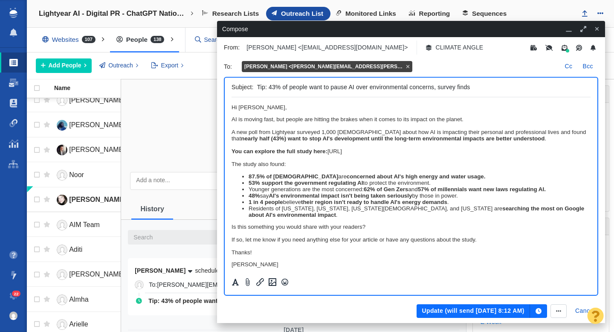
scroll to position [0, 0]
click at [347, 174] on strong "concerned about AI's high energy and water usage." at bounding box center [416, 176] width 139 height 6
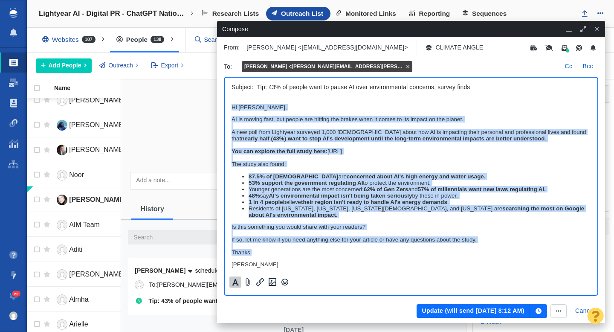
click at [235, 283] on icon "Formatting" at bounding box center [235, 282] width 7 height 7
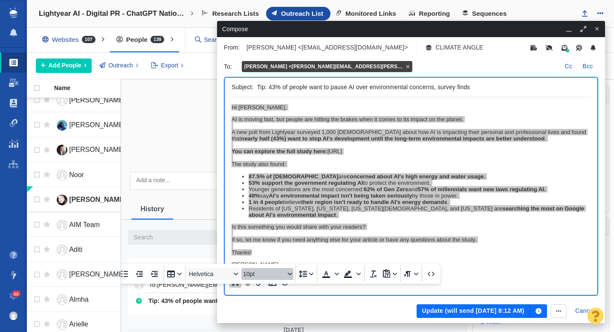
click at [289, 272] on icon "Font size 10pt" at bounding box center [290, 274] width 4 height 4
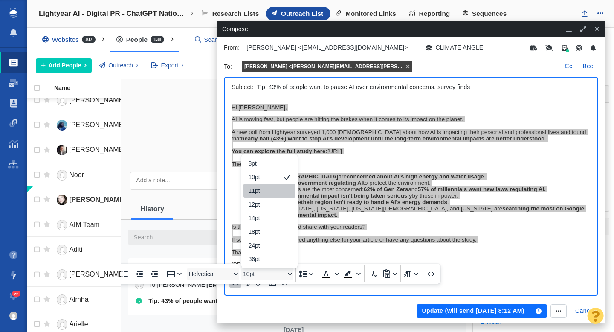
click at [271, 185] on div "11pt" at bounding box center [264, 190] width 30 height 10
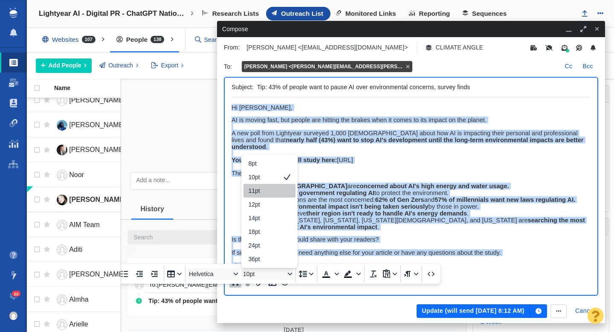
scroll to position [9, 0]
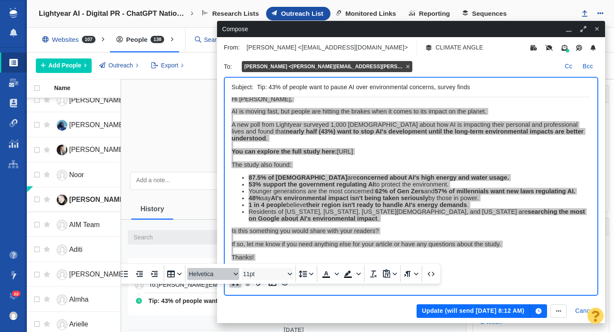
click at [235, 272] on icon "Font Helvetica" at bounding box center [236, 274] width 4 height 4
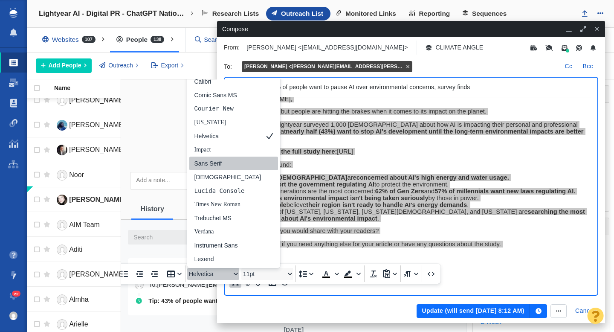
click at [221, 158] on div "Sans Serif" at bounding box center [227, 163] width 67 height 10
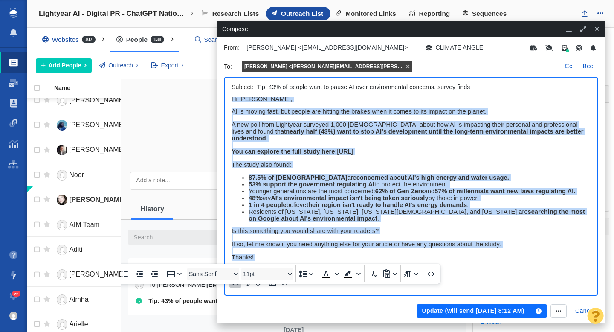
click at [332, 215] on li "Residents of Massachusetts, California, New Jersey, and Washington are searchin…" at bounding box center [420, 215] width 342 height 14
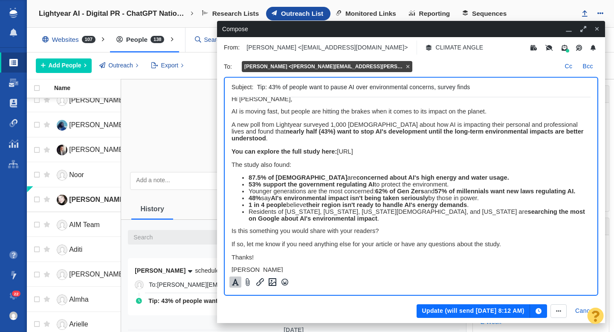
click at [472, 310] on button "Update (will send Aug 14, 8:12 AM)" at bounding box center [473, 311] width 113 height 14
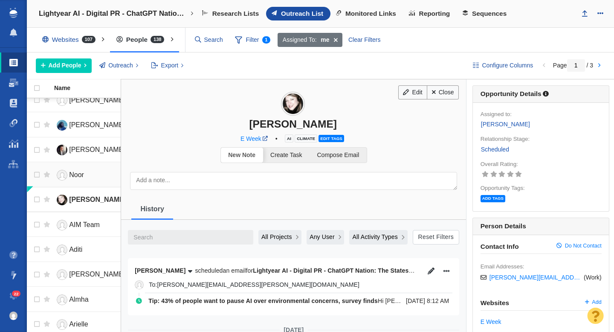
click at [78, 175] on span "Noor" at bounding box center [76, 174] width 15 height 7
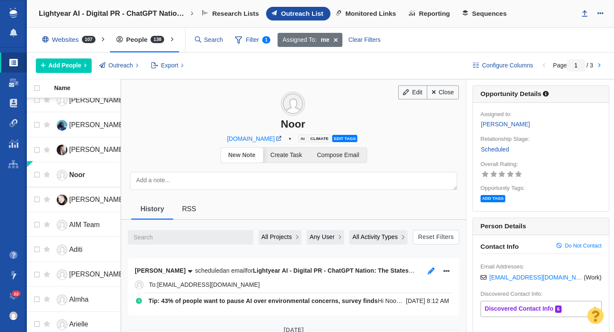
click at [431, 271] on icon "button" at bounding box center [431, 270] width 7 height 7
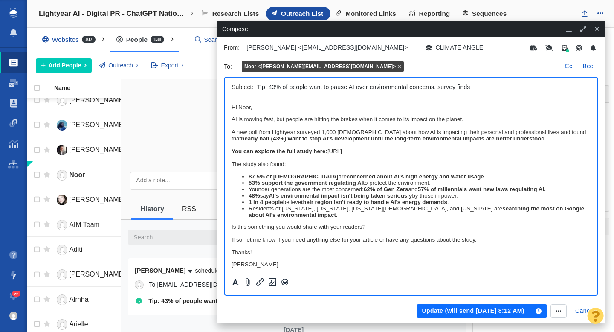
scroll to position [0, 0]
click at [305, 199] on strong "AI's environmental impact isn't being taken seriously" at bounding box center [340, 195] width 143 height 6
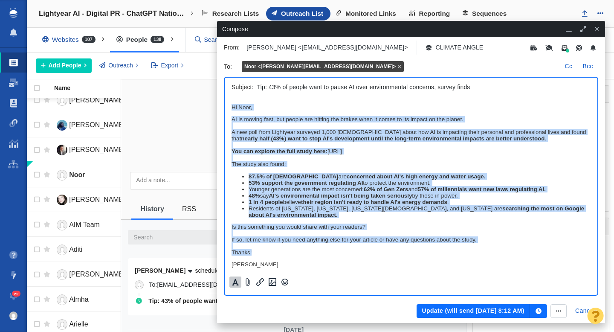
click at [235, 281] on icon "Formatting" at bounding box center [235, 282] width 9 height 8
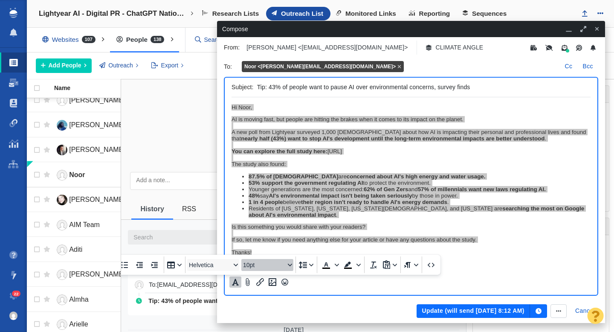
click at [291, 266] on icon "Font size 10pt" at bounding box center [290, 265] width 4 height 4
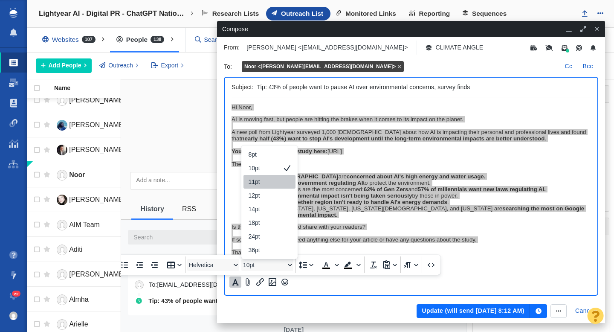
click at [278, 184] on div "11pt" at bounding box center [269, 182] width 52 height 14
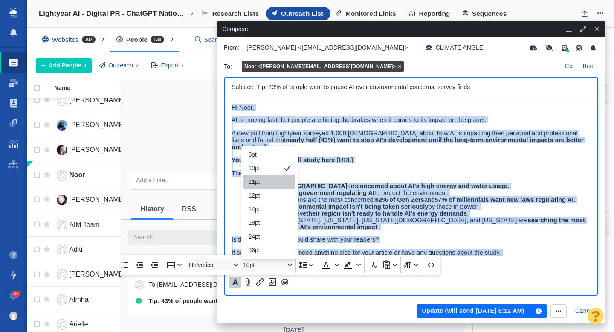
scroll to position [9, 0]
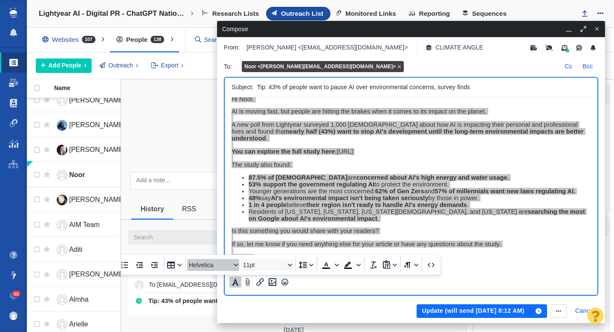
click at [235, 265] on icon "Font Helvetica" at bounding box center [236, 265] width 4 height 4
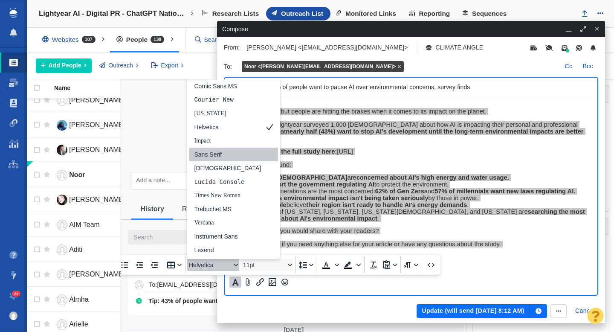
click at [218, 158] on div "Sans Serif" at bounding box center [227, 154] width 67 height 10
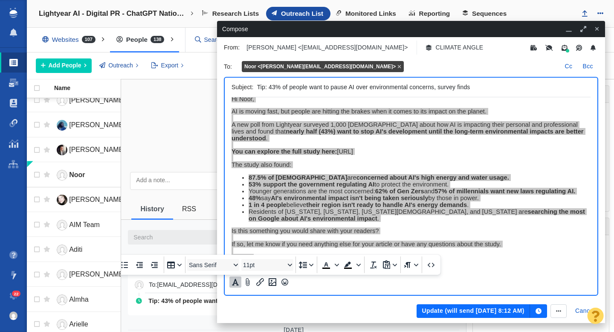
click at [449, 310] on button "Update (will send Aug 14, 8:12 AM)" at bounding box center [473, 311] width 113 height 14
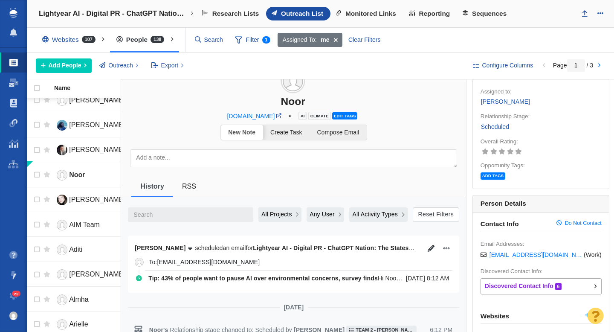
scroll to position [31, 0]
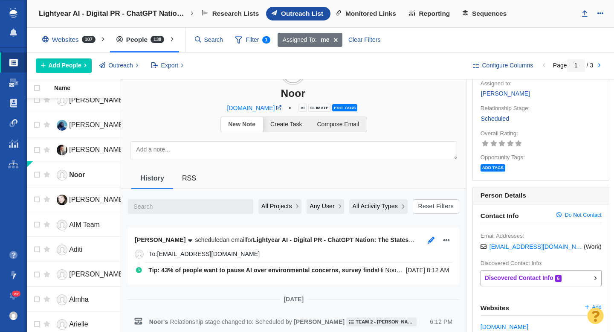
click at [429, 237] on icon "button" at bounding box center [431, 240] width 7 height 7
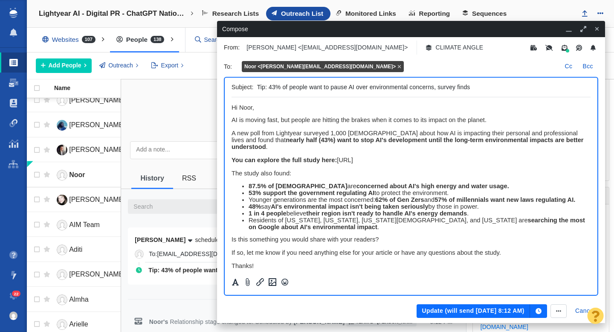
scroll to position [0, 0]
click at [454, 310] on button "Update (will send Aug 14, 8:12 AM)" at bounding box center [473, 311] width 113 height 14
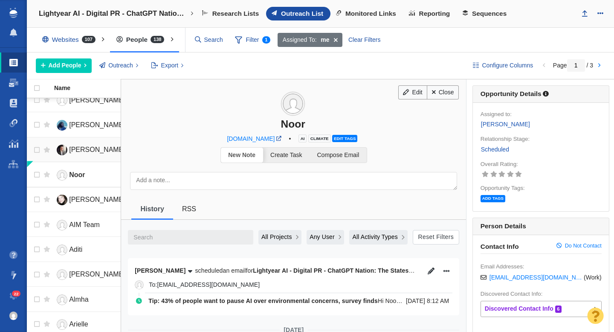
click at [106, 148] on span "Dr. Tim Sandle" at bounding box center [97, 149] width 56 height 7
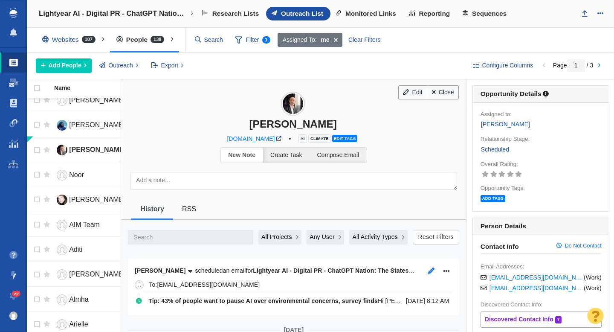
click at [432, 271] on icon "button" at bounding box center [431, 270] width 7 height 7
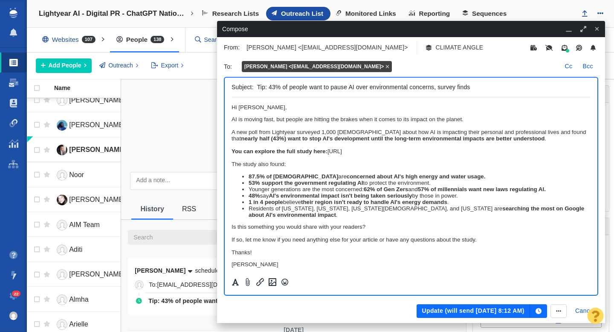
click at [311, 180] on li "87.5% of Americans are concerned about AI's high energy and water usage." at bounding box center [420, 176] width 342 height 6
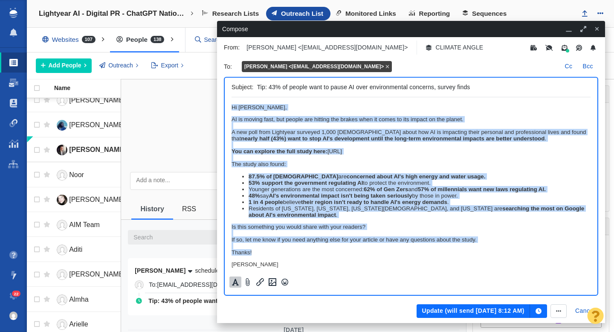
click at [240, 279] on button "Formatting" at bounding box center [235, 281] width 12 height 11
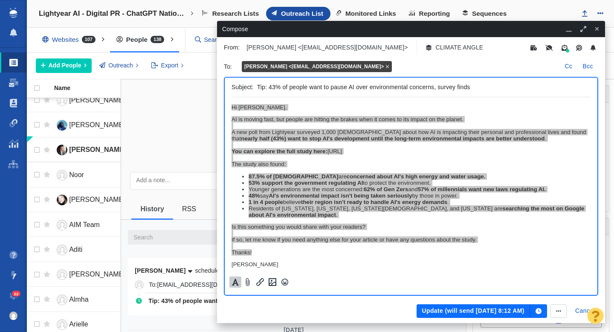
click at [265, 299] on div "11pt" at bounding box center [264, 304] width 30 height 10
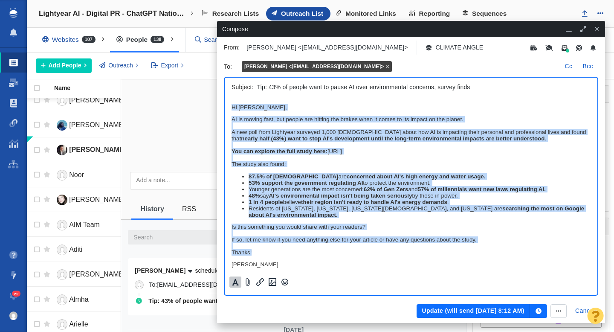
scroll to position [9, 0]
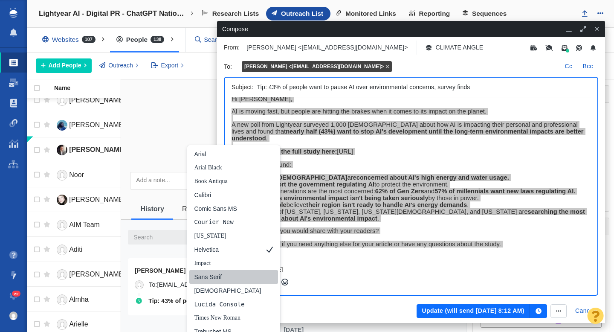
click at [220, 272] on div "Sans Serif" at bounding box center [227, 277] width 67 height 10
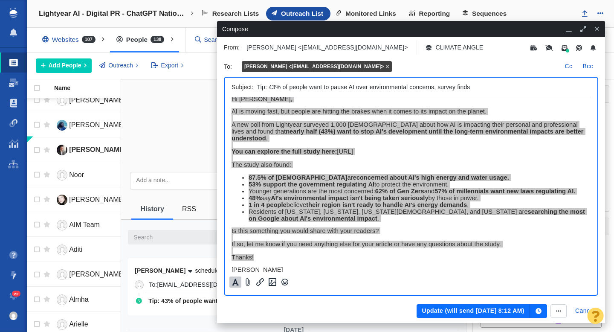
click at [464, 309] on button "Update (will send Aug 14, 8:12 AM)" at bounding box center [473, 311] width 113 height 14
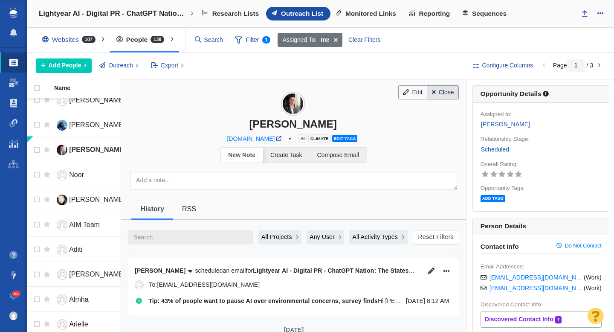
click at [443, 98] on link "Close" at bounding box center [443, 92] width 32 height 14
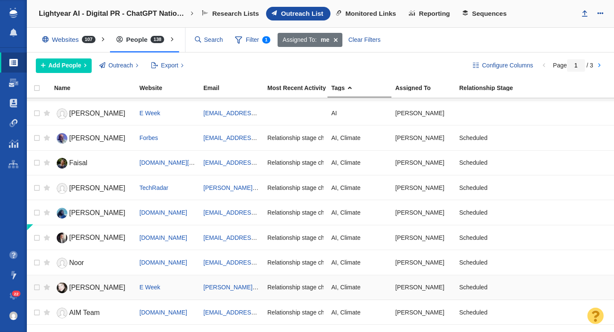
scroll to position [142, 0]
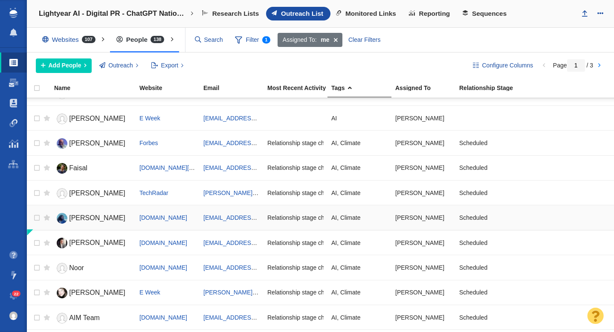
click at [80, 218] on span "Isaac" at bounding box center [97, 217] width 56 height 7
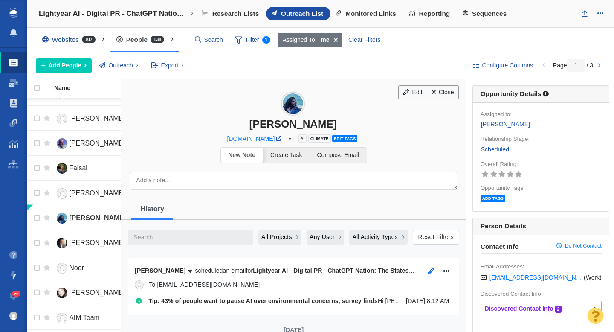
click at [432, 272] on icon "button" at bounding box center [431, 270] width 7 height 7
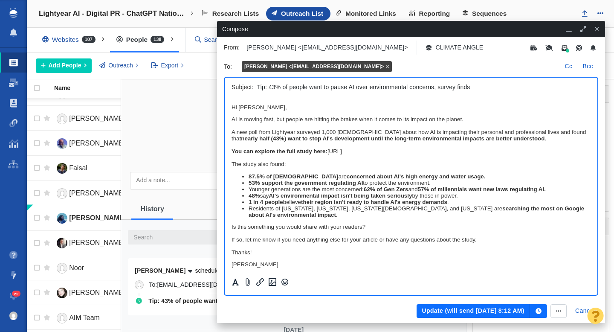
scroll to position [0, 0]
click at [337, 182] on strong "support the government regulating AI" at bounding box center [311, 183] width 101 height 6
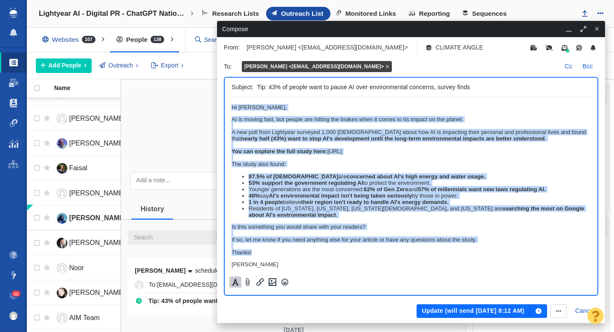
click at [237, 283] on icon "Formatting" at bounding box center [235, 282] width 7 height 7
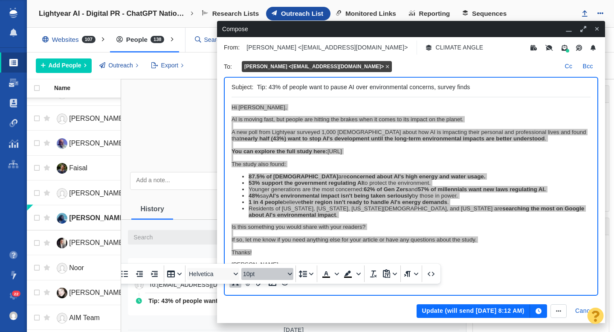
click at [289, 272] on icon "Font size 10pt" at bounding box center [289, 273] width 4 height 3
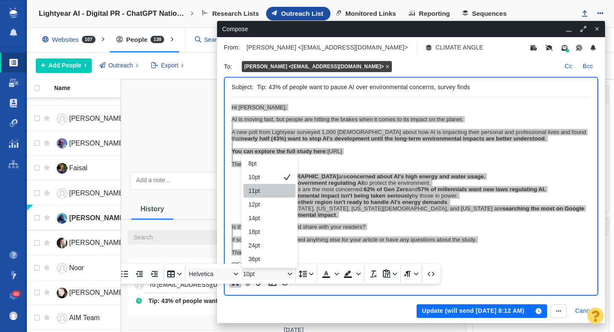
click at [259, 185] on div "11pt" at bounding box center [264, 190] width 30 height 10
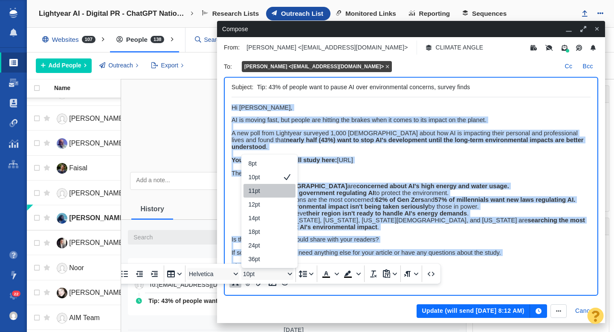
scroll to position [9, 0]
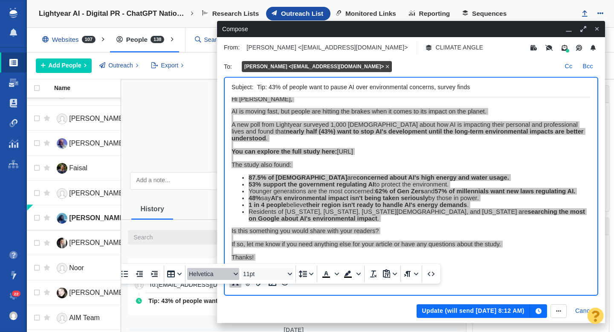
click at [235, 272] on icon "Font Helvetica" at bounding box center [236, 274] width 4 height 4
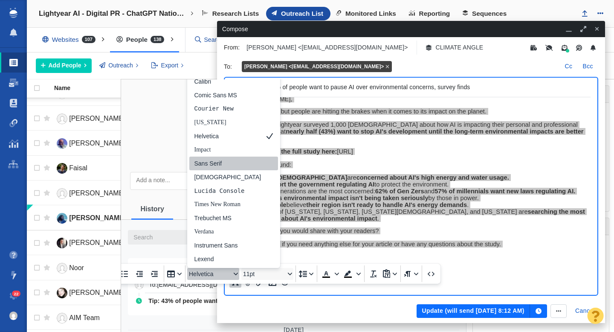
click at [217, 158] on div "Sans Serif" at bounding box center [227, 163] width 67 height 10
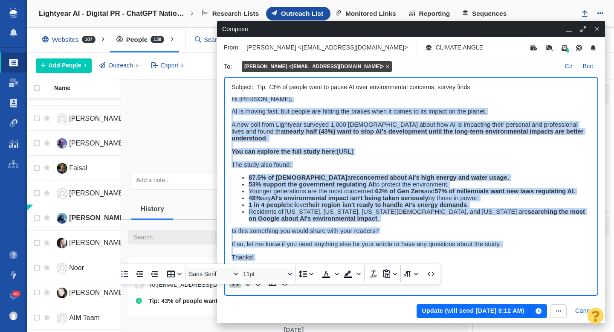
click at [472, 240] on span "If so, let me know if you need anything else for your article or have any quest…" at bounding box center [366, 243] width 269 height 7
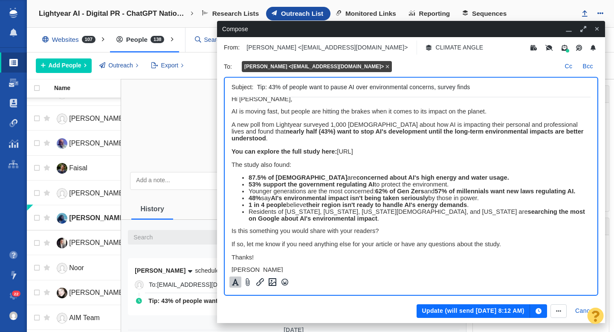
click at [444, 312] on button "Update (will send Aug 14, 8:12 AM)" at bounding box center [473, 311] width 113 height 14
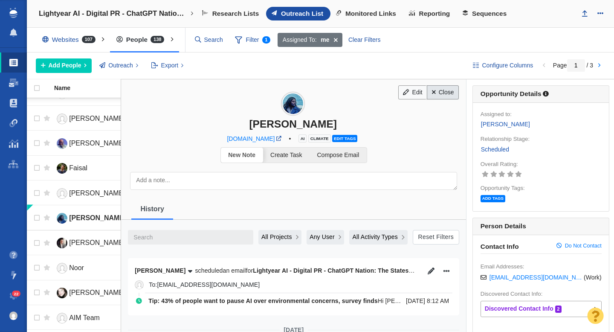
click at [449, 93] on link "Close" at bounding box center [443, 92] width 32 height 14
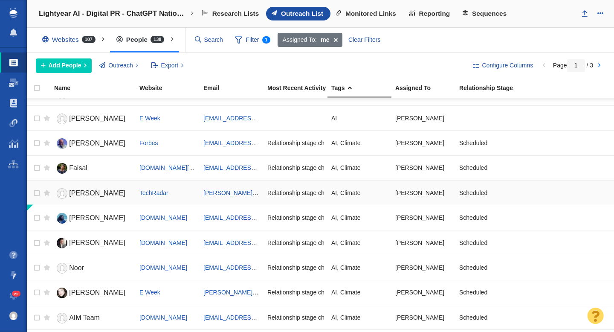
click at [84, 194] on span "Jamie" at bounding box center [97, 192] width 56 height 7
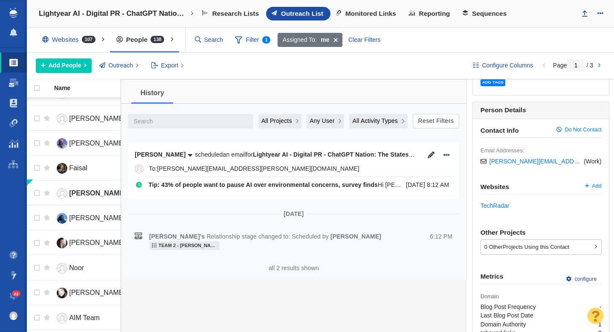
scroll to position [118, 0]
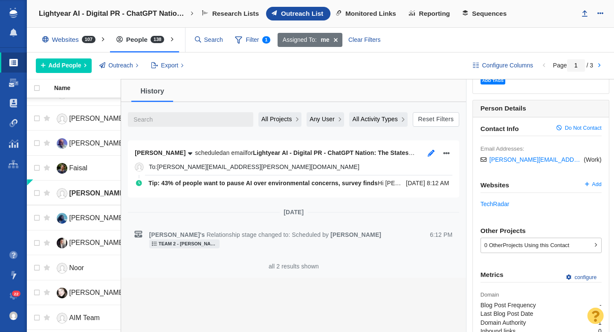
click at [428, 154] on icon "button" at bounding box center [431, 153] width 7 height 7
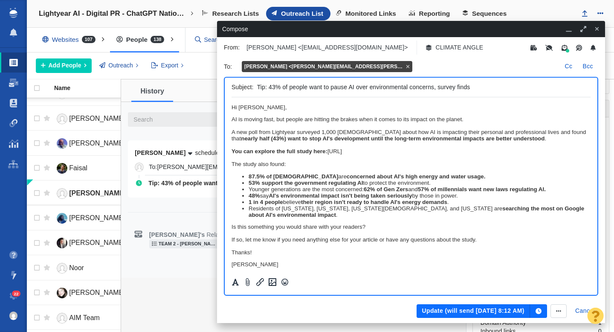
scroll to position [0, 0]
click at [335, 192] on li "Younger generations are the most concerned: 62% of Gen Zers and 57% of millenni…" at bounding box center [420, 189] width 342 height 6
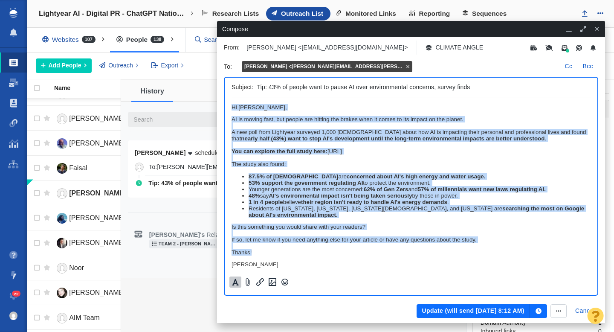
click at [232, 281] on icon "Formatting" at bounding box center [235, 282] width 9 height 8
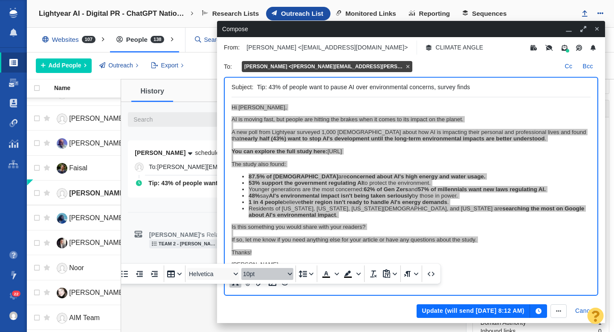
click at [289, 272] on icon "Font size 10pt" at bounding box center [290, 274] width 4 height 4
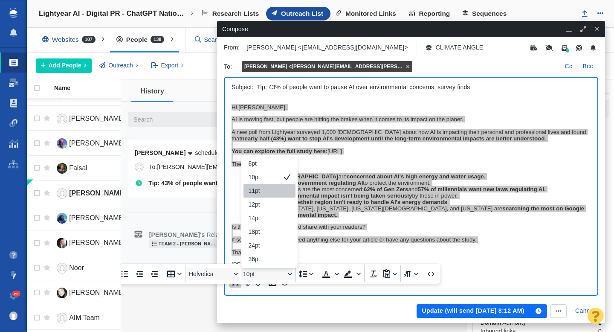
click at [268, 185] on div "11pt" at bounding box center [264, 190] width 30 height 10
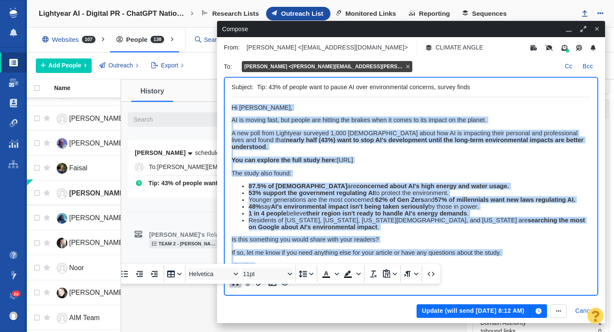
scroll to position [9, 0]
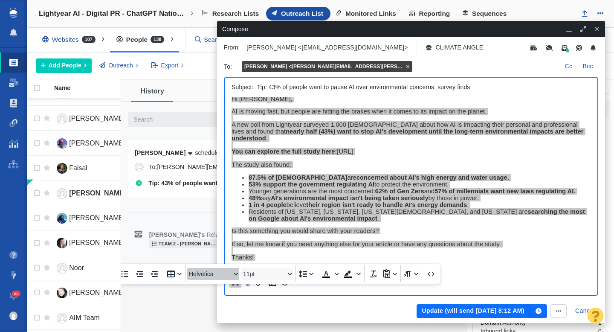
click at [233, 272] on div "Font Helvetica" at bounding box center [235, 274] width 7 height 4
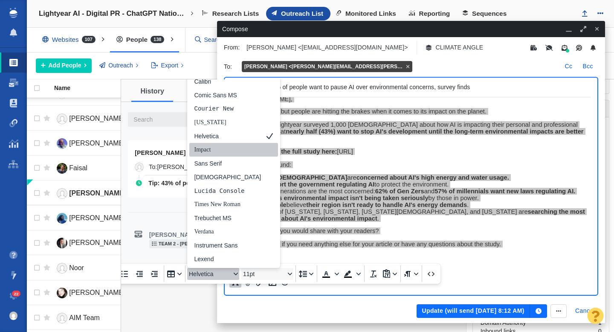
scroll to position [0, 0]
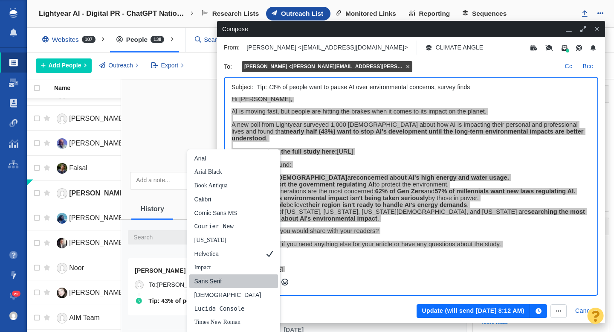
click at [213, 276] on div "Sans Serif" at bounding box center [227, 281] width 67 height 10
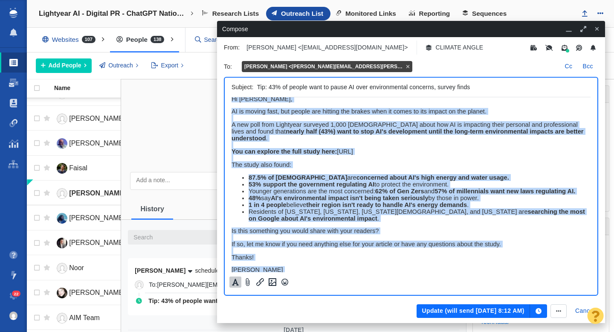
click at [385, 234] on div "Rich Text Area. Press ALT-0 for help." at bounding box center [411, 237] width 359 height 6
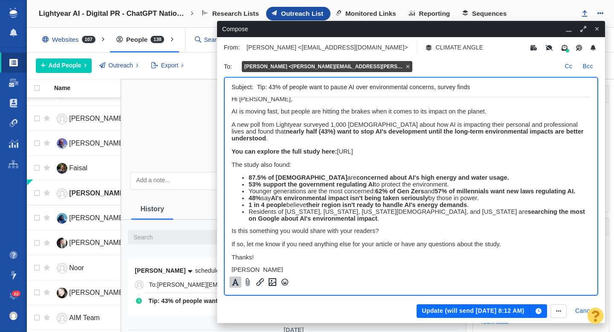
click at [449, 311] on button "Update (will send Aug 14, 8:12 AM)" at bounding box center [473, 311] width 113 height 14
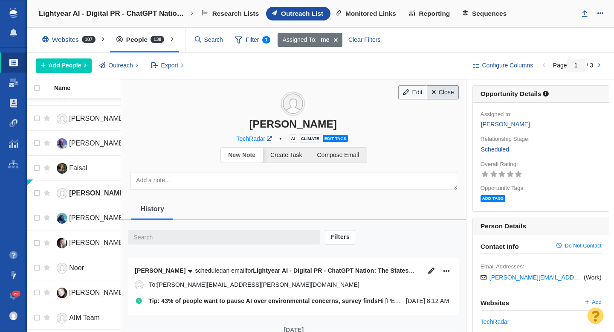
click at [446, 92] on link "Close" at bounding box center [443, 92] width 32 height 14
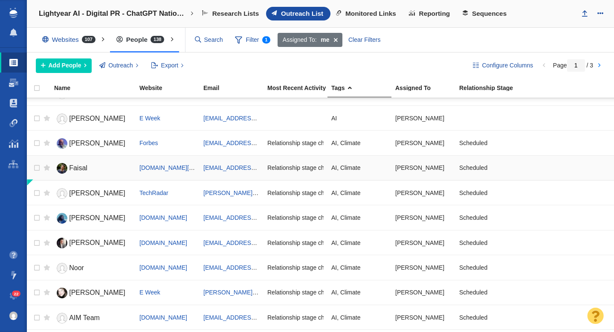
click at [101, 167] on link "Faisal" at bounding box center [93, 168] width 78 height 15
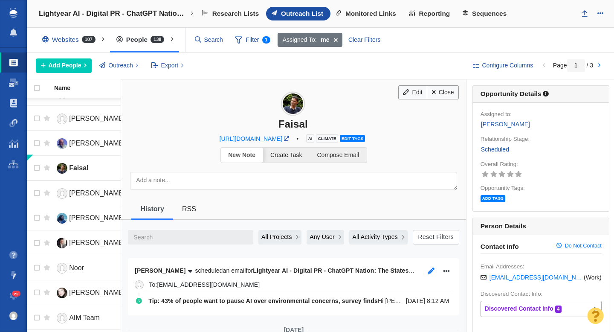
click at [430, 271] on icon "button" at bounding box center [431, 270] width 7 height 7
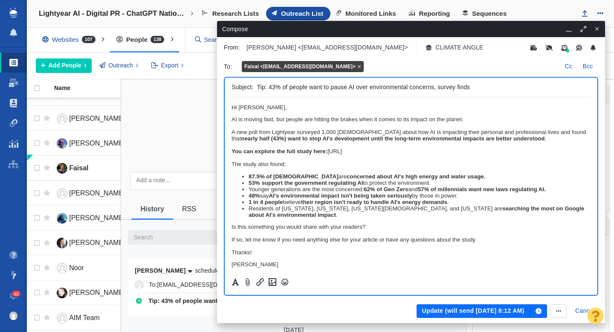
click at [276, 144] on div "Rich Text Area. Press ALT-0 for help." at bounding box center [411, 145] width 359 height 6
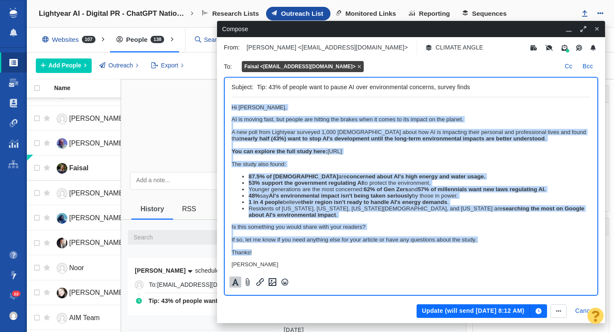
click at [239, 284] on icon "Formatting" at bounding box center [235, 282] width 9 height 8
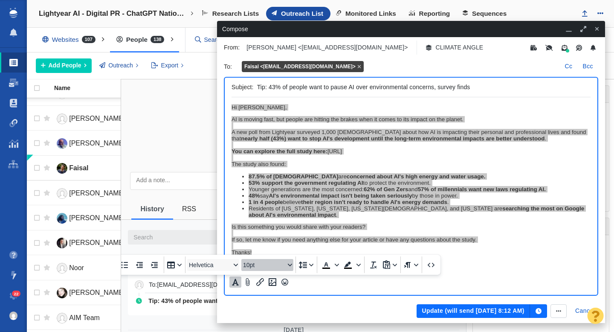
click at [287, 265] on div "Font size 10pt" at bounding box center [290, 265] width 7 height 4
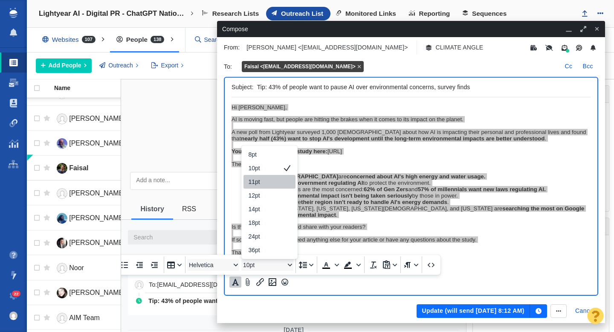
click at [266, 186] on div "11pt" at bounding box center [264, 182] width 30 height 10
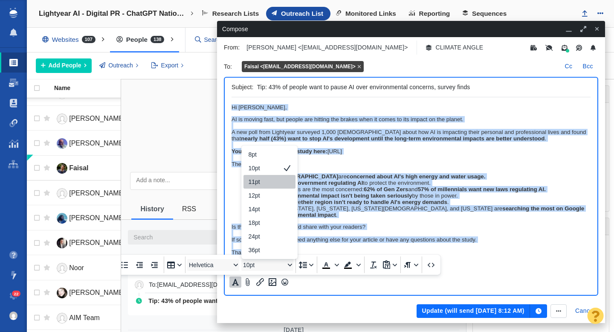
scroll to position [9, 0]
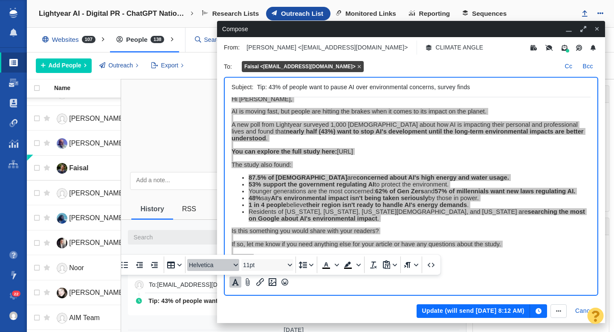
click at [222, 264] on span "Helvetica" at bounding box center [210, 264] width 42 height 7
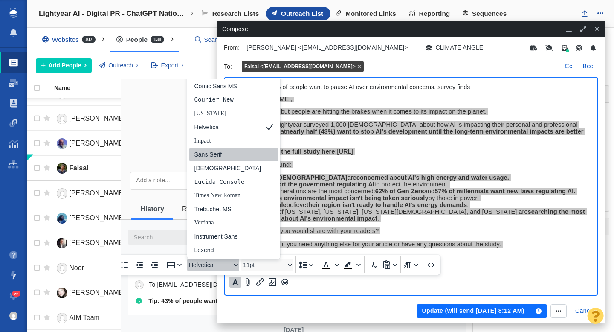
click at [216, 157] on div "Sans Serif" at bounding box center [227, 154] width 67 height 10
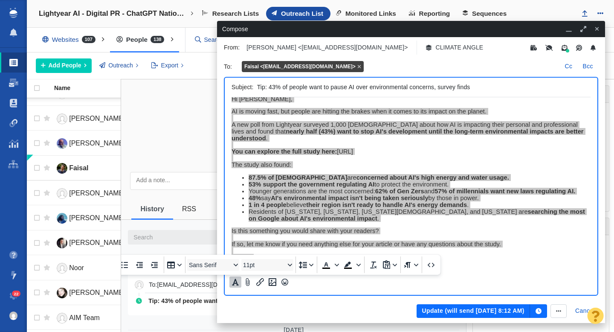
click at [441, 310] on button "Update (will send Aug 14, 8:12 AM)" at bounding box center [473, 311] width 113 height 14
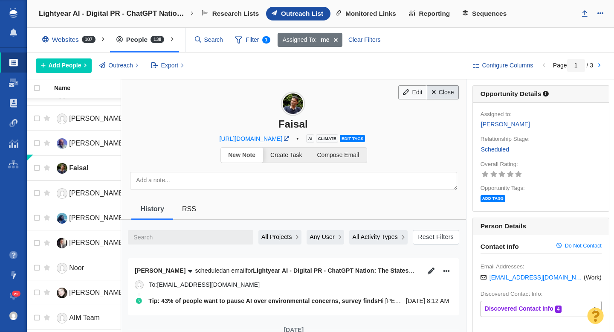
click at [443, 92] on link "Close" at bounding box center [443, 92] width 32 height 14
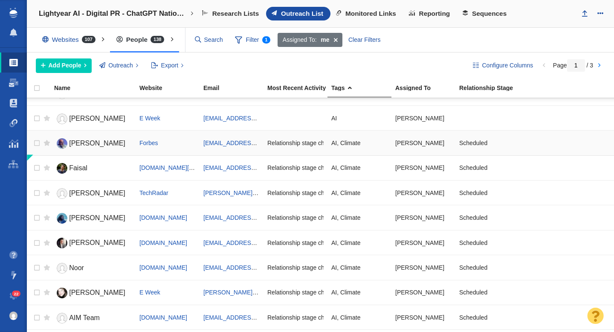
click at [100, 144] on link "Charlie" at bounding box center [93, 143] width 78 height 15
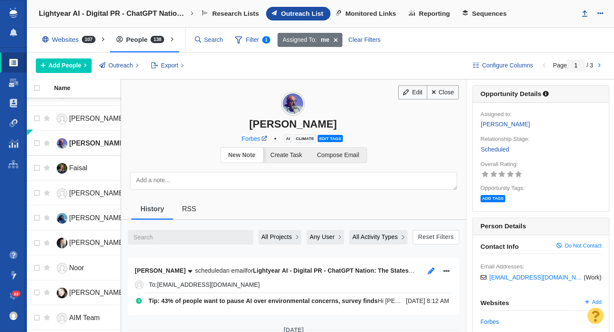
click at [432, 274] on icon "button" at bounding box center [431, 270] width 7 height 7
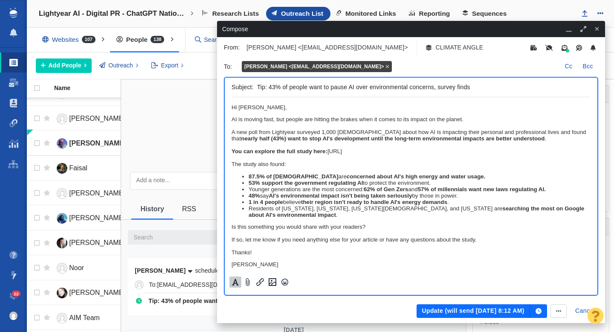
click at [235, 283] on icon "Formatting" at bounding box center [235, 282] width 7 height 7
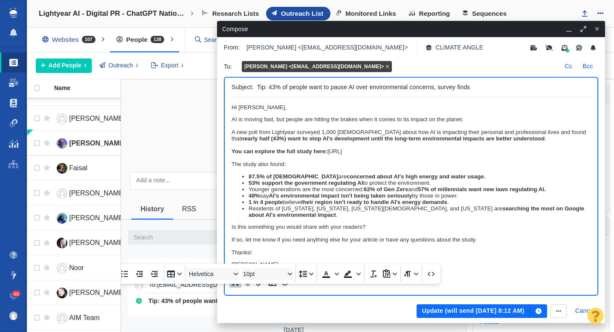
click at [347, 175] on strong "concerned about AI's high energy and water usage." at bounding box center [416, 176] width 139 height 6
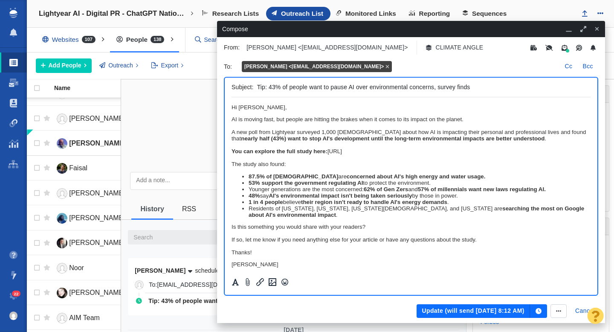
click at [274, 240] on div "If so, let me know if you need anything else for your article or have any quest…" at bounding box center [411, 239] width 359 height 6
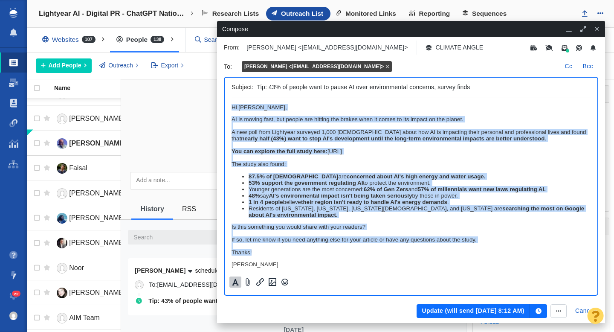
click at [234, 286] on button "Formatting" at bounding box center [235, 281] width 12 height 11
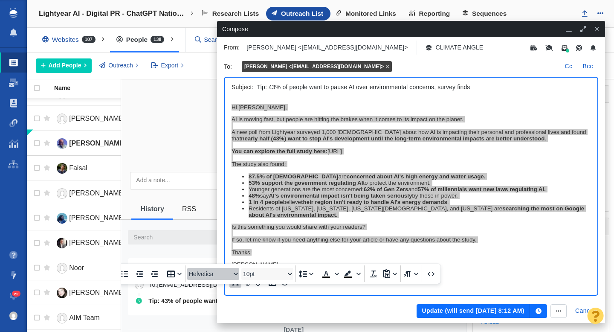
click at [234, 268] on button "Helvetica" at bounding box center [213, 274] width 52 height 12
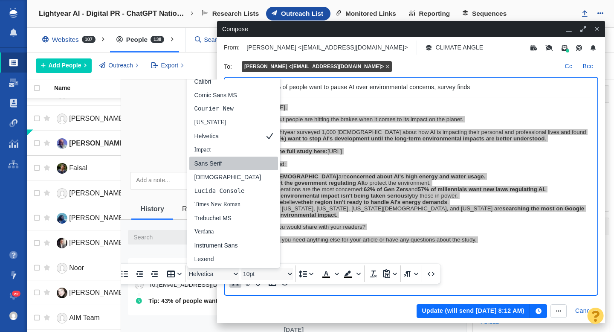
click at [228, 158] on div "Sans Serif" at bounding box center [227, 163] width 67 height 10
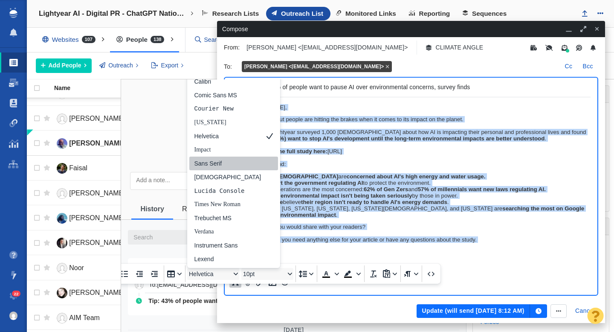
scroll to position [9, 0]
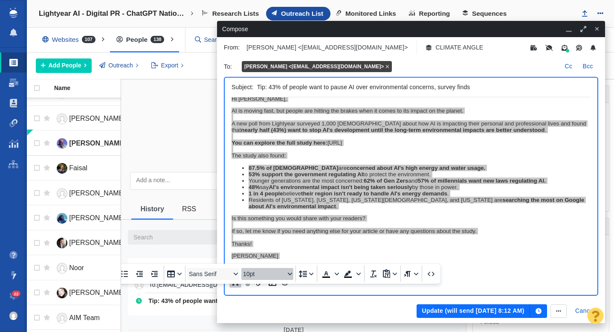
click at [254, 270] on span "10pt" at bounding box center [264, 273] width 42 height 7
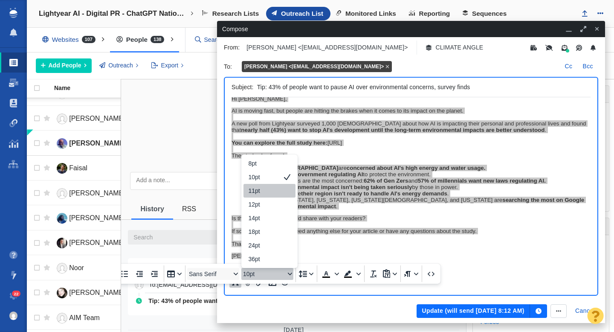
click at [258, 185] on div "11pt" at bounding box center [264, 190] width 30 height 10
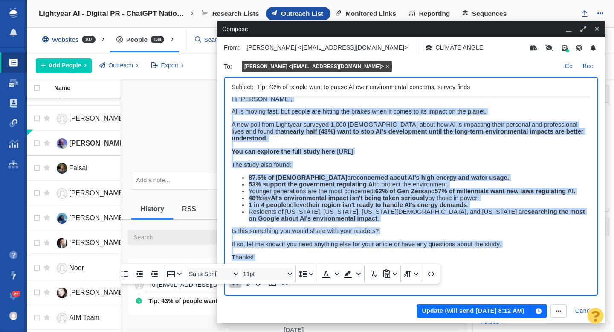
click at [417, 227] on div "Is this something you would share with your readers?" at bounding box center [411, 230] width 359 height 7
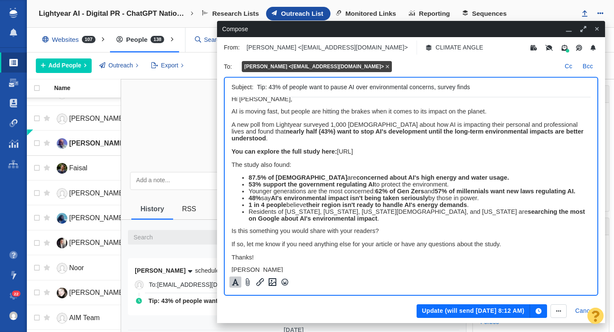
click at [441, 309] on button "Update (will send Aug 14, 8:12 AM)" at bounding box center [473, 311] width 113 height 14
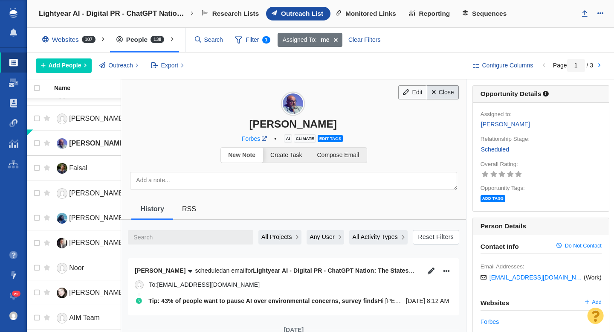
click at [442, 96] on link "Close" at bounding box center [443, 92] width 32 height 14
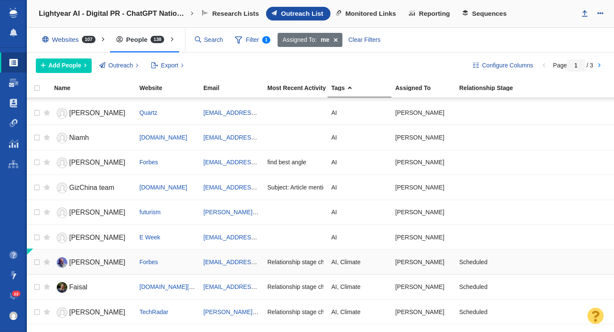
scroll to position [0, 0]
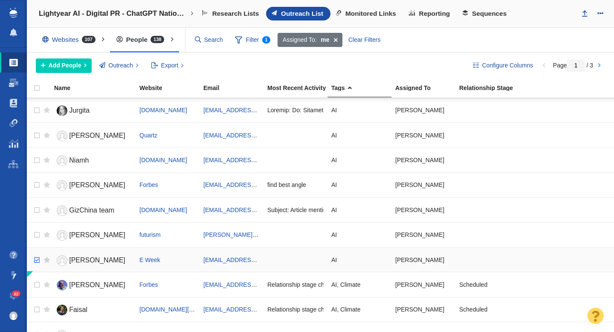
checkbox input "true"
click at [38, 262] on input "checkbox" at bounding box center [35, 260] width 13 height 19
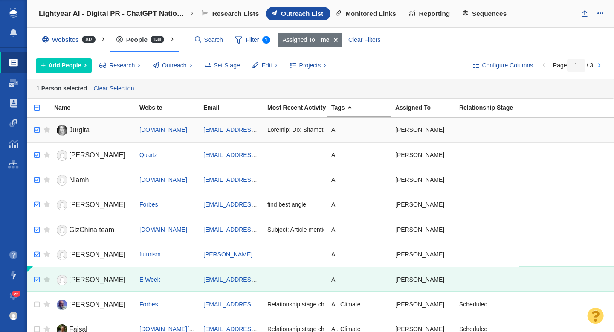
checkbox input "true"
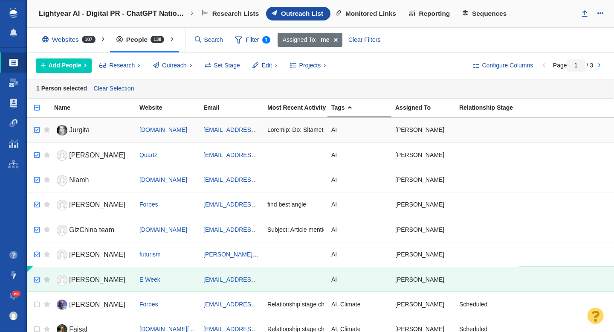
checkbox input "true"
click at [37, 128] on input "checkbox" at bounding box center [35, 130] width 13 height 19
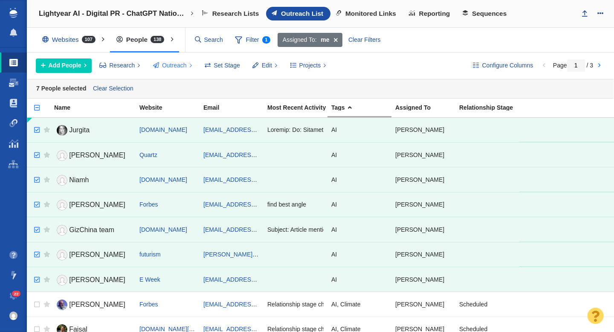
click at [176, 68] on span "Outreach" at bounding box center [174, 65] width 25 height 9
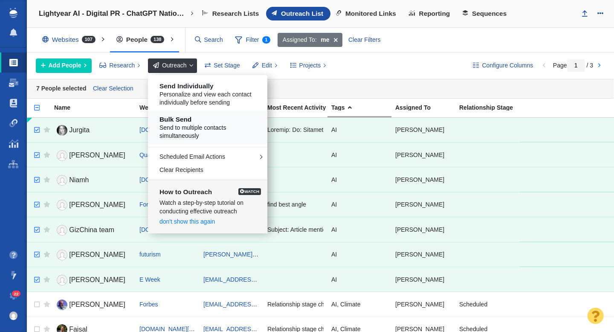
click at [197, 127] on span "Send to multiple contacts simultaneously" at bounding box center [210, 132] width 103 height 17
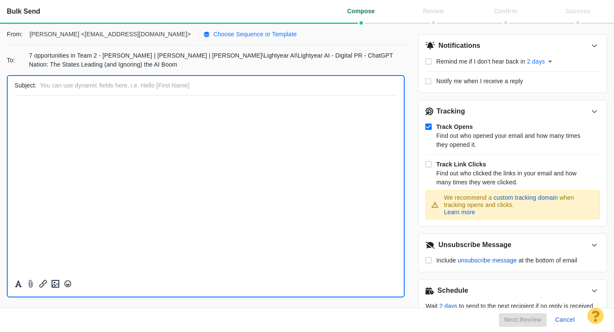
click at [213, 33] on p "Choose Sequence or Template" at bounding box center [255, 34] width 84 height 9
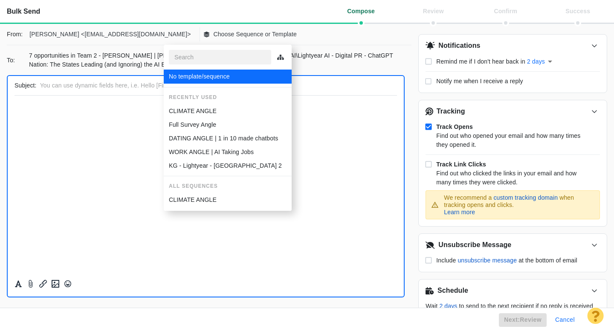
click at [574, 319] on button "Cancel" at bounding box center [565, 320] width 30 height 14
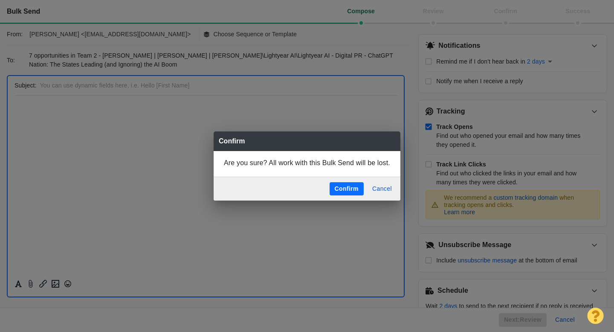
click at [349, 188] on button "Confirm" at bounding box center [347, 189] width 34 height 14
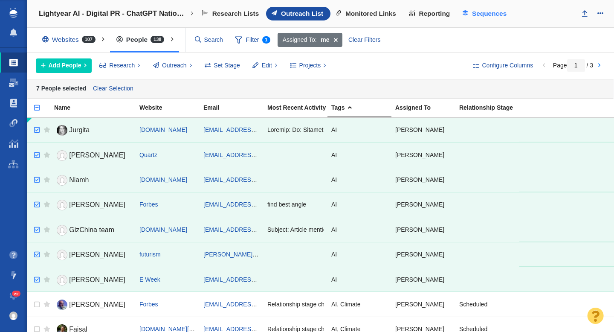
click at [479, 11] on span "Sequences" at bounding box center [489, 14] width 35 height 8
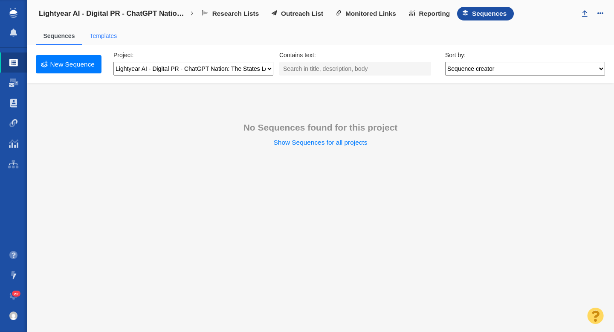
click at [108, 35] on link "Templates" at bounding box center [103, 35] width 27 height 7
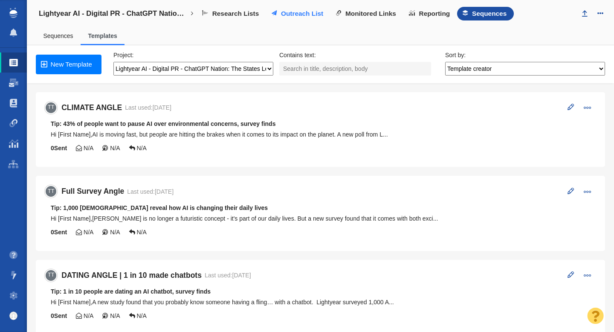
click at [279, 14] on link "Outreach List" at bounding box center [298, 14] width 64 height 14
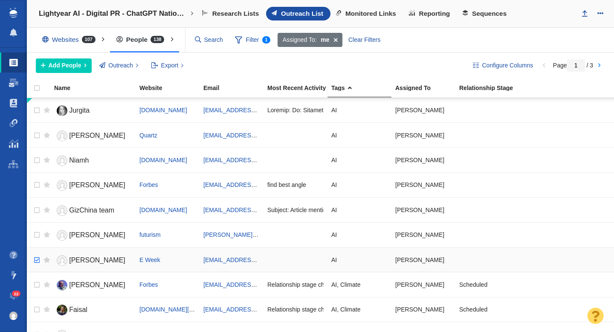
checkbox input "true"
click at [38, 263] on input "checkbox" at bounding box center [35, 260] width 13 height 19
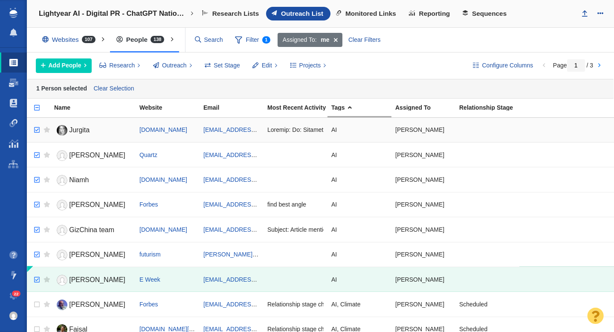
checkbox input "true"
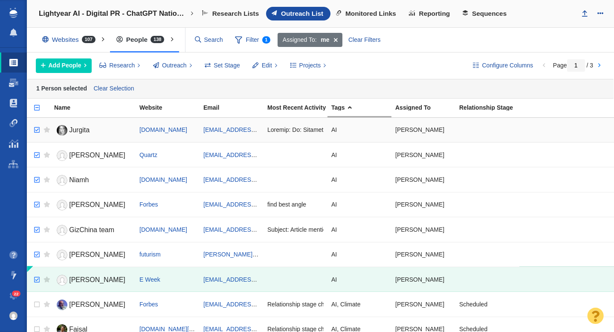
checkbox input "true"
click at [36, 130] on input "checkbox" at bounding box center [35, 130] width 13 height 19
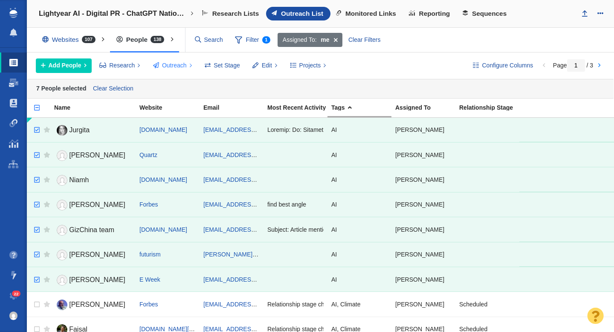
click at [178, 69] on span "Outreach" at bounding box center [174, 65] width 25 height 9
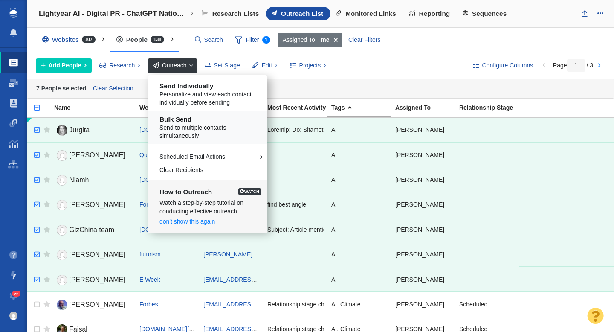
click at [194, 124] on span "Send to multiple contacts simultaneously" at bounding box center [210, 132] width 103 height 17
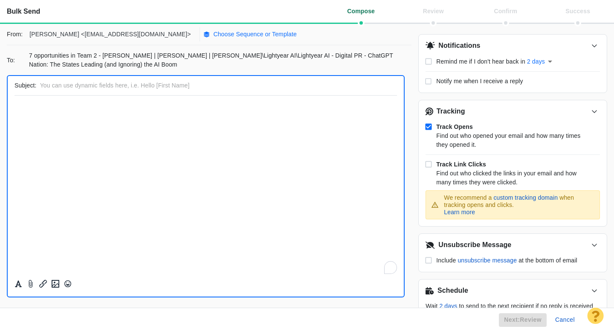
click at [213, 34] on p "Choose Sequence or Template" at bounding box center [255, 34] width 84 height 9
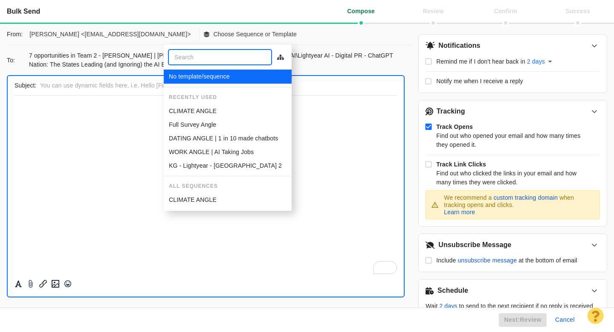
click at [195, 125] on p "Full Survey Angle" at bounding box center [192, 124] width 47 height 9
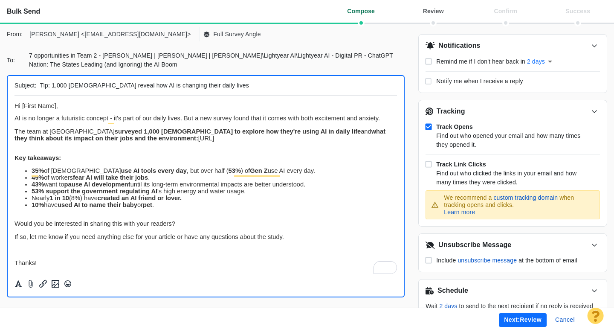
click at [118, 220] on div "To enrich screen reader interactions, please activate Accessibility in Grammarl…" at bounding box center [205, 217] width 382 height 6
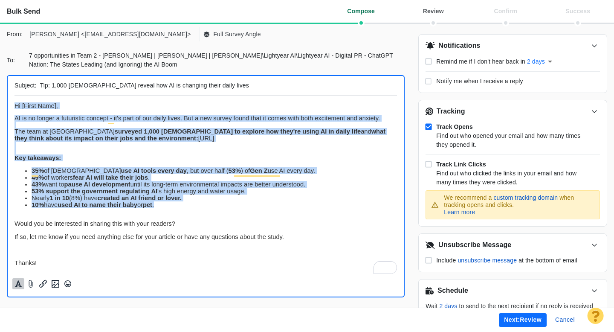
click at [18, 284] on icon "Formatting" at bounding box center [18, 284] width 7 height 7
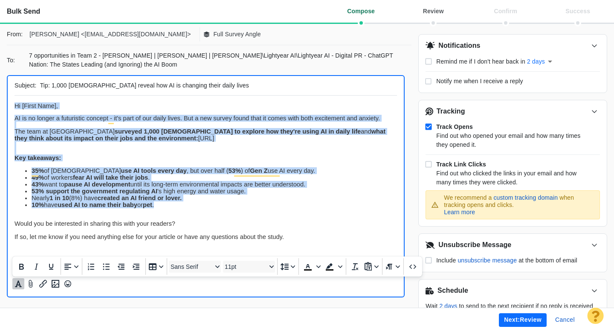
click at [238, 227] on div "Would you be interested in sharing this with your readers?" at bounding box center [205, 223] width 382 height 7
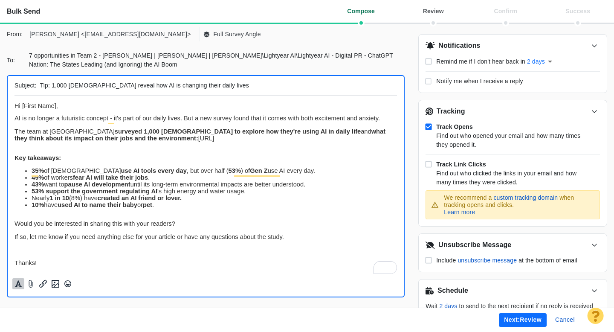
click at [502, 318] on button "Next: review" at bounding box center [523, 320] width 48 height 14
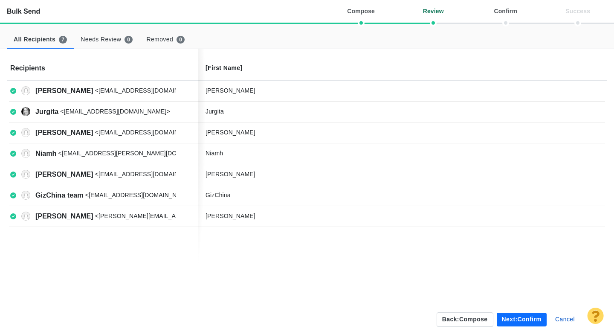
click at [511, 321] on button "Next: confirm" at bounding box center [522, 320] width 50 height 14
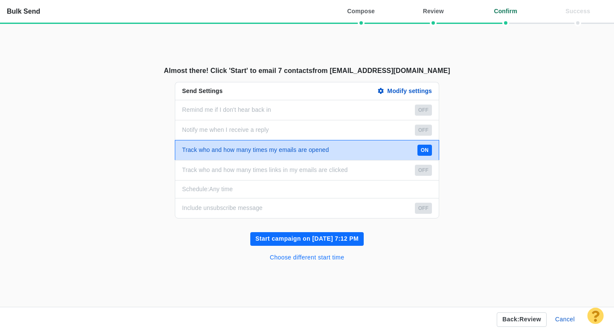
click at [322, 260] on button "Choose different start time" at bounding box center [307, 258] width 85 height 14
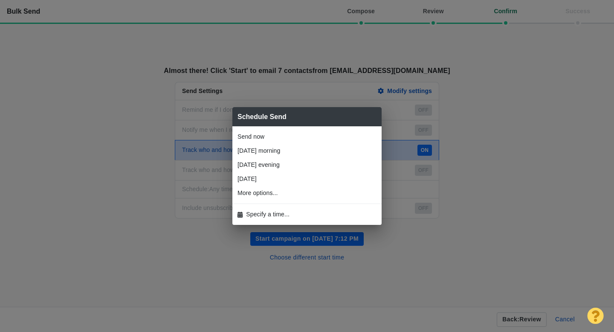
click at [268, 213] on span "Specify a time..." at bounding box center [267, 214] width 43 height 9
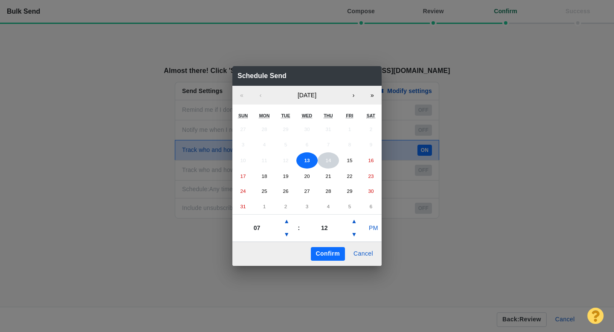
click at [324, 159] on button "14" at bounding box center [328, 160] width 21 height 16
click at [288, 224] on button "▲" at bounding box center [286, 221] width 10 height 14
type input "08"
click at [353, 224] on button "▲" at bounding box center [354, 221] width 10 height 14
type input "17"
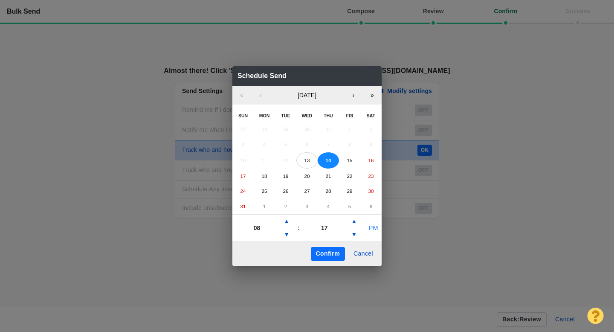
click at [373, 227] on button "PM" at bounding box center [373, 228] width 16 height 14
click at [327, 257] on button "Confirm" at bounding box center [328, 254] width 34 height 14
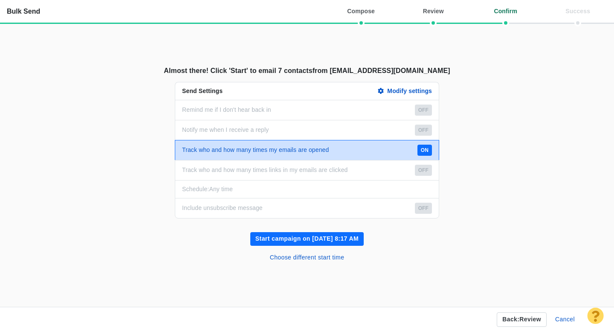
click at [309, 237] on button "Start campaign on Aug 14, 8:17 AM" at bounding box center [306, 239] width 113 height 14
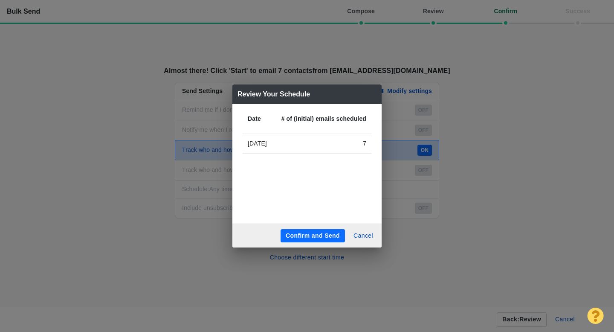
click at [302, 235] on button "Confirm and Send" at bounding box center [313, 236] width 64 height 14
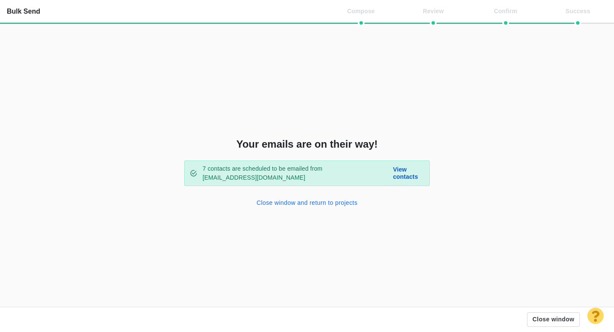
click at [296, 205] on button "Close window and return to projects" at bounding box center [307, 203] width 111 height 14
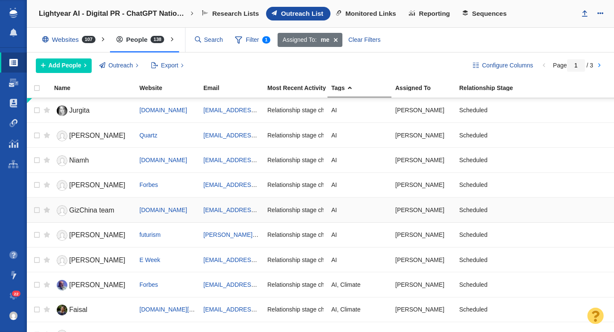
click at [92, 206] on span "GizChina team" at bounding box center [91, 209] width 45 height 7
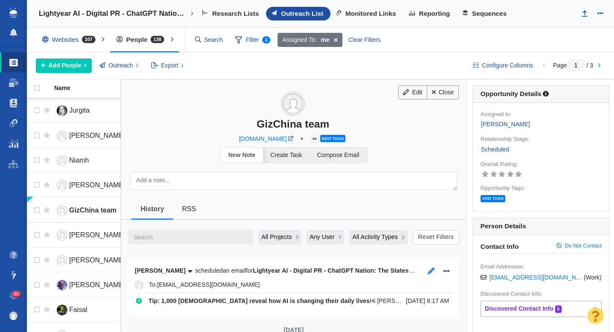
click at [428, 271] on icon "button" at bounding box center [431, 270] width 7 height 7
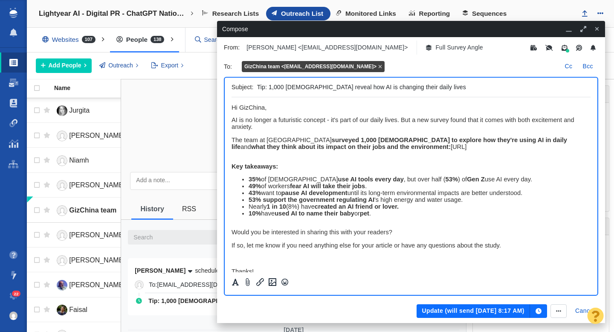
drag, startPoint x: 314, startPoint y: 89, endPoint x: 287, endPoint y: 90, distance: 27.3
click at [287, 89] on input "Tip: 1,000 Americans reveal how AI is changing their daily lives" at bounding box center [422, 87] width 330 height 12
type input "Tip: 1,000 people reveal how AI is changing their daily lives"
click at [451, 307] on button "Update (will send Aug 14, 8:17 AM)" at bounding box center [473, 311] width 113 height 14
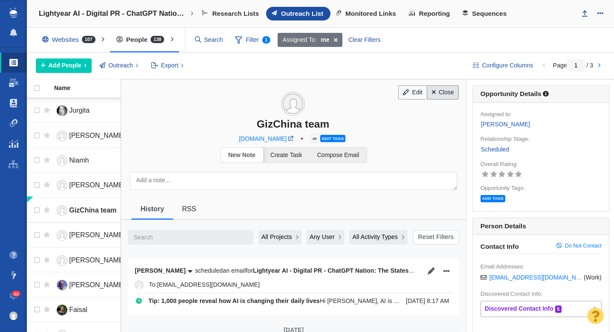
click at [444, 96] on link "Close" at bounding box center [443, 92] width 32 height 14
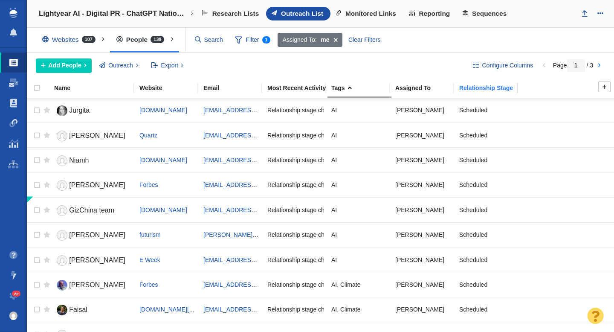
click at [475, 88] on div "Relationship Stage" at bounding box center [490, 88] width 63 height 6
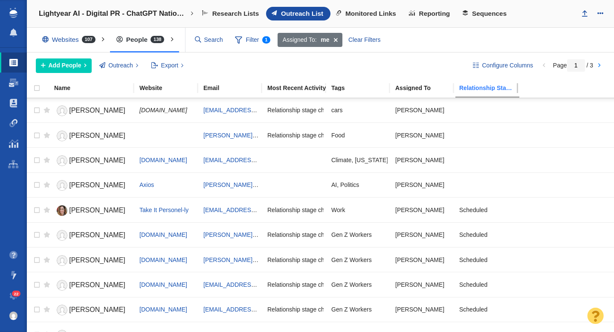
click at [475, 88] on div "Relationship Stage" at bounding box center [490, 88] width 63 height 6
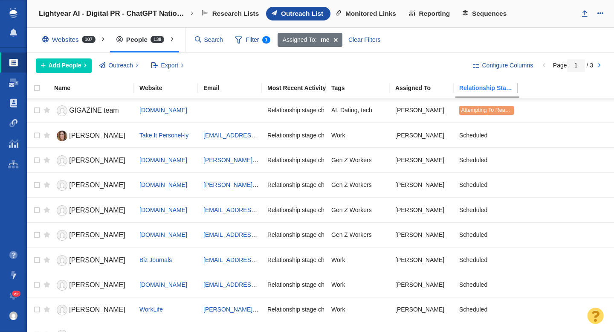
click at [475, 88] on div "Relationship Stage" at bounding box center [490, 88] width 63 height 6
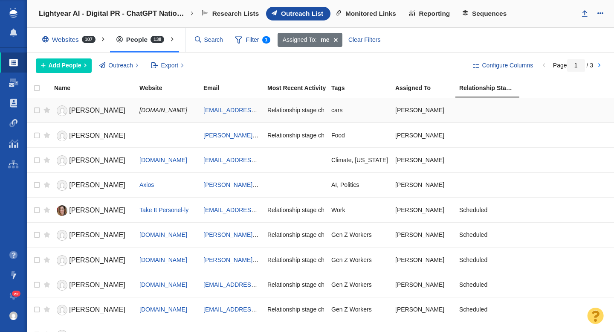
click at [93, 113] on link "Andre" at bounding box center [93, 110] width 78 height 15
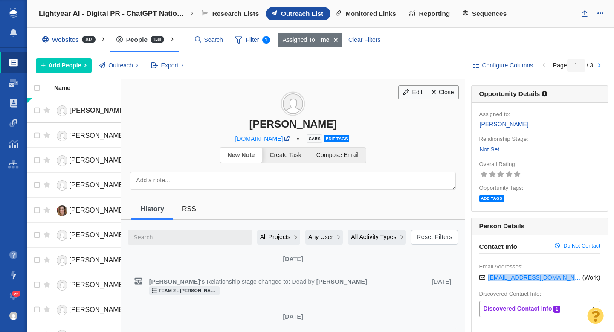
click at [492, 153] on link "Not Set" at bounding box center [489, 150] width 21 height 10
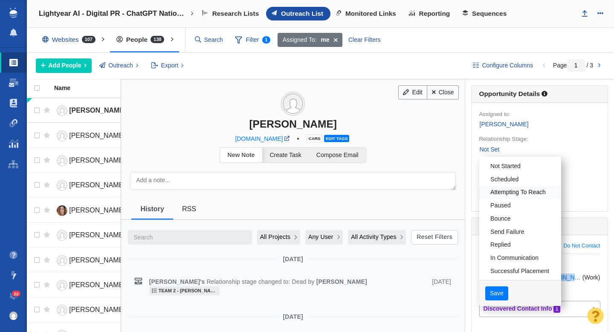
click at [511, 192] on link "Attempting To Reach" at bounding box center [520, 192] width 82 height 13
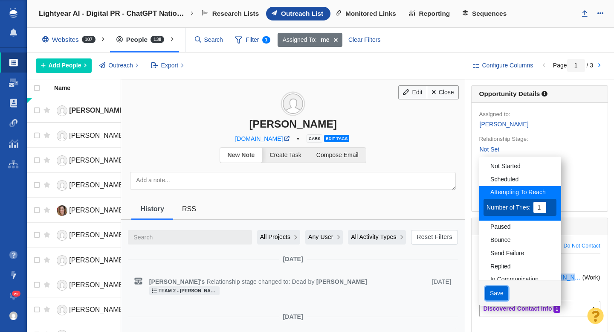
click at [499, 296] on button "Save" at bounding box center [496, 293] width 23 height 14
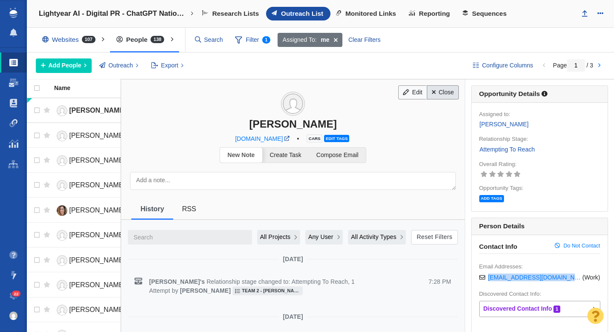
click at [445, 94] on link "Close" at bounding box center [443, 92] width 32 height 14
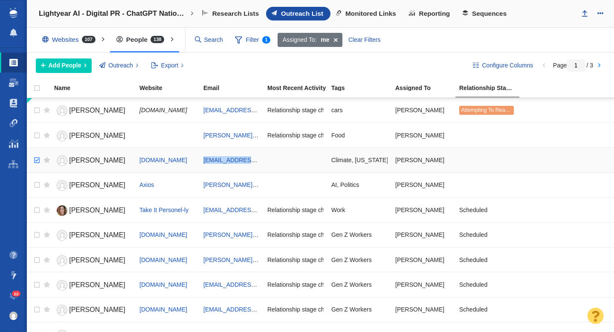
click at [39, 159] on input "checkbox" at bounding box center [35, 160] width 13 height 19
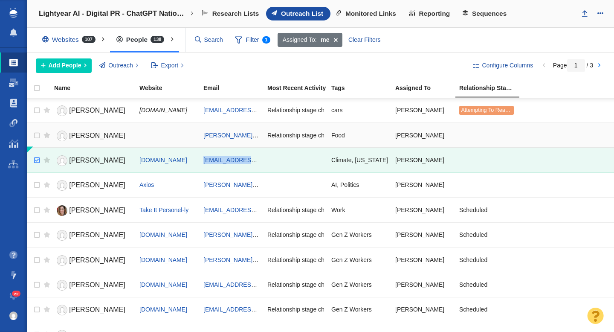
checkbox input "true"
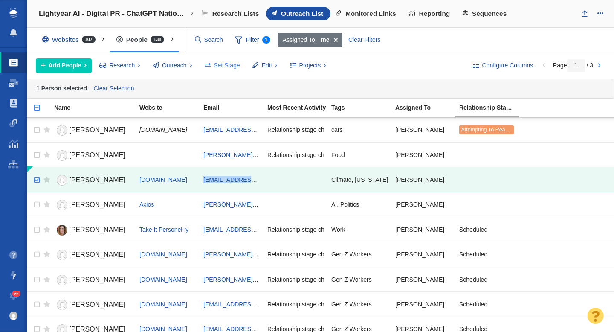
click at [232, 65] on span "Set Stage" at bounding box center [227, 65] width 26 height 9
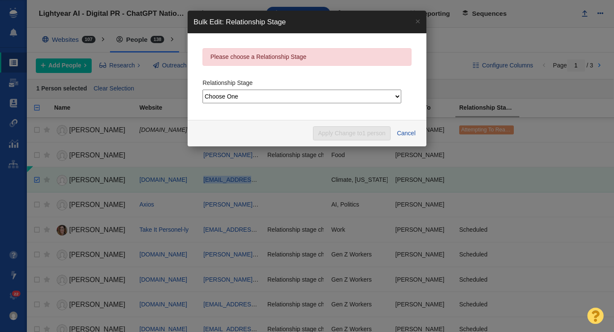
click at [270, 96] on select "Choose One Not Started Scheduled Attempting To Reach Paused Bounce Send Failure…" at bounding box center [302, 97] width 199 height 14
select select "2"
click at [203, 90] on select "Choose One Not Started Scheduled Attempting To Reach Paused Bounce Send Failure…" at bounding box center [302, 97] width 199 height 14
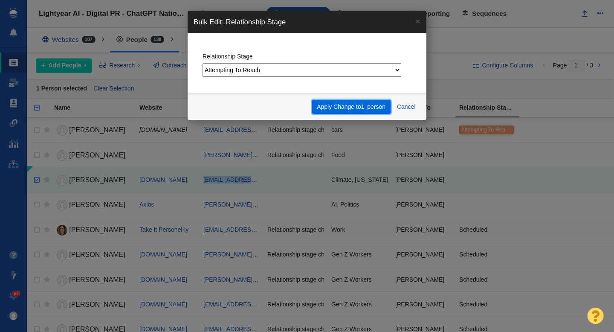
click at [372, 110] on span "person" at bounding box center [376, 106] width 18 height 7
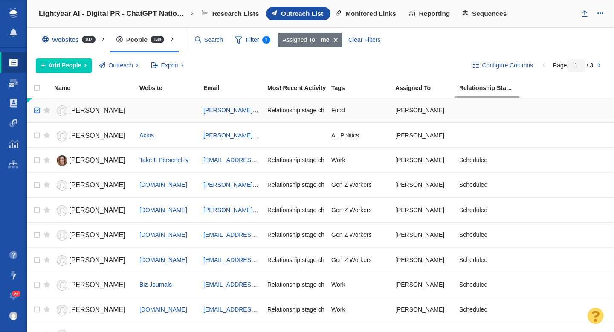
checkbox input "true"
click at [35, 111] on input "checkbox" at bounding box center [35, 110] width 13 height 19
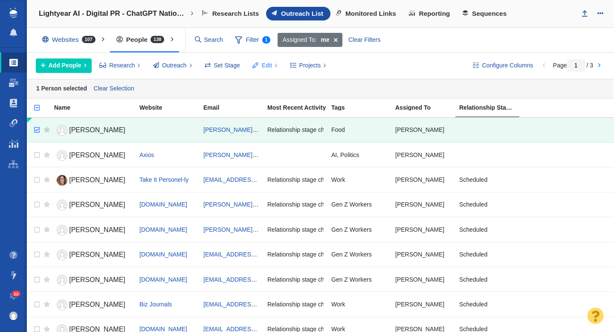
click at [267, 68] on span "Edit" at bounding box center [267, 65] width 10 height 9
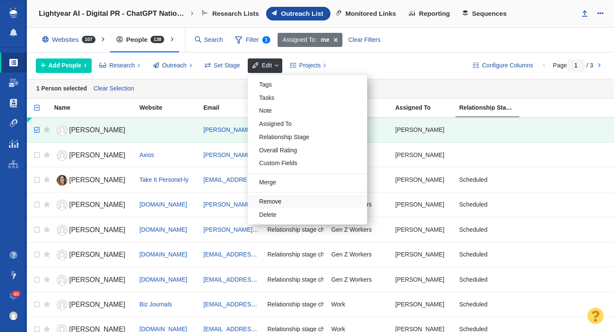
click at [278, 197] on div "Remove" at bounding box center [307, 201] width 119 height 13
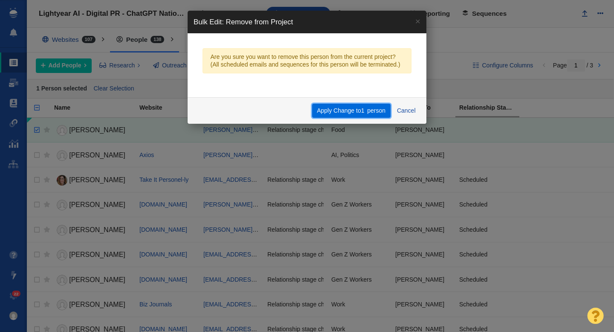
click at [329, 110] on button "Apply Change to 1 person" at bounding box center [351, 111] width 78 height 14
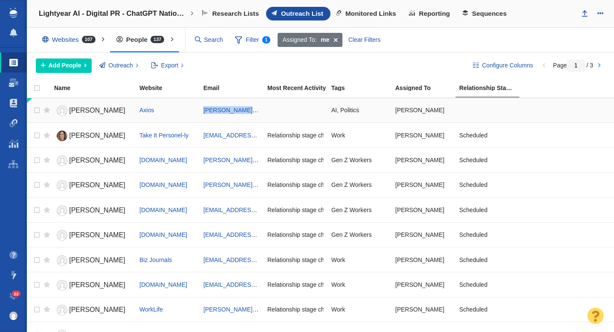
click at [81, 111] on span "[PERSON_NAME]" at bounding box center [97, 110] width 56 height 7
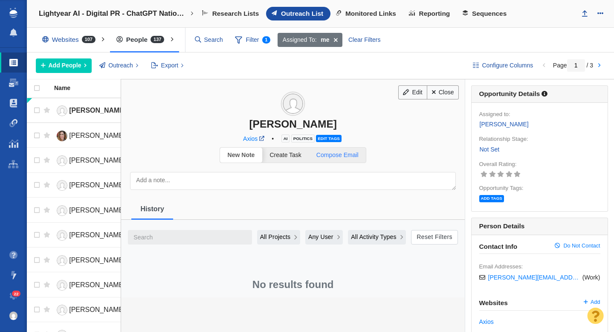
click at [342, 153] on span "Compose Email" at bounding box center [337, 154] width 42 height 7
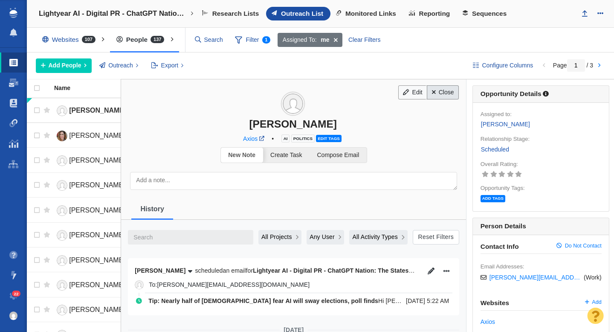
click at [452, 93] on link "Close" at bounding box center [443, 92] width 32 height 14
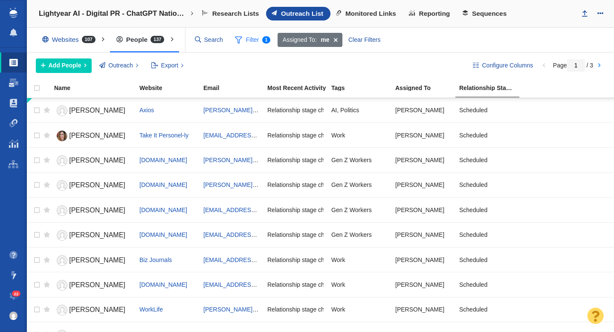
click at [242, 42] on span "Filter 1" at bounding box center [252, 40] width 45 height 16
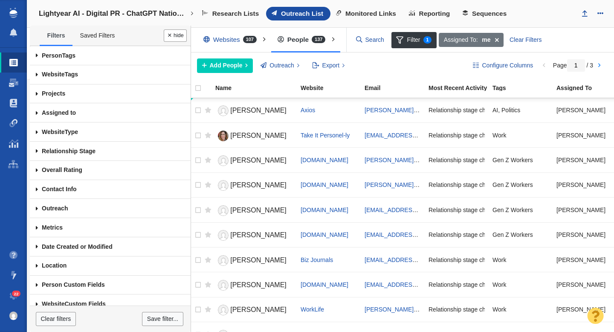
click at [36, 153] on span at bounding box center [37, 151] width 14 height 19
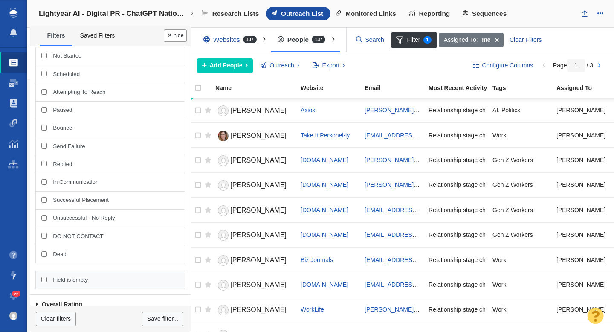
scroll to position [121, 0]
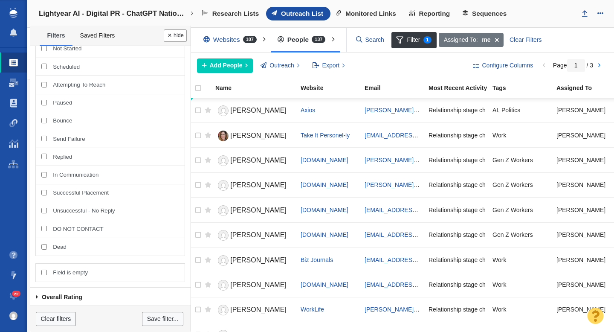
click at [43, 272] on input "Field is empty" at bounding box center [44, 272] width 6 height 6
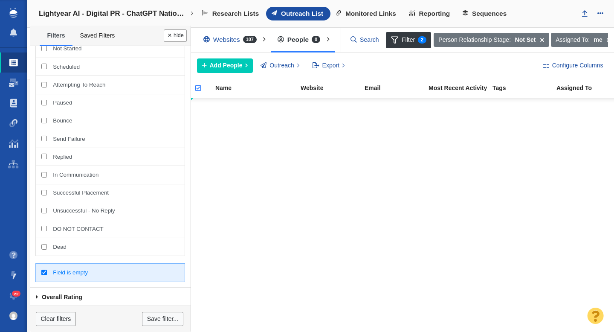
click at [44, 272] on div "Field is empty" at bounding box center [109, 272] width 149 height 18
click at [44, 272] on input "Field is empty" at bounding box center [44, 272] width 6 height 6
checkbox input "false"
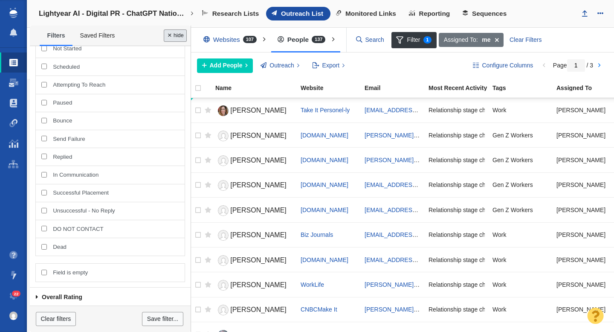
click at [176, 35] on button "Done" at bounding box center [175, 35] width 23 height 12
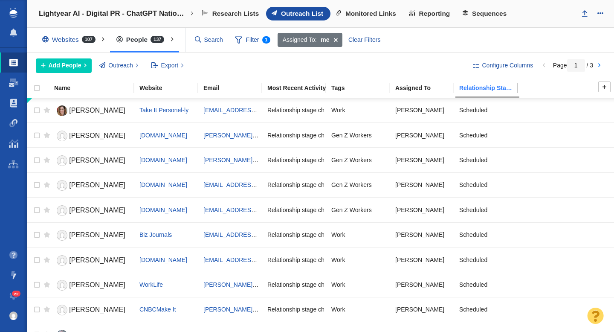
click at [482, 89] on div "Relationship Stage" at bounding box center [490, 88] width 63 height 6
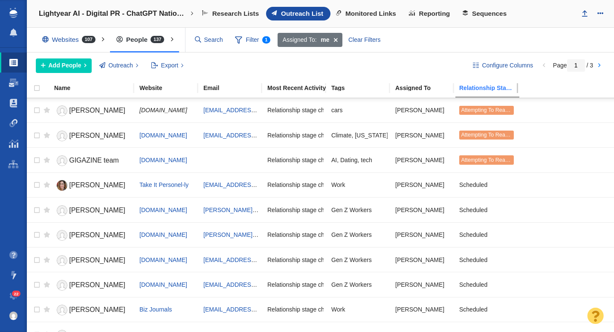
click at [482, 89] on div "Relationship Stage" at bounding box center [490, 88] width 63 height 6
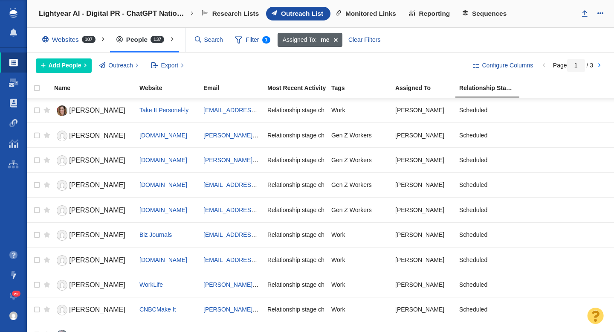
click at [336, 41] on span at bounding box center [335, 40] width 13 height 14
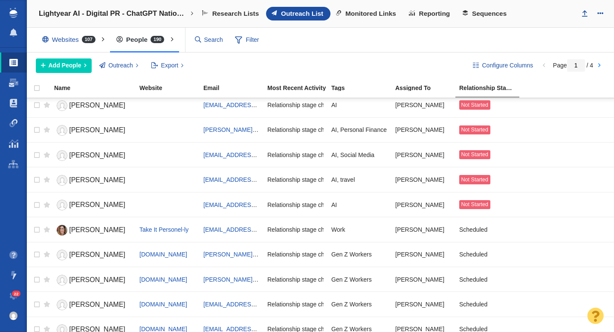
scroll to position [0, 0]
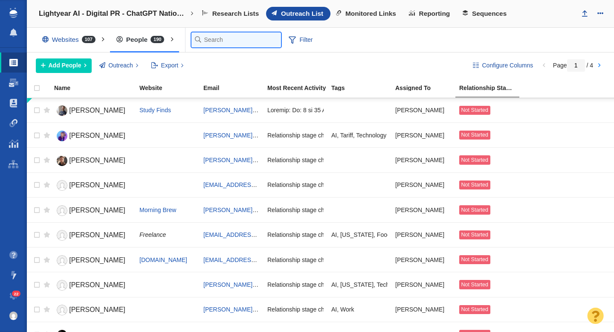
click at [209, 40] on input "text" at bounding box center [236, 39] width 90 height 15
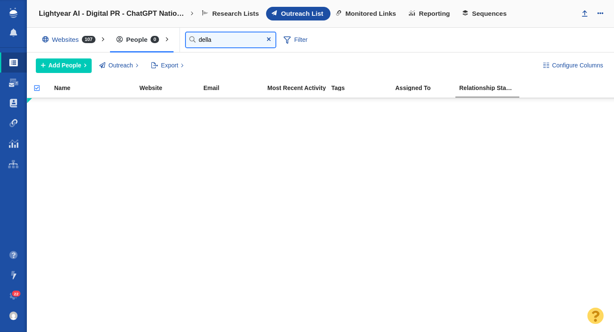
type input "della"
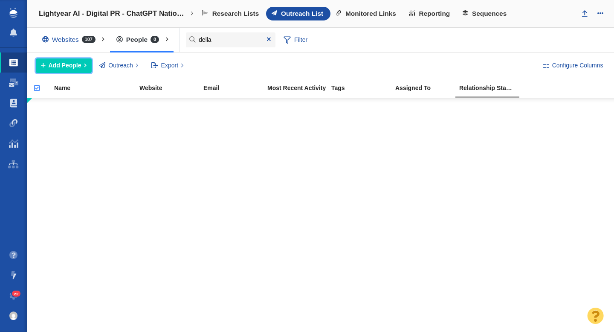
click at [80, 65] on span "Add People" at bounding box center [65, 65] width 33 height 9
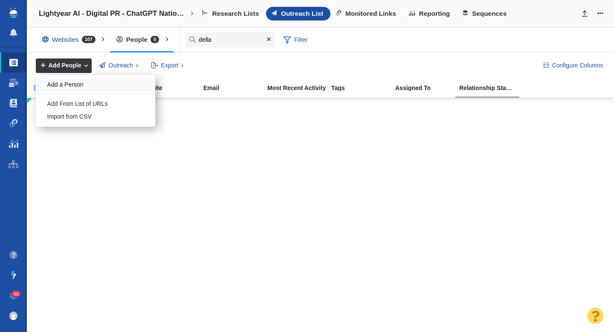
click at [70, 88] on div "Add a Person" at bounding box center [95, 84] width 119 height 13
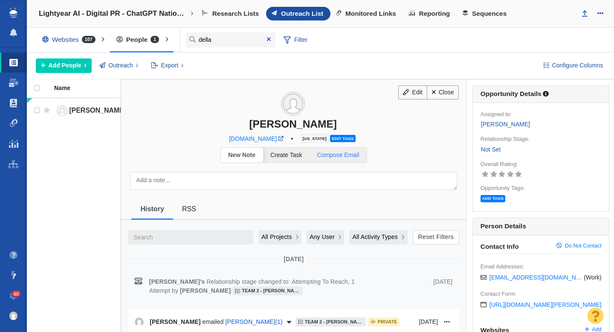
click at [338, 157] on span "Compose Email" at bounding box center [338, 154] width 42 height 7
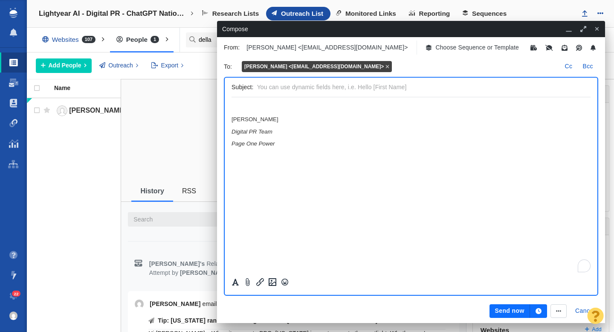
click at [238, 107] on p "﻿" at bounding box center [411, 107] width 359 height 6
click at [241, 107] on p "﻿" at bounding box center [411, 107] width 359 height 6
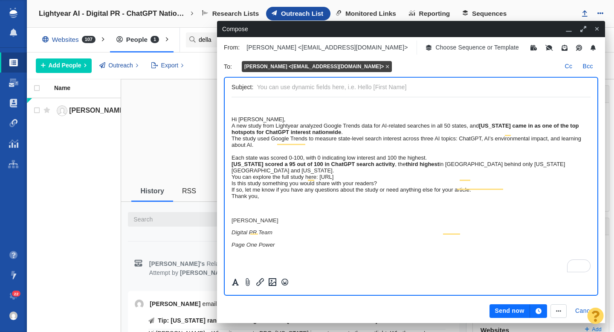
click at [232, 122] on div "Hi [PERSON_NAME]," at bounding box center [411, 119] width 359 height 6
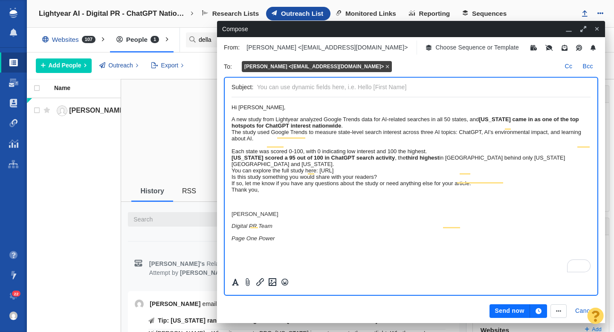
click at [526, 129] on div "A new study from Lightyear analyzed Google Trends data for AI-related searches …" at bounding box center [411, 122] width 359 height 13
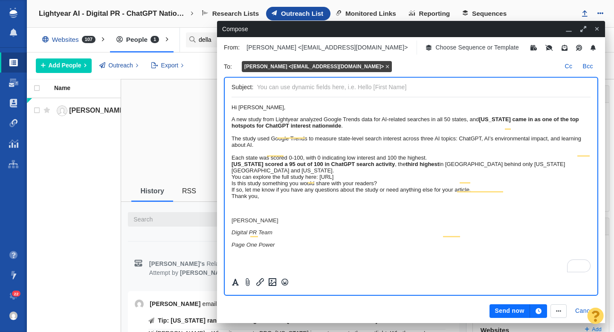
click at [503, 161] on div "The study used Google Trends to measure state-level search interest across thre…" at bounding box center [411, 148] width 359 height 26
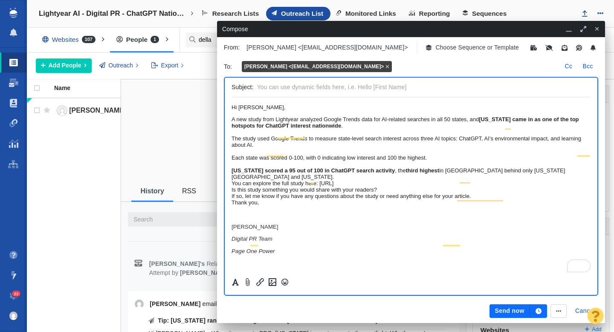
click at [371, 180] on div "Georgia scored a 95 out of 100 in ChatGPT search activity , the third highest i…" at bounding box center [411, 173] width 359 height 13
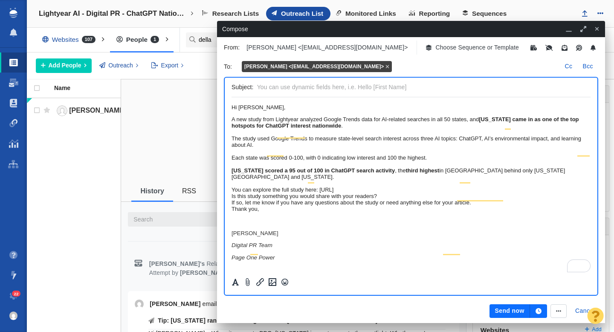
click at [324, 193] on div "You can explore the full study here: [URL]" at bounding box center [411, 189] width 359 height 6
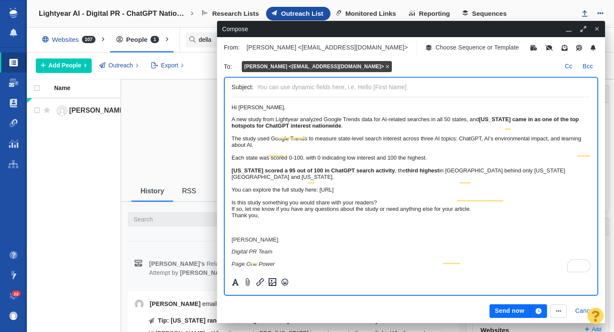
click at [436, 206] on div "Is this study something you would share with your readers?" at bounding box center [411, 202] width 359 height 6
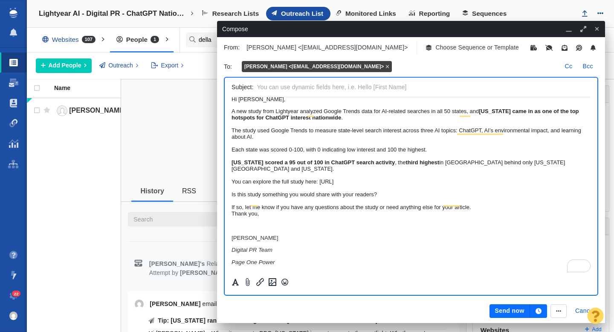
scroll to position [67, 0]
click at [562, 204] on div "If so, let me know if you have any questions about the study or need anything e…" at bounding box center [411, 207] width 359 height 6
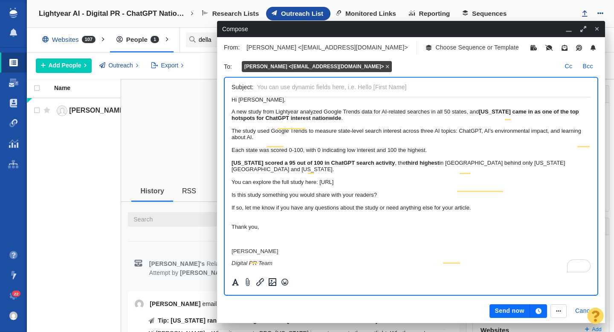
scroll to position [0, 0]
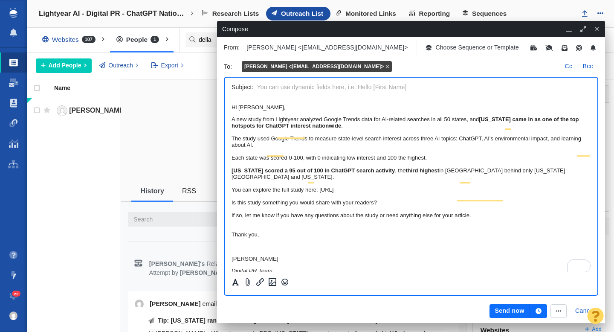
click at [305, 90] on input "text" at bounding box center [422, 87] width 330 height 12
paste input "Tip: Georgia ranks 3rd in U.S. for ChatGPT interest, study finds"
click at [321, 88] on input "Tip: Georgia ranks 3rd in U.S. for ChatGPT interest, study finds" at bounding box center [422, 87] width 330 height 12
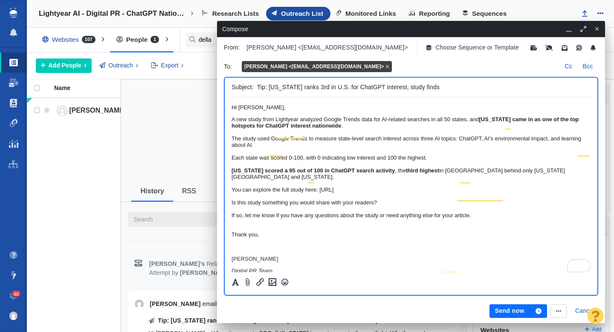
click at [292, 90] on input "Tip: Georgia ranks 3rd in U.S. for ChatGPT interest, study finds" at bounding box center [422, 87] width 330 height 12
paste input "is one of the biggest ChatGPT hotspots in America"
drag, startPoint x: 325, startPoint y: 89, endPoint x: 291, endPoint y: 87, distance: 34.2
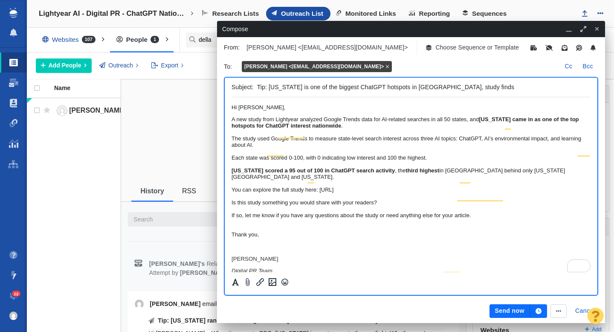
click at [291, 87] on input "Tip: Georgia is one of the biggest ChatGPT hotspots in America, study finds" at bounding box center [422, 87] width 330 height 12
click at [394, 88] on input "Tip: Georgia ranked 3rd biggest ChatGPT hotspots in America, study finds" at bounding box center [422, 87] width 330 height 12
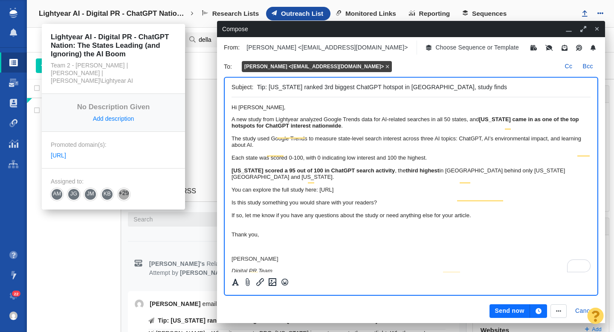
type input "Tip: [US_STATE] ranked 3rd biggest ChatGPT hotspot in [GEOGRAPHIC_DATA], study …"
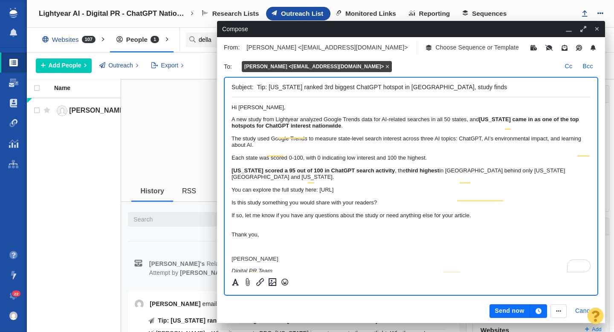
click at [319, 107] on p "﻿ Hi Della," at bounding box center [411, 107] width 359 height 6
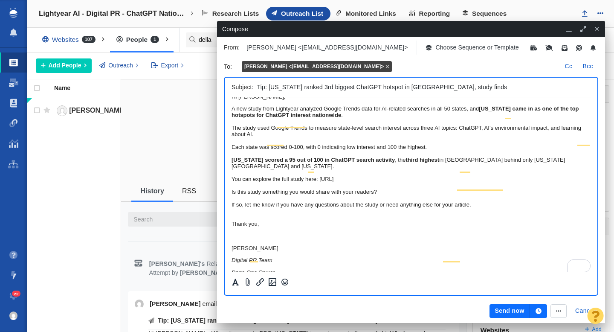
scroll to position [16, 0]
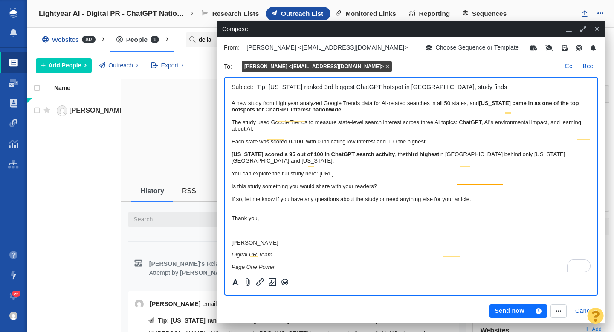
click at [439, 157] on strong "third highest" at bounding box center [423, 154] width 34 height 6
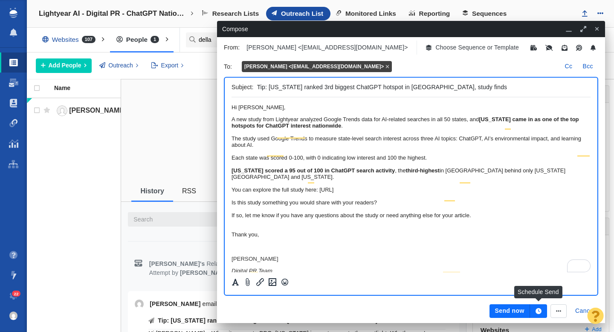
click at [539, 310] on icon "button" at bounding box center [539, 311] width 6 height 6
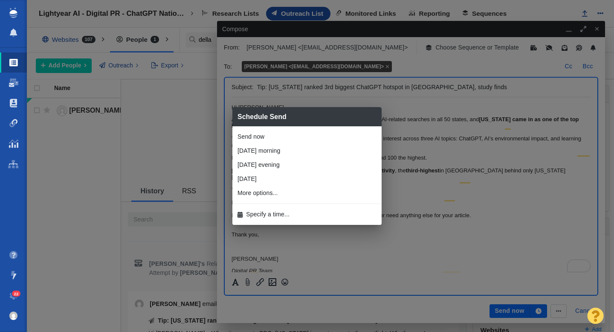
click at [271, 194] on li "More options..." at bounding box center [306, 193] width 149 height 14
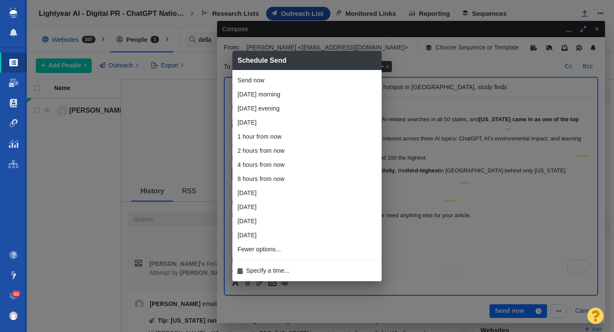
click at [272, 269] on span "Specify a time..." at bounding box center [267, 270] width 43 height 9
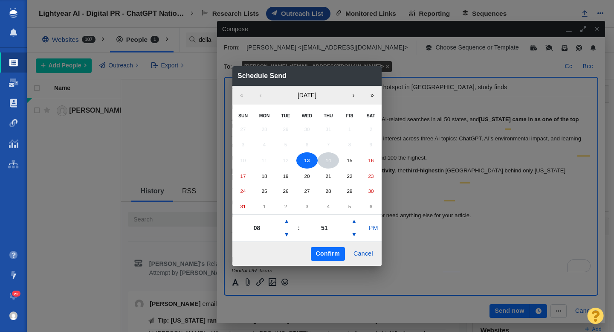
click at [330, 159] on abbr "14" at bounding box center [328, 160] width 6 height 6
click at [288, 232] on button "▼" at bounding box center [286, 235] width 10 height 14
type input "06"
click at [372, 228] on button "PM" at bounding box center [373, 228] width 16 height 14
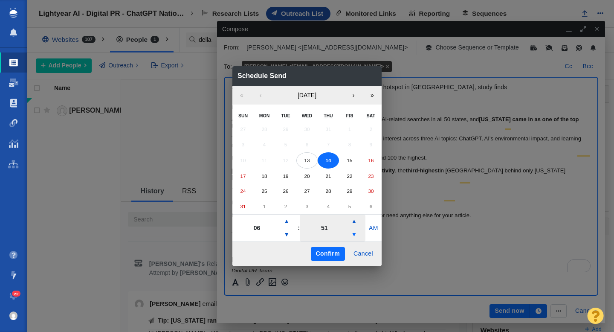
click at [357, 235] on button "▼" at bounding box center [354, 235] width 10 height 14
click at [356, 235] on button "▼" at bounding box center [354, 235] width 10 height 14
click at [355, 235] on button "▼" at bounding box center [354, 235] width 10 height 14
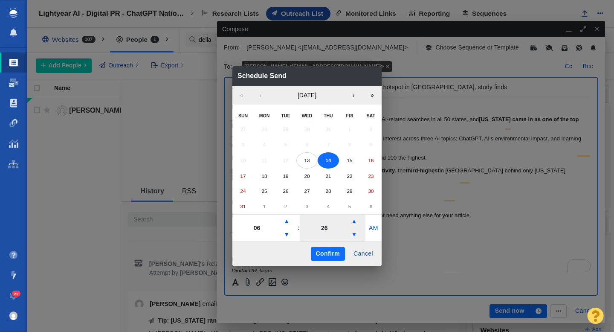
click at [355, 235] on button "▼" at bounding box center [354, 235] width 10 height 14
type input "21"
click at [332, 252] on button "Confirm" at bounding box center [328, 254] width 34 height 14
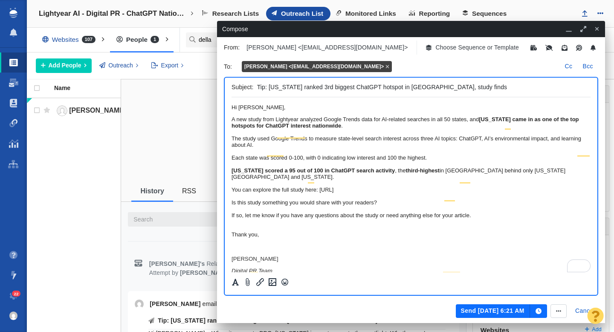
click at [478, 310] on button "Send [DATE] 6:21 AM" at bounding box center [493, 311] width 74 height 14
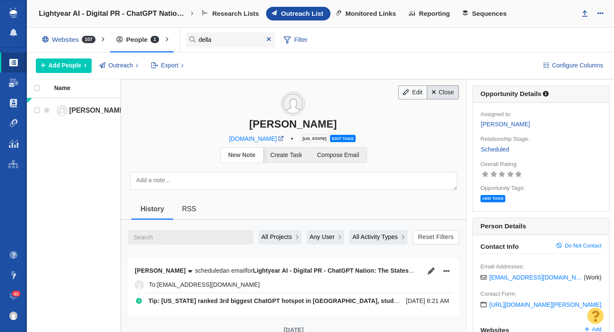
click at [436, 94] on link "Close" at bounding box center [443, 92] width 32 height 14
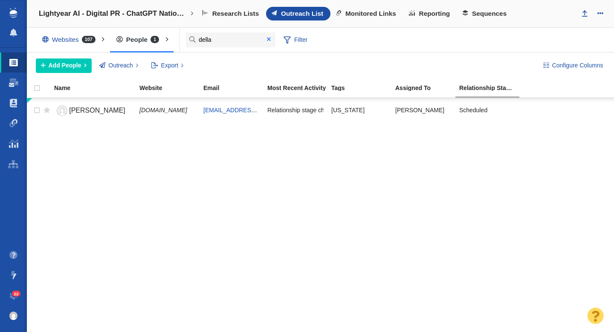
click at [269, 40] on span at bounding box center [269, 39] width 4 height 6
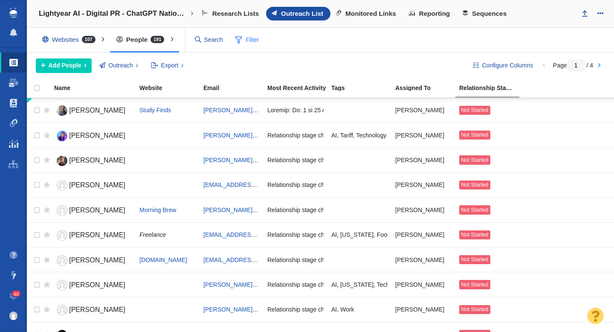
click at [255, 44] on span "Filter" at bounding box center [247, 40] width 34 height 16
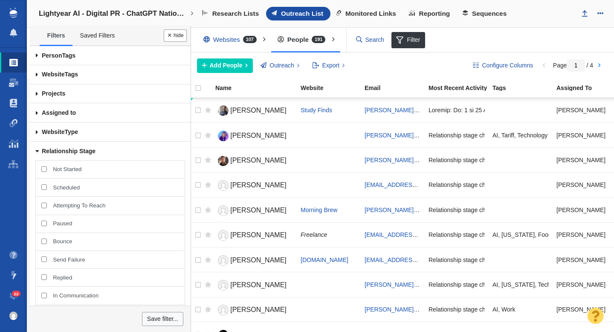
click at [35, 113] on span at bounding box center [37, 112] width 14 height 19
click at [37, 113] on div at bounding box center [307, 166] width 614 height 332
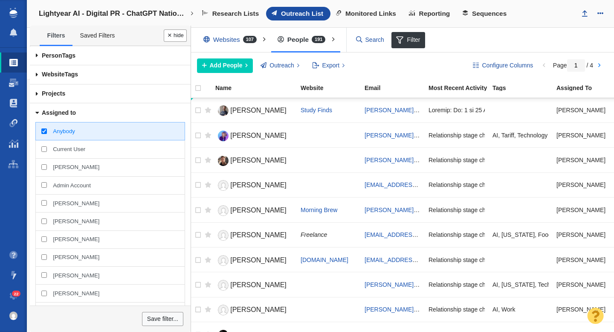
click at [42, 168] on input "[PERSON_NAME]" at bounding box center [44, 167] width 6 height 6
checkbox input "true"
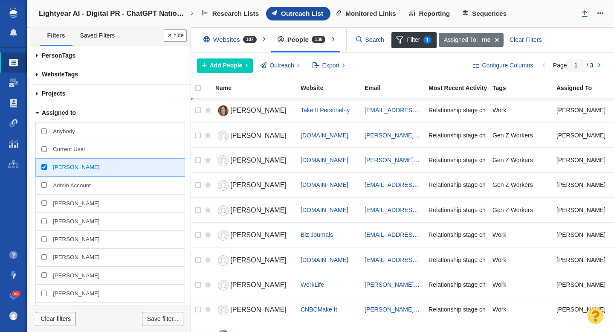
click at [181, 35] on button "Done" at bounding box center [175, 35] width 23 height 12
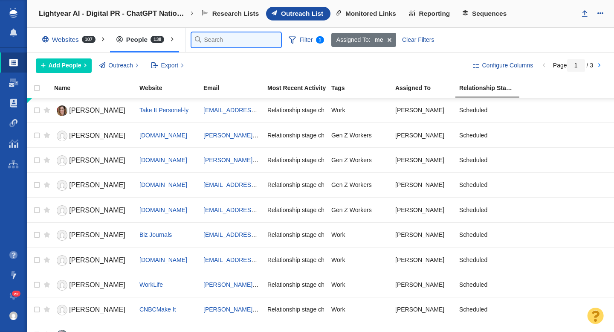
click at [210, 41] on input "della" at bounding box center [236, 39] width 90 height 15
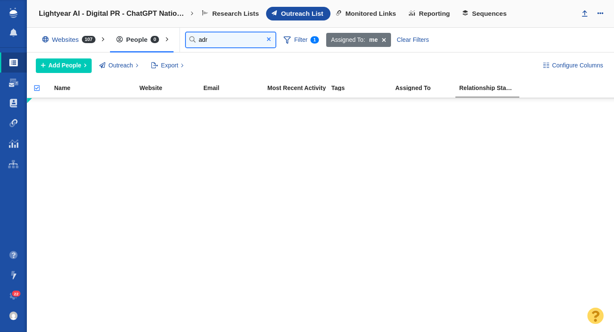
type input "adr"
click at [267, 42] on span at bounding box center [269, 39] width 4 height 6
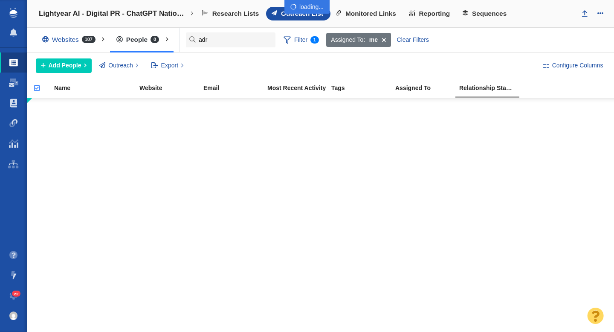
click at [58, 68] on div at bounding box center [307, 166] width 614 height 332
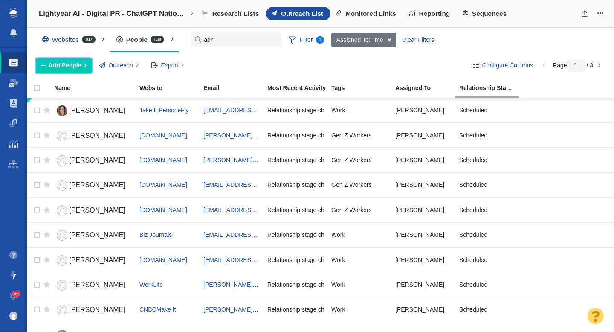
click at [74, 65] on span "Add People" at bounding box center [65, 65] width 33 height 9
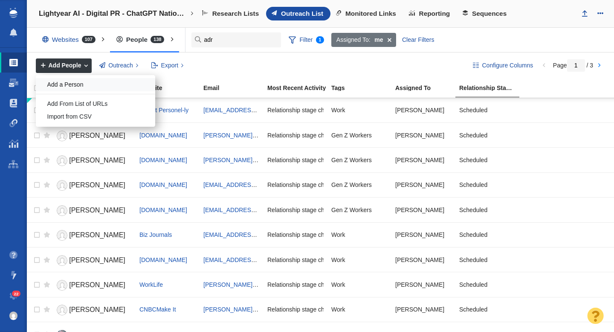
click at [73, 84] on div "Add a Person" at bounding box center [95, 84] width 119 height 13
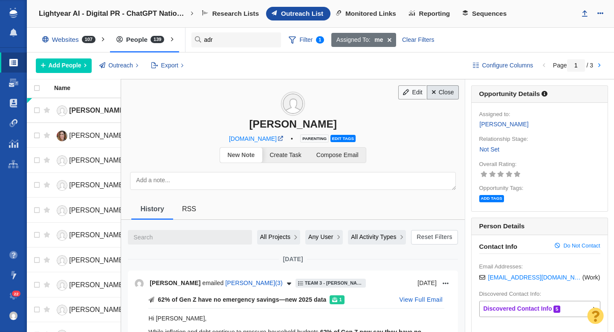
click at [432, 94] on span at bounding box center [434, 92] width 4 height 6
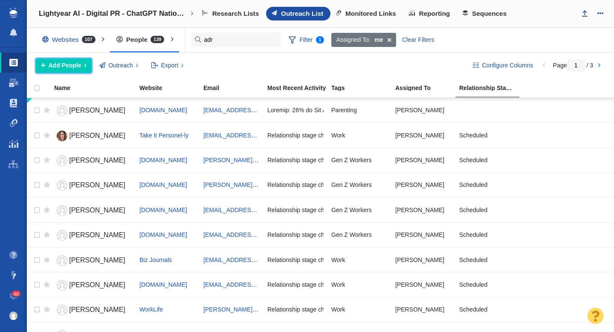
click at [64, 65] on span "Add People" at bounding box center [65, 65] width 33 height 9
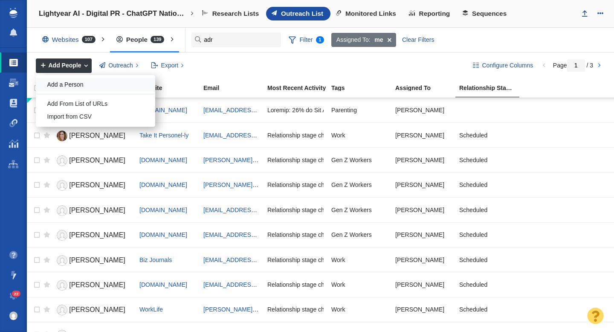
click at [66, 81] on div "Add a Person" at bounding box center [95, 84] width 119 height 13
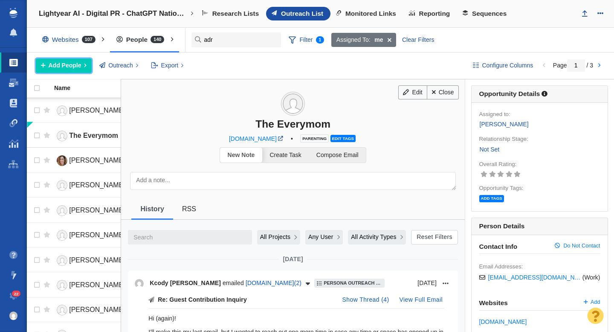
click at [76, 67] on span "Add People" at bounding box center [65, 65] width 33 height 9
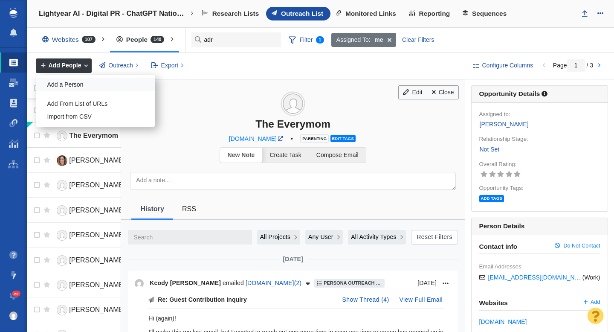
click at [80, 80] on div "Add a Person" at bounding box center [95, 84] width 119 height 13
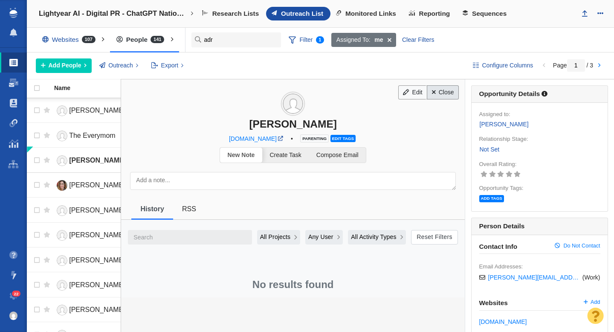
click at [447, 96] on link "Close" at bounding box center [443, 92] width 32 height 14
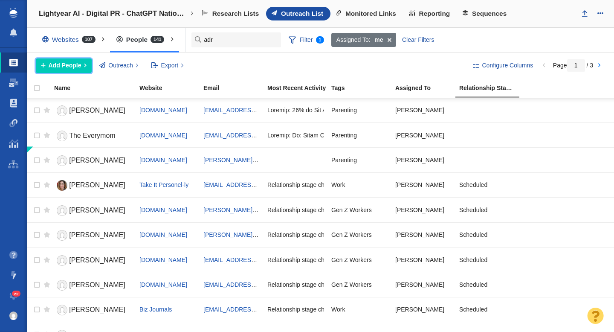
click at [70, 64] on span "Add People" at bounding box center [65, 65] width 33 height 9
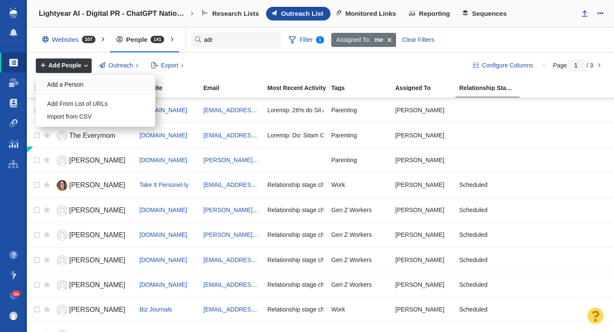
click at [76, 89] on div "Add a Person" at bounding box center [95, 84] width 119 height 13
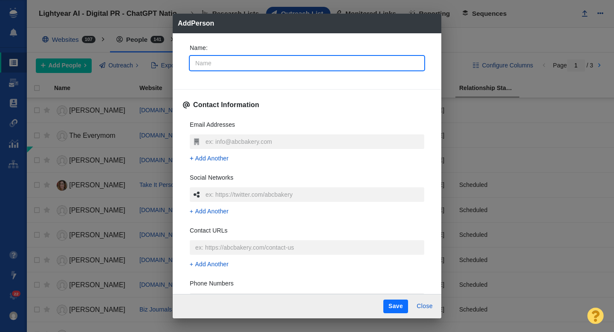
type input "P"
type textarea "x"
type input "Pa"
type textarea "x"
type input "Pat"
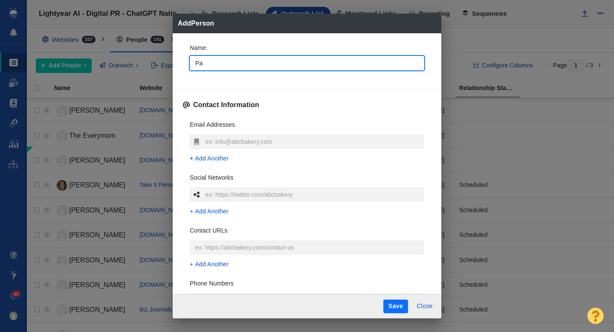
type textarea "x"
type input "Patt"
type textarea "x"
type input "Patty"
type textarea "x"
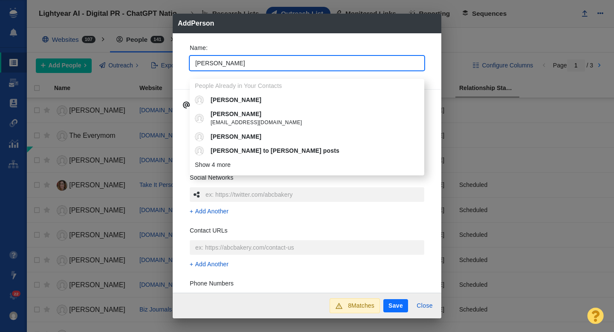
type input "Patty"
type textarea "x"
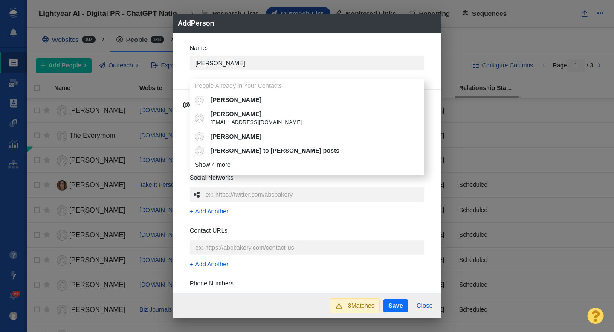
click at [181, 68] on div "Name : Patty People Already in Your Contacts Patty Patty PWendt@vcccd.edu Patty…" at bounding box center [307, 163] width 269 height 260
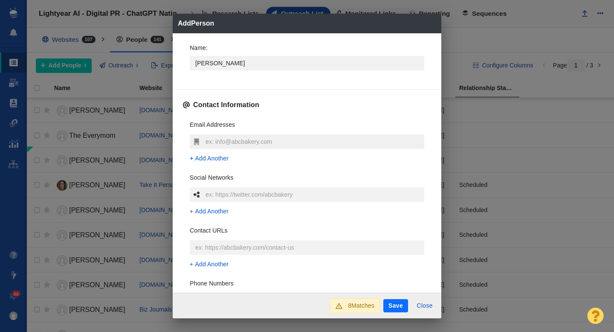
click at [227, 139] on input "text" at bounding box center [313, 141] width 221 height 14
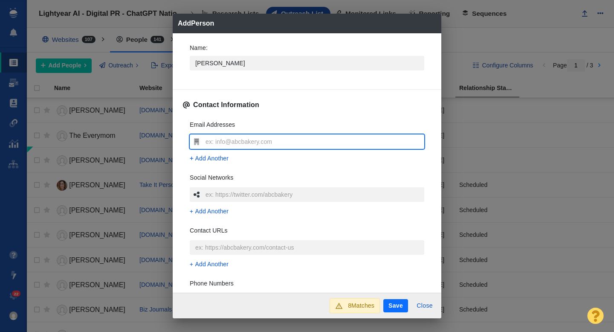
type input "patty@theeverygirl.com"
type textarea "x"
type input "patty@theeverygirl.com"
click at [183, 148] on div "Email Addresses patty@theeverygirl.com Add Another Social Networks Add Another …" at bounding box center [307, 240] width 248 height 254
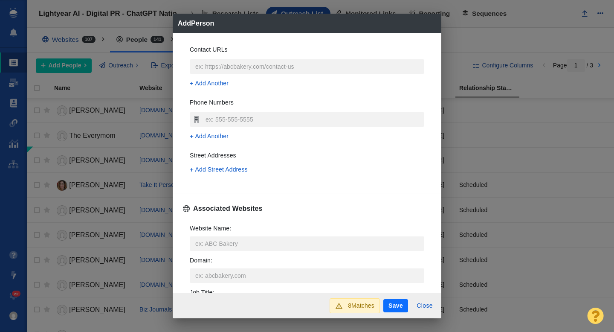
scroll to position [196, 0]
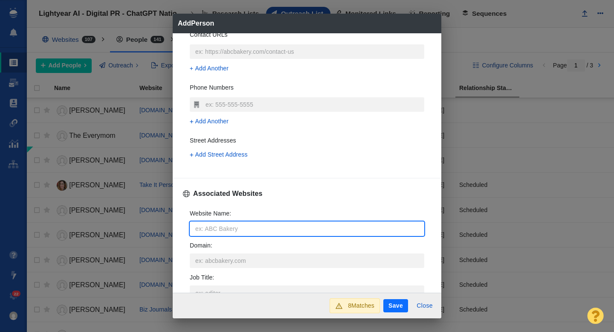
click at [208, 235] on input "Website Name :" at bounding box center [307, 228] width 235 height 14
type input "t"
type textarea "x"
type input "th"
type textarea "x"
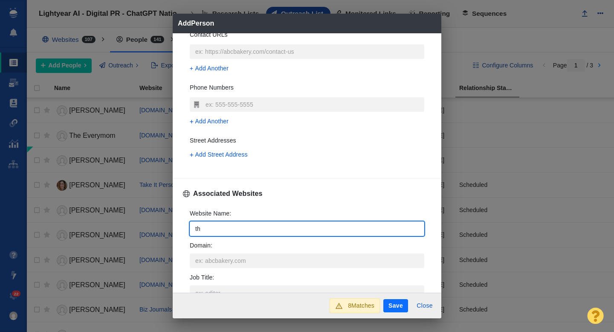
type input "the"
type textarea "x"
type input "thee"
type textarea "x"
type input "theev"
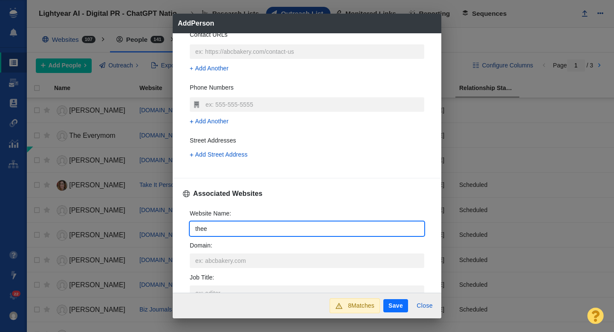
type textarea "x"
type input "theeve"
type textarea "x"
type input "theever"
type textarea "x"
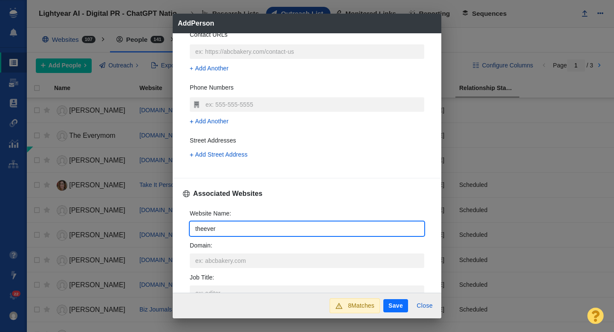
type input "theevery"
type textarea "x"
type input "theeverym"
type textarea "x"
type input "theeverymo"
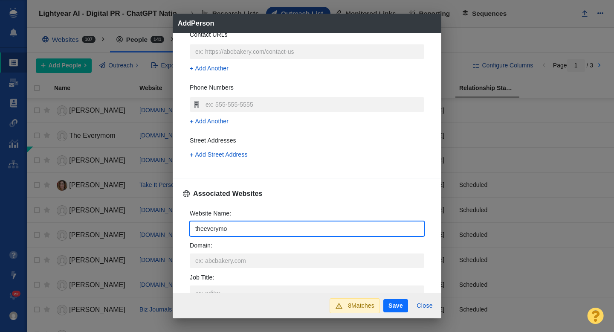
type textarea "x"
type input "theeverymom"
type textarea "x"
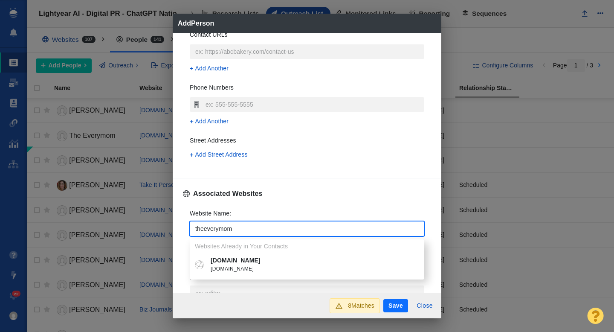
type input "theeverymom"
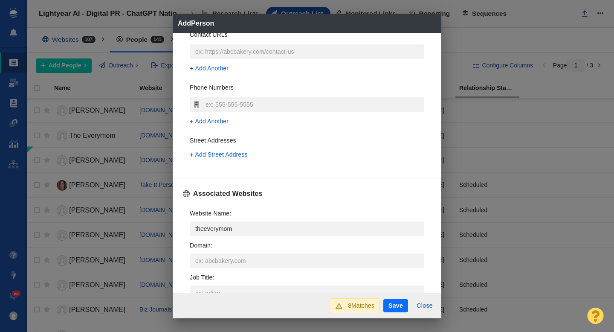
click at [223, 257] on p "theeverymom.com" at bounding box center [313, 260] width 205 height 9
type textarea "x"
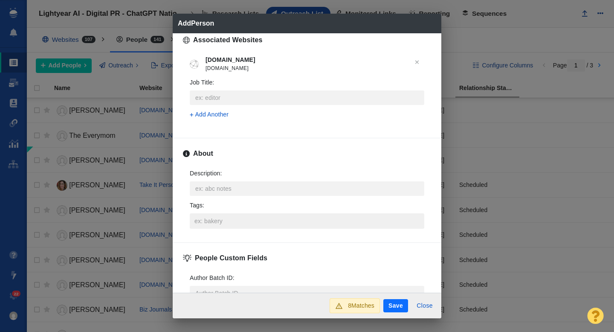
scroll to position [351, 0]
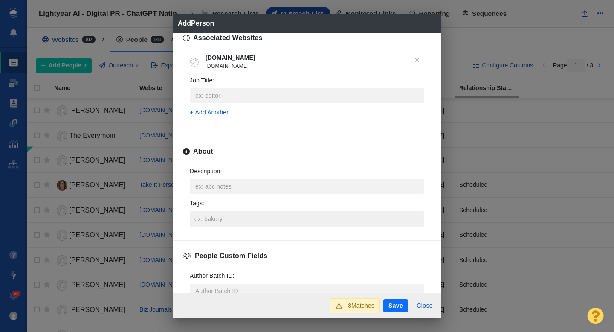
click at [220, 216] on input "Tags :" at bounding box center [306, 218] width 229 height 15
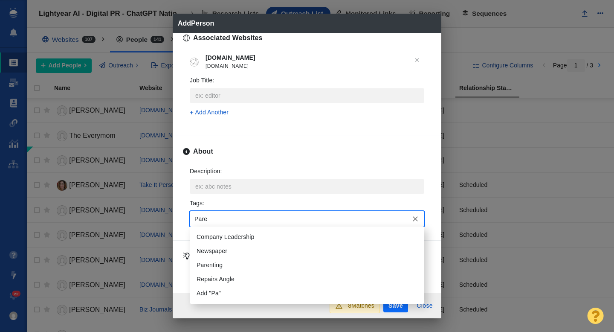
type input "Paren"
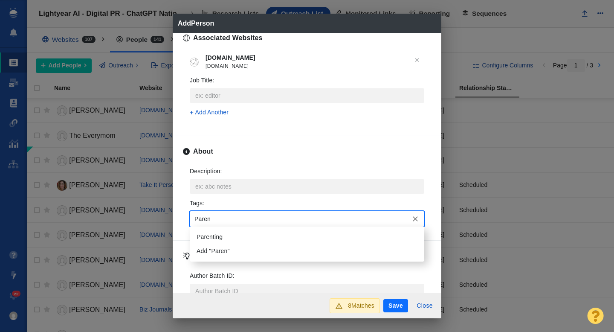
click at [218, 232] on li "Parenting" at bounding box center [307, 237] width 235 height 14
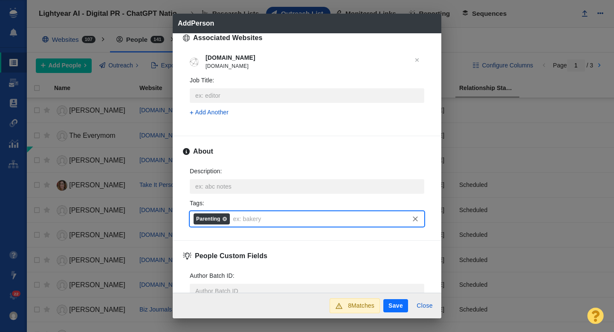
click at [391, 306] on button "Save" at bounding box center [395, 306] width 25 height 14
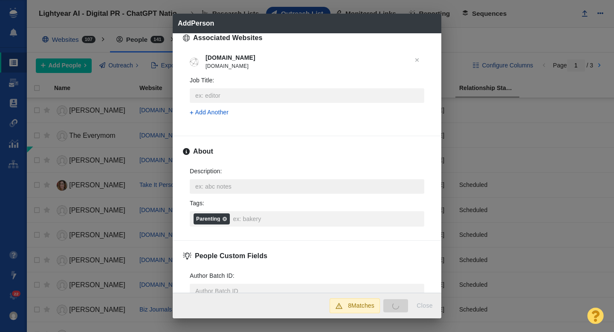
type textarea "x"
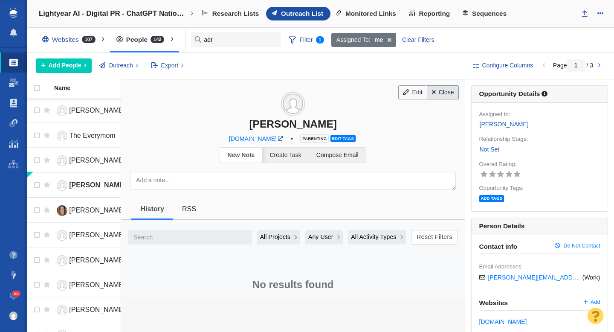
click at [449, 90] on link "Close" at bounding box center [443, 92] width 32 height 14
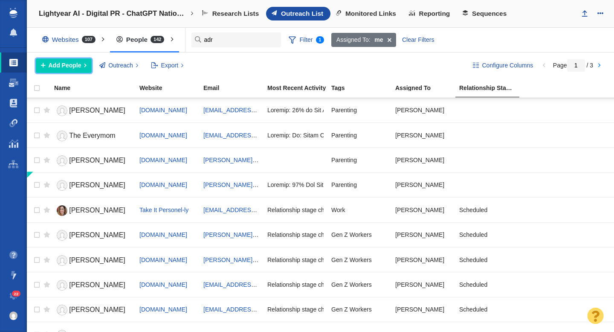
click at [71, 71] on button "Add People" at bounding box center [64, 65] width 56 height 14
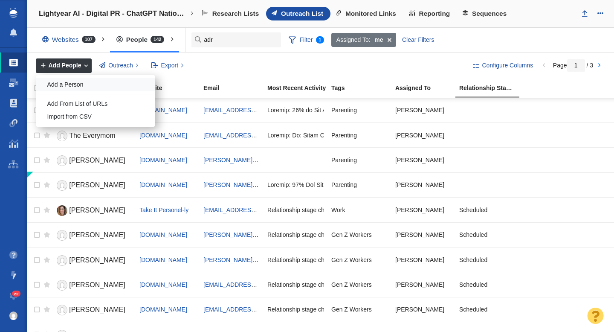
click at [81, 83] on div "Add a Person" at bounding box center [95, 84] width 119 height 13
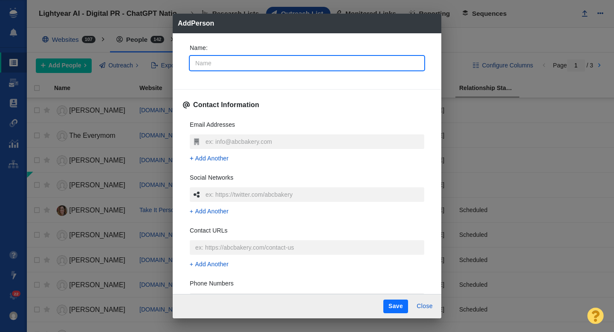
type input "J"
type textarea "x"
type input "Ju"
type textarea "x"
type input "Jul"
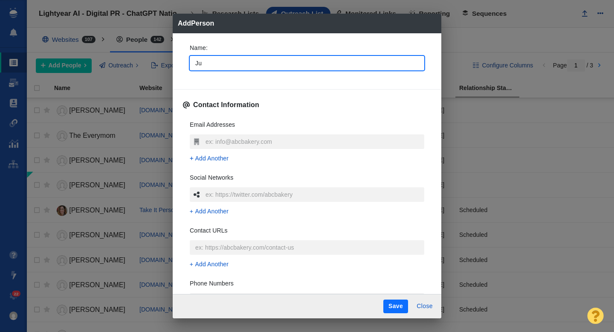
type textarea "x"
type input "Juli"
type textarea "x"
type input "[PERSON_NAME]"
type textarea "x"
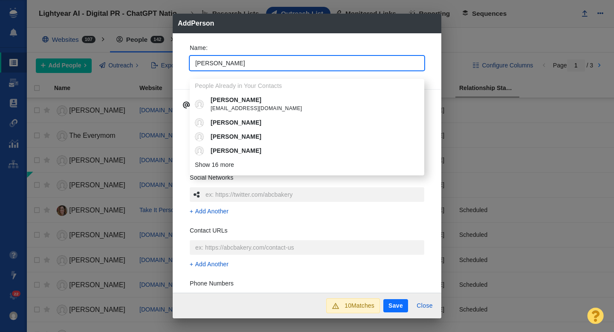
type input "[PERSON_NAME]"
click at [180, 70] on div "Name : Julia People Already in Your Contacts Julia jherbst@businessinsider.com …" at bounding box center [307, 163] width 269 height 260
type textarea "x"
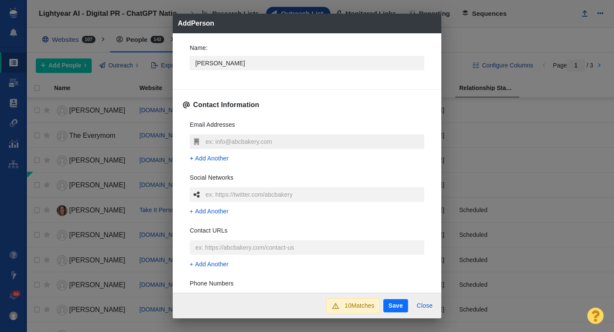
click at [218, 140] on input "text" at bounding box center [313, 141] width 221 height 14
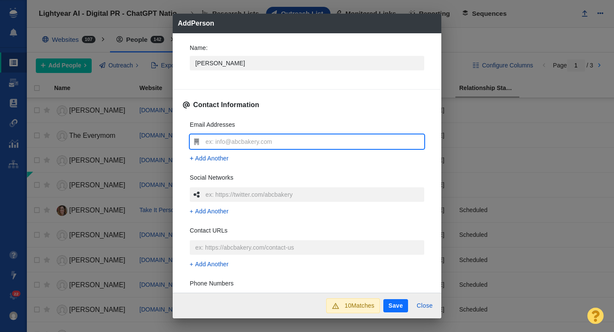
type input "[PERSON_NAME][EMAIL_ADDRESS][DOMAIN_NAME]"
type textarea "x"
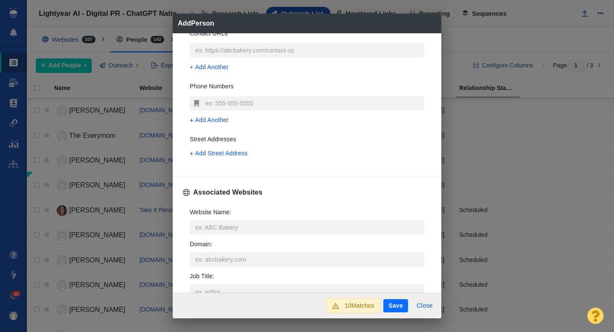
scroll to position [214, 0]
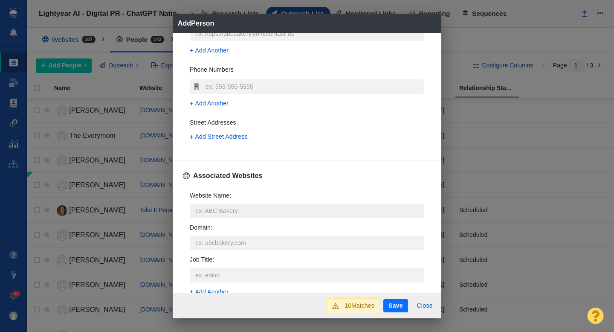
type input "[PERSON_NAME][EMAIL_ADDRESS][DOMAIN_NAME]"
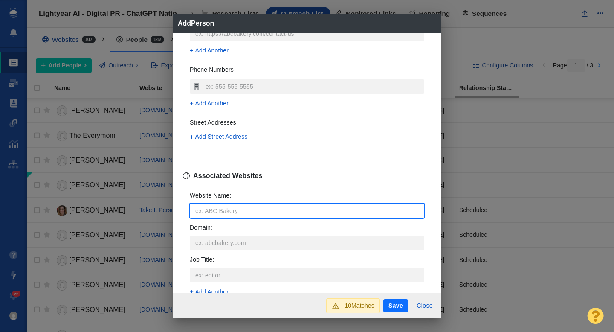
click at [209, 206] on input "Website Name :" at bounding box center [307, 210] width 235 height 14
type input "t"
type textarea "x"
type input "th"
type textarea "x"
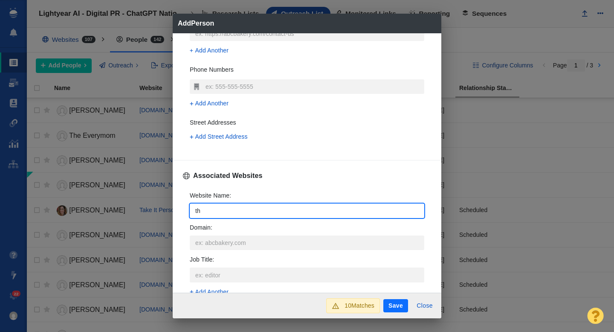
type input "the"
type textarea "x"
type input "thee"
type textarea "x"
type input "theev"
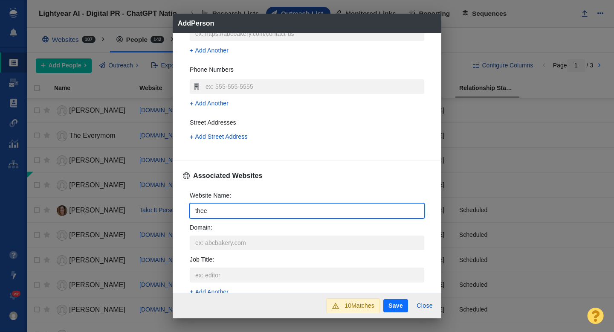
type textarea "x"
type input "theeve"
type textarea "x"
type input "theever"
type textarea "x"
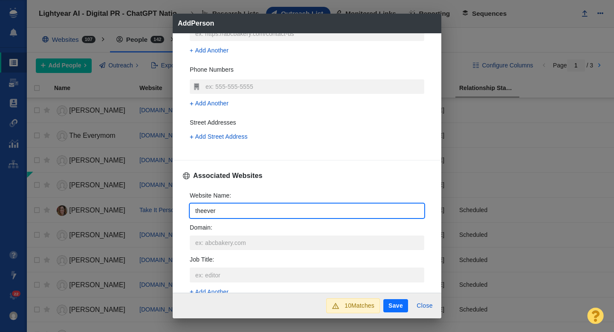
type input "theevery"
type textarea "x"
type input "theeverym"
type textarea "x"
type input "theeverymo"
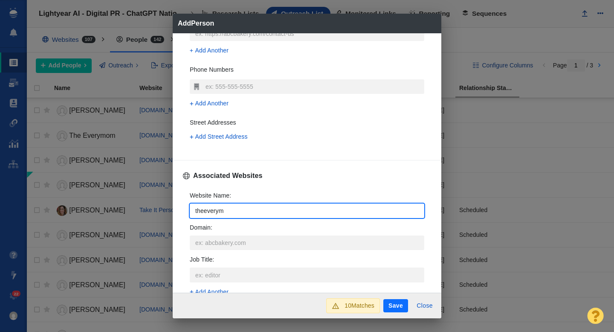
type textarea "x"
type input "theeverymom"
type textarea "x"
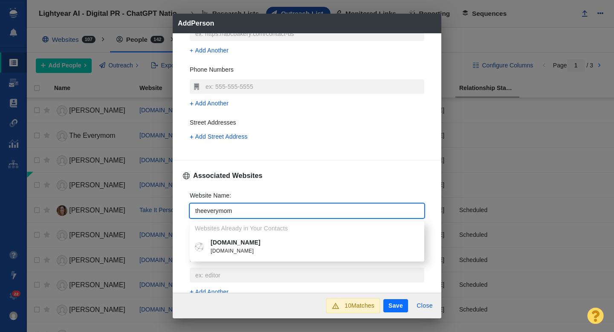
type input "theeverymom"
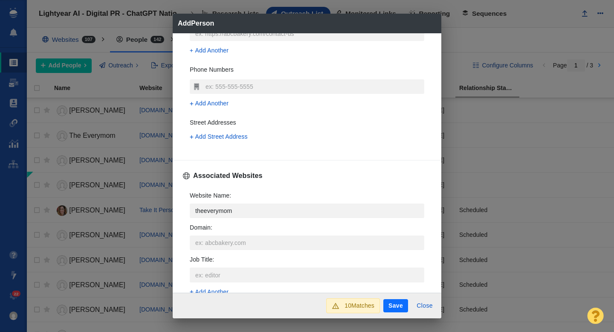
click at [244, 238] on p "[DOMAIN_NAME]" at bounding box center [313, 242] width 205 height 9
type textarea "x"
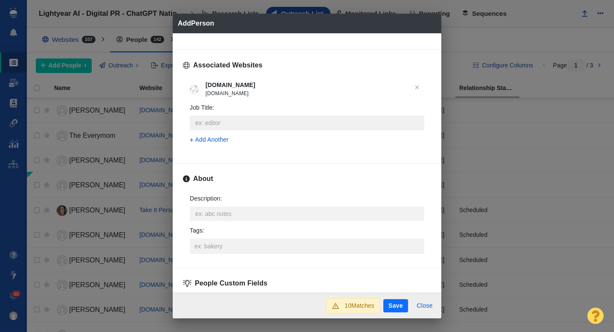
scroll to position [392, 0]
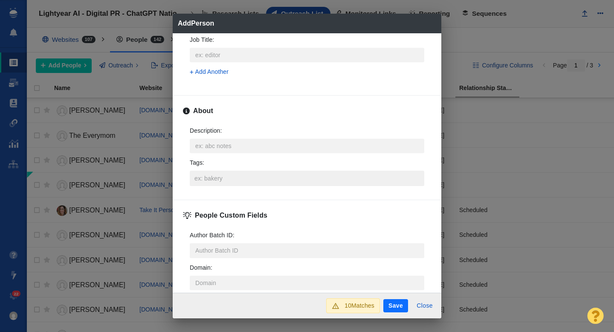
click at [206, 176] on input "Tags :" at bounding box center [306, 178] width 229 height 15
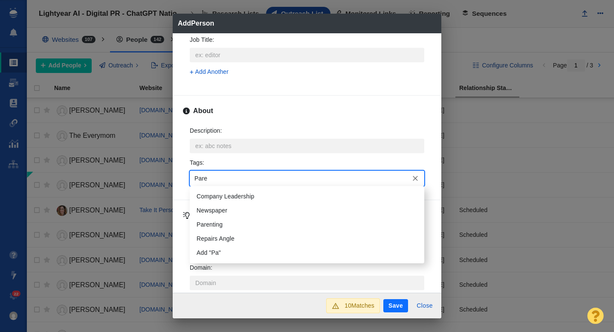
type input "Paren"
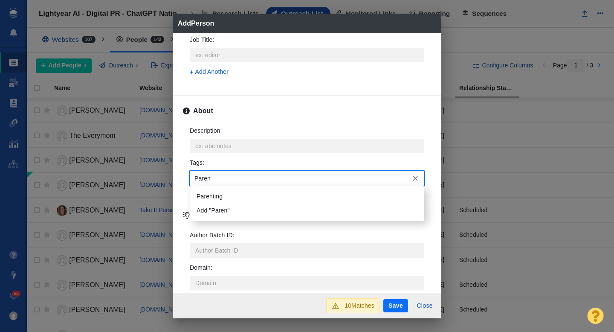
click at [205, 195] on li "Parenting" at bounding box center [307, 196] width 235 height 14
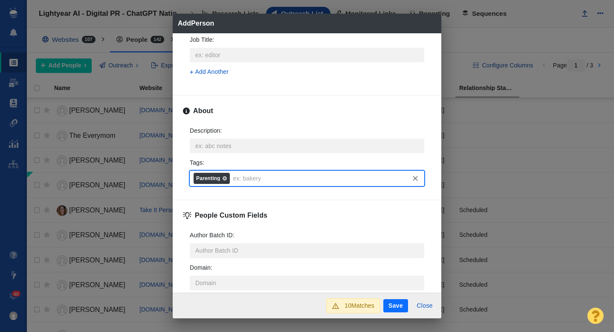
click at [389, 306] on button "Save" at bounding box center [395, 306] width 25 height 14
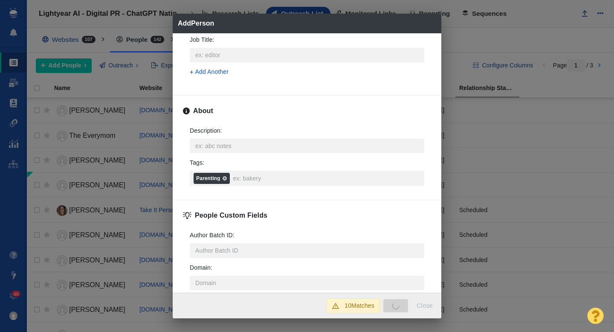
type textarea "x"
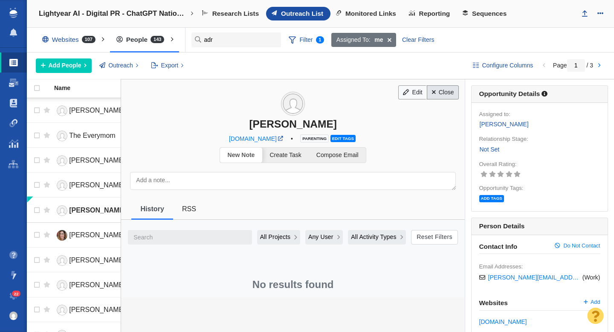
click at [446, 92] on link "Close" at bounding box center [443, 92] width 32 height 14
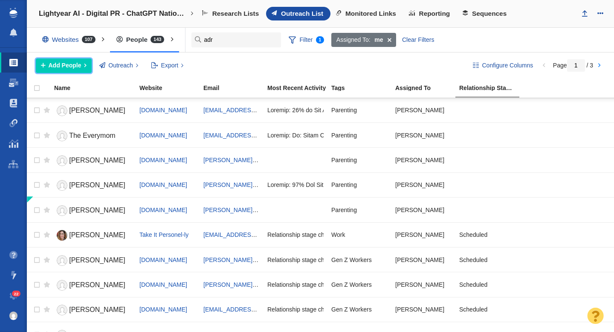
click at [67, 64] on span "Add People" at bounding box center [65, 65] width 33 height 9
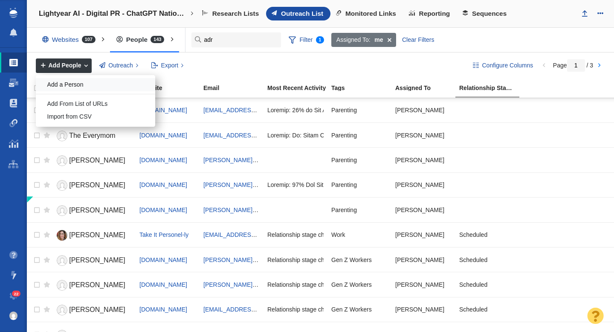
click at [72, 85] on div "Add a Person" at bounding box center [95, 84] width 119 height 13
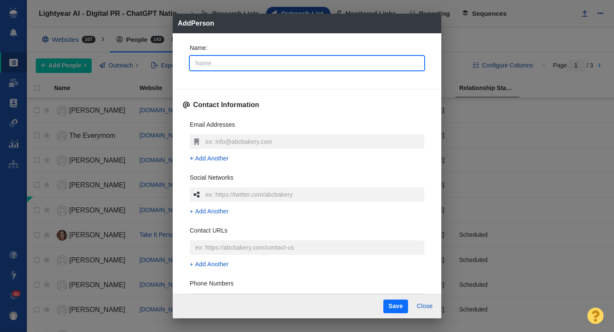
type input "D"
type textarea "x"
type input "Da"
type textarea "x"
type input "Dar"
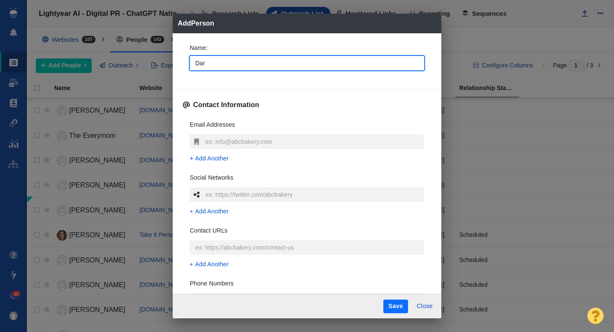
type textarea "x"
type input "Darl"
type textarea "x"
type input "Darli"
type textarea "x"
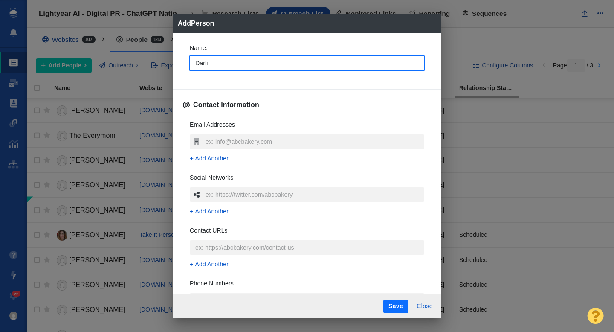
type input "Darlin"
type textarea "x"
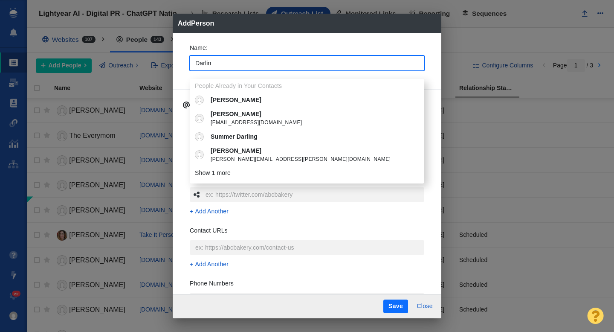
type input "Darlin"
type textarea "x"
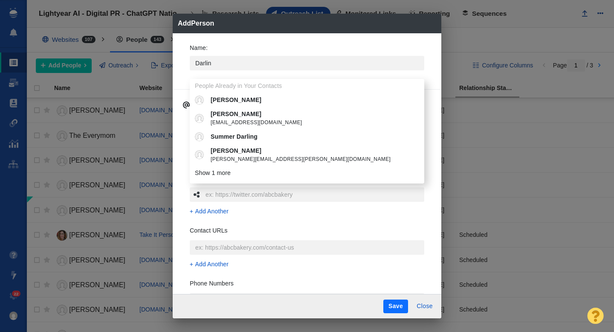
click at [180, 65] on div "Name : Darlin People Already in Your Contacts Gwen Darling Nadiyah Darling ndar…" at bounding box center [307, 163] width 269 height 261
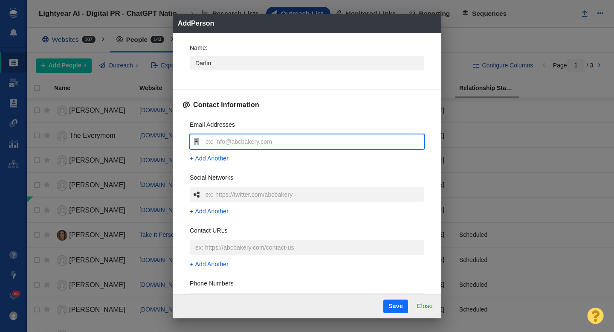
click at [221, 143] on input "text" at bounding box center [313, 141] width 221 height 14
type input "[PERSON_NAME][EMAIL_ADDRESS][DOMAIN_NAME]"
type textarea "x"
type input "[PERSON_NAME][EMAIL_ADDRESS][DOMAIN_NAME]"
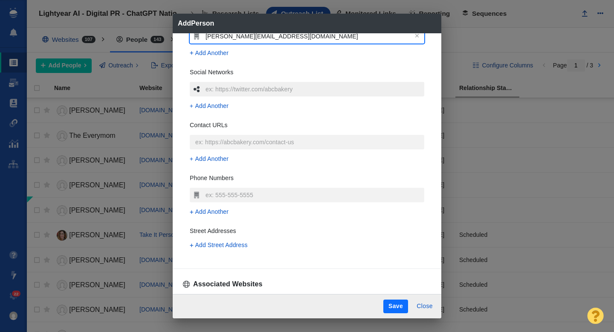
scroll to position [173, 0]
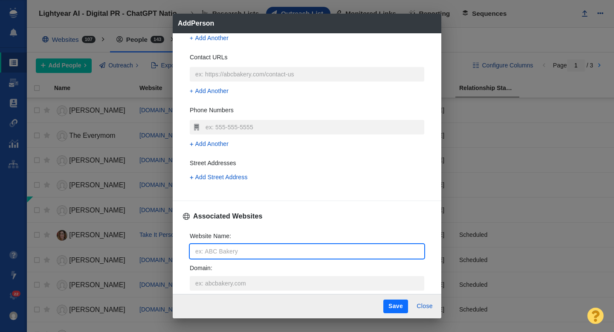
click at [202, 249] on input "Website Name :" at bounding box center [307, 251] width 235 height 14
type input "new"
type textarea "x"
type input "news"
type textarea "x"
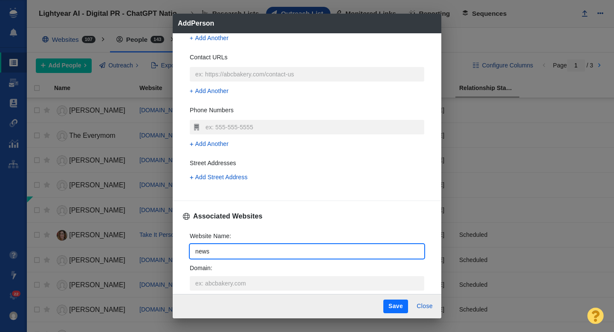
type input "newsw"
type textarea "x"
type input "newswe"
type textarea "x"
type input "newswee"
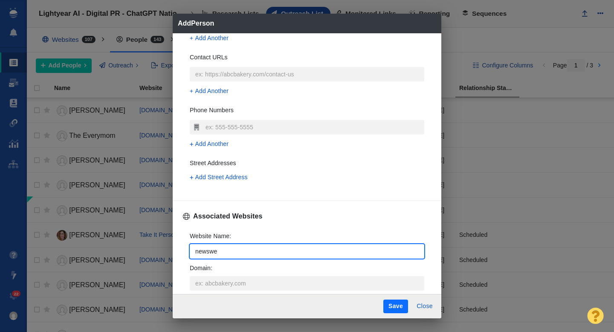
type textarea "x"
type input "newsweek"
type textarea "x"
type input "newsweek."
type textarea "x"
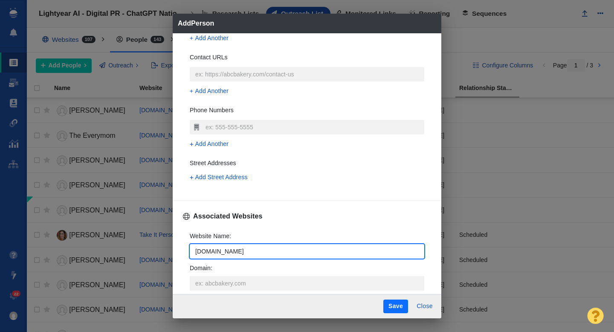
type input "newsweek.com"
type textarea "x"
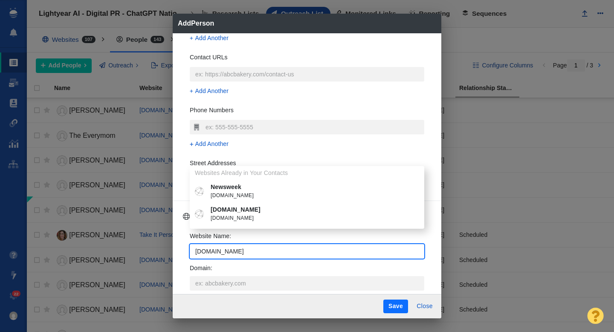
type input "newsweek.com"
click at [230, 194] on span "newsweek.com" at bounding box center [313, 195] width 205 height 9
type textarea "x"
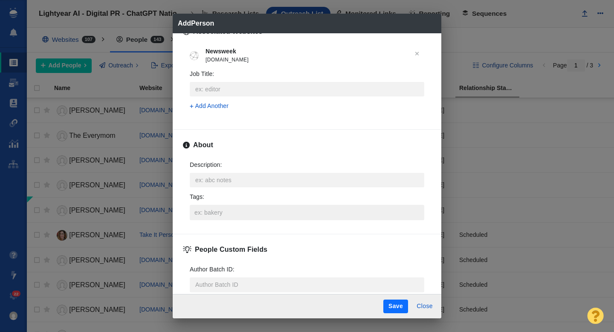
scroll to position [420, 0]
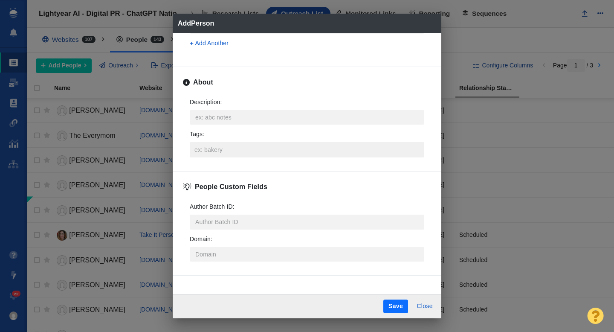
click at [207, 150] on input "Tags :" at bounding box center [306, 149] width 229 height 15
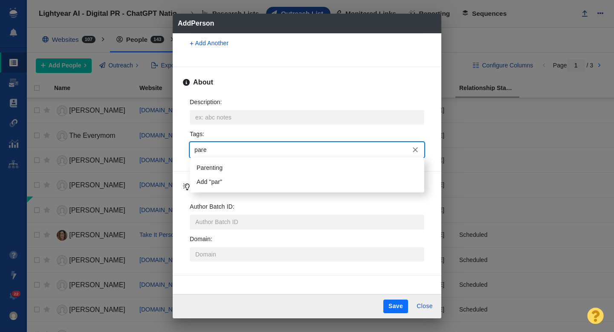
type input "paren"
click at [214, 169] on li "Parenting" at bounding box center [307, 168] width 235 height 14
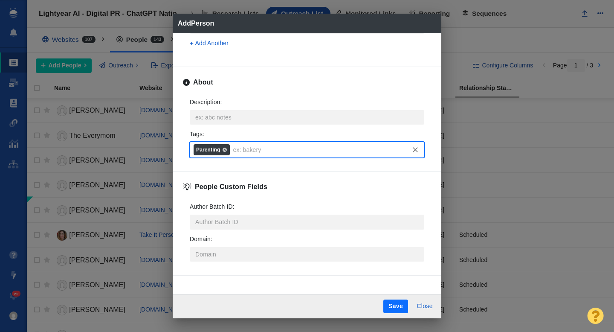
click at [397, 307] on button "Save" at bounding box center [395, 306] width 25 height 14
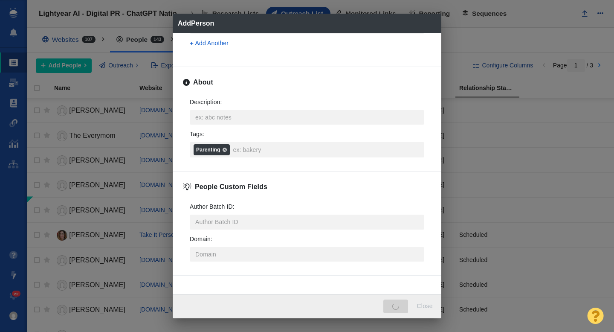
type textarea "x"
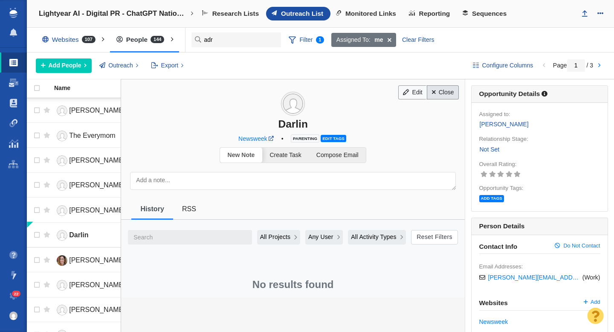
click at [439, 96] on link "Close" at bounding box center [443, 92] width 32 height 14
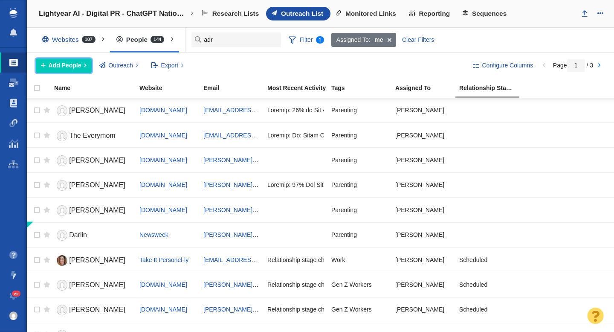
click at [70, 66] on span "Add People" at bounding box center [65, 65] width 33 height 9
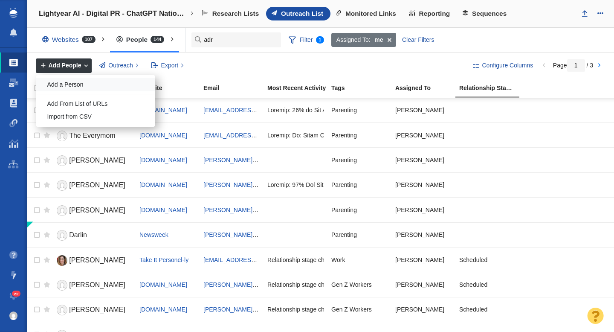
click at [73, 87] on div "Add a Person" at bounding box center [95, 84] width 119 height 13
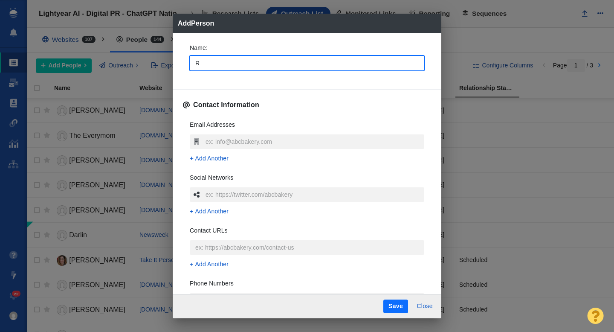
type input "Ri"
type textarea "x"
type input "[PERSON_NAME]"
type textarea "x"
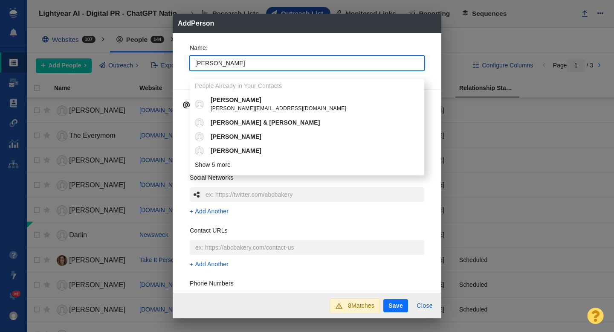
type input "[PERSON_NAME]"
click at [183, 67] on div "Name : Rita People Already in Your Contacts Rita Rita_Marrocchio@atriushealth.o…" at bounding box center [307, 60] width 248 height 46
type textarea "x"
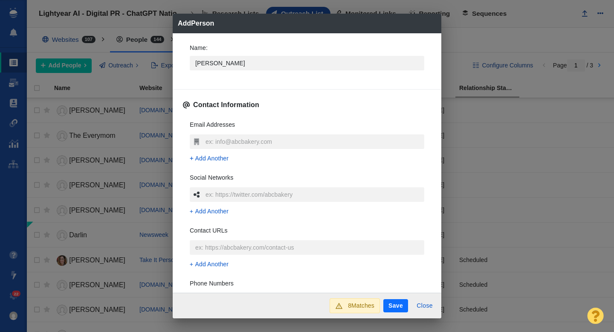
click at [216, 139] on input "text" at bounding box center [313, 141] width 221 height 14
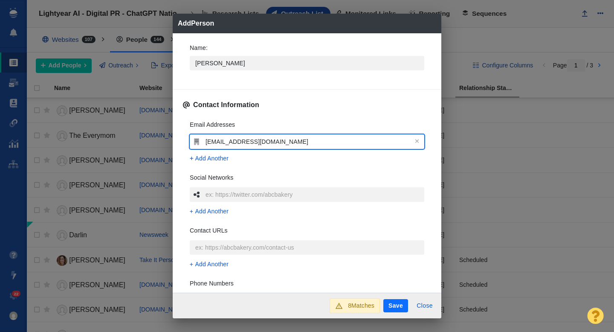
type input "[EMAIL_ADDRESS][DOMAIN_NAME]"
type textarea "x"
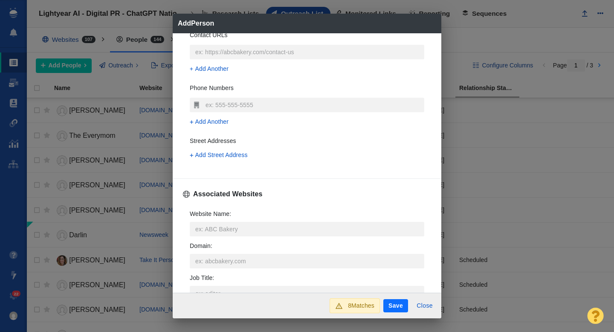
scroll to position [233, 0]
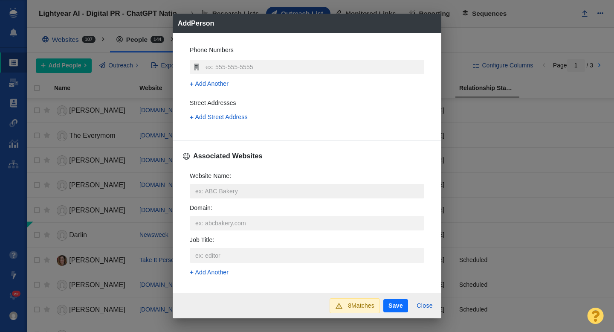
type input "[EMAIL_ADDRESS][DOMAIN_NAME]"
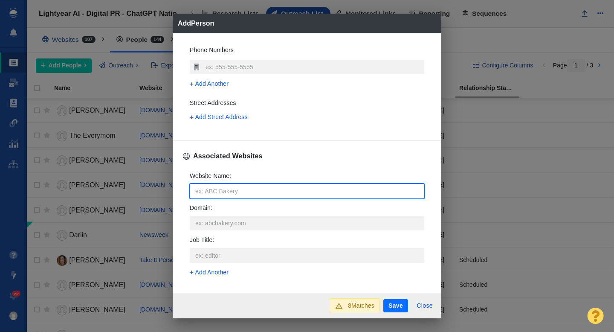
click at [209, 191] on input "Website Name :" at bounding box center [307, 191] width 235 height 14
type input "s"
type textarea "x"
type input "she"
type textarea "x"
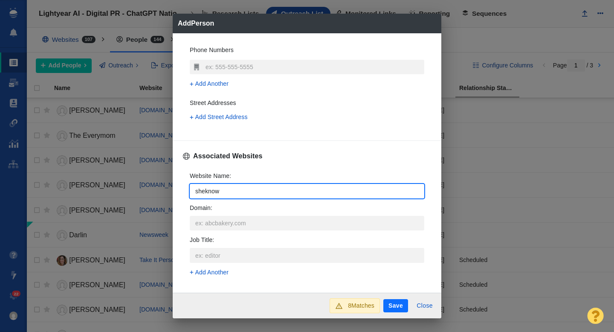
type input "sheknows"
type textarea "x"
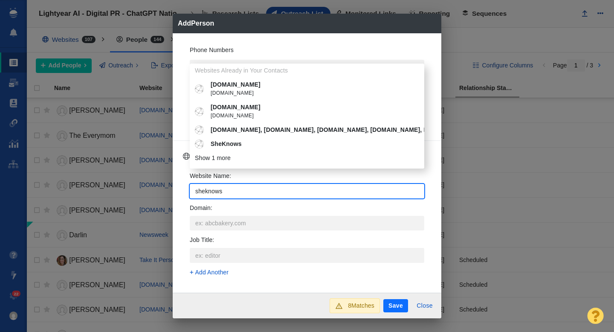
type input "sheknows"
click at [241, 147] on p "SheKnows" at bounding box center [313, 143] width 205 height 9
type textarea "x"
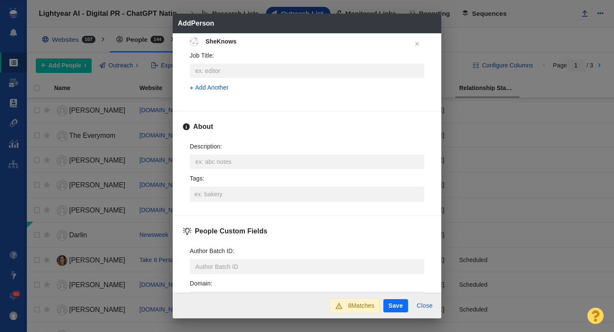
scroll to position [385, 0]
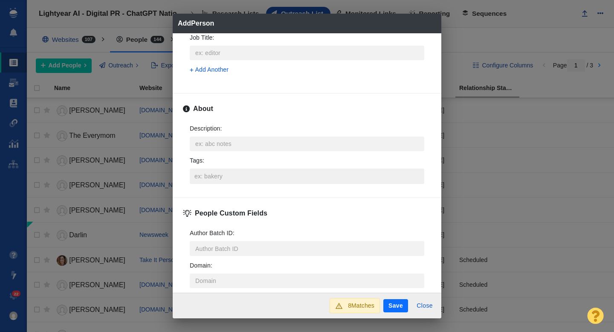
click at [208, 178] on input "Tags :" at bounding box center [306, 175] width 229 height 15
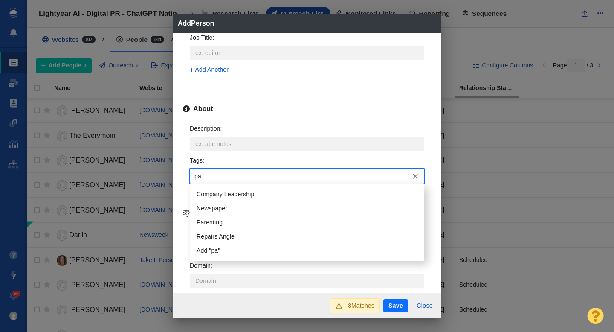
type input "par"
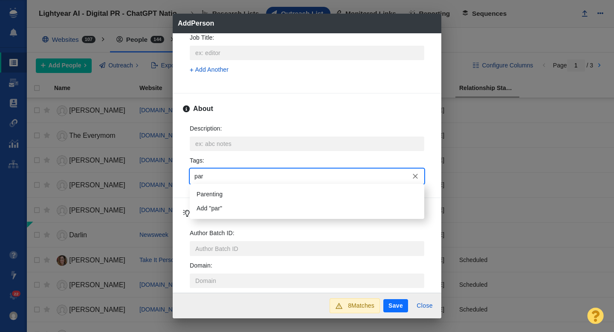
click at [211, 190] on li "Parenting" at bounding box center [307, 194] width 235 height 14
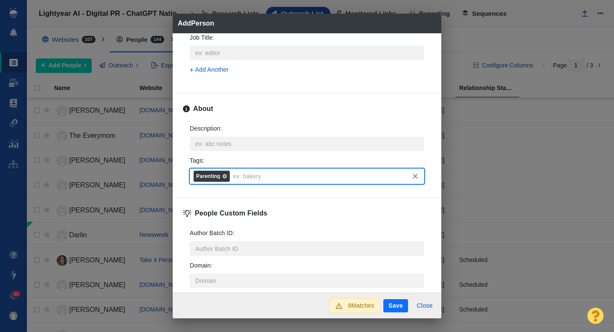
click at [397, 303] on button "Save" at bounding box center [395, 306] width 25 height 14
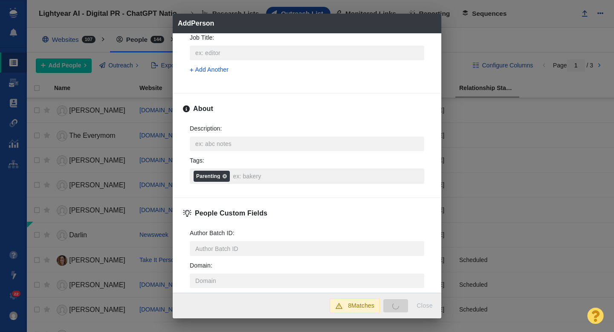
type textarea "x"
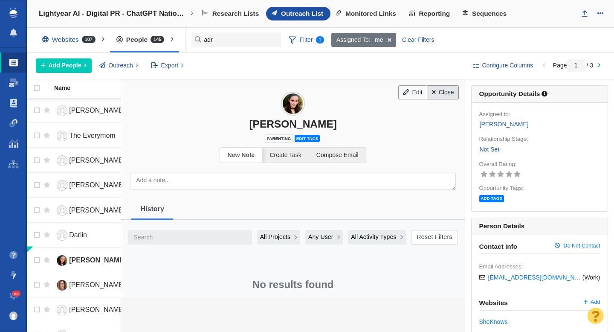
click at [446, 97] on link "Close" at bounding box center [443, 92] width 32 height 14
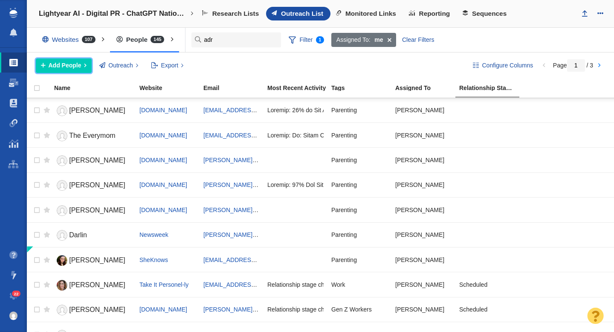
click at [72, 70] on button "Add People" at bounding box center [64, 65] width 56 height 14
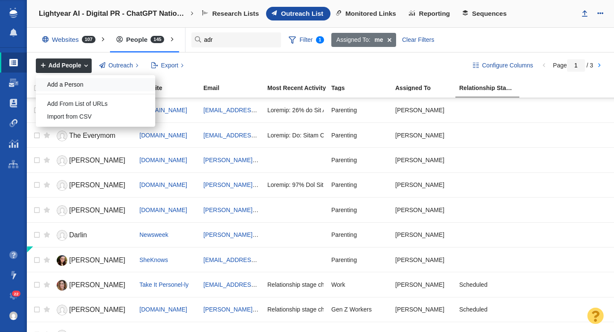
click at [74, 88] on div "Add a Person" at bounding box center [95, 84] width 119 height 13
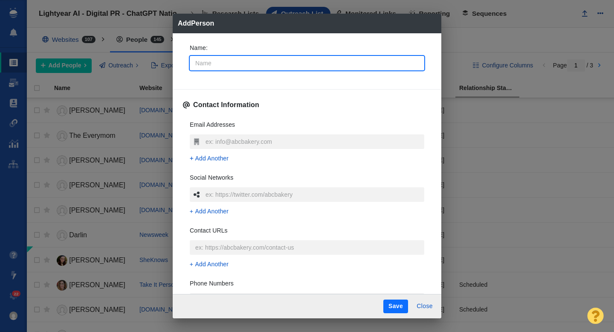
type input "S"
type textarea "x"
type input "Sa"
type textarea "x"
type input "Sar"
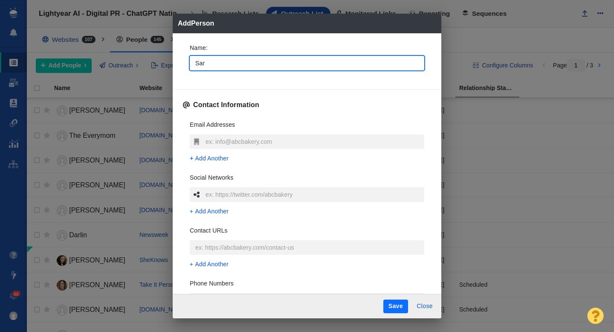
type textarea "x"
type input "[PERSON_NAME]"
type textarea "x"
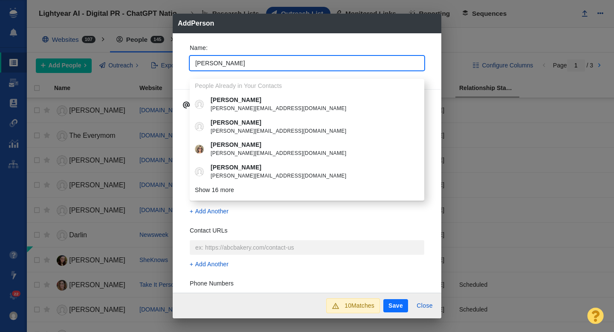
type input "[PERSON_NAME]"
click at [180, 63] on div "Name : [PERSON_NAME] People Already in Your Contacts [PERSON_NAME] [PERSON_NAME…" at bounding box center [307, 163] width 269 height 260
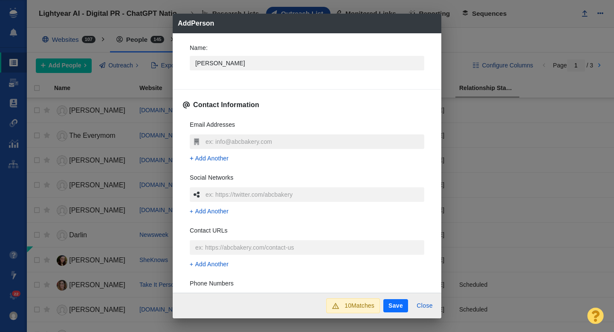
click at [215, 142] on input "text" at bounding box center [313, 141] width 221 height 14
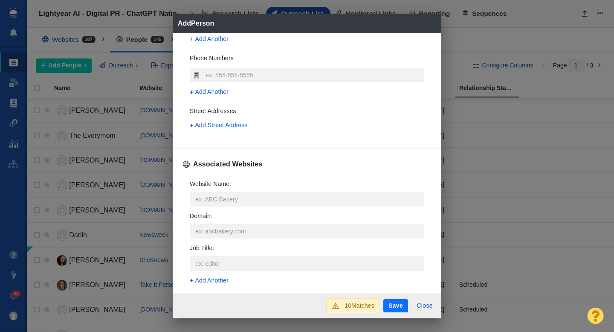
scroll to position [242, 0]
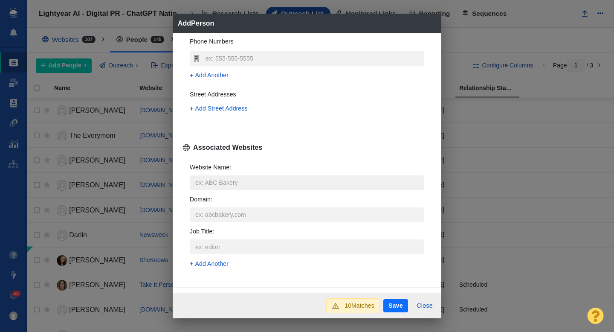
type input "[PERSON_NAME][EMAIL_ADDRESS][PERSON_NAME][DOMAIN_NAME]"
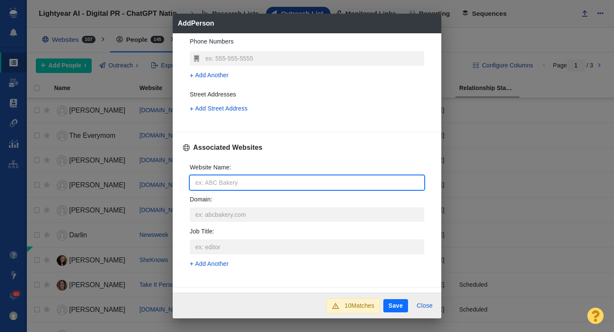
click at [215, 187] on input "Website Name :" at bounding box center [307, 182] width 235 height 14
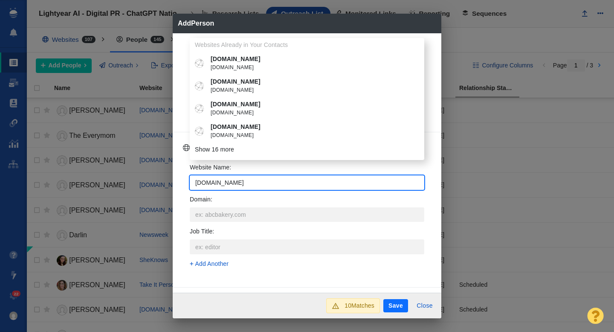
type input "parents.com"
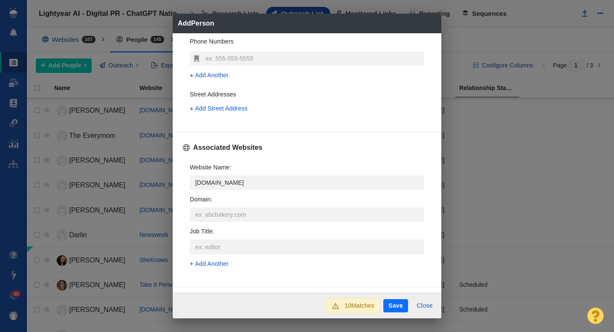
click at [243, 216] on p "parents.com" at bounding box center [313, 214] width 205 height 9
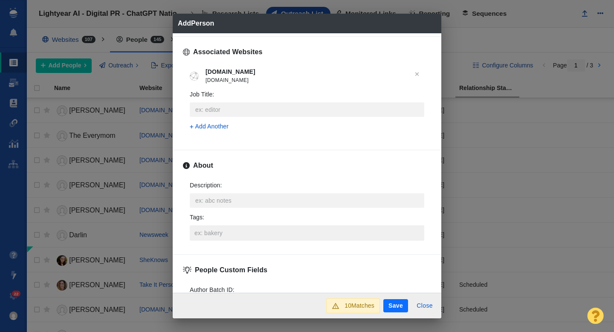
scroll to position [349, 0]
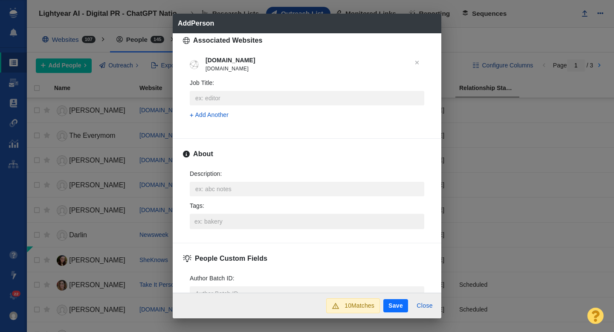
click at [220, 226] on input "Tags :" at bounding box center [306, 221] width 229 height 15
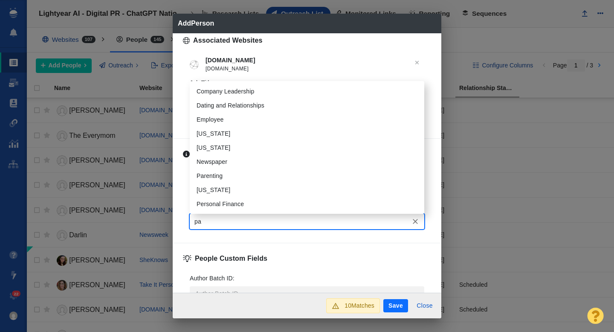
type input "par"
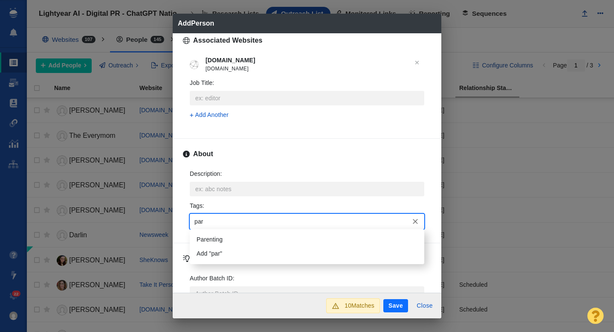
click at [217, 243] on li "Parenting" at bounding box center [307, 239] width 235 height 14
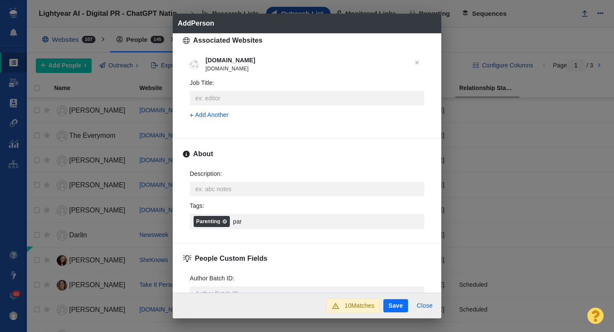
click at [395, 305] on button "Save" at bounding box center [395, 306] width 25 height 14
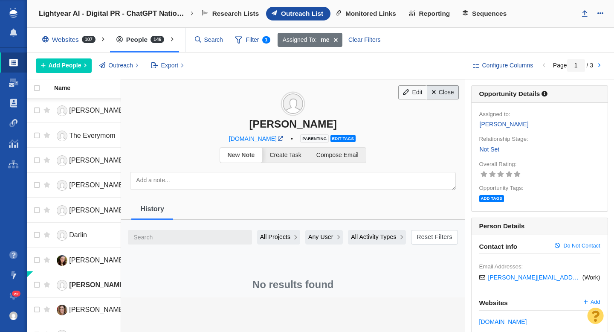
click at [437, 89] on link "Close" at bounding box center [443, 92] width 32 height 14
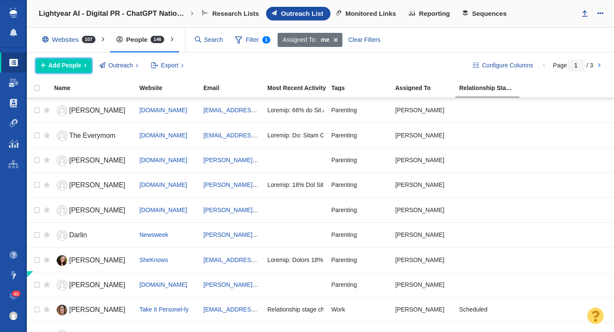
click at [60, 67] on span "Add People" at bounding box center [65, 65] width 33 height 9
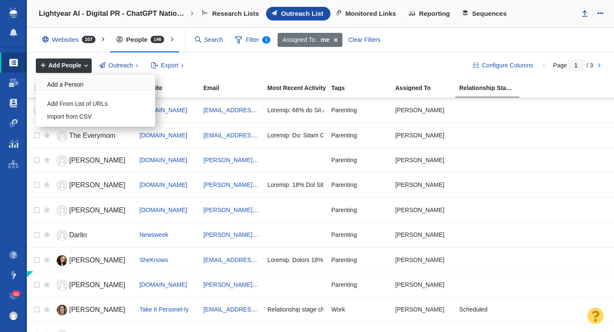
click at [83, 84] on div "Add a Person" at bounding box center [95, 84] width 119 height 13
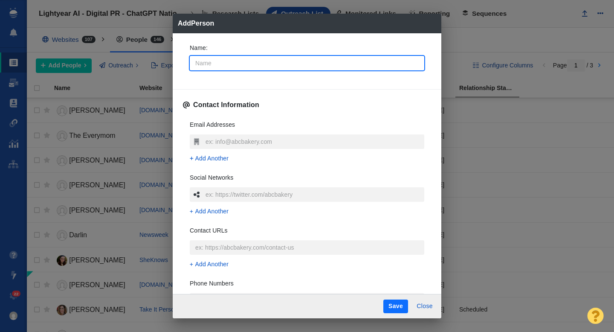
type input "H"
type textarea "x"
type input "Ha"
type textarea "x"
type input "Han"
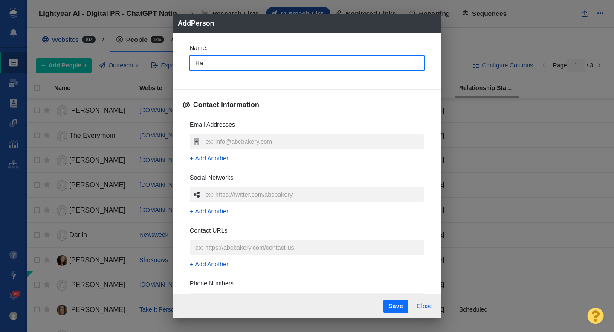
type textarea "x"
type input "Hann"
type textarea "x"
type input "Hanna"
type textarea "x"
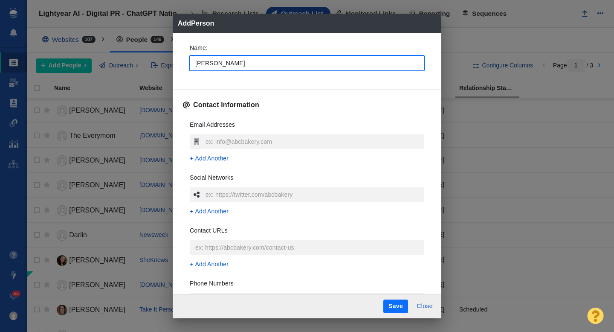
type input "Hannah"
type textarea "x"
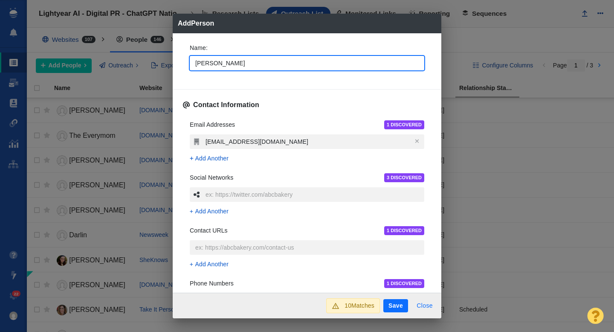
click at [427, 307] on button "Close" at bounding box center [424, 306] width 26 height 14
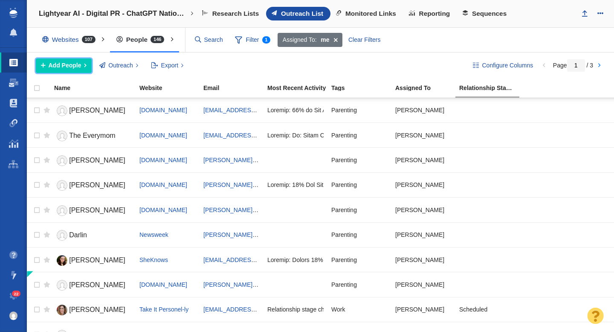
click at [58, 69] on span "Add People" at bounding box center [65, 65] width 33 height 9
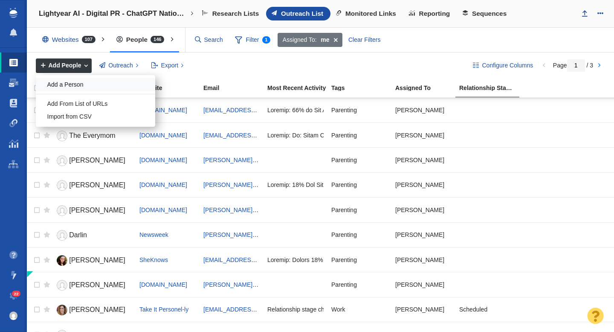
click at [61, 83] on div "Add a Person" at bounding box center [95, 84] width 119 height 13
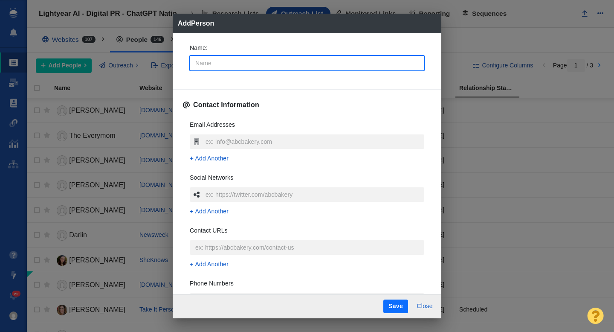
type input "H"
type textarea "x"
type input "Ha"
type textarea "x"
type input "Han"
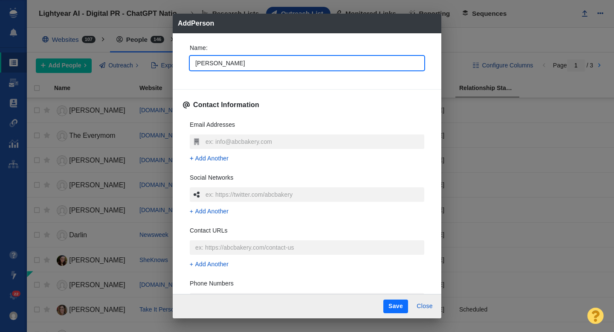
type textarea "x"
type input "Hann"
type textarea "x"
type input "Hanna"
type textarea "x"
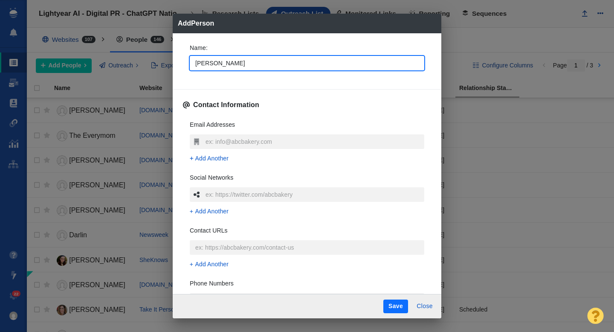
type input "[PERSON_NAME]"
type textarea "x"
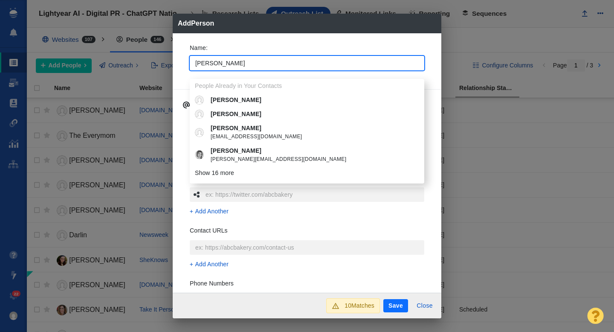
type input "[PERSON_NAME]"
type textarea "x"
click at [180, 61] on div "Name : Hannah People Already in Your Contacts Hannah Hannah Hannah anonsonh@wou…" at bounding box center [307, 163] width 269 height 260
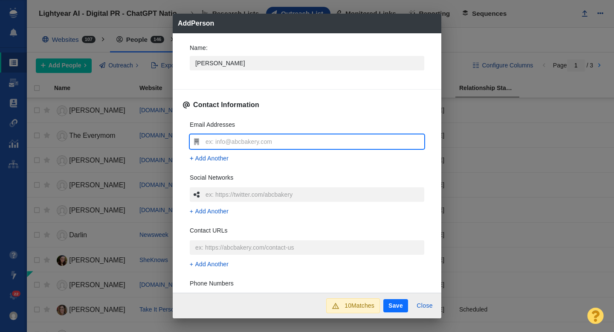
click at [213, 146] on input "text" at bounding box center [313, 141] width 221 height 14
type input "[EMAIL_ADDRESS][DOMAIN_NAME]"
type textarea "x"
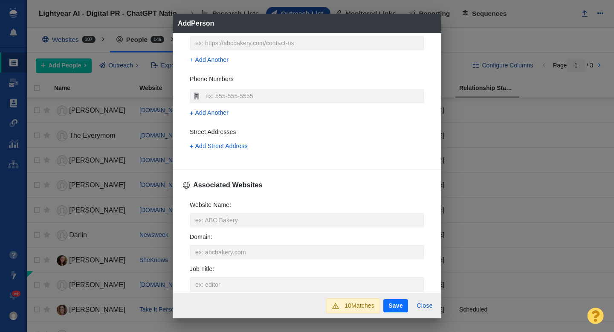
scroll to position [206, 0]
type input "[EMAIL_ADDRESS][DOMAIN_NAME]"
click at [206, 215] on input "Website Name :" at bounding box center [307, 218] width 235 height 14
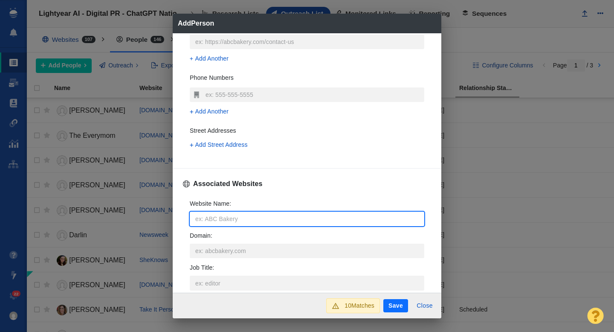
type input "p"
type textarea "x"
type input "pa"
type textarea "x"
type input "par"
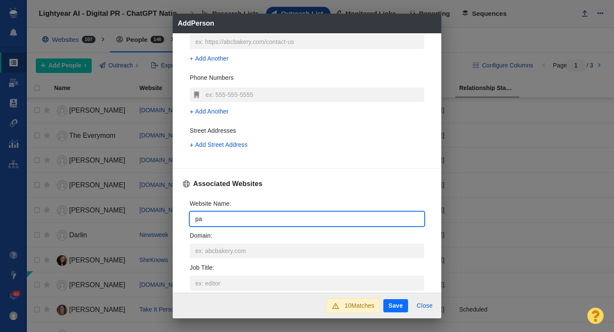
type textarea "x"
type input "pare"
type textarea "x"
type input "paren"
type textarea "x"
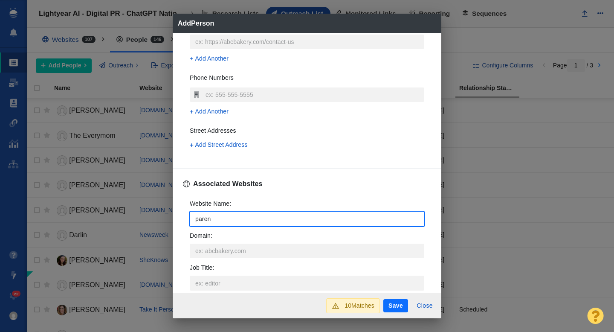
type input "parent"
type textarea "x"
type input "parents"
type textarea "x"
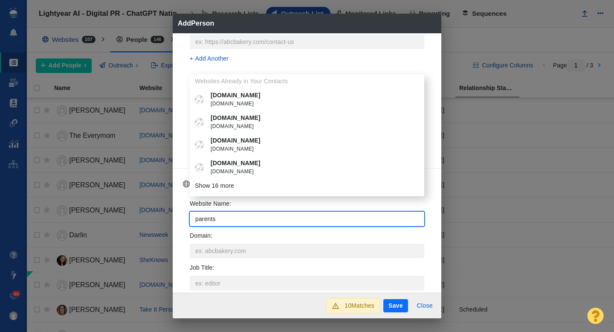
type input "parents."
type textarea "x"
type input "parents.c"
type textarea "x"
type input "parents.co"
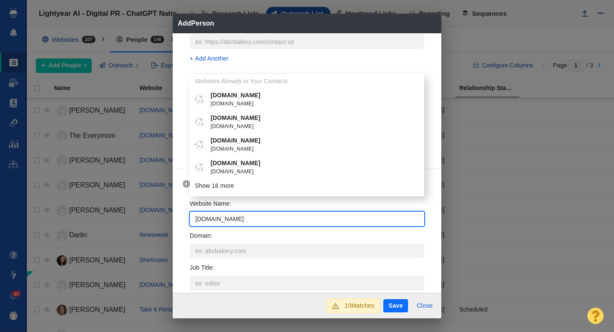
type textarea "x"
type input "[DOMAIN_NAME]"
type textarea "x"
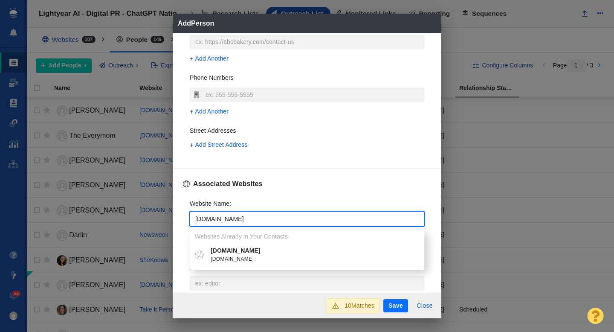
type input "[DOMAIN_NAME]"
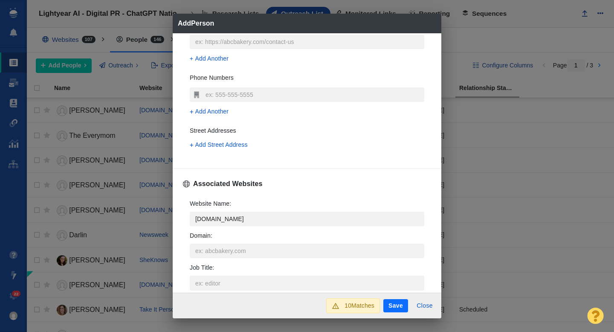
click at [233, 259] on span "[DOMAIN_NAME]" at bounding box center [313, 259] width 205 height 9
type textarea "x"
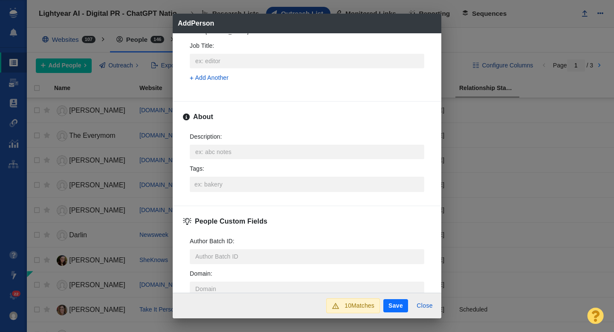
scroll to position [414, 0]
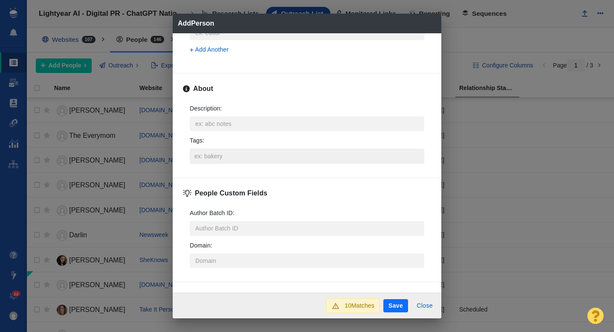
click at [216, 155] on input "Tags :" at bounding box center [306, 155] width 229 height 15
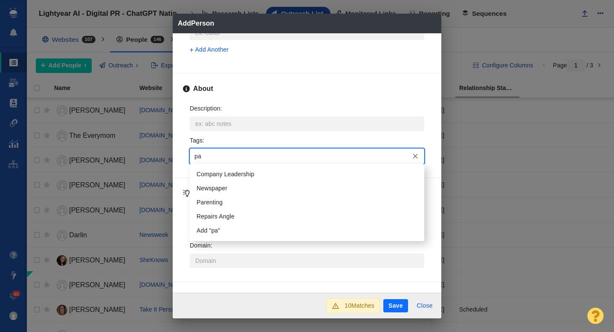
type input "par"
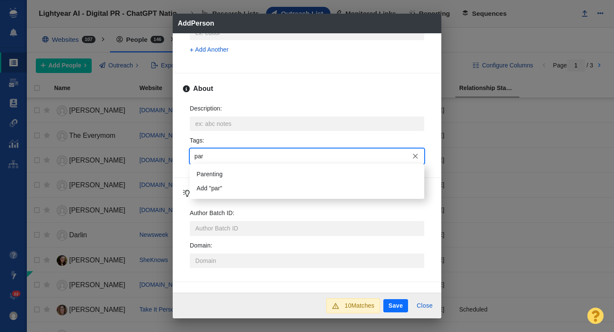
click at [214, 175] on li "Parenting" at bounding box center [307, 174] width 235 height 14
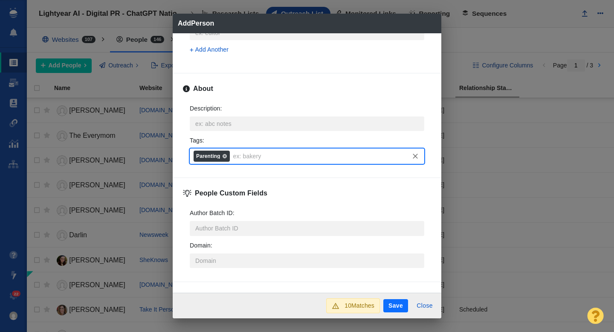
click at [397, 310] on button "Save" at bounding box center [395, 306] width 25 height 14
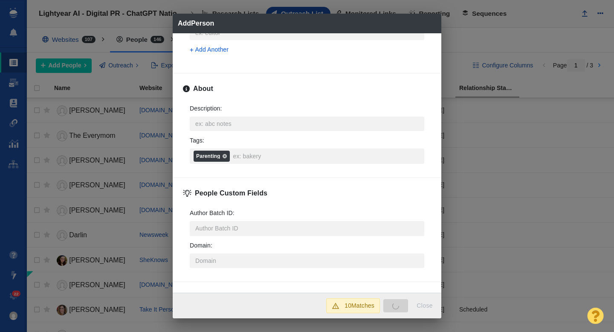
type textarea "x"
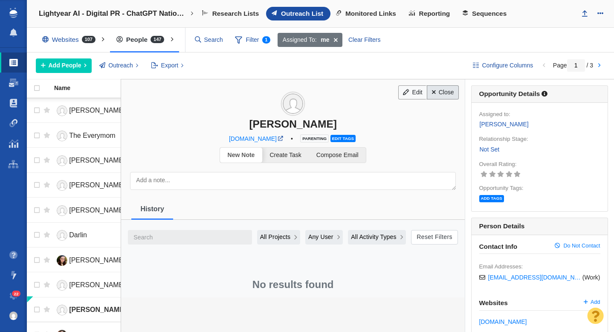
click at [438, 91] on link "Close" at bounding box center [443, 92] width 32 height 14
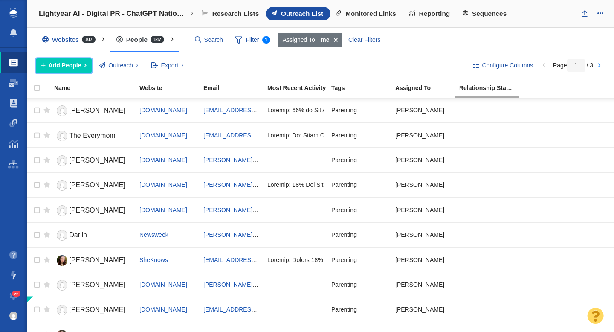
click at [58, 67] on span "Add People" at bounding box center [65, 65] width 33 height 9
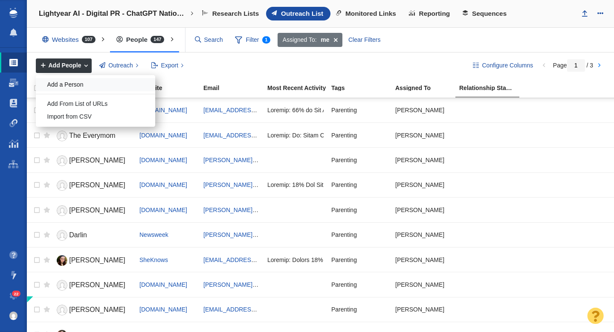
click at [72, 84] on div "Add a Person" at bounding box center [95, 84] width 119 height 13
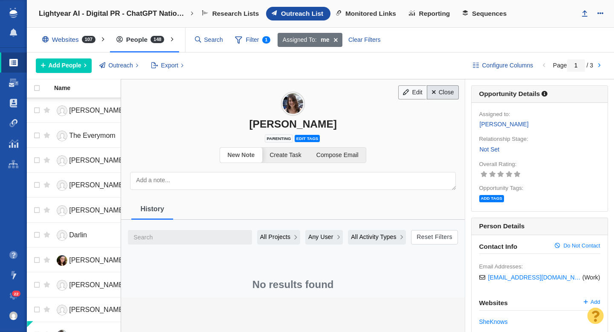
click at [445, 87] on link "Close" at bounding box center [443, 92] width 32 height 14
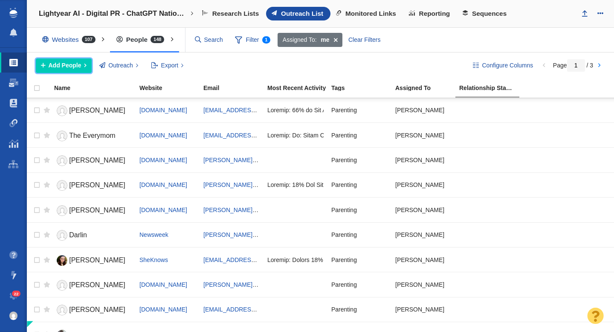
click at [56, 63] on span "Add People" at bounding box center [65, 65] width 33 height 9
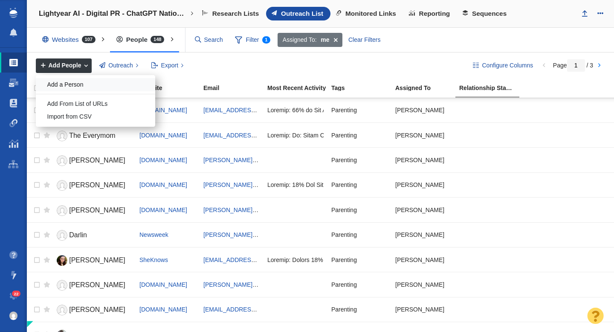
click at [69, 83] on div "Add a Person" at bounding box center [95, 84] width 119 height 13
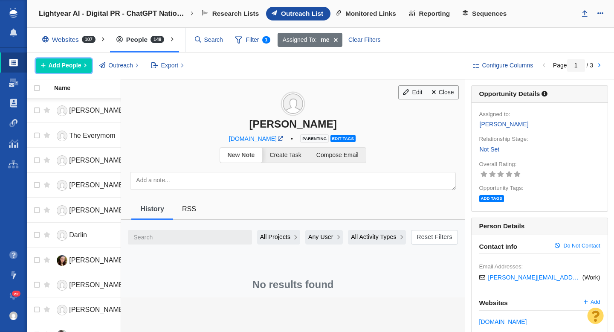
click at [53, 63] on span "Add People" at bounding box center [65, 65] width 33 height 9
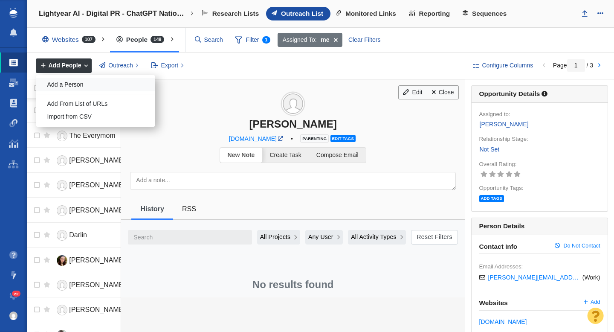
click at [77, 84] on div "Add a Person" at bounding box center [95, 84] width 119 height 13
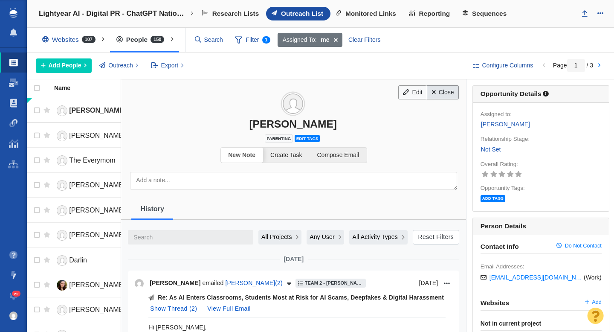
click at [447, 90] on link "Close" at bounding box center [443, 92] width 32 height 14
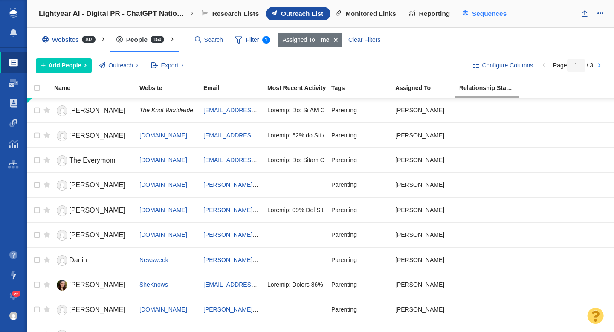
click at [480, 17] on span "Sequences" at bounding box center [489, 14] width 35 height 8
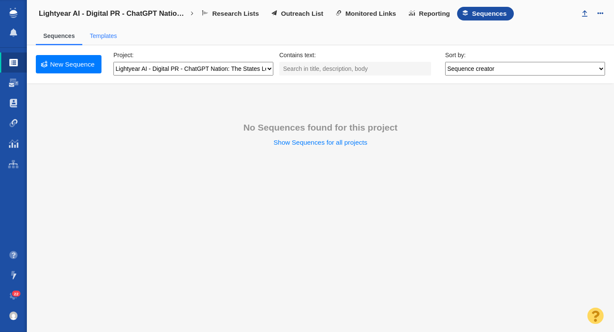
click at [106, 40] on span "Templates" at bounding box center [103, 36] width 42 height 18
click at [107, 38] on link "Templates" at bounding box center [103, 35] width 27 height 7
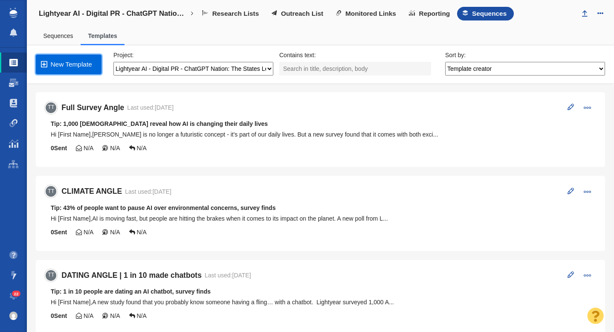
click at [70, 67] on link "New Template" at bounding box center [69, 65] width 66 height 20
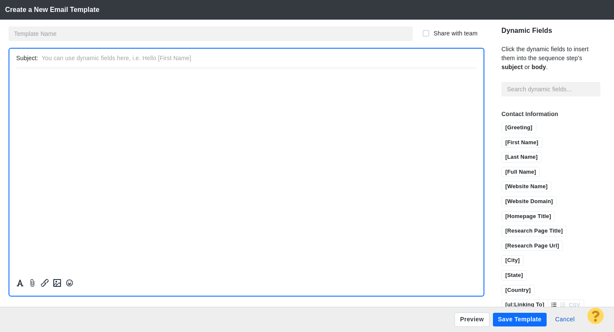
click at [53, 81] on p "﻿" at bounding box center [246, 78] width 461 height 6
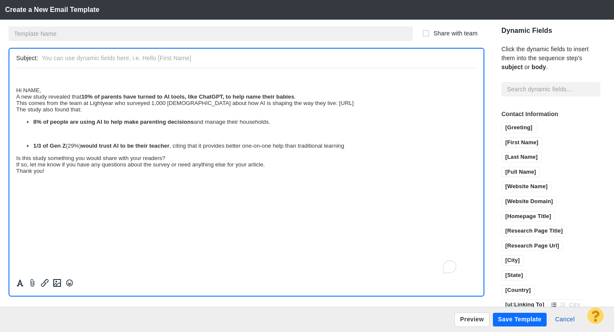
click at [29, 32] on input "text" at bounding box center [211, 33] width 404 height 14
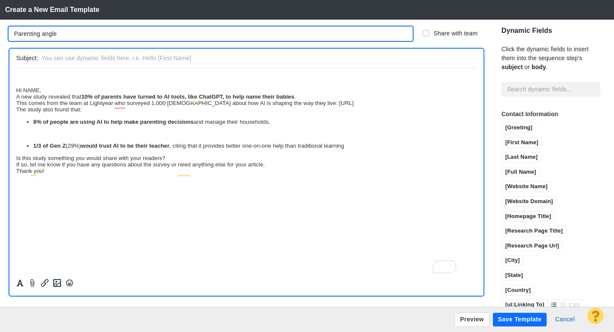
type input "Parenting angle"
click at [17, 91] on div "Hi NAME," at bounding box center [246, 90] width 461 height 6
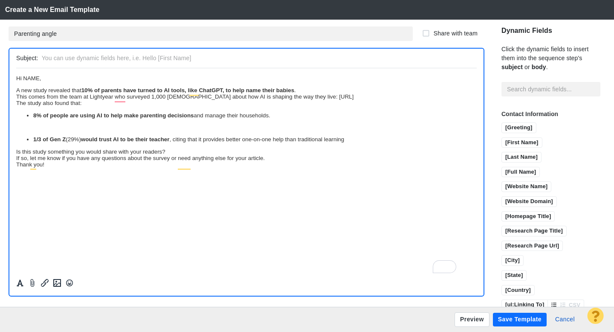
click at [59, 131] on div "8% of people are using AI to help make parenting decisions and manage their hou…" at bounding box center [246, 127] width 461 height 31
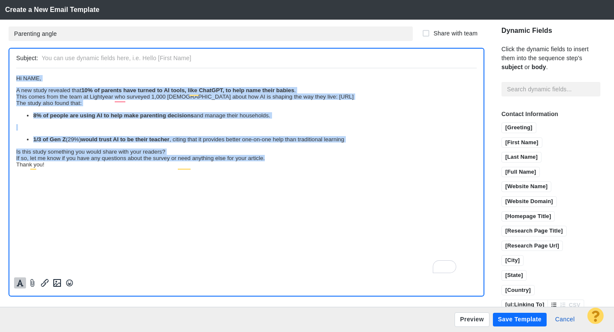
click at [18, 286] on icon "Formatting" at bounding box center [20, 283] width 7 height 7
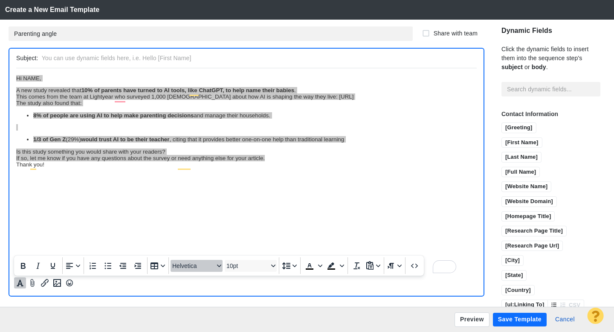
click at [193, 266] on span "Helvetica" at bounding box center [193, 265] width 42 height 7
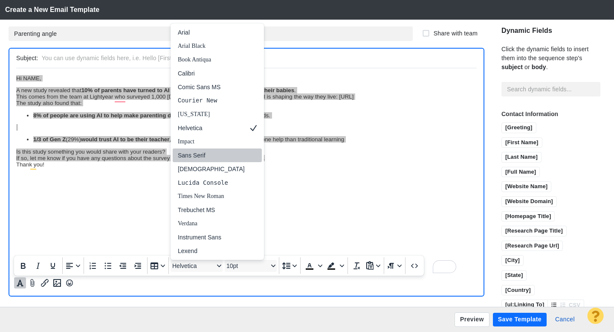
click at [203, 156] on div "Sans Serif" at bounding box center [211, 155] width 67 height 10
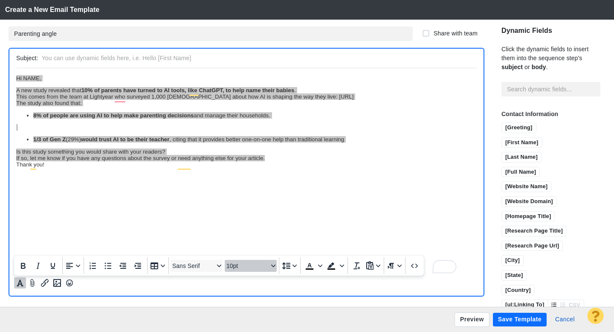
click at [248, 267] on span "10pt" at bounding box center [247, 265] width 42 height 7
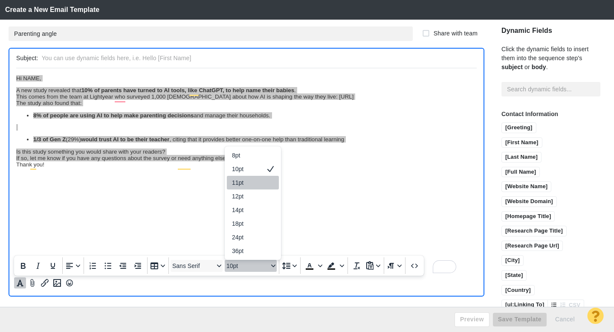
click at [248, 185] on div "11pt" at bounding box center [247, 182] width 30 height 10
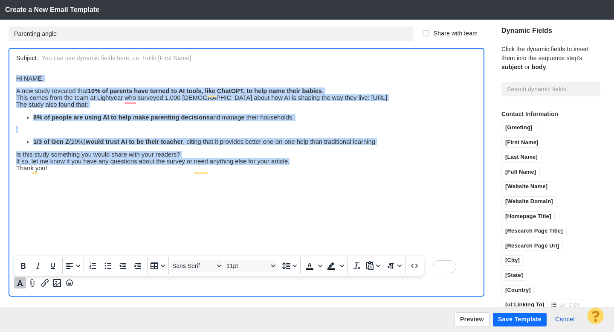
click at [327, 92] on div "A new study revealed that 10% of parents have turned to AI tools, like ChatGPT,…" at bounding box center [246, 90] width 461 height 7
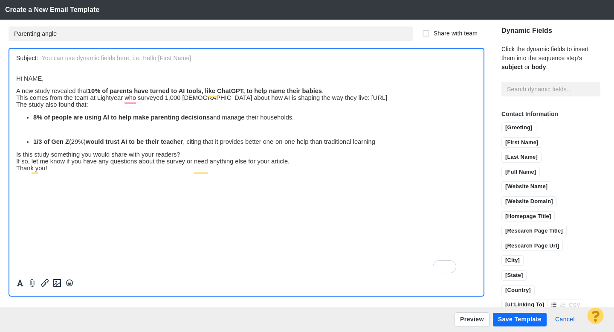
click at [333, 94] on div "A new study revealed that 10% of parents have turned to AI tools, like ChatGPT,…" at bounding box center [246, 90] width 461 height 7
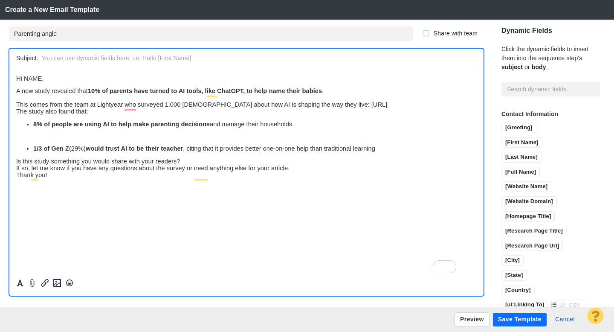
click at [90, 93] on strong "10% of parents have turned to AI tools, like ChatGPT, to help name their babies" at bounding box center [205, 90] width 234 height 7
click at [139, 107] on div "This comes from the team at Lightyear who surveyed 1,000 [DEMOGRAPHIC_DATA] abo…" at bounding box center [246, 104] width 461 height 7
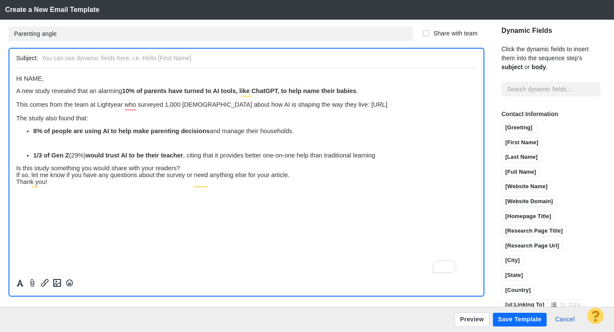
click at [46, 146] on div "To enrich screen reader interactions, please activate Accessibility in Grammarl…" at bounding box center [246, 142] width 461 height 6
click at [391, 160] on li "1/3 of Gen Z (29%) would trust AI to be their teacher , citing that it provides…" at bounding box center [254, 156] width 443 height 7
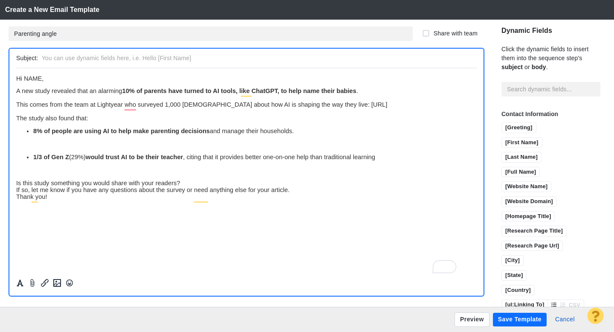
click at [188, 186] on div "Is this study something you would share with your readers?" at bounding box center [246, 182] width 461 height 7
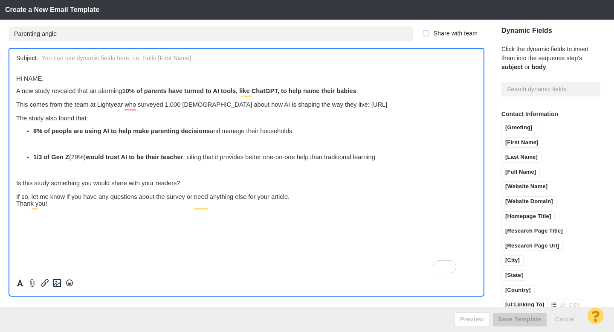
click at [294, 200] on div "If so, let me know if you have any questions about the survey or need anything …" at bounding box center [246, 196] width 461 height 7
click at [74, 58] on input "text" at bounding box center [258, 58] width 432 height 12
paste input "Tip: 1 in 10 parents are using AI to name their baby, study finds"
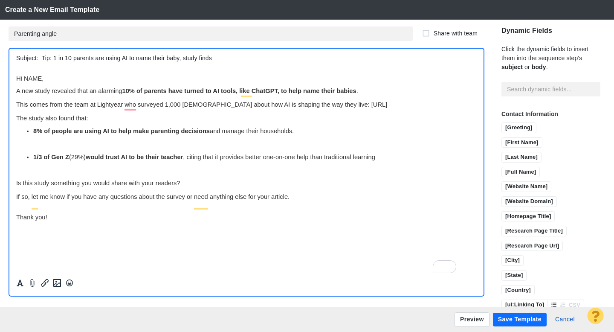
type input "Tip: 1 in 10 parents are using AI to name their baby, study finds"
click at [42, 80] on span "Hi NAME," at bounding box center [29, 78] width 27 height 7
click at [510, 138] on input "[First Name]" at bounding box center [522, 143] width 40 height 11
drag, startPoint x: 87, startPoint y: 127, endPoint x: 45, endPoint y: 128, distance: 41.8
click at [45, 121] on span "The study also found that:" at bounding box center [52, 117] width 72 height 7
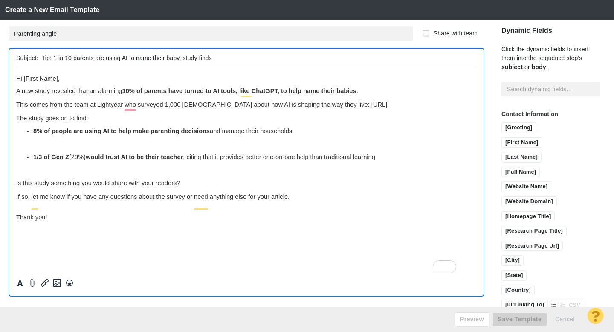
click at [15, 127] on div at bounding box center [246, 183] width 474 height 231
click at [18, 121] on span "The study goes on to find:" at bounding box center [52, 117] width 72 height 7
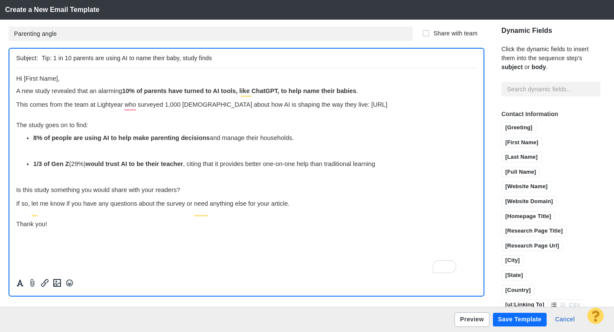
click at [467, 319] on button "Preview" at bounding box center [472, 319] width 35 height 14
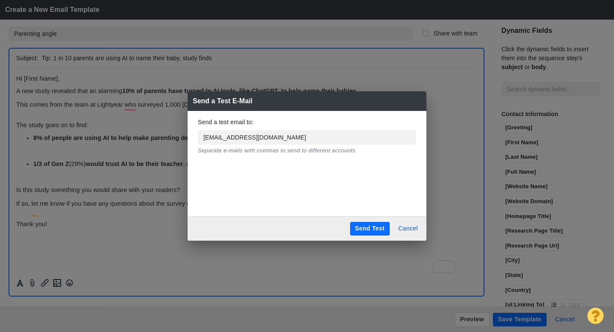
click at [366, 226] on button "Send Test" at bounding box center [370, 229] width 40 height 14
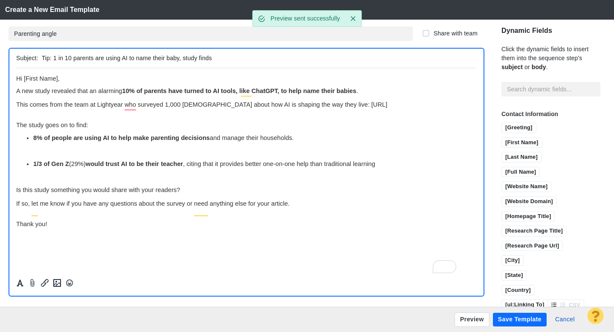
click at [528, 322] on button "Save Template" at bounding box center [520, 320] width 54 height 14
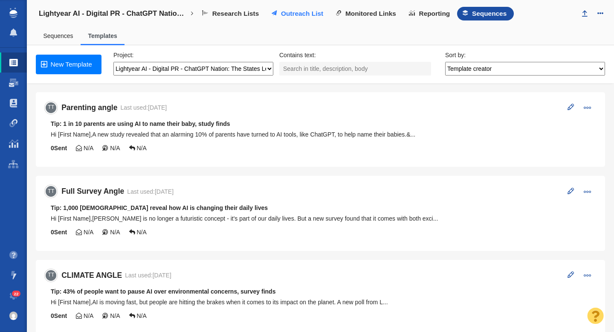
click at [278, 11] on link "Outreach List" at bounding box center [298, 14] width 64 height 14
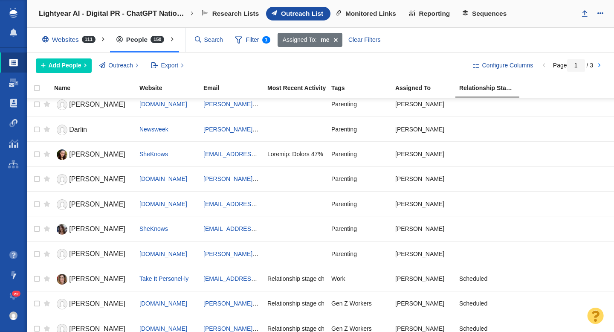
scroll to position [132, 0]
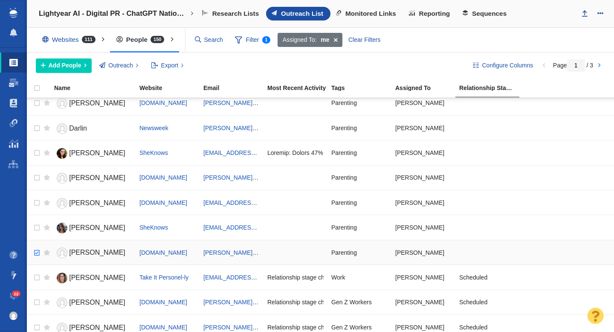
checkbox input "true"
click at [34, 253] on input "checkbox" at bounding box center [35, 252] width 13 height 19
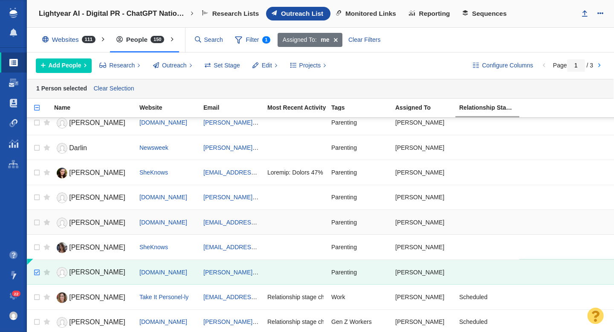
scroll to position [0, 0]
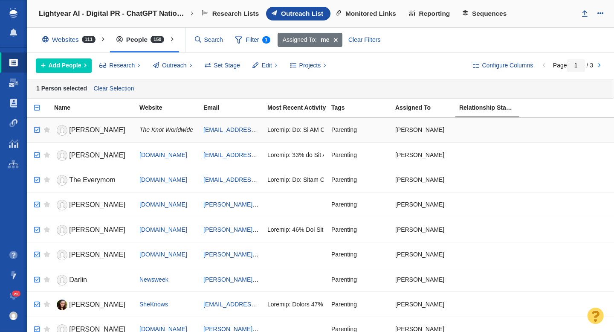
checkbox input "true"
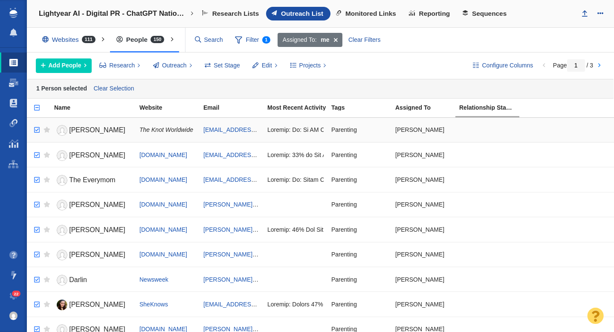
checkbox input "true"
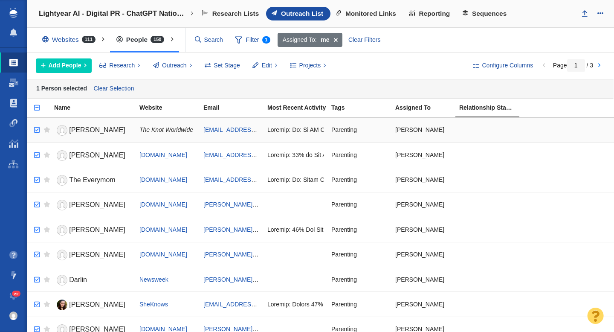
checkbox input "true"
click at [38, 126] on input "checkbox" at bounding box center [35, 130] width 13 height 19
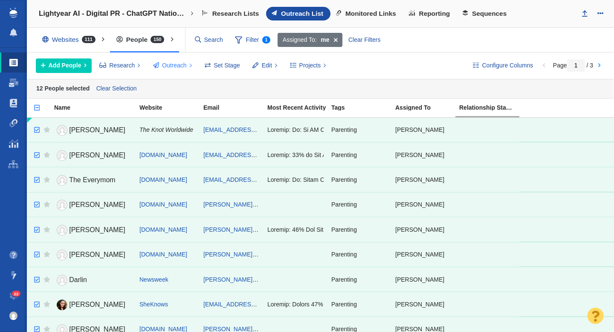
click at [174, 66] on span "Outreach" at bounding box center [174, 65] width 25 height 9
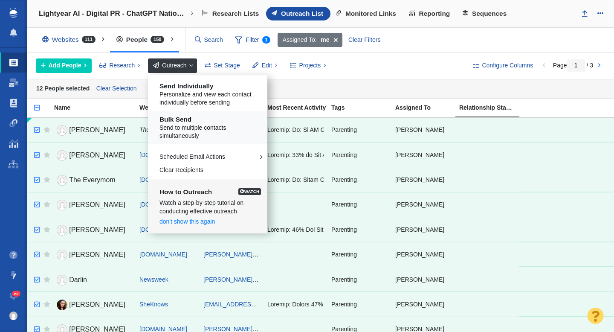
click at [187, 123] on h5 "Bulk Send" at bounding box center [210, 120] width 103 height 8
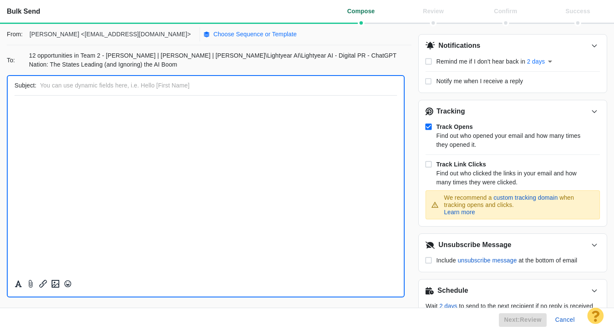
click at [213, 35] on p "Choose Sequence or Template" at bounding box center [255, 34] width 84 height 9
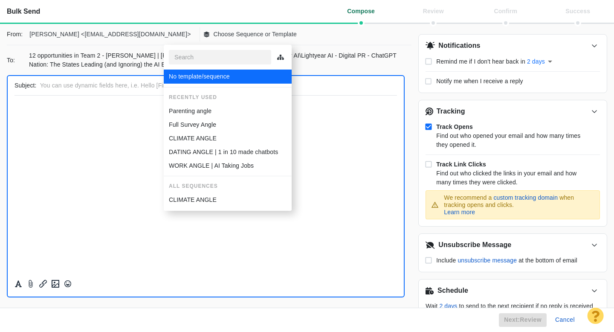
click at [192, 107] on p "Parenting angle" at bounding box center [190, 111] width 43 height 9
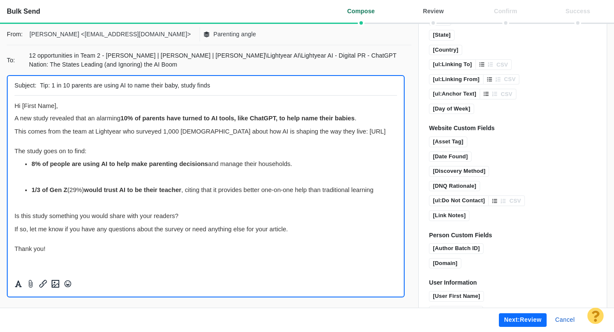
scroll to position [624, 0]
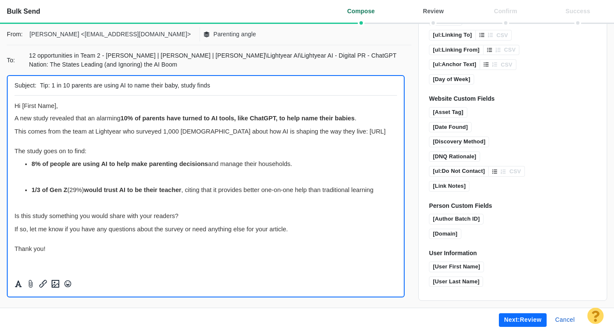
click at [513, 319] on button "Next: review" at bounding box center [523, 320] width 48 height 14
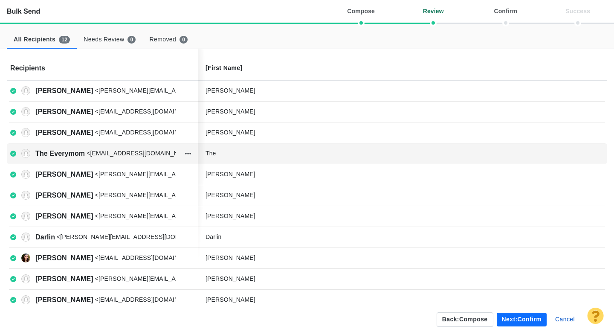
click at [237, 153] on div "The" at bounding box center [270, 153] width 128 height 9
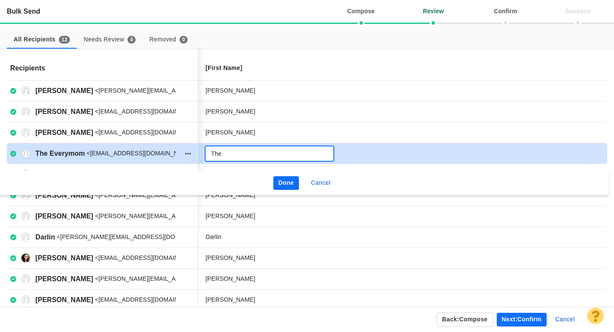
click at [233, 154] on input "The" at bounding box center [270, 153] width 128 height 14
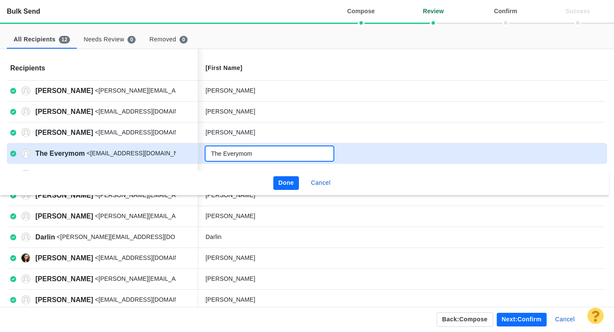
type input "The Everymom"
click at [294, 184] on button "Done" at bounding box center [286, 183] width 26 height 14
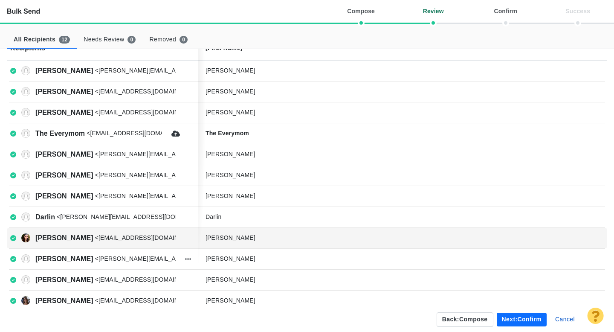
scroll to position [32, 0]
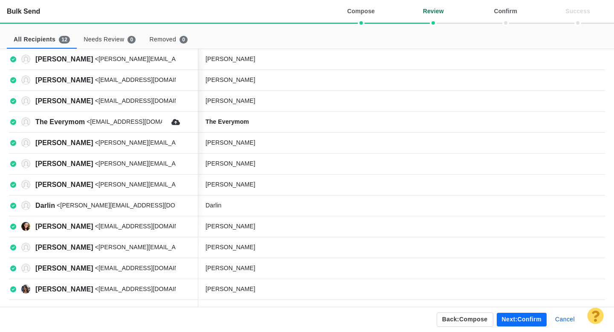
click at [518, 316] on button "Next: confirm" at bounding box center [522, 320] width 50 height 14
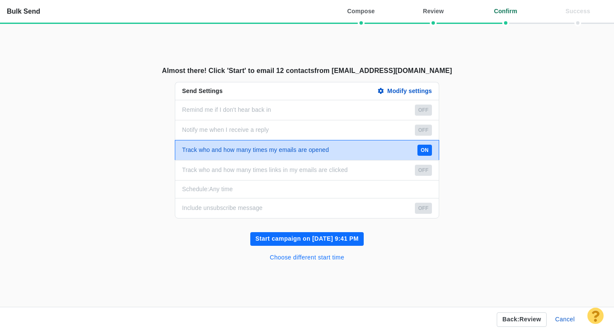
click at [305, 254] on button "Choose different start time" at bounding box center [307, 258] width 85 height 14
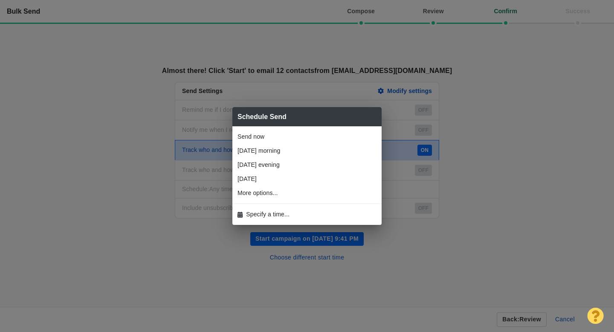
click at [263, 214] on span "Specify a time..." at bounding box center [267, 214] width 43 height 9
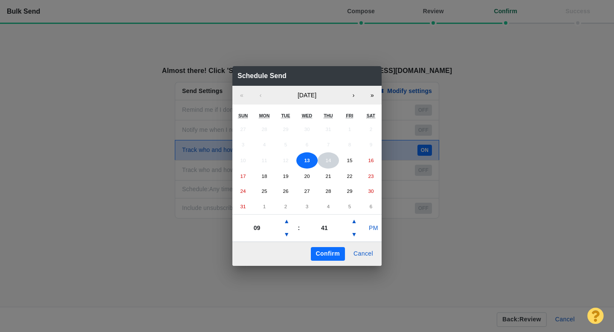
click at [322, 164] on button "14" at bounding box center [328, 160] width 21 height 16
click at [286, 237] on button "▼" at bounding box center [286, 235] width 10 height 14
type input "06"
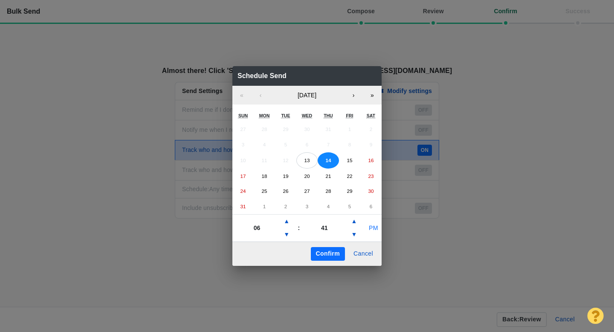
click at [368, 231] on button "PM" at bounding box center [373, 228] width 16 height 14
click at [358, 236] on button "▼" at bounding box center [354, 235] width 10 height 14
click at [355, 223] on button "▲" at bounding box center [354, 221] width 10 height 14
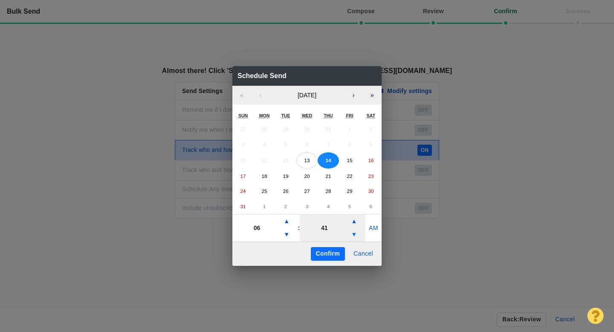
click at [355, 240] on button "▼" at bounding box center [354, 235] width 10 height 14
click at [355, 235] on button "▼" at bounding box center [354, 235] width 10 height 14
type input "21"
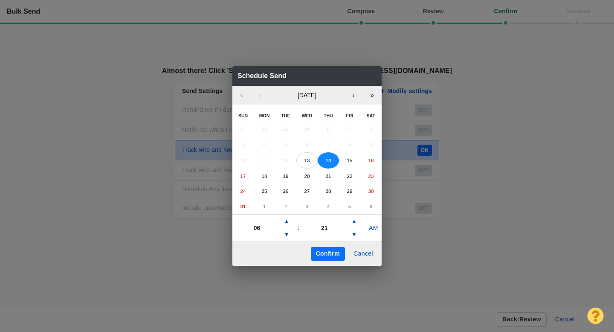
click at [331, 252] on button "Confirm" at bounding box center [328, 254] width 34 height 14
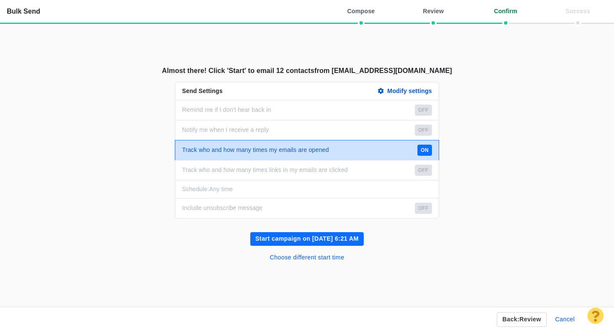
click at [304, 241] on button "Start campaign on [DATE] 6:21 AM" at bounding box center [306, 239] width 113 height 14
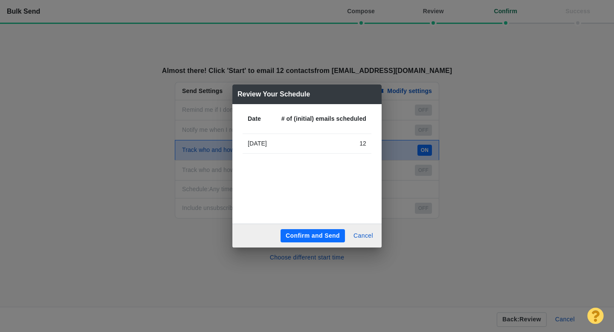
click at [319, 234] on button "Confirm and Send" at bounding box center [313, 236] width 64 height 14
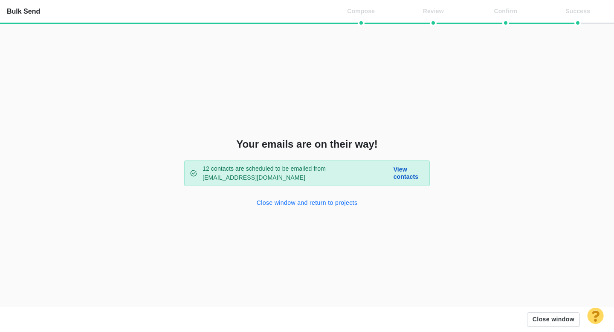
click at [290, 203] on button "Close window and return to projects" at bounding box center [307, 203] width 111 height 14
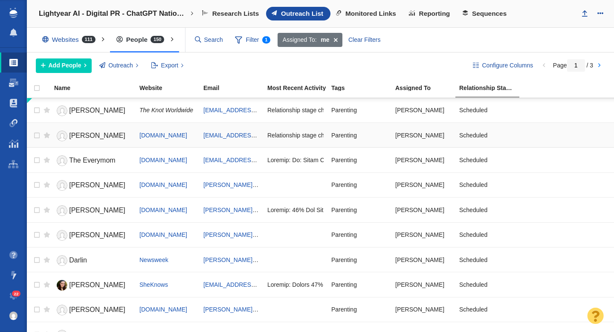
click at [86, 137] on span "[PERSON_NAME]" at bounding box center [97, 135] width 56 height 7
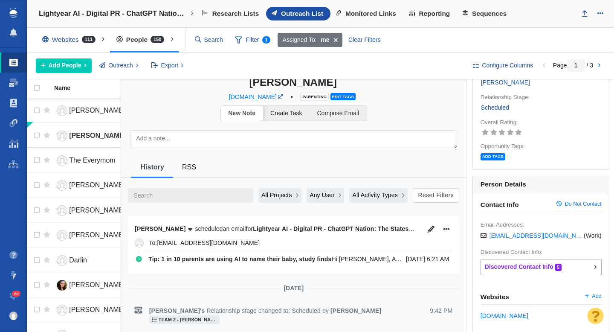
scroll to position [43, 0]
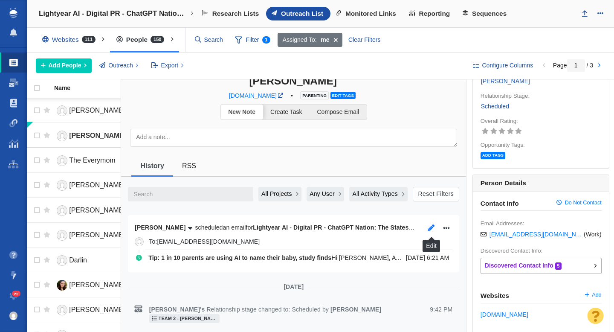
click at [433, 229] on icon "button" at bounding box center [431, 227] width 7 height 7
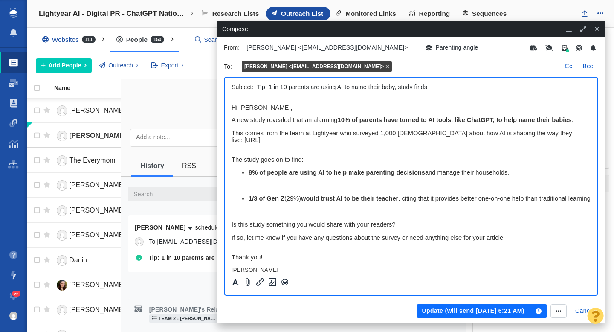
scroll to position [0, 0]
click at [448, 310] on button "Update (will send [DATE] 6:21 AM)" at bounding box center [473, 311] width 113 height 14
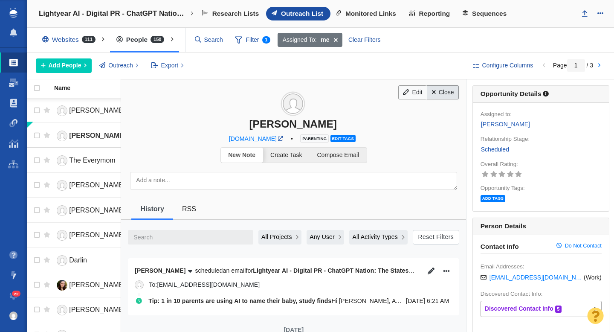
click at [439, 96] on link "Close" at bounding box center [443, 92] width 32 height 14
